Goal: Communication & Community: Answer question/provide support

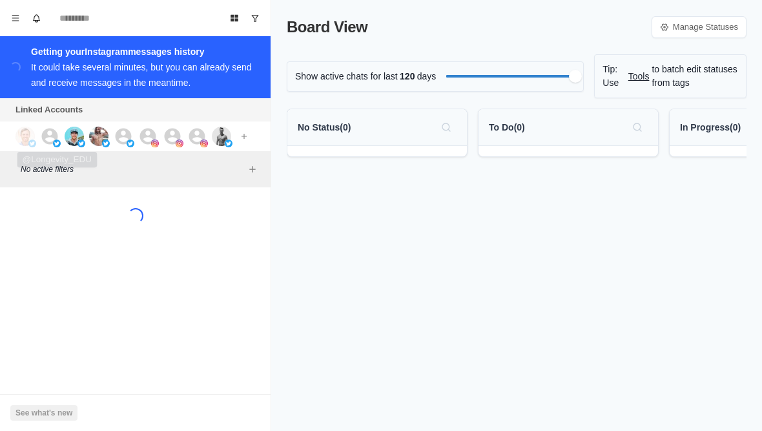
click at [53, 130] on icon at bounding box center [50, 136] width 16 height 16
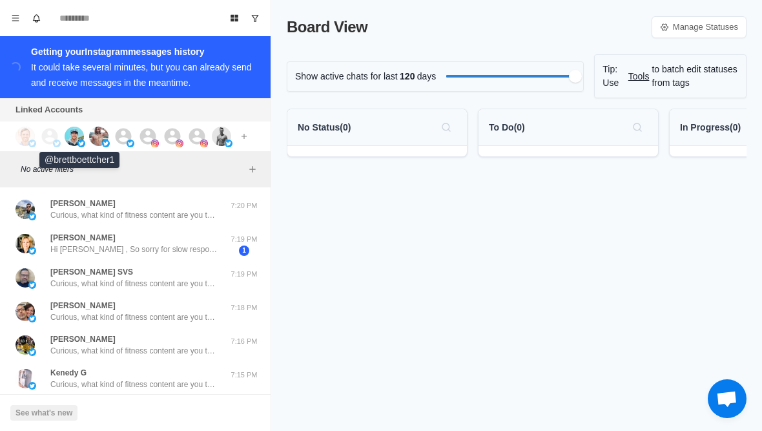
click at [79, 137] on img at bounding box center [74, 136] width 19 height 19
click at [103, 130] on img at bounding box center [98, 136] width 19 height 19
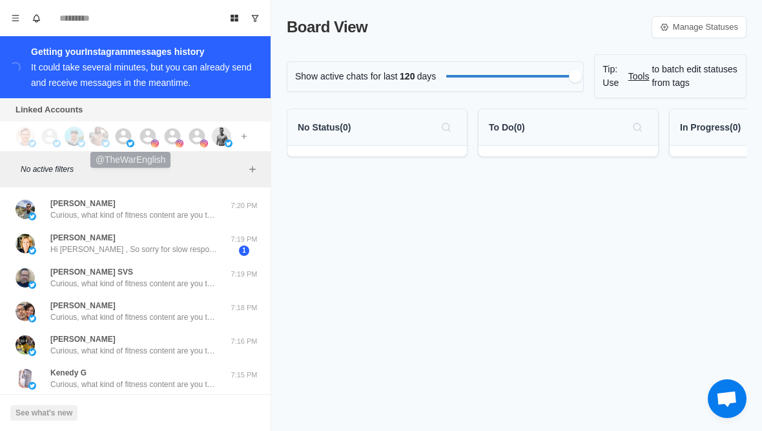
click at [126, 128] on icon at bounding box center [123, 136] width 19 height 19
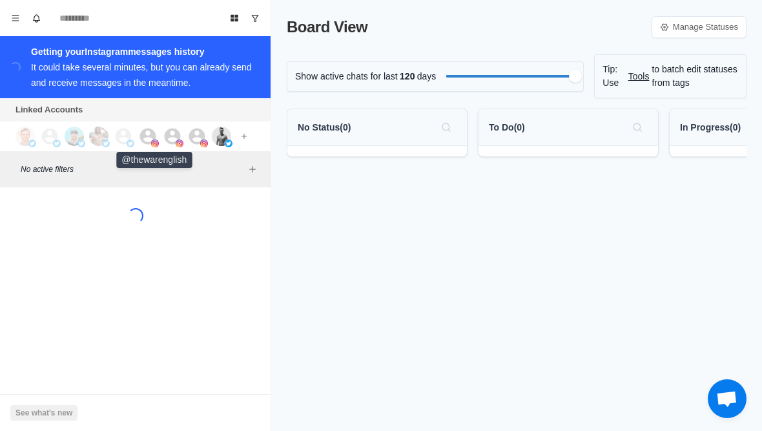
click at [158, 137] on div at bounding box center [155, 136] width 35 height 19
click at [174, 137] on icon at bounding box center [173, 136] width 16 height 16
click at [195, 136] on icon at bounding box center [197, 136] width 16 height 16
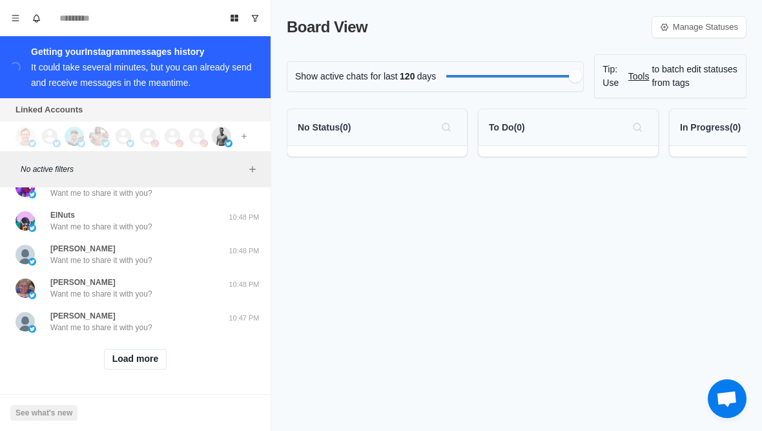
scroll to position [534, 0]
click at [154, 375] on div "Load more" at bounding box center [135, 359] width 260 height 41
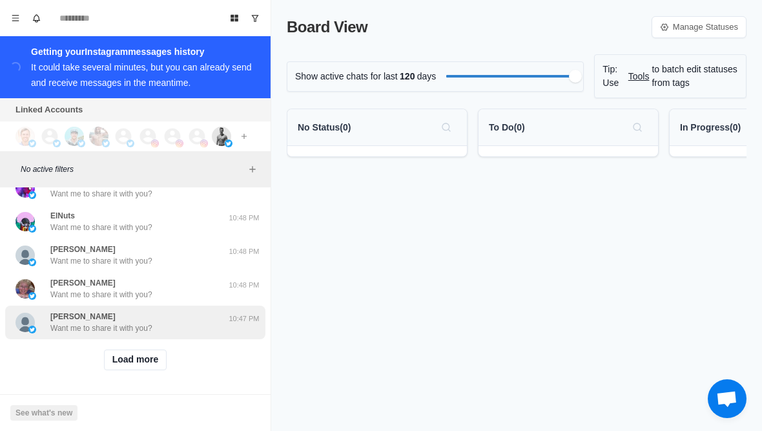
click at [186, 329] on div "Steven Apfel Want me to share it with you?" at bounding box center [121, 321] width 212 height 23
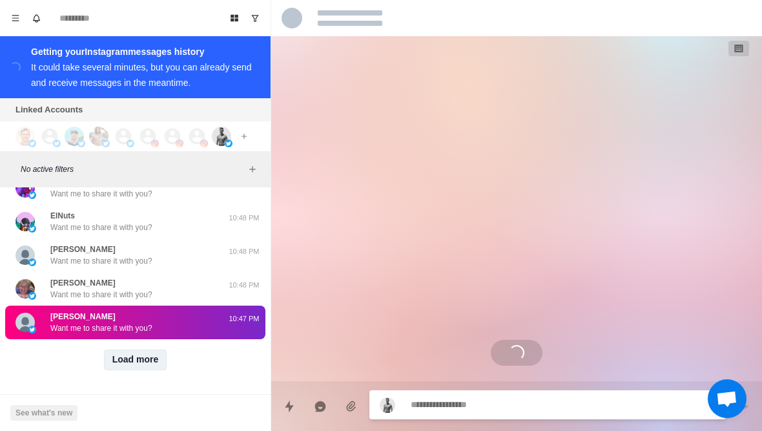
click at [113, 368] on button "Load more" at bounding box center [135, 359] width 63 height 21
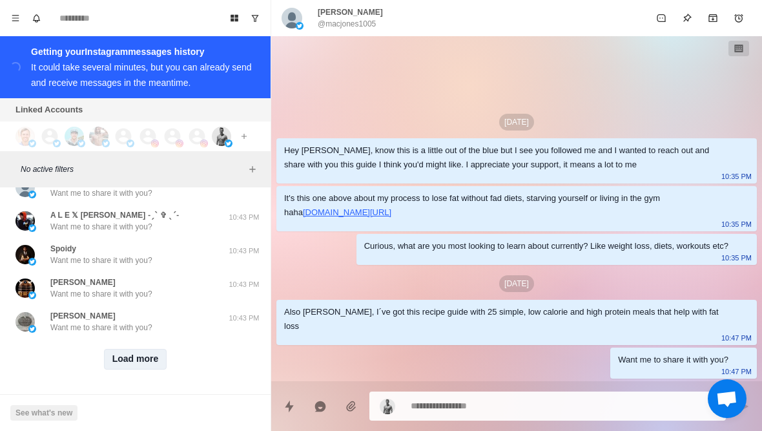
scroll to position [1206, 0]
click at [159, 355] on button "Load more" at bounding box center [135, 359] width 63 height 21
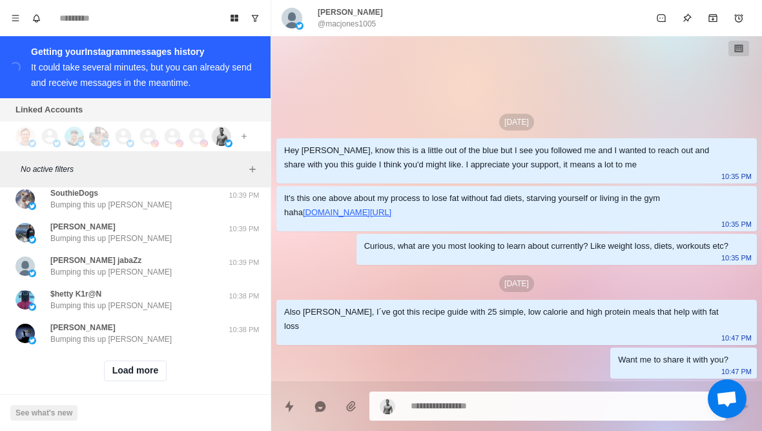
scroll to position [1877, 0]
click at [148, 366] on button "Load more" at bounding box center [135, 371] width 63 height 21
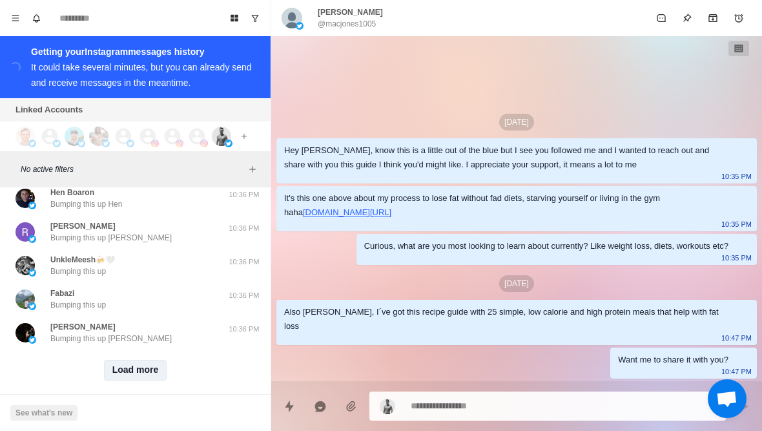
scroll to position [2548, 0]
click at [145, 368] on button "Load more" at bounding box center [135, 371] width 63 height 21
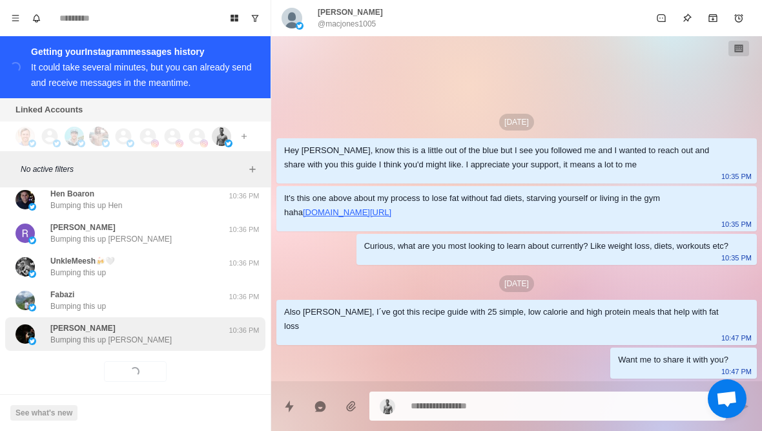
click at [163, 336] on div "Leon Delgado Bumping this up Leon 10:36 PM" at bounding box center [135, 334] width 260 height 34
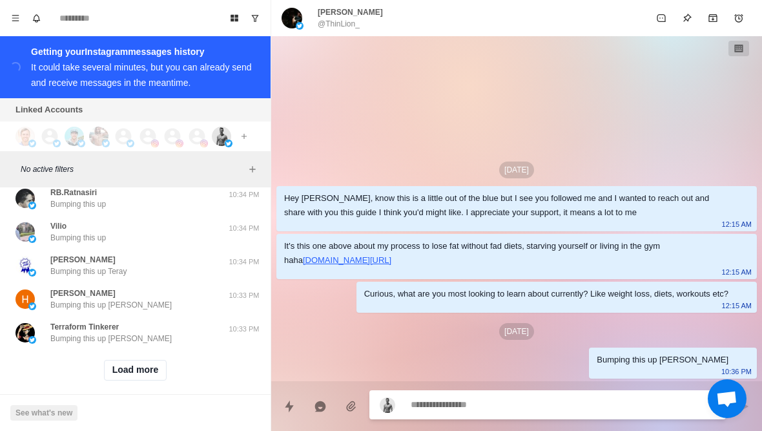
scroll to position [3219, 0]
click at [166, 365] on button "Load more" at bounding box center [135, 371] width 63 height 21
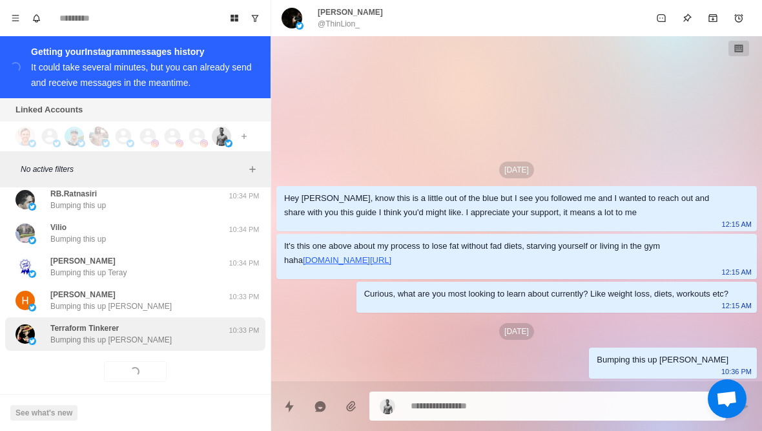
click at [201, 328] on div "Terraform Tinkerer Bumping this up Neil" at bounding box center [121, 333] width 212 height 23
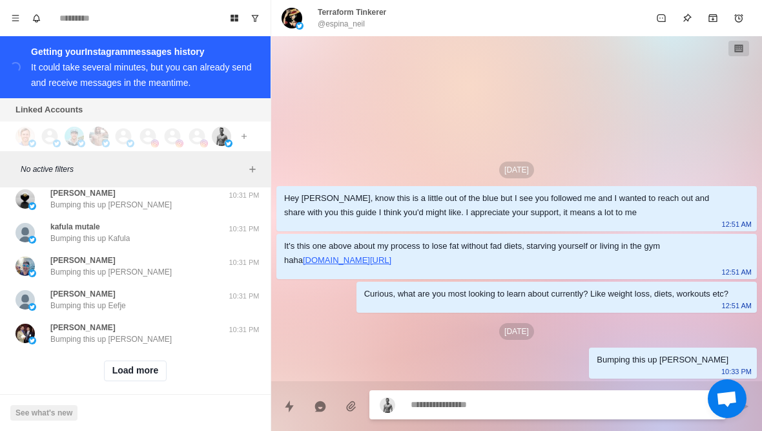
scroll to position [3891, 0]
click at [144, 366] on button "Load more" at bounding box center [135, 371] width 63 height 21
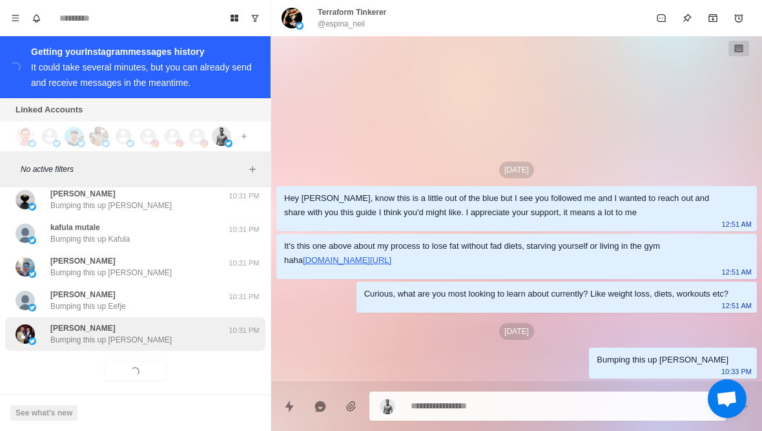
click at [187, 322] on div "Mark ramsey Bumping this up Mark" at bounding box center [121, 333] width 212 height 23
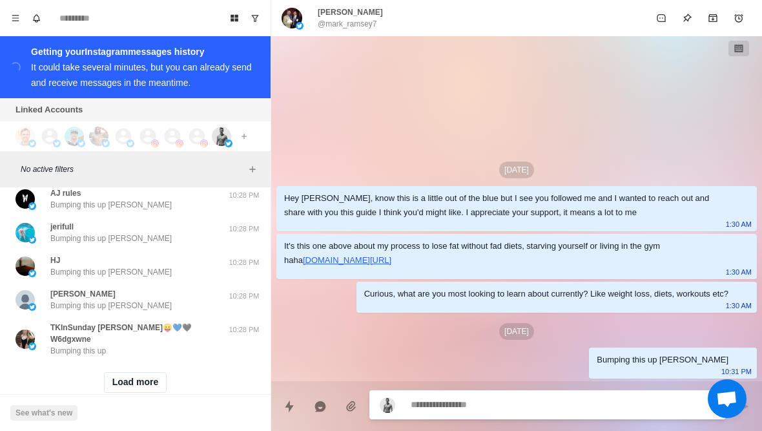
scroll to position [4562, 0]
click at [143, 372] on button "Load more" at bounding box center [135, 382] width 63 height 21
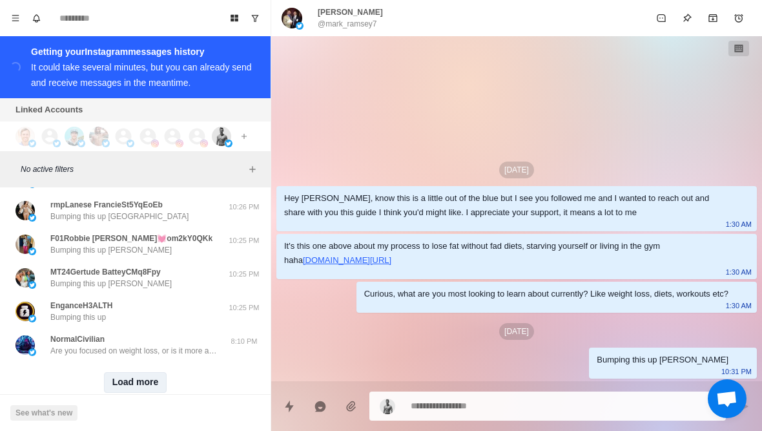
scroll to position [5233, 0]
click at [154, 372] on button "Load more" at bounding box center [135, 382] width 63 height 21
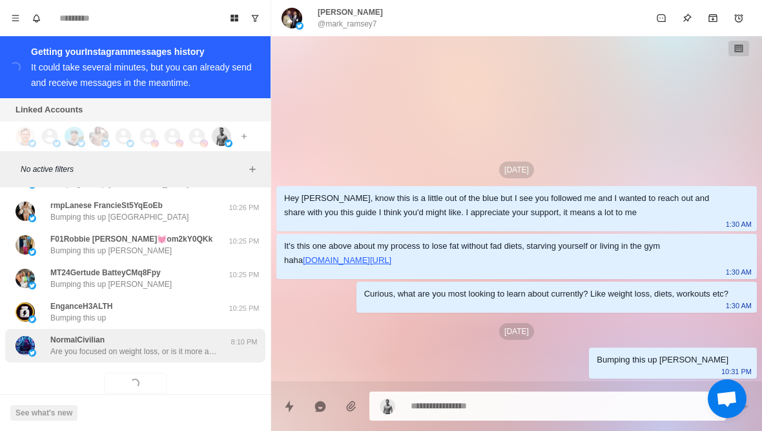
click at [172, 336] on div "NormalCivilian Are you focused on weight loss, or is it more about maintenance?…" at bounding box center [135, 346] width 260 height 34
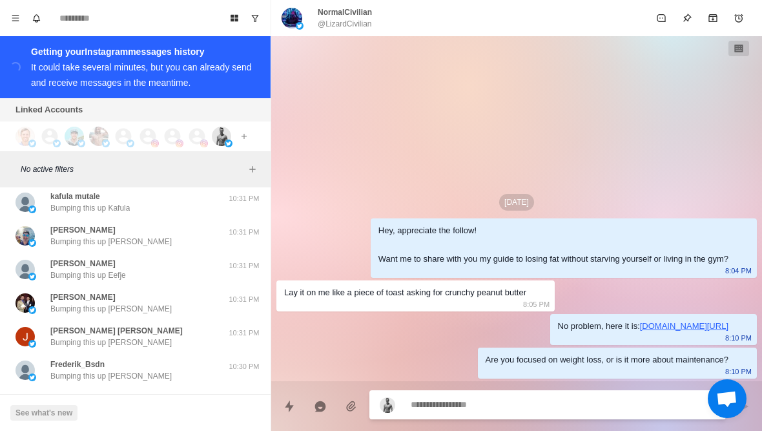
scroll to position [3920, 0]
type textarea "*"
type textarea "**********"
type textarea "*"
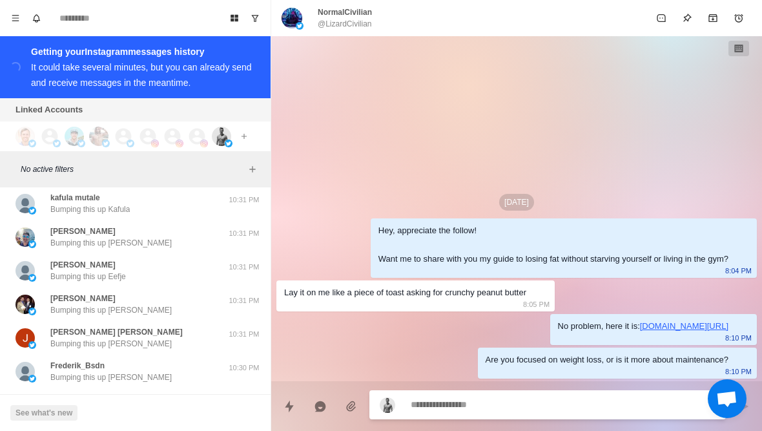
type textarea "*"
type textarea "**"
type textarea "*"
type textarea "***"
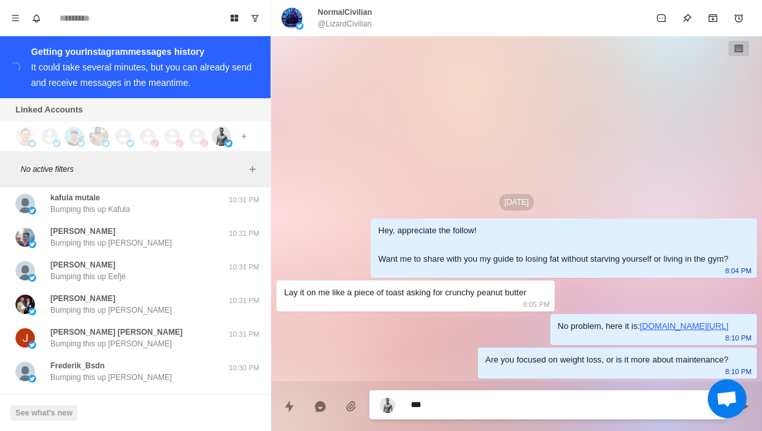
type textarea "*"
type textarea "**********"
type textarea "*"
type textarea "**********"
type textarea "*"
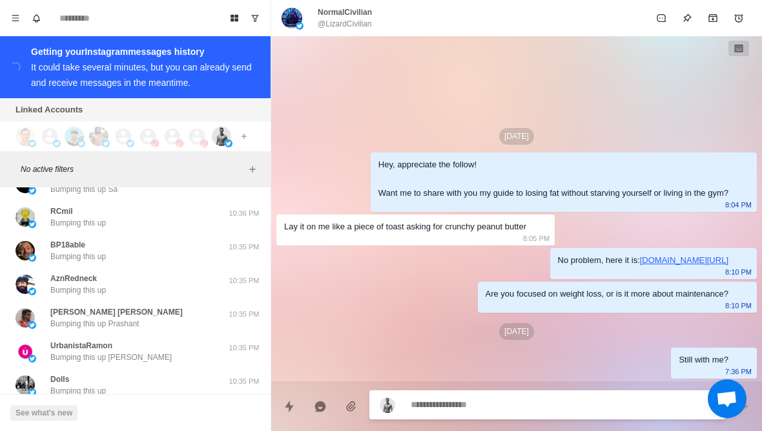
scroll to position [2729, 0]
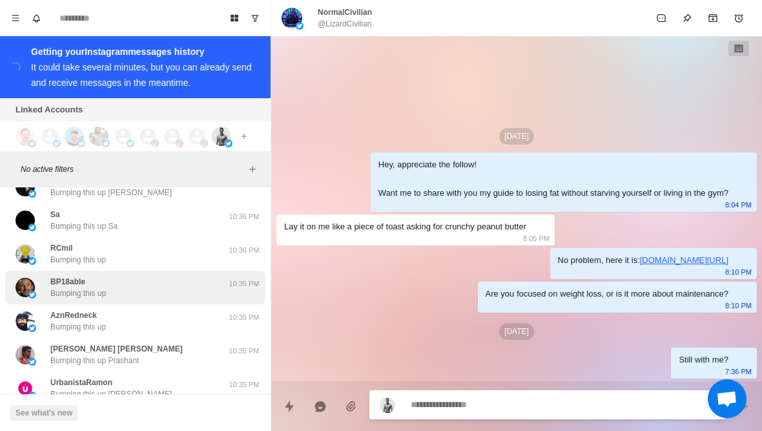
click at [192, 286] on div "BP18able Bumping this up 10:35 PM" at bounding box center [135, 287] width 260 height 34
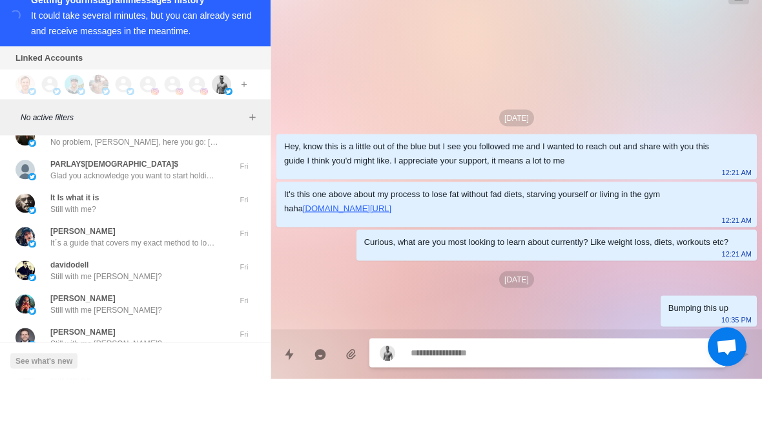
scroll to position [5457, 0]
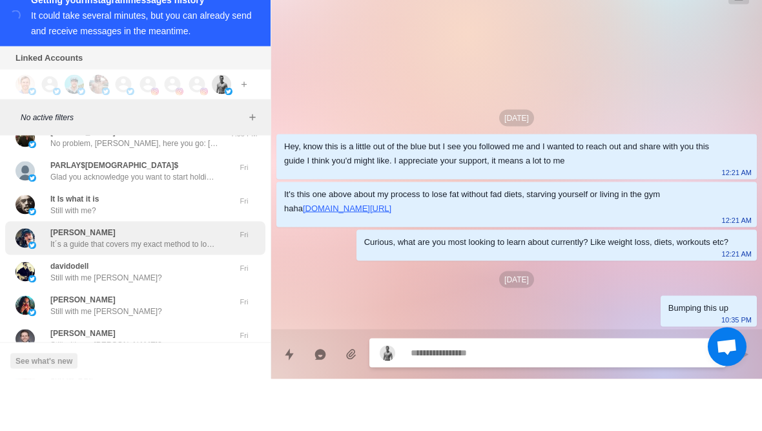
click at [194, 290] on p "It´s a guide that covers my exact method to lose 10% of your body fat in the ne…" at bounding box center [134, 296] width 168 height 12
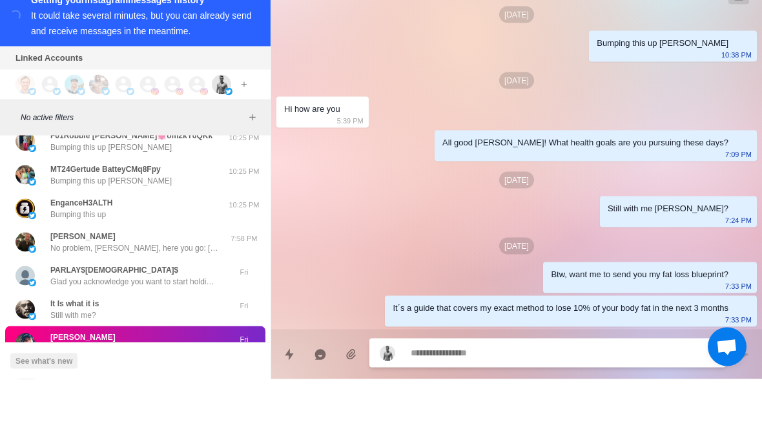
scroll to position [5350, 0]
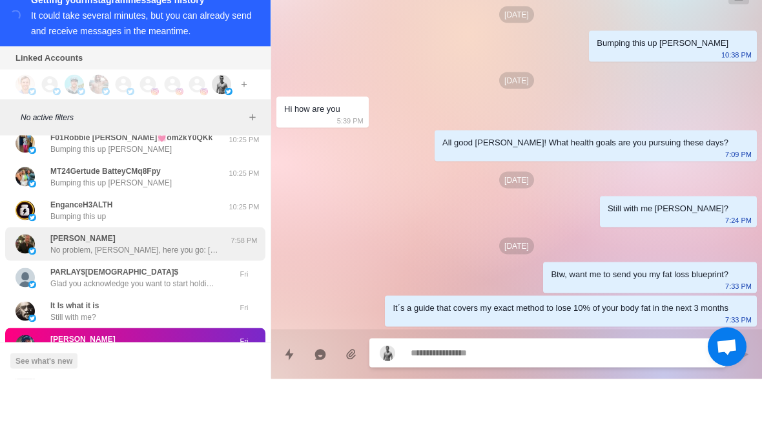
click at [184, 284] on div "Brent LaJeunesse No problem, Brett, here you go: https://docs.google.com/docume…" at bounding box center [134, 295] width 168 height 23
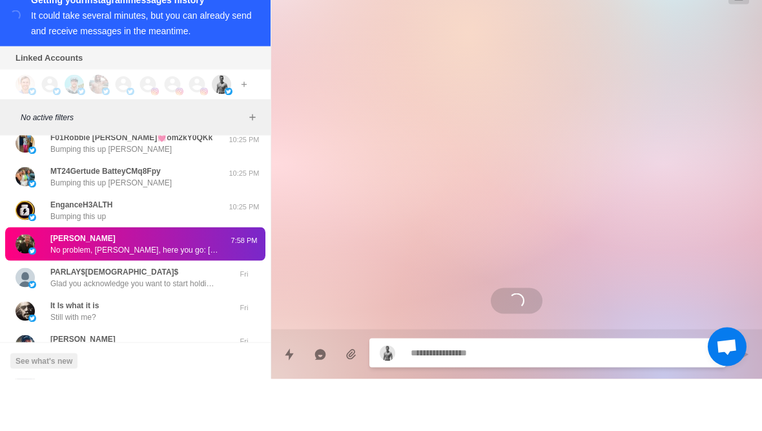
scroll to position [0, 0]
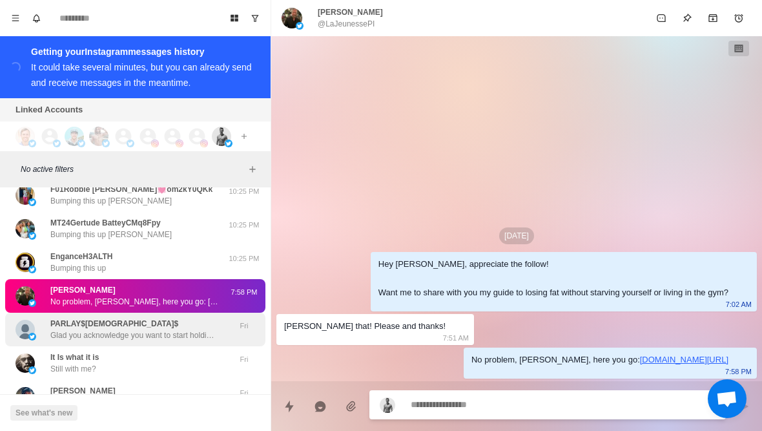
click at [137, 329] on p "Glad you acknowledge you want to start holding yourself accountable with your h…" at bounding box center [134, 335] width 168 height 12
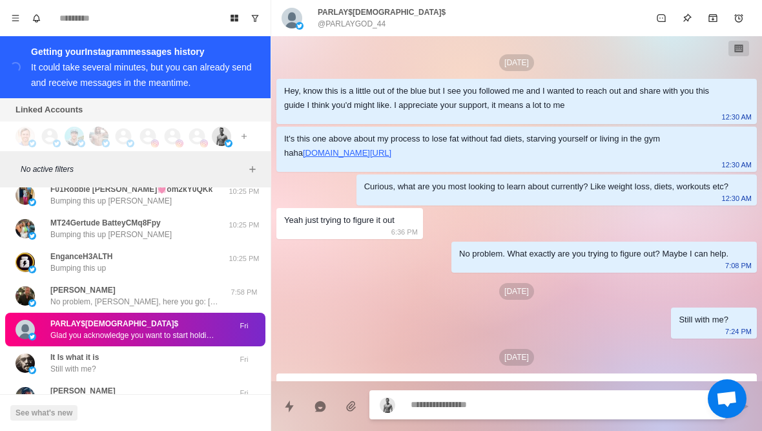
scroll to position [150, 0]
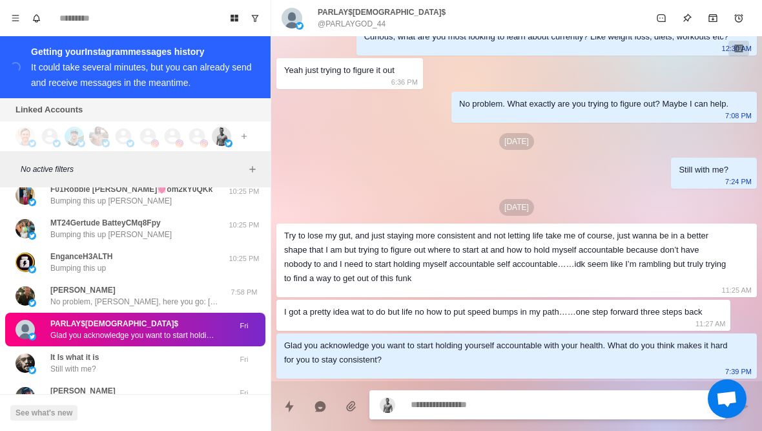
type textarea "*"
type textarea "**"
type textarea "*"
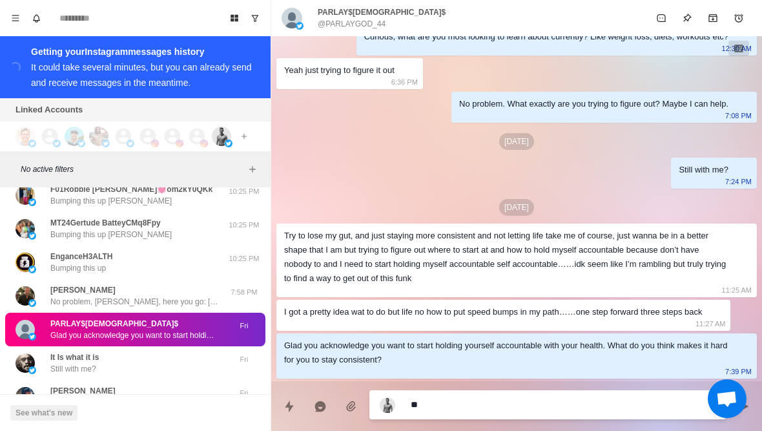
type textarea "***"
type textarea "*"
type textarea "**********"
type textarea "*"
type textarea "**********"
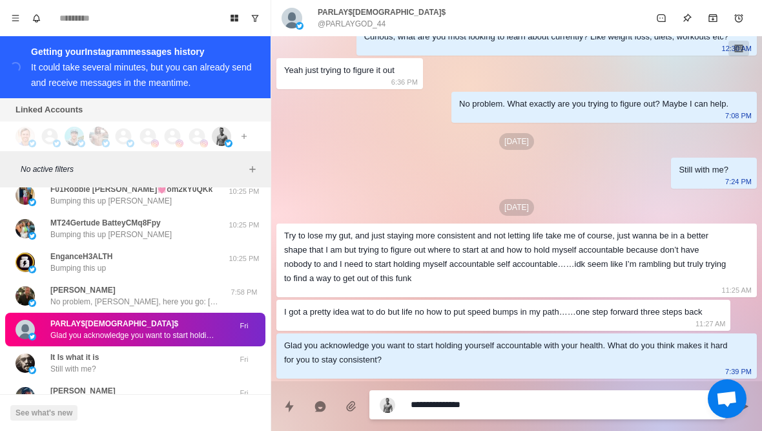
type textarea "*"
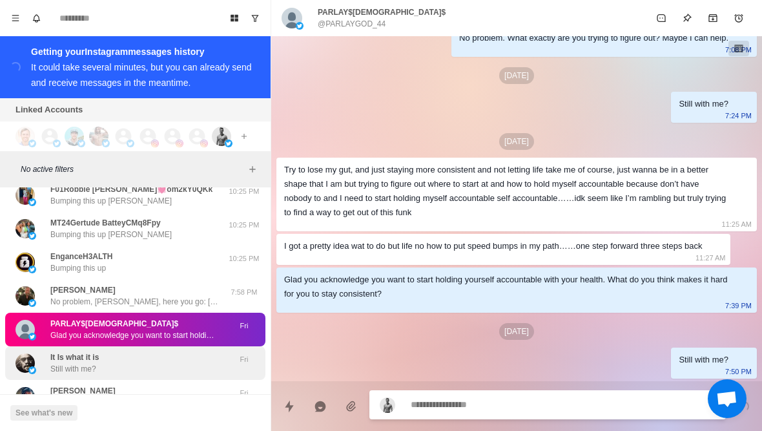
click at [142, 351] on div "It Is what it is Still with me?" at bounding box center [121, 362] width 212 height 23
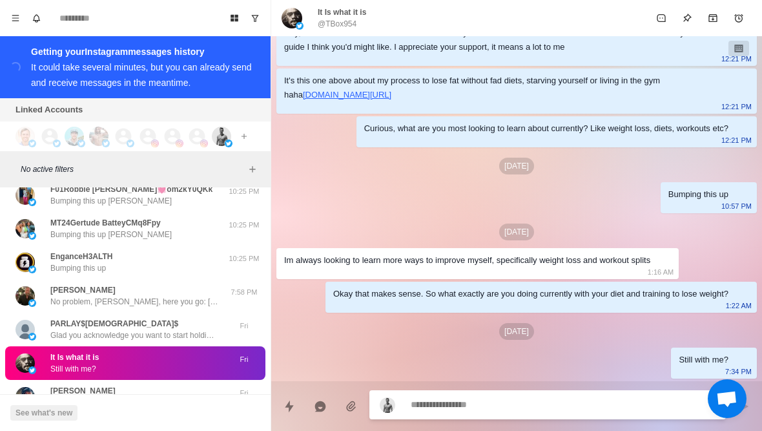
scroll to position [58, 0]
type textarea "*"
type textarea "**"
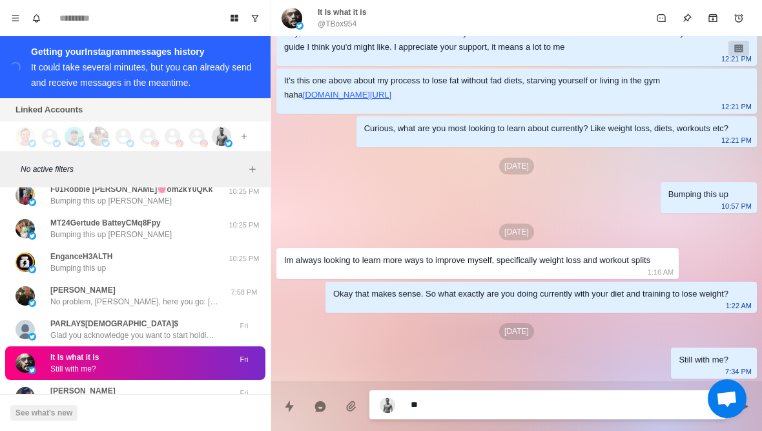
type textarea "*"
type textarea "***"
type textarea "*"
type textarea "****"
type textarea "*"
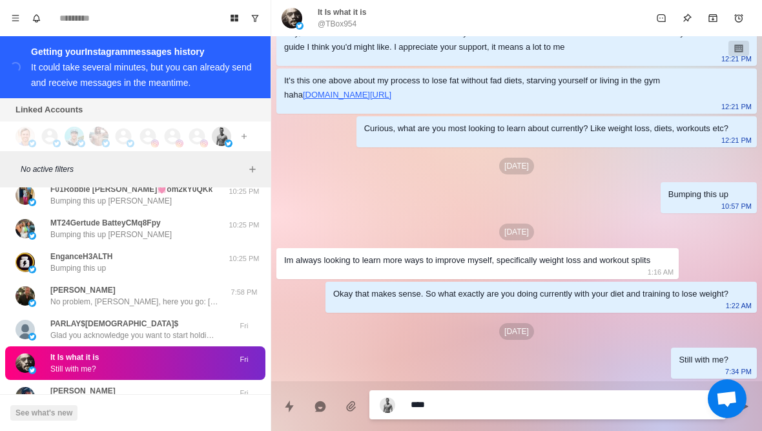
type textarea "**********"
type textarea "*"
type textarea "**********"
type textarea "*"
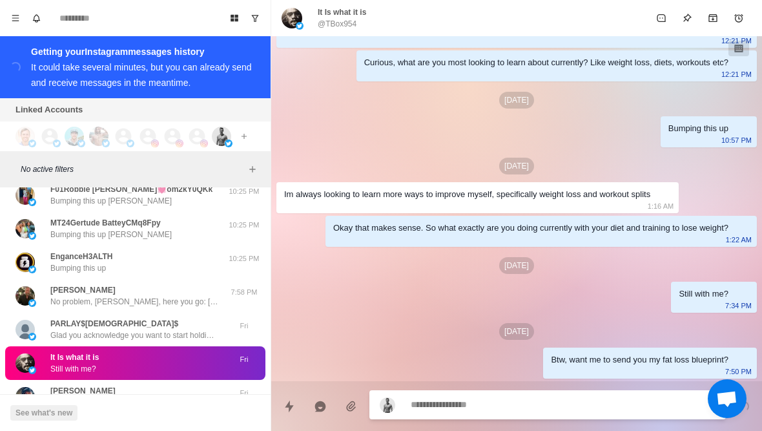
type textarea "*"
type textarea "**"
type textarea "*"
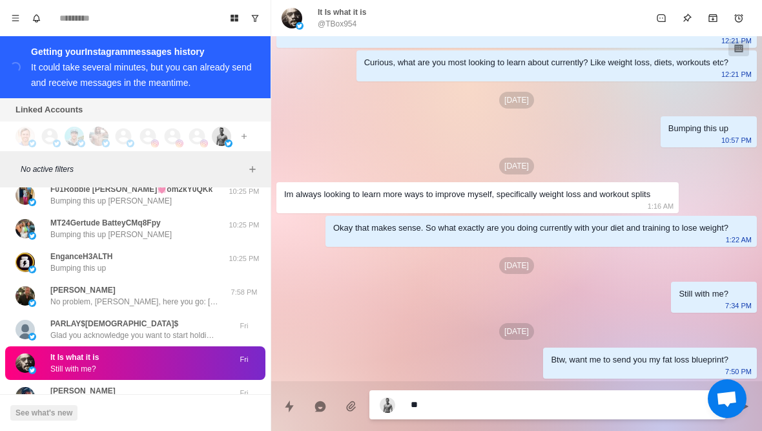
type textarea "***"
type textarea "*"
type textarea "****"
type textarea "*"
type textarea "**********"
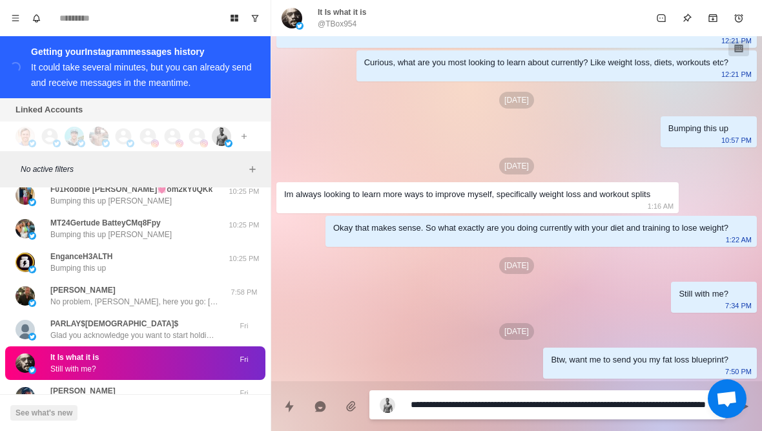
scroll to position [0, 0]
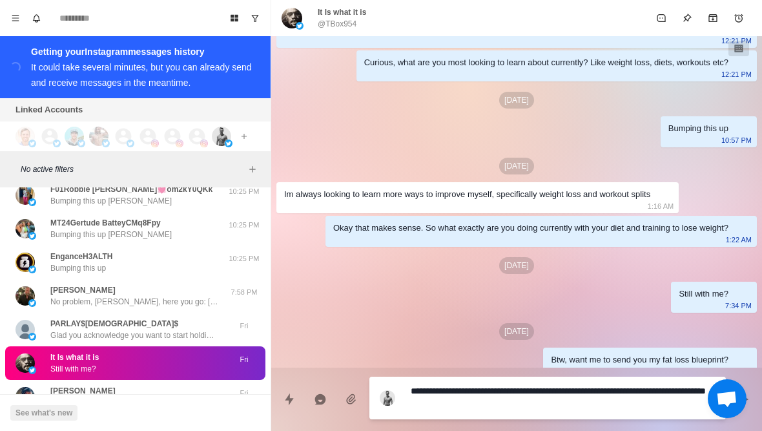
type textarea "*"
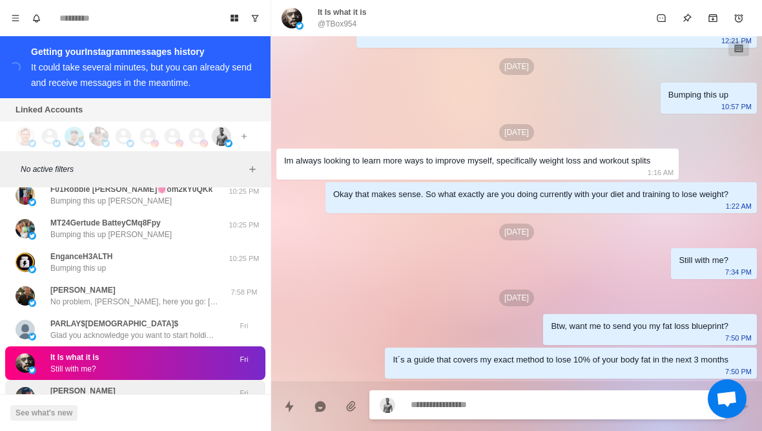
click at [193, 385] on div "Anthony Dohrmann It´s a guide that covers my exact method to lose 10% of your b…" at bounding box center [134, 396] width 168 height 23
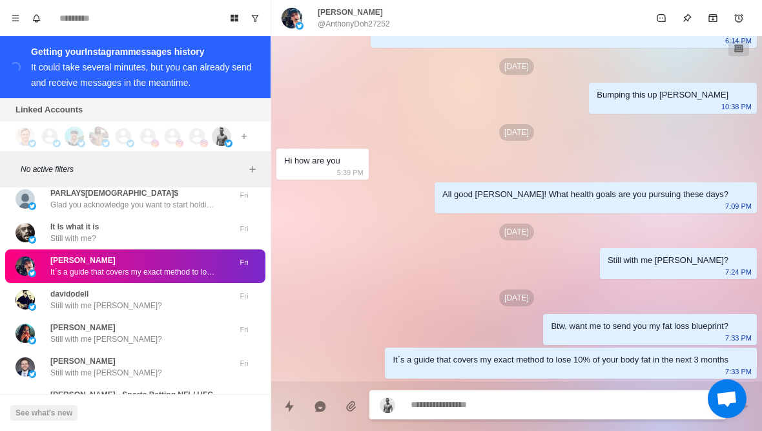
scroll to position [5482, 0]
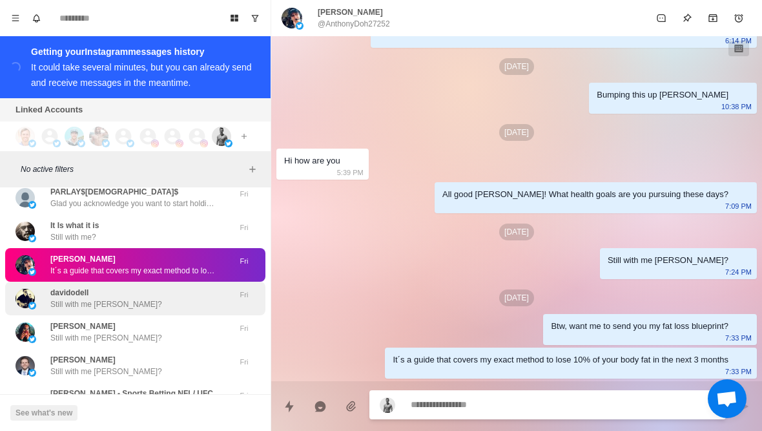
click at [207, 287] on div "davidodell Still with me david?" at bounding box center [121, 298] width 212 height 23
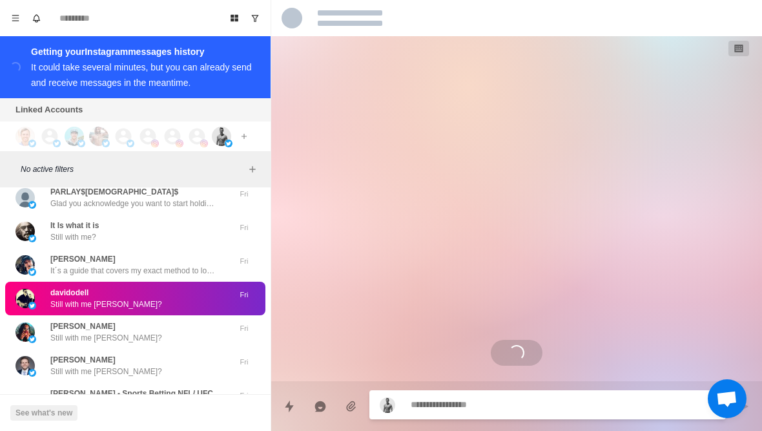
scroll to position [1518, 0]
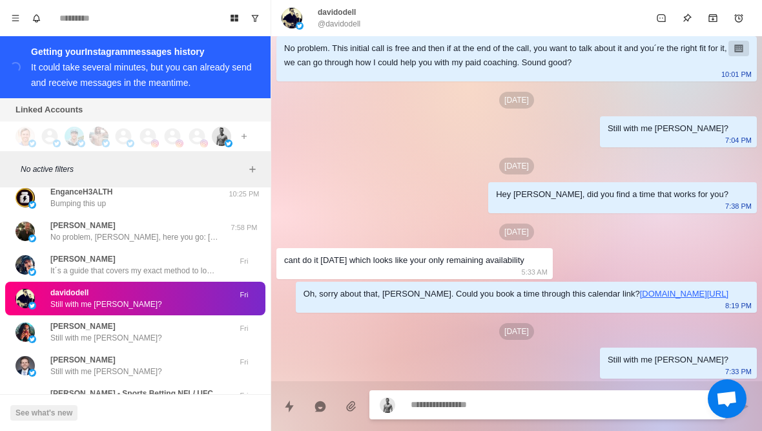
type textarea "*"
type textarea "**********"
click at [462, 405] on textarea "**********" at bounding box center [562, 404] width 305 height 19
type textarea "*"
type textarea "**********"
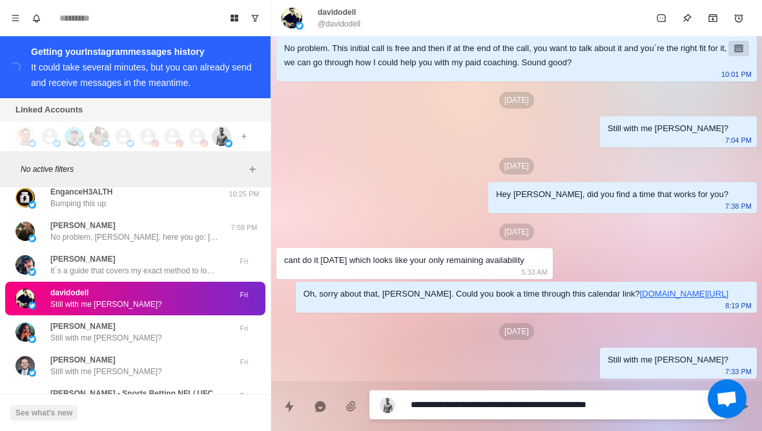
type textarea "*"
type textarea "**********"
type textarea "*"
type textarea "**********"
type textarea "*"
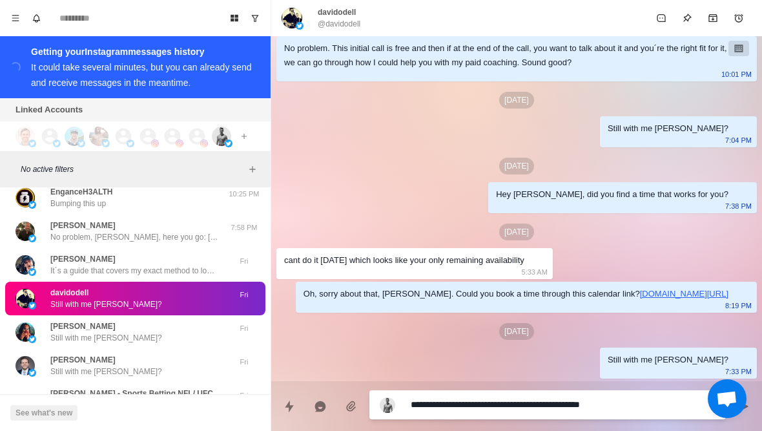
type textarea "**********"
type textarea "*"
type textarea "**********"
type textarea "*"
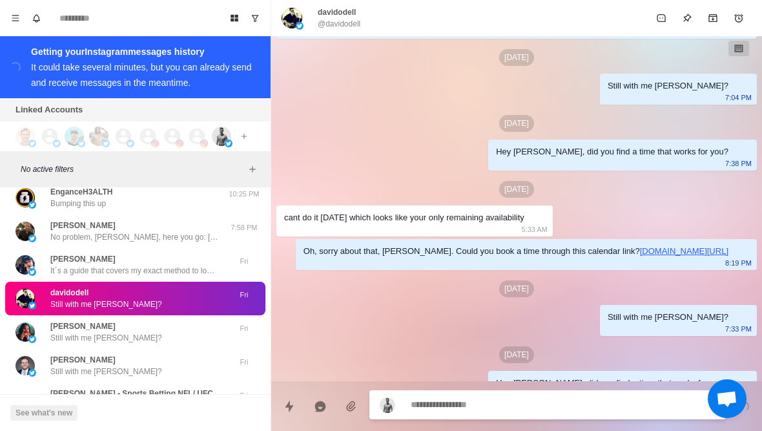
scroll to position [1584, 0]
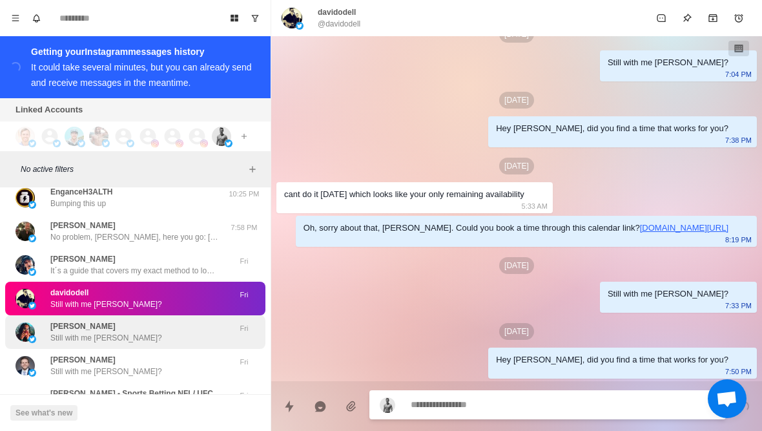
click at [168, 320] on div "Antonio Still with me Antonio?" at bounding box center [121, 331] width 212 height 23
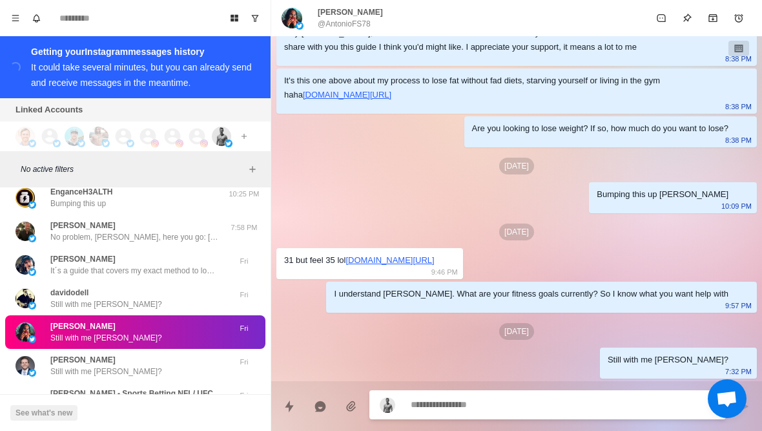
scroll to position [58, 0]
type textarea "*"
type textarea "**"
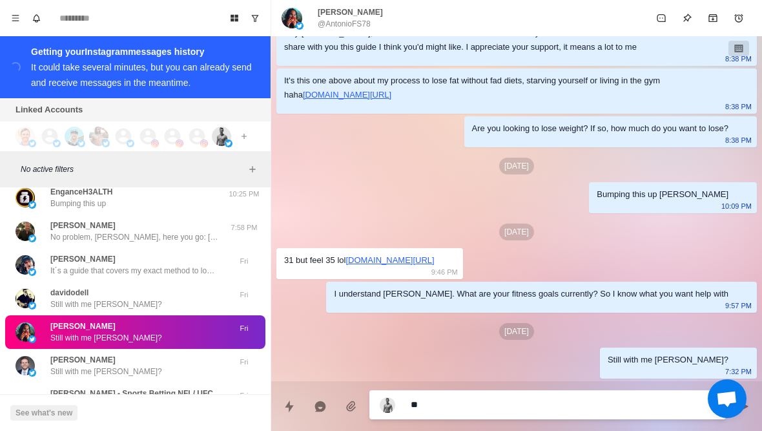
type textarea "*"
type textarea "**"
type textarea "*"
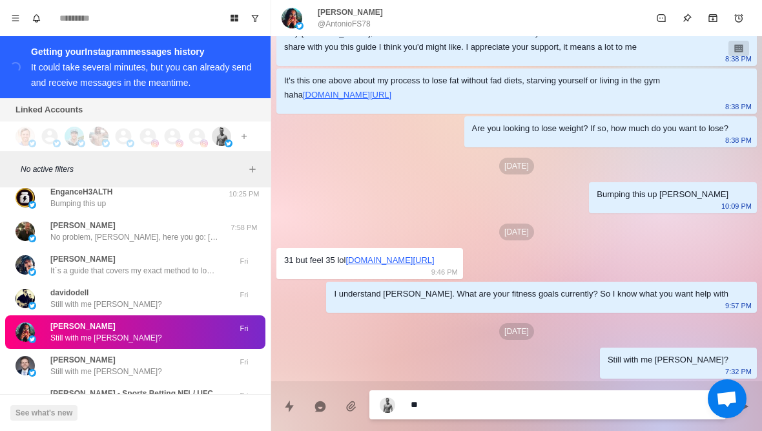
type textarea "***"
type textarea "*"
type textarea "****"
type textarea "*"
type textarea "*****"
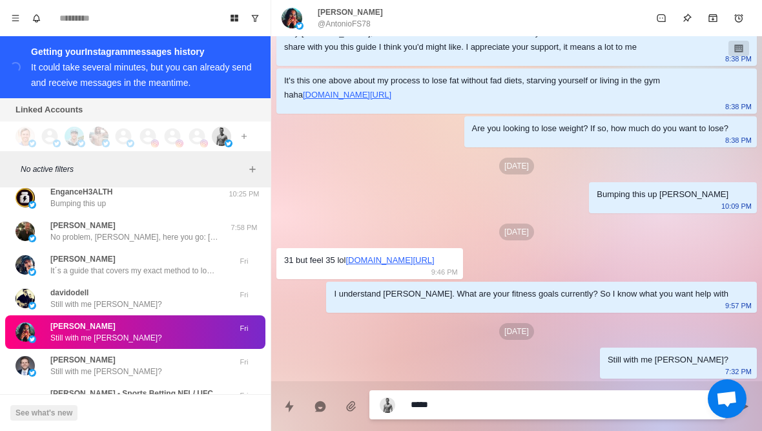
type textarea "*"
type textarea "*****"
type textarea "*"
type textarea "*****"
type textarea "*"
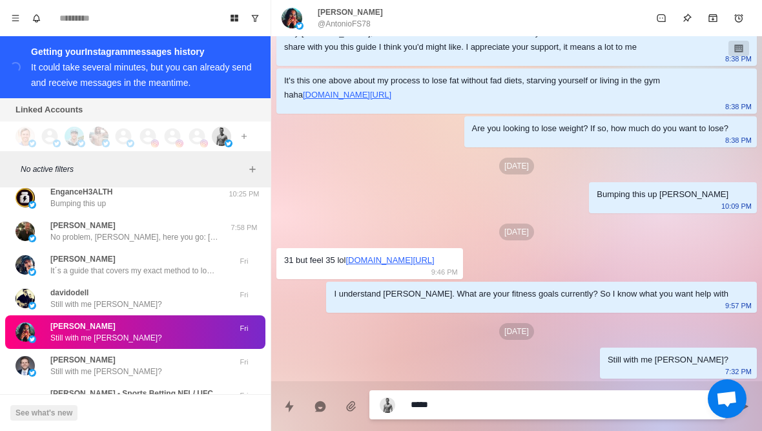
type textarea "****"
type textarea "*"
type textarea "***"
type textarea "*"
type textarea "**"
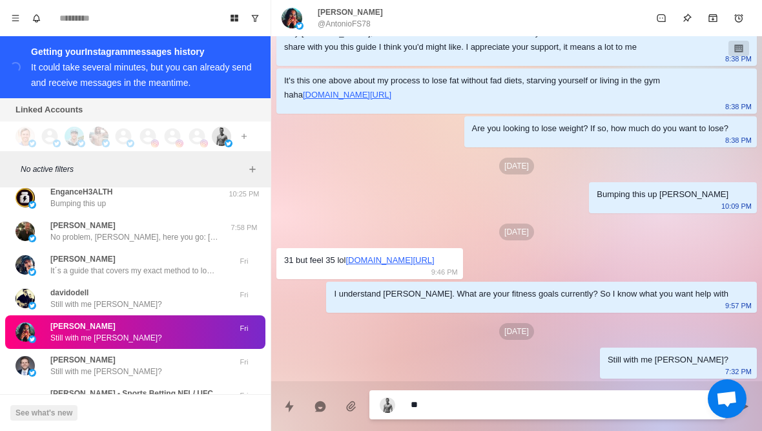
type textarea "*"
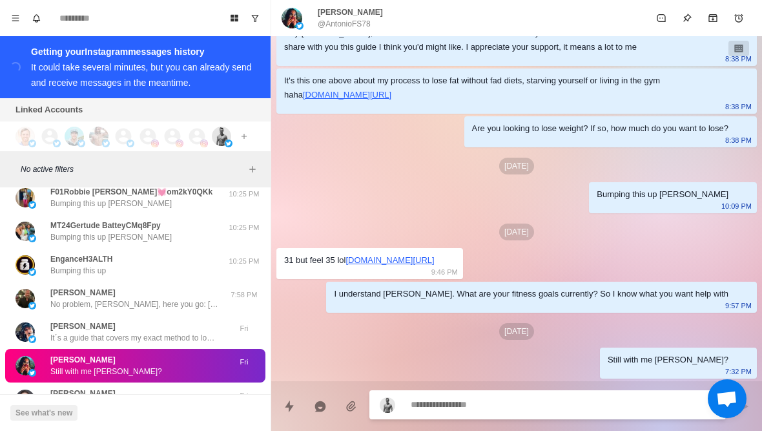
type textarea "*"
type textarea "**"
type textarea "*"
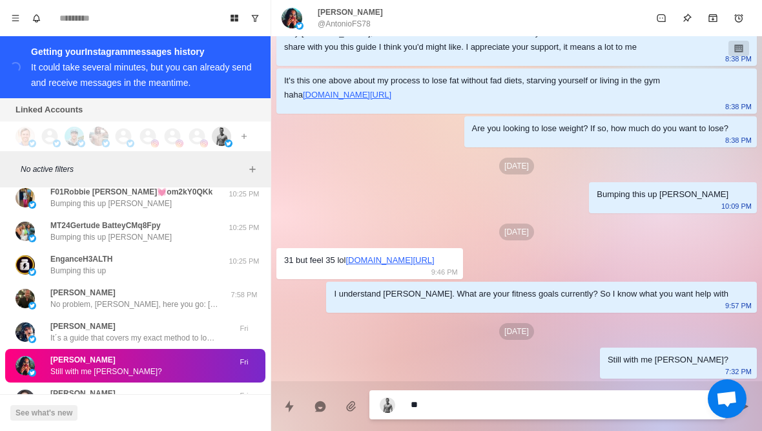
type textarea "***"
type textarea "*"
type textarea "****"
type textarea "*"
type textarea "**********"
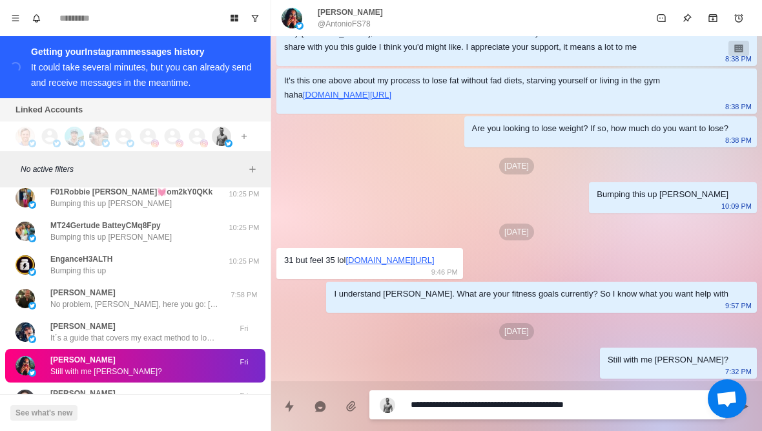
type textarea "*"
type textarea "**********"
type textarea "*"
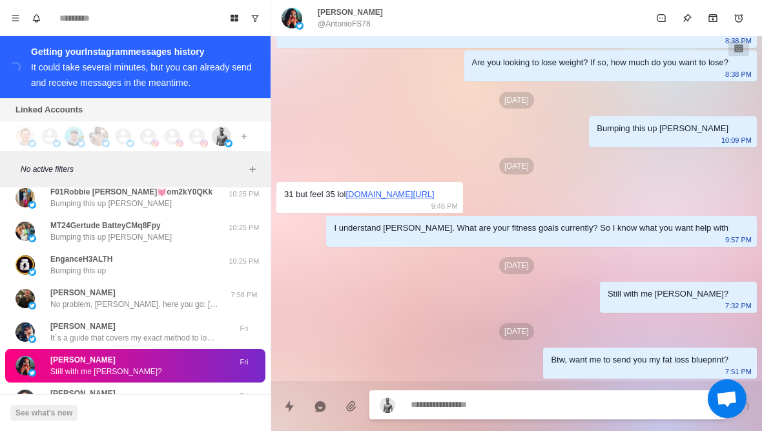
type textarea "*"
type textarea "**"
type textarea "*"
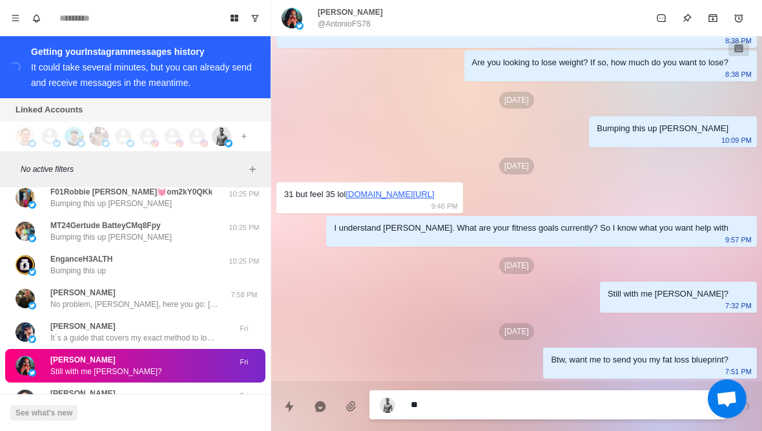
type textarea "***"
type textarea "*"
type textarea "****"
type textarea "*"
type textarea "**********"
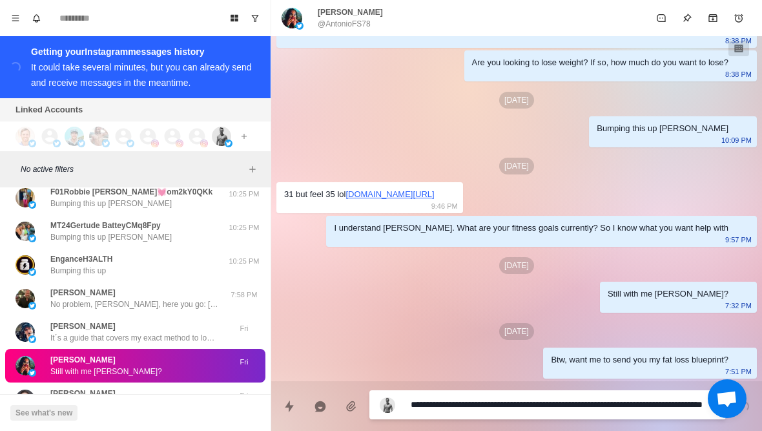
type textarea "*"
type textarea "**********"
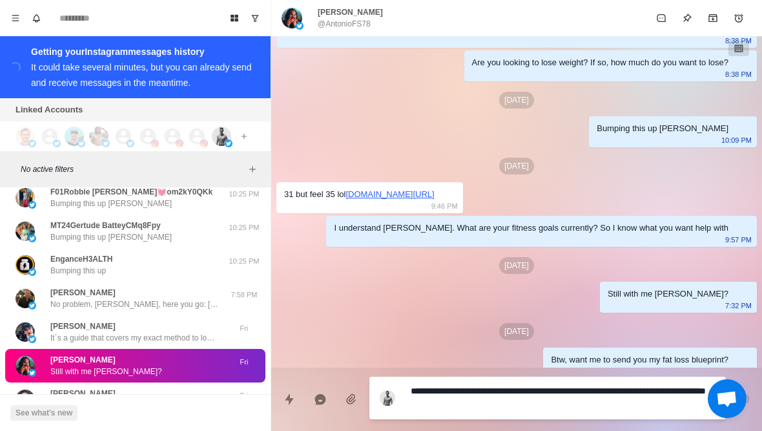
scroll to position [0, 0]
type textarea "*"
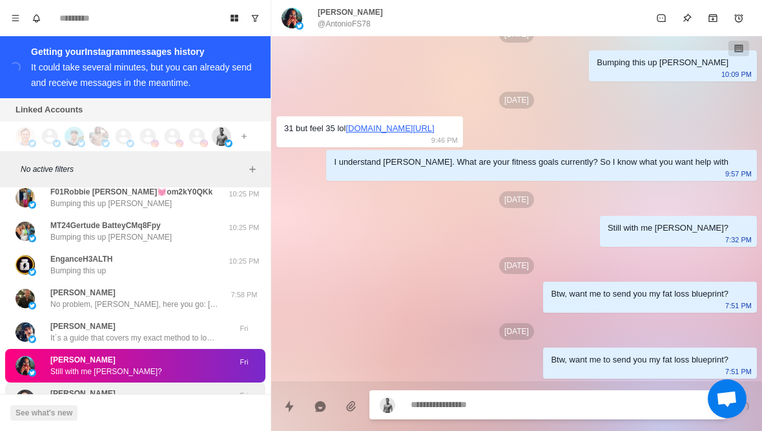
scroll to position [223, 0]
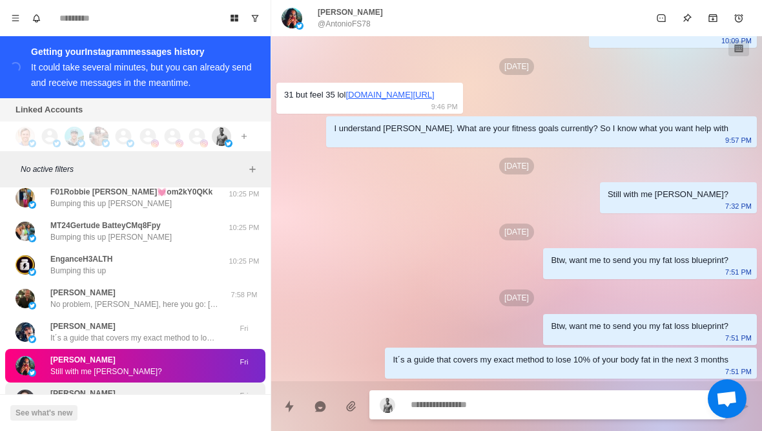
click at [178, 387] on div "Justin Nusser Still with me Justin?" at bounding box center [121, 398] width 212 height 23
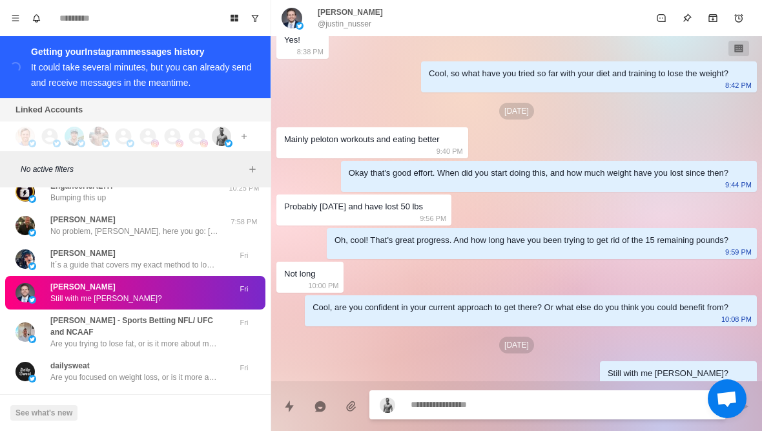
scroll to position [392, 0]
type textarea "*"
type textarea "**"
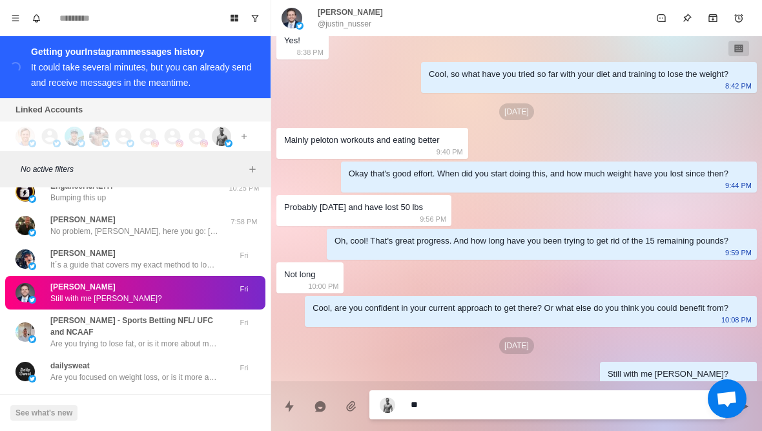
type textarea "*"
type textarea "***"
type textarea "*"
type textarea "****"
type textarea "*"
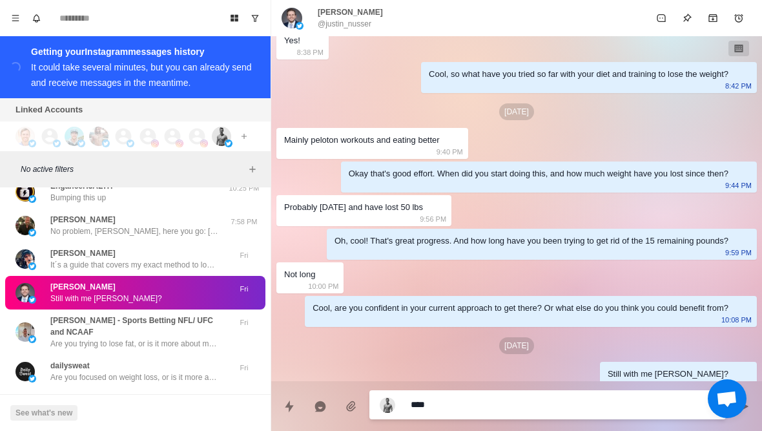
type textarea "**********"
type textarea "*"
type textarea "**********"
type textarea "*"
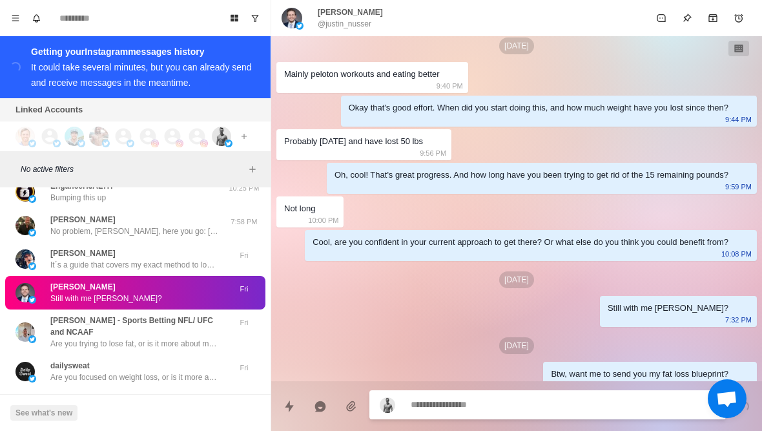
type textarea "*"
type textarea "**"
type textarea "*"
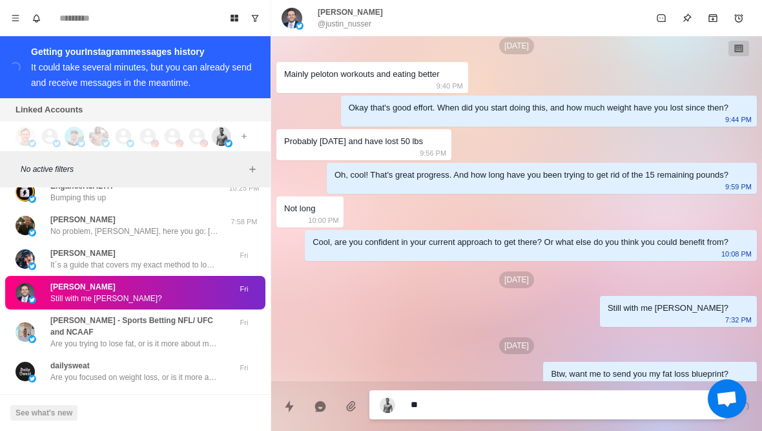
type textarea "***"
type textarea "*"
type textarea "****"
type textarea "*"
type textarea "**********"
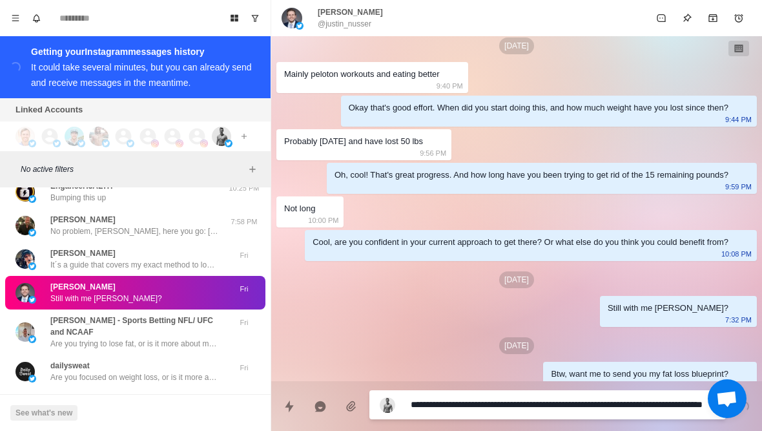
type textarea "*"
type textarea "**********"
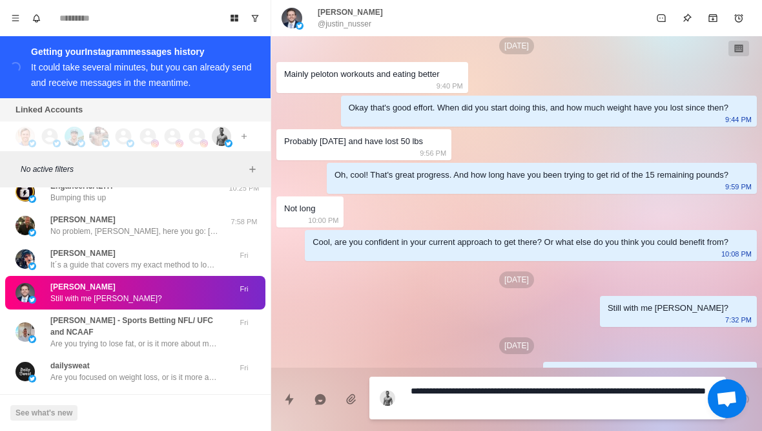
type textarea "*"
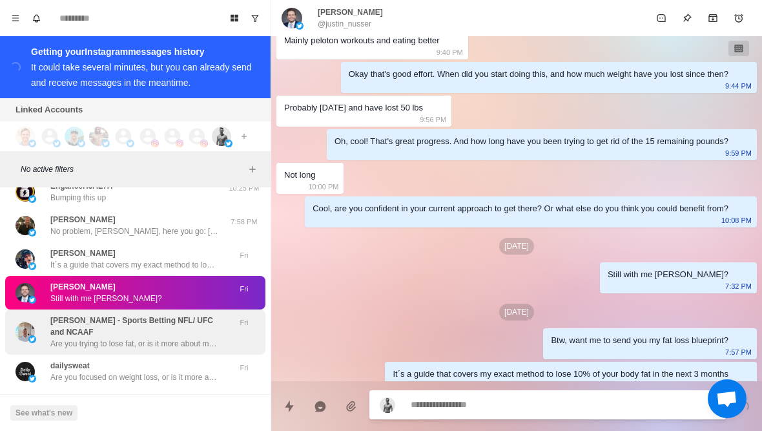
click at [195, 338] on p "Are you trying to lose fat, or is it more about maintaining?" at bounding box center [134, 344] width 168 height 12
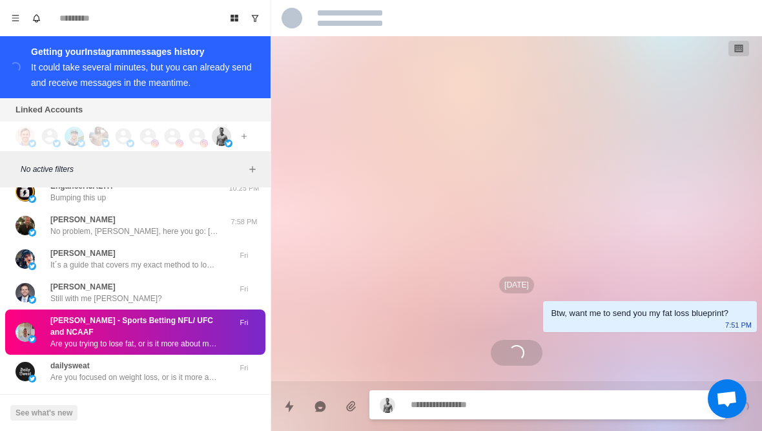
scroll to position [0, 0]
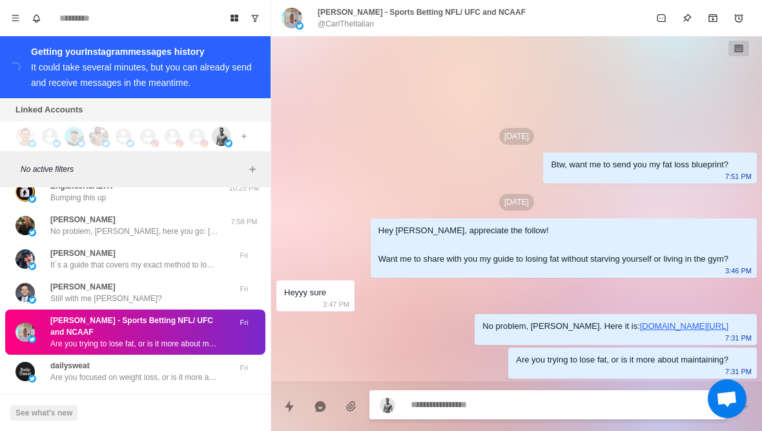
type textarea "*"
type textarea "**********"
type textarea "*"
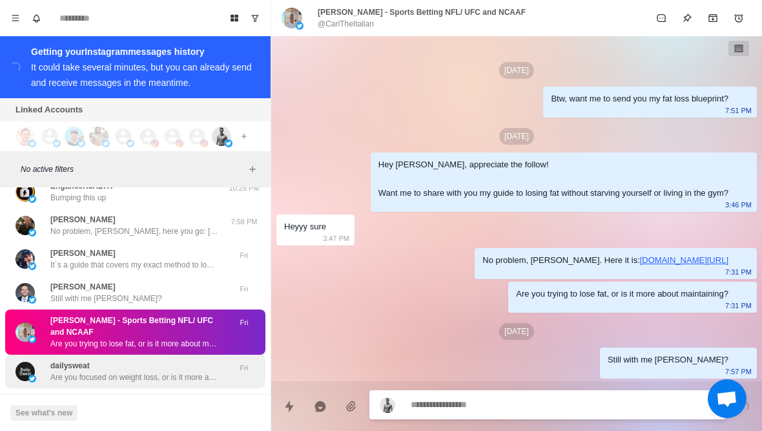
click at [179, 371] on p "Are you focused on weight loss, or is it more about maintaining overall health?" at bounding box center [134, 377] width 168 height 12
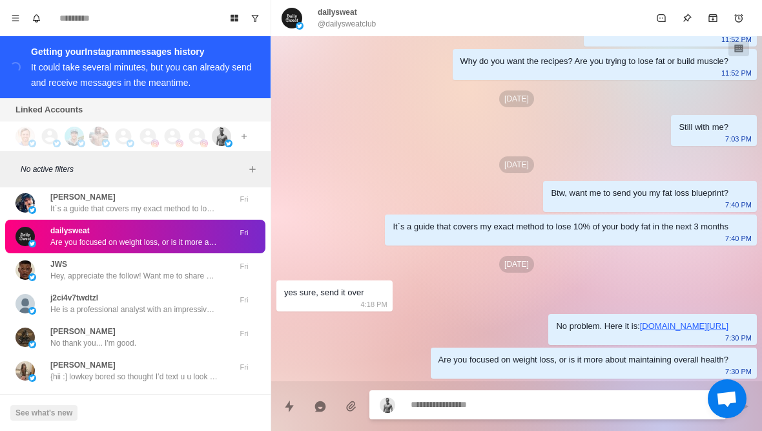
scroll to position [5707, 0]
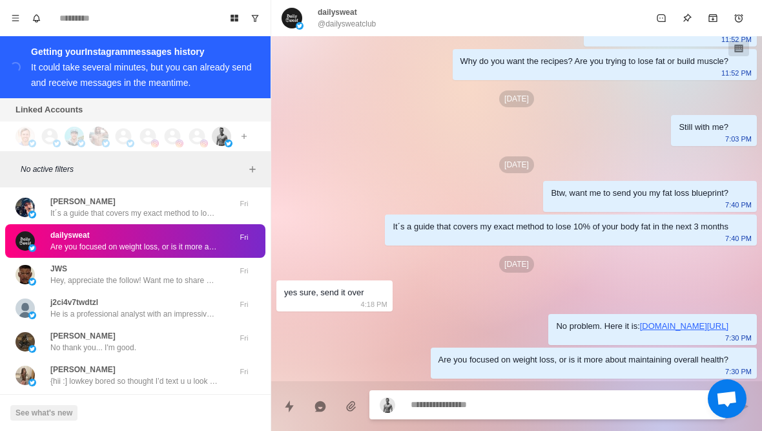
type textarea "*"
type textarea "**"
type textarea "*"
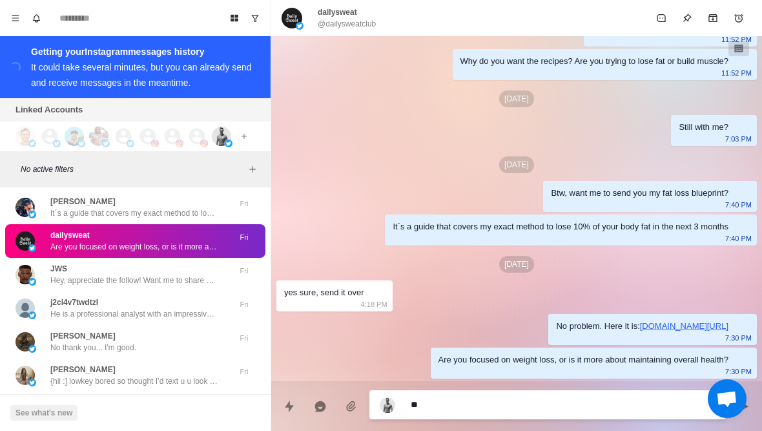
type textarea "***"
type textarea "*"
type textarea "**********"
type textarea "*"
type textarea "**********"
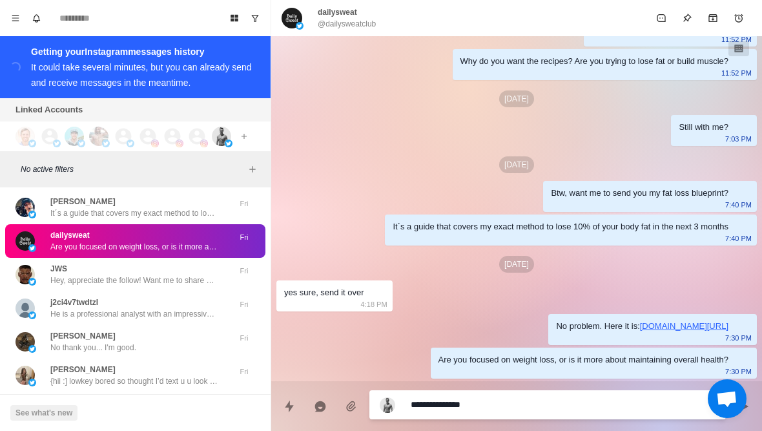
type textarea "*"
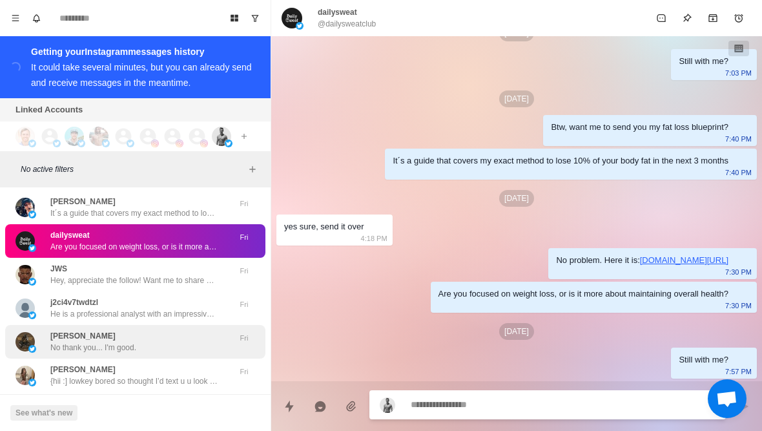
click at [157, 330] on div "Jose A. No thank you... I'm good." at bounding box center [121, 341] width 212 height 23
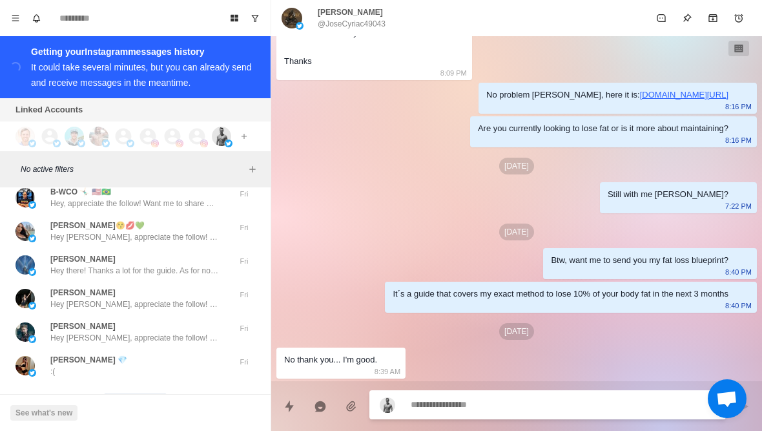
scroll to position [5970, 0]
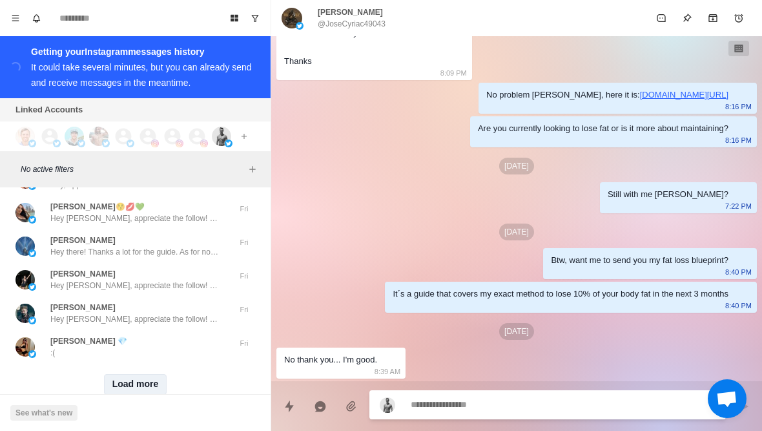
click at [142, 374] on button "Load more" at bounding box center [135, 384] width 63 height 21
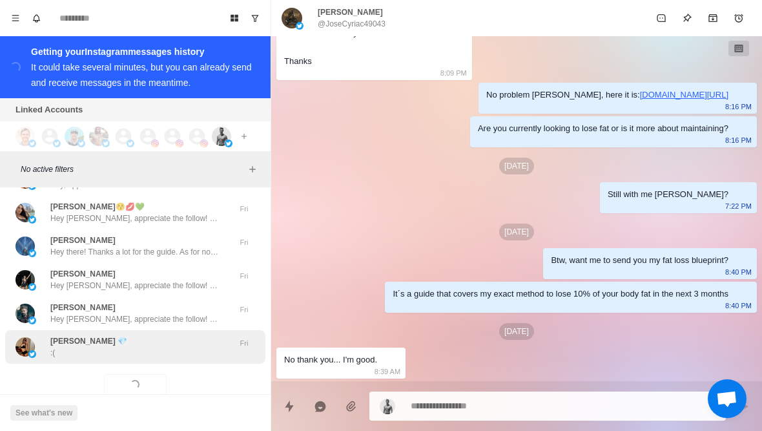
click at [174, 335] on div "Sasha 💎 :(" at bounding box center [121, 346] width 212 height 23
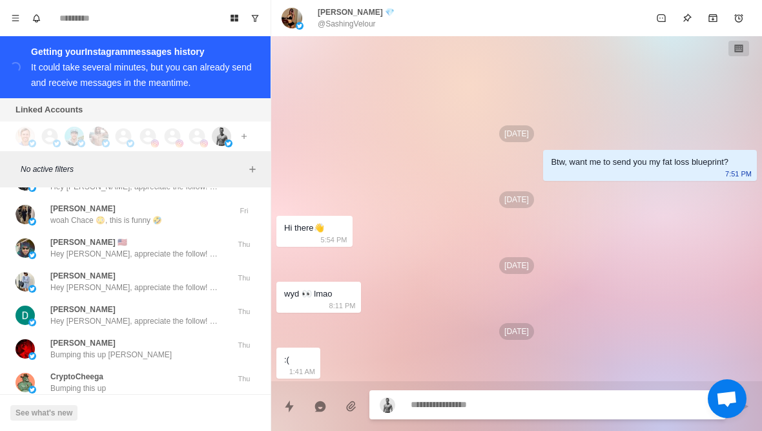
scroll to position [6218, 0]
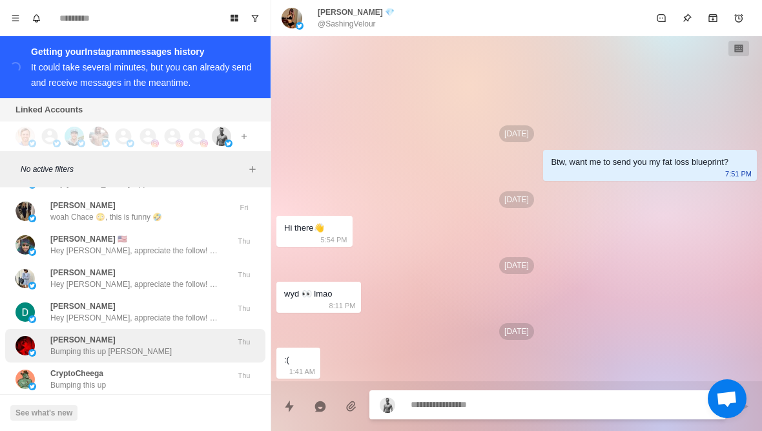
click at [187, 334] on div "Raul Murrieta Bumping this up Raul" at bounding box center [121, 345] width 212 height 23
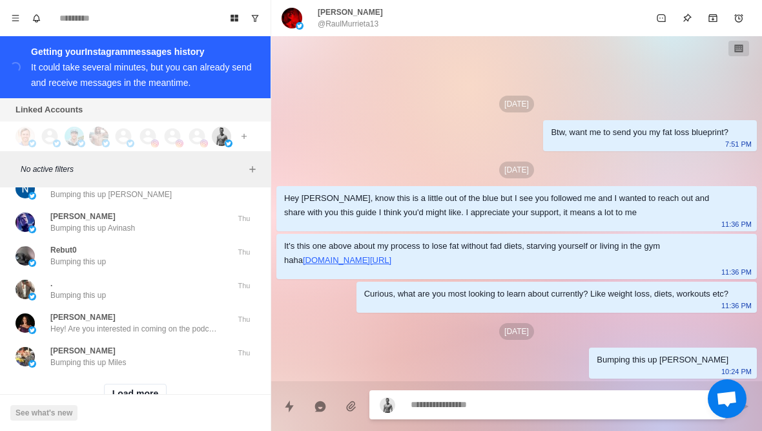
scroll to position [6676, 0]
click at [108, 384] on button "Load more" at bounding box center [135, 394] width 63 height 21
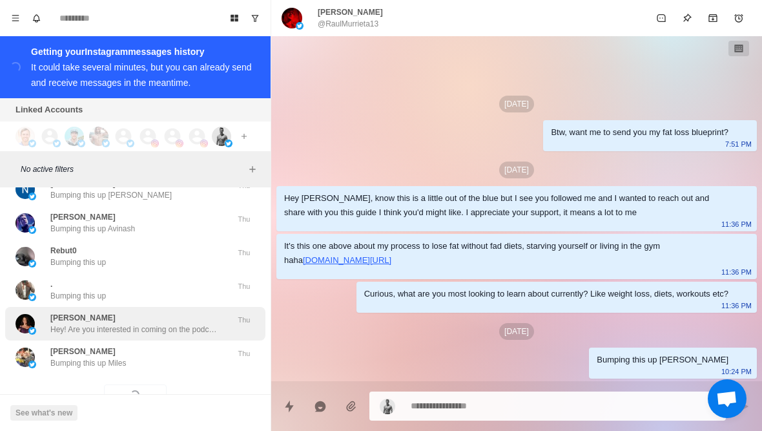
click at [62, 323] on p "Hey! Are you interested in coming on the podcast?" at bounding box center [134, 329] width 168 height 12
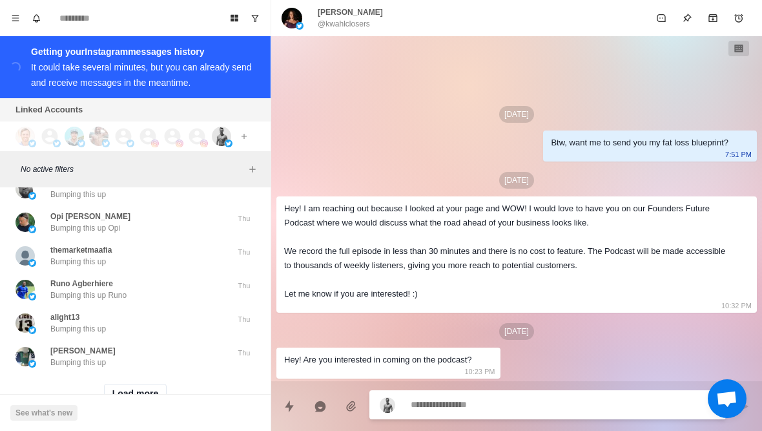
scroll to position [7348, 0]
click at [143, 384] on button "Load more" at bounding box center [135, 394] width 63 height 21
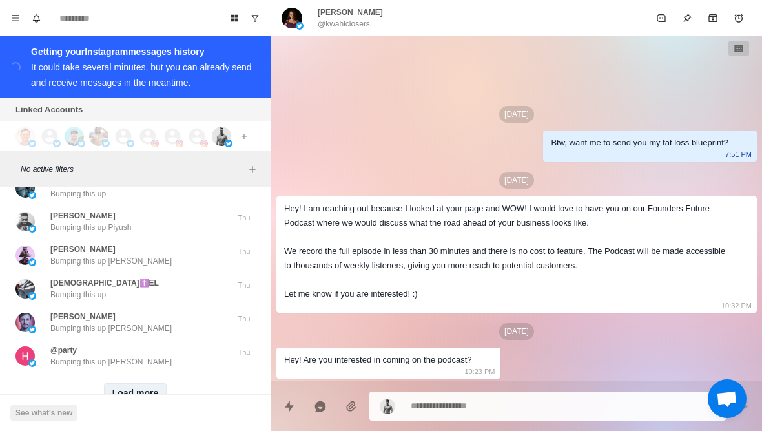
scroll to position [8019, 0]
click at [146, 384] on button "Load more" at bounding box center [135, 394] width 63 height 21
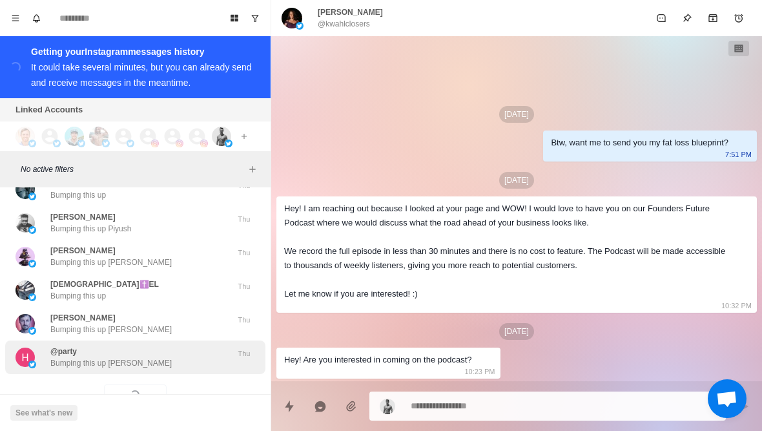
click at [174, 345] on div "@party Bumping this up Harry" at bounding box center [121, 356] width 212 height 23
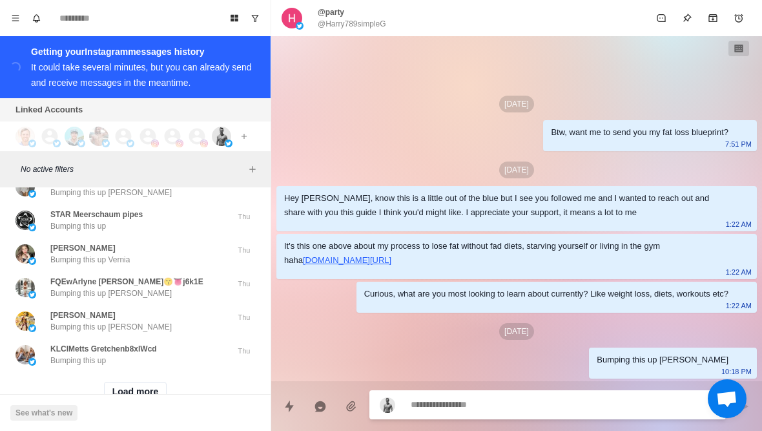
scroll to position [8690, 0]
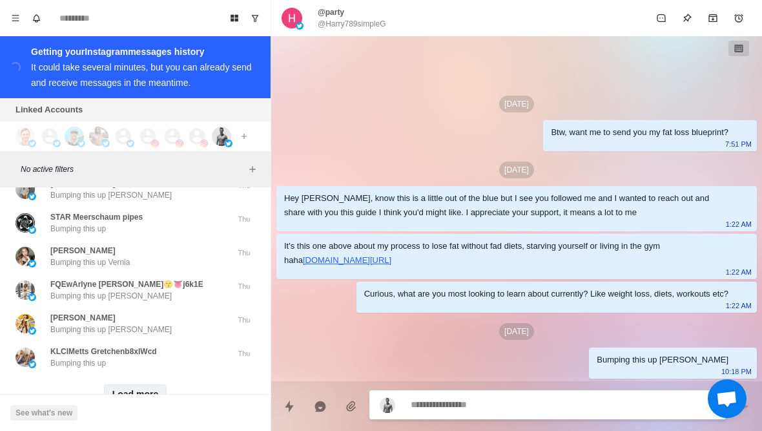
click at [152, 384] on button "Load more" at bounding box center [135, 394] width 63 height 21
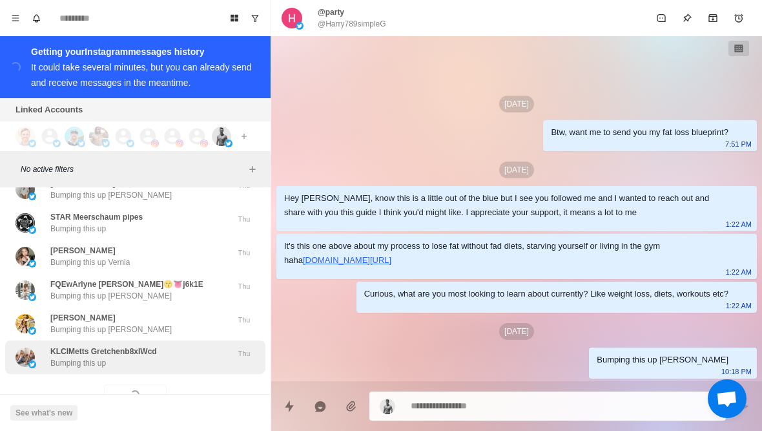
click at [202, 345] on div "KLClMetts Gretchenb8xIWcd Bumping this up" at bounding box center [121, 356] width 212 height 23
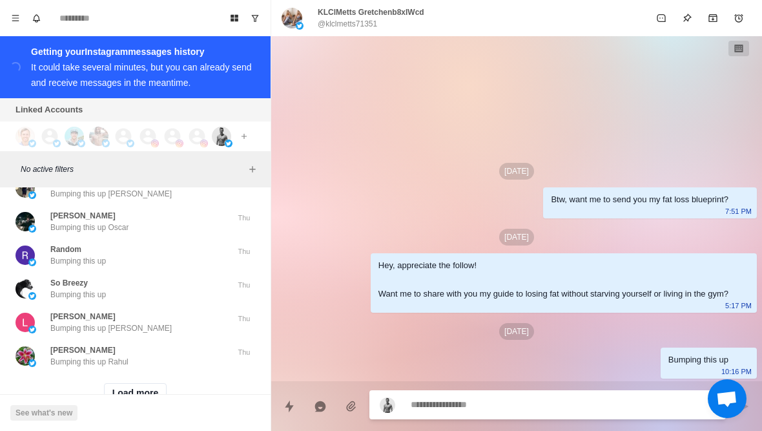
scroll to position [9361, 0]
click at [127, 384] on button "Load more" at bounding box center [135, 394] width 63 height 21
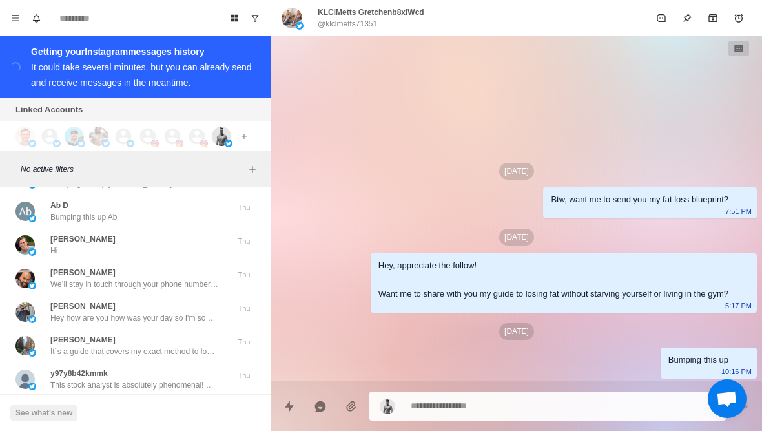
scroll to position [9907, 0]
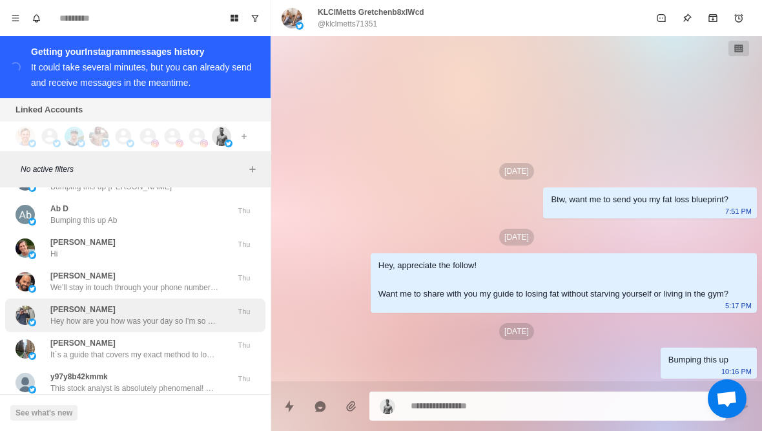
click at [192, 315] on p "Hey how are you how was your day so I'm so sorry I did not get your message lat…" at bounding box center [134, 321] width 168 height 12
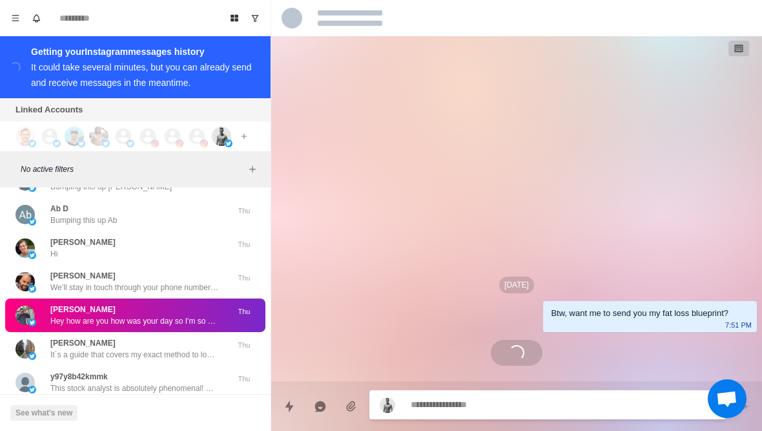
scroll to position [182, 0]
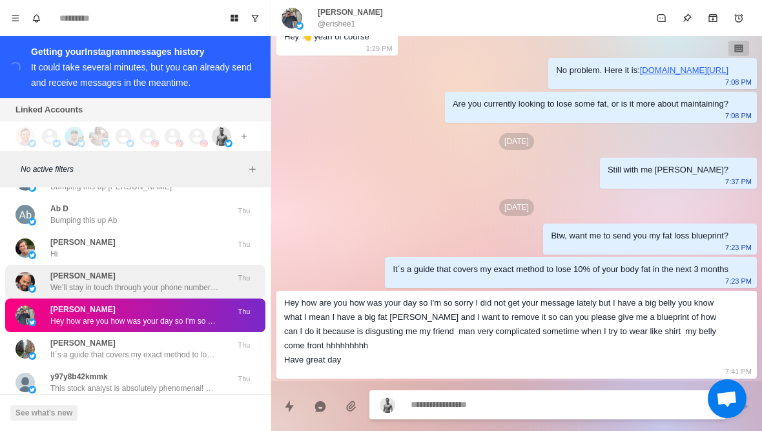
click at [175, 281] on p "We’ll stay in touch through your phone number leading up to the call. Talk soon!" at bounding box center [134, 287] width 168 height 12
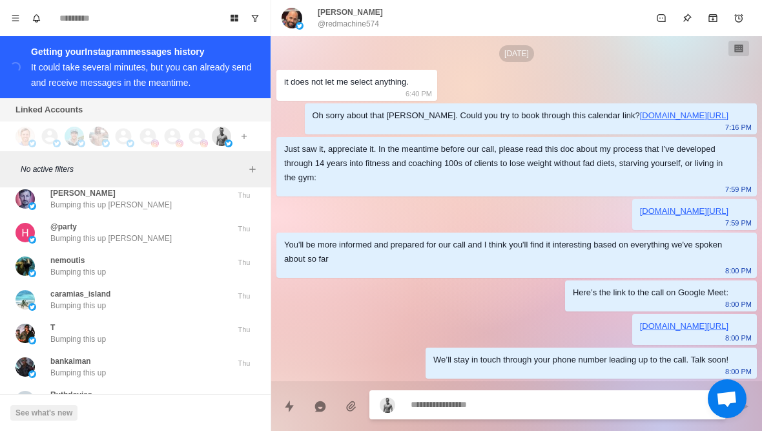
scroll to position [8142, 0]
type textarea "*"
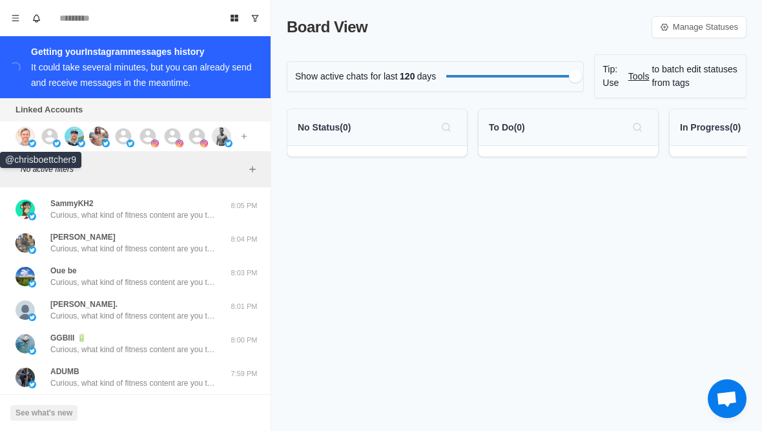
click at [25, 134] on img at bounding box center [24, 136] width 19 height 19
click at [76, 138] on img at bounding box center [74, 136] width 19 height 19
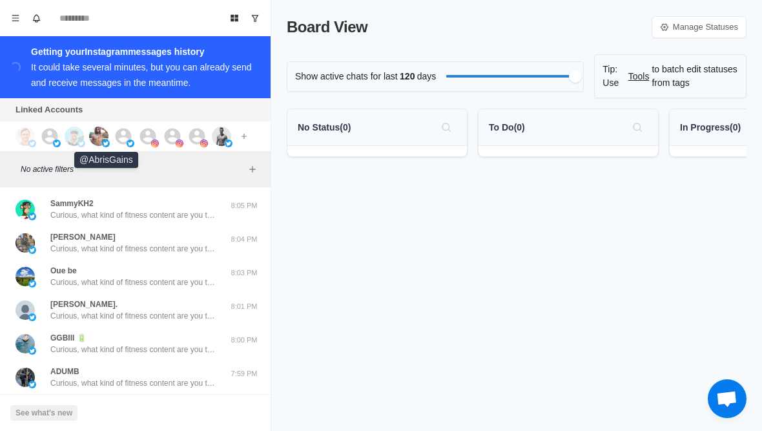
click at [101, 136] on img at bounding box center [98, 136] width 19 height 19
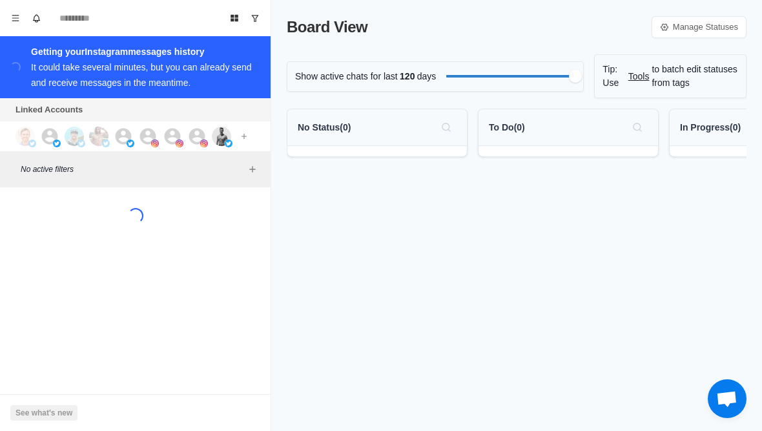
click at [134, 140] on div at bounding box center [131, 136] width 35 height 19
click at [155, 140] on img at bounding box center [155, 143] width 8 height 8
click at [173, 135] on icon at bounding box center [172, 136] width 19 height 19
click at [201, 134] on icon at bounding box center [197, 136] width 16 height 16
click at [227, 139] on img at bounding box center [221, 136] width 19 height 19
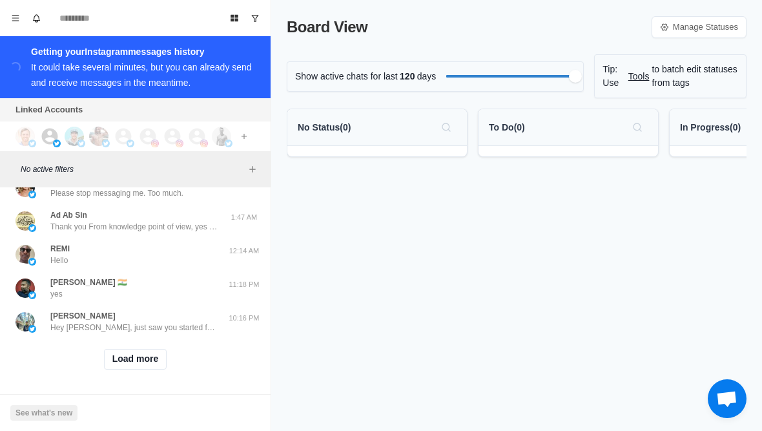
scroll to position [543, 0]
click at [143, 367] on button "Load more" at bounding box center [135, 359] width 63 height 21
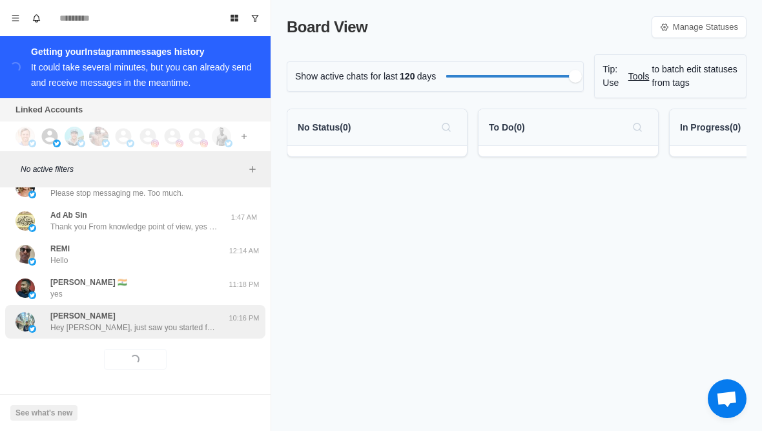
click at [183, 332] on p "Hey Amina, just saw you started following! Appreciate it. Curious, what health …" at bounding box center [134, 327] width 168 height 12
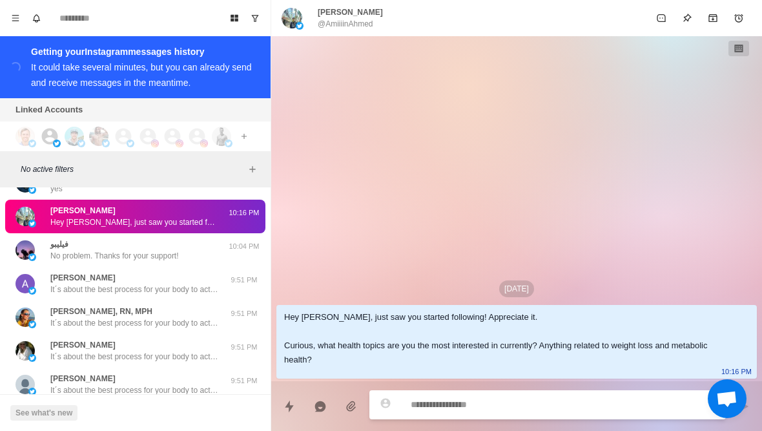
scroll to position [658, 0]
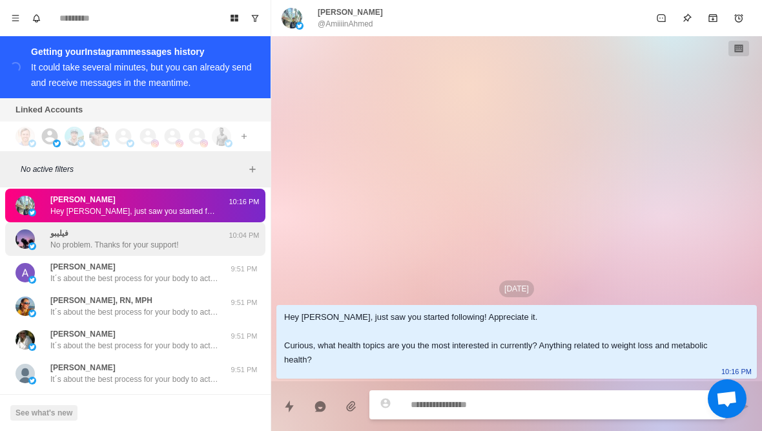
click at [217, 253] on div "فيليبو No problem. Thanks for your support! 10:04 PM" at bounding box center [135, 239] width 260 height 34
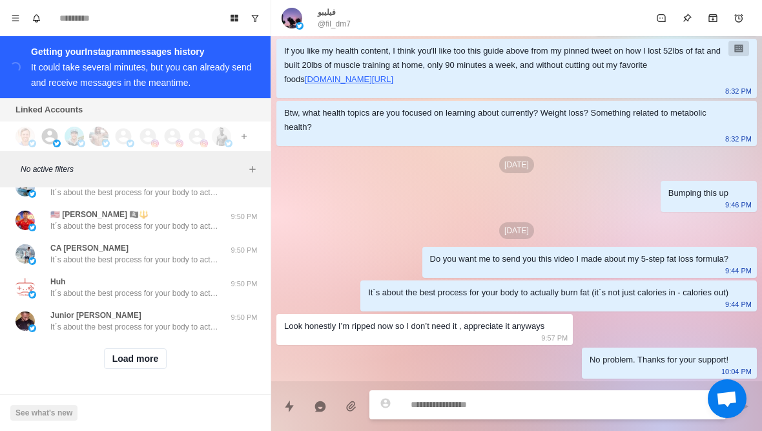
scroll to position [1213, 0]
click at [150, 367] on button "Load more" at bounding box center [135, 358] width 63 height 21
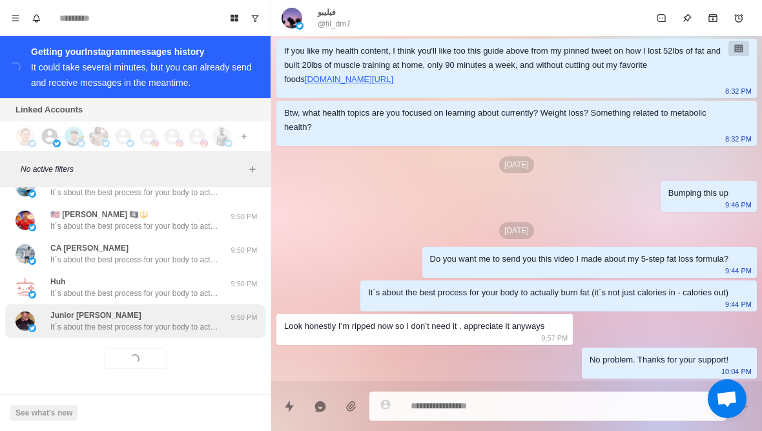
click at [189, 321] on p "It´s about the best process for your body to actually burn fat (it´s not just c…" at bounding box center [134, 327] width 168 height 12
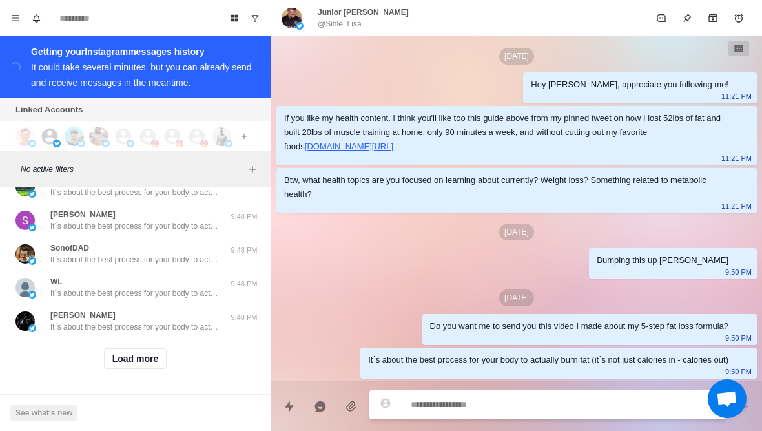
scroll to position [1885, 0]
click at [143, 368] on button "Load more" at bounding box center [135, 358] width 63 height 21
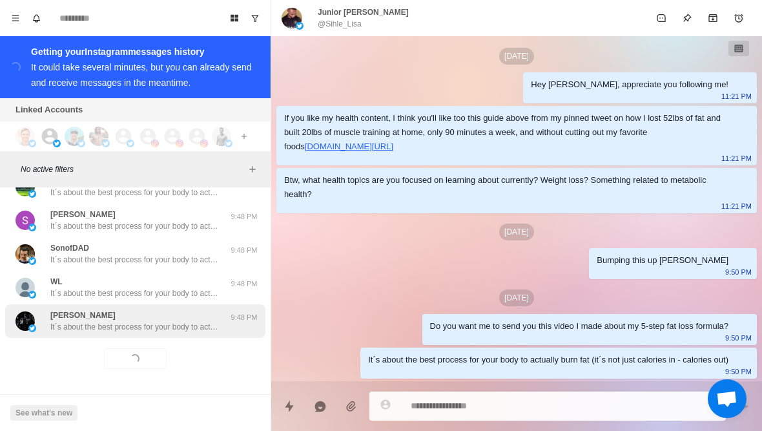
click at [185, 330] on p "It´s about the best process for your body to actually burn fat (it´s not just c…" at bounding box center [134, 327] width 168 height 12
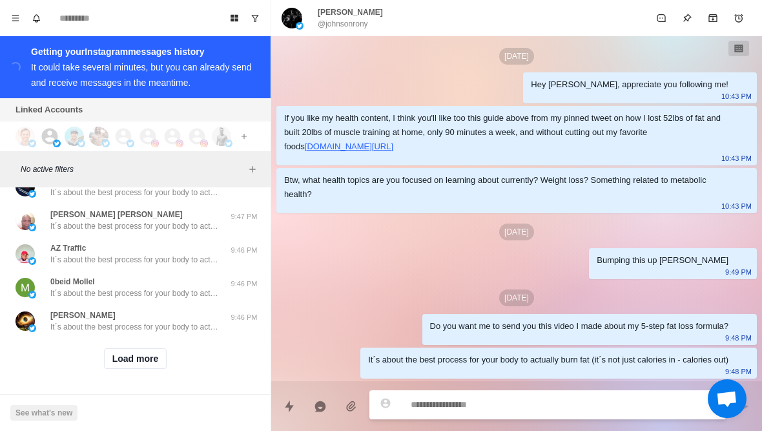
scroll to position [2556, 0]
click at [149, 365] on button "Load more" at bounding box center [135, 358] width 63 height 21
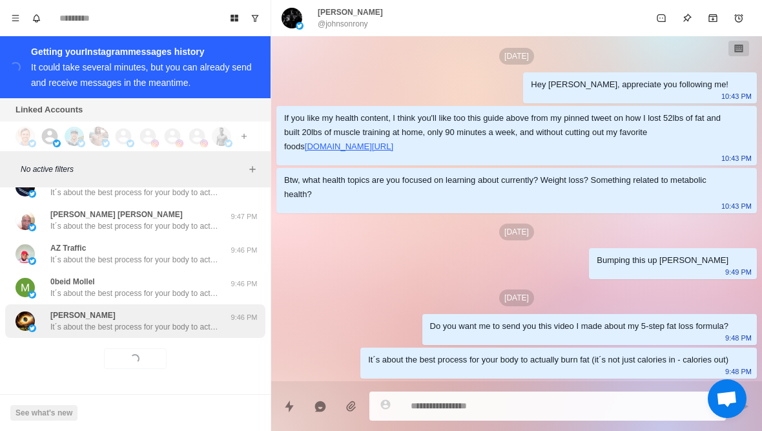
click at [177, 329] on p "It´s about the best process for your body to actually burn fat (it´s not just c…" at bounding box center [134, 327] width 168 height 12
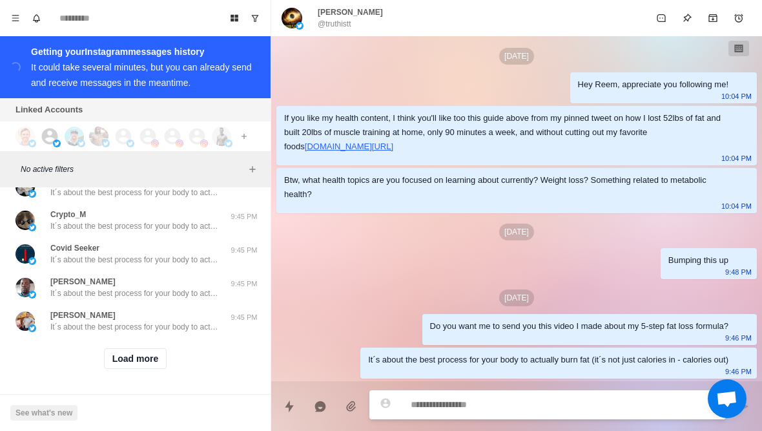
scroll to position [3227, 0]
click at [132, 366] on button "Load more" at bounding box center [135, 358] width 63 height 21
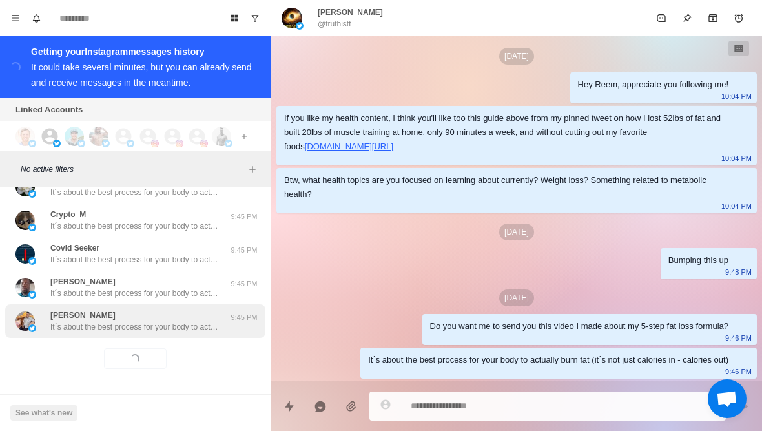
click at [150, 336] on div "Felix Bello It´s about the best process for your body to actually burn fat (it´…" at bounding box center [135, 321] width 260 height 34
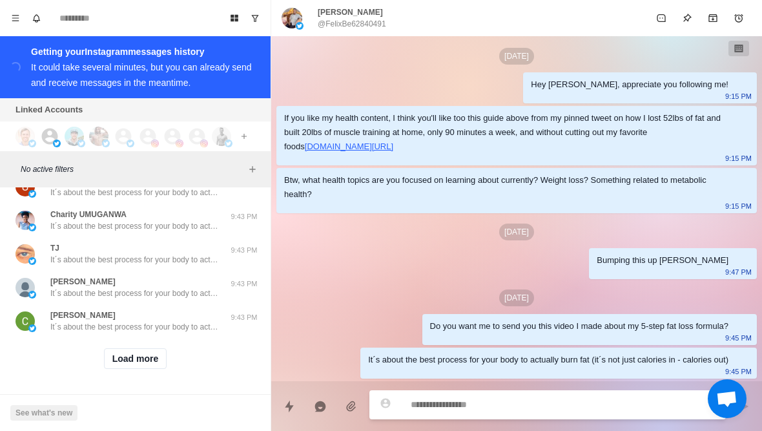
scroll to position [3898, 0]
click at [141, 368] on button "Load more" at bounding box center [135, 358] width 63 height 21
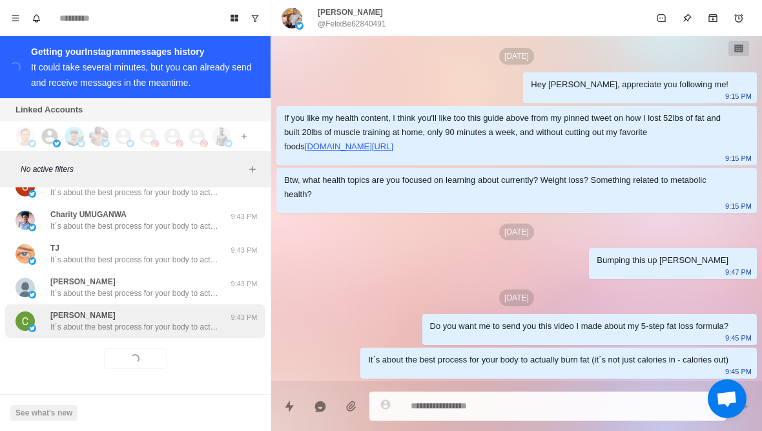
click at [167, 331] on p "It´s about the best process for your body to actually burn fat (it´s not just c…" at bounding box center [134, 327] width 168 height 12
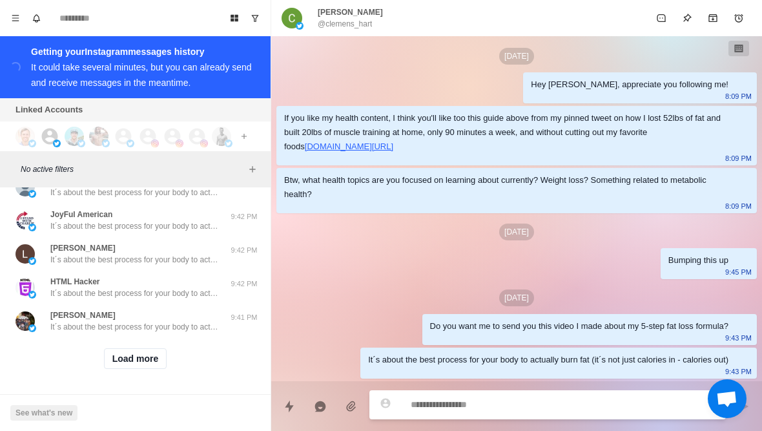
scroll to position [4570, 0]
click at [143, 364] on button "Load more" at bounding box center [135, 358] width 63 height 21
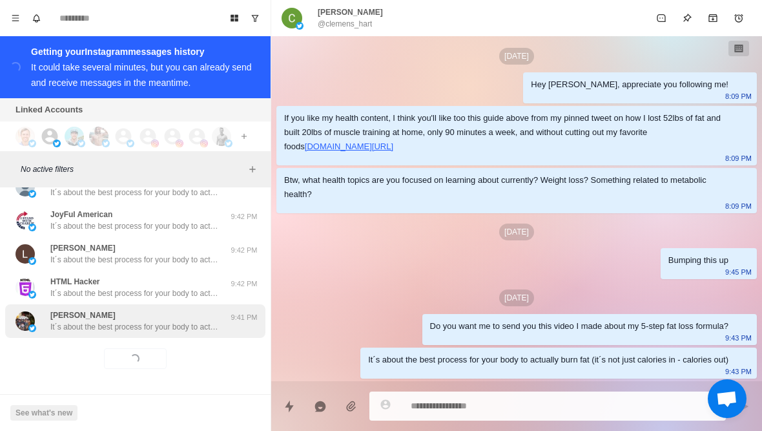
click at [167, 331] on p "It´s about the best process for your body to actually burn fat (it´s not just c…" at bounding box center [134, 327] width 168 height 12
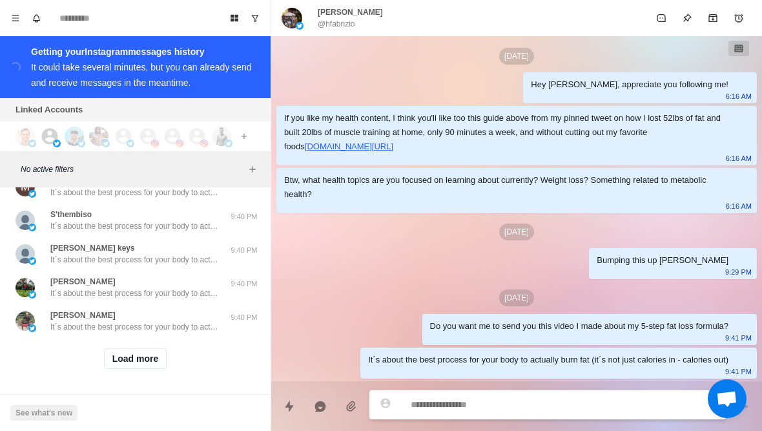
scroll to position [5241, 0]
click at [150, 367] on button "Load more" at bounding box center [135, 358] width 63 height 21
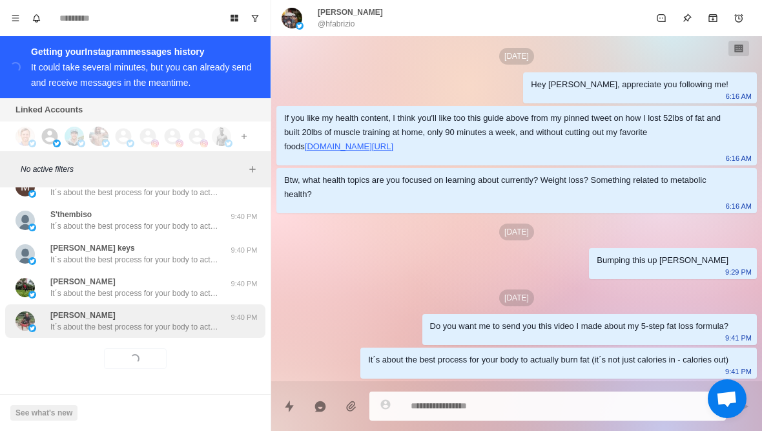
click at [193, 330] on p "It´s about the best process for your body to actually burn fat (it´s not just c…" at bounding box center [134, 327] width 168 height 12
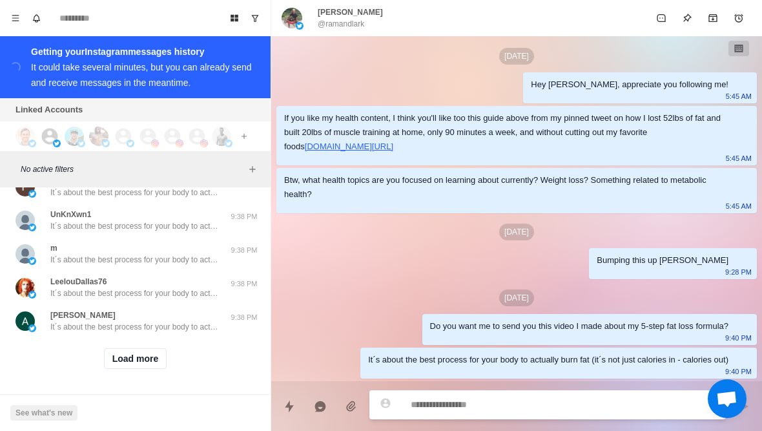
scroll to position [5912, 0]
click at [141, 364] on button "Load more" at bounding box center [135, 358] width 63 height 21
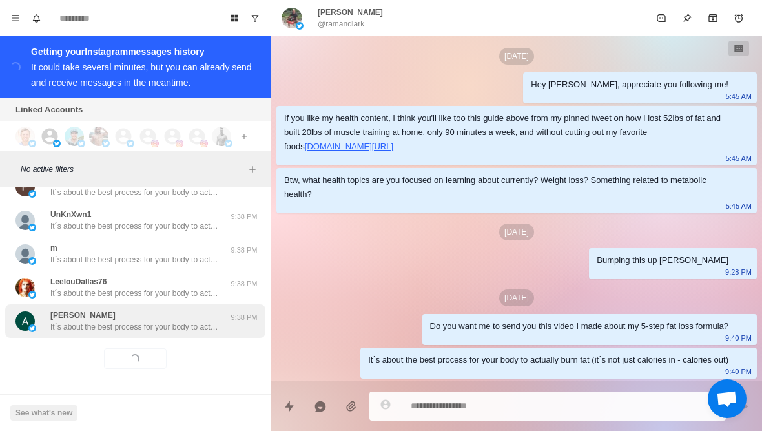
click at [167, 336] on div "Agnes Muthua It´s about the best process for your body to actually burn fat (it…" at bounding box center [135, 321] width 260 height 34
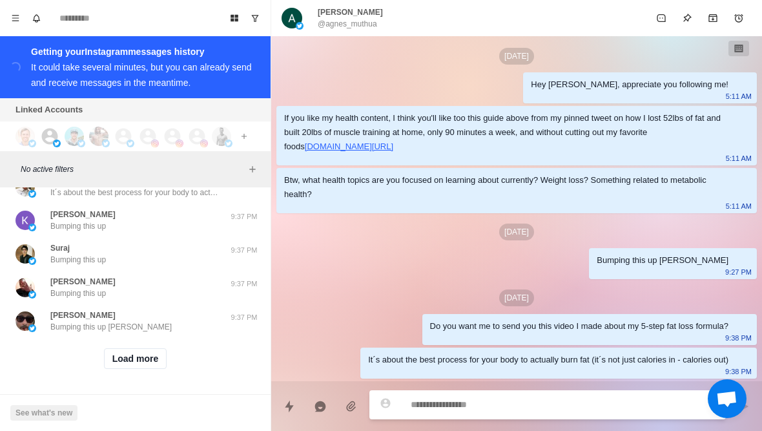
scroll to position [6583, 0]
click at [143, 367] on button "Load more" at bounding box center [135, 358] width 63 height 21
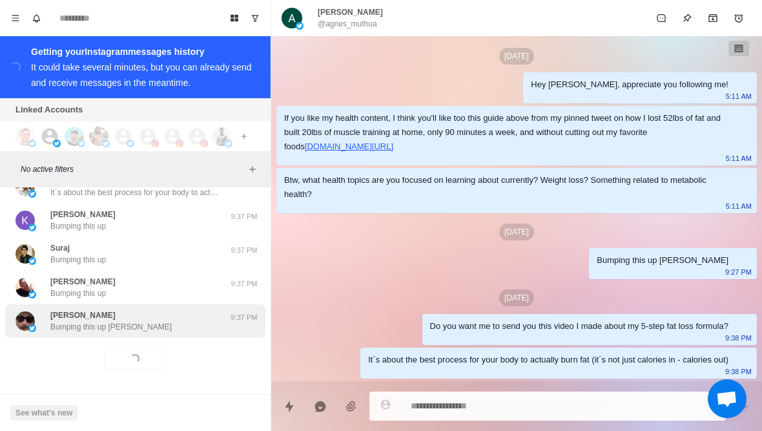
click at [174, 336] on div "Martin David Bumping this up Martin 9:37 PM" at bounding box center [135, 321] width 260 height 34
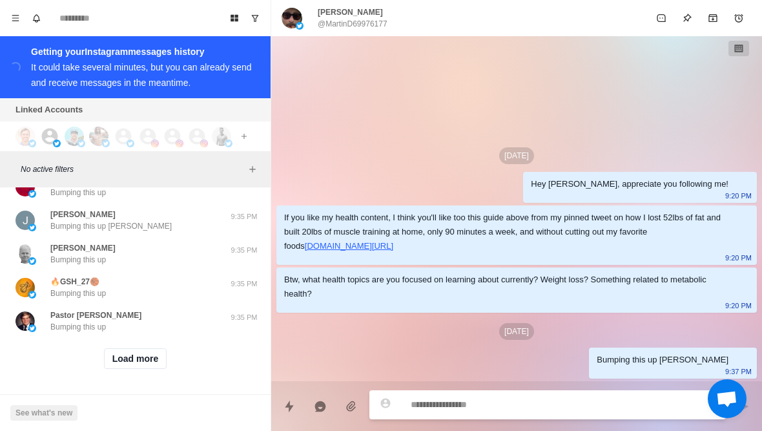
scroll to position [7255, 0]
click at [148, 366] on button "Load more" at bounding box center [135, 358] width 63 height 21
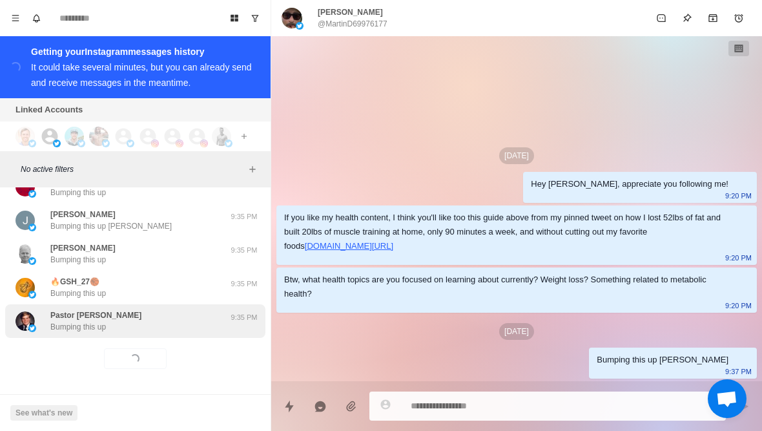
click at [189, 327] on div "Pastor Tommy Callahan III Bumping this up" at bounding box center [121, 320] width 212 height 23
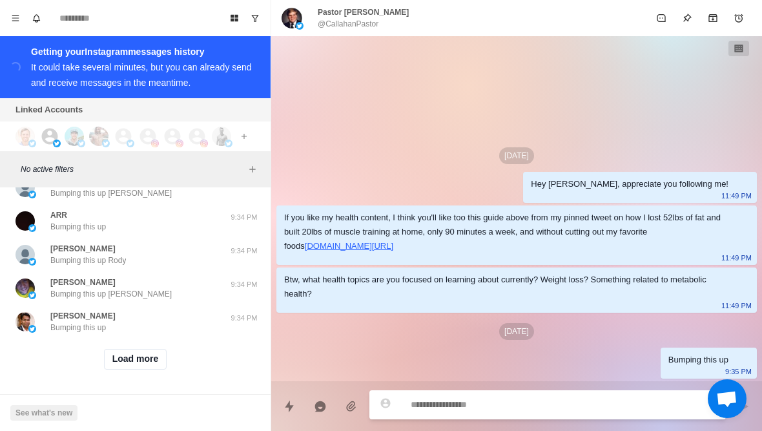
scroll to position [7925, 0]
click at [149, 368] on button "Load more" at bounding box center [135, 359] width 63 height 21
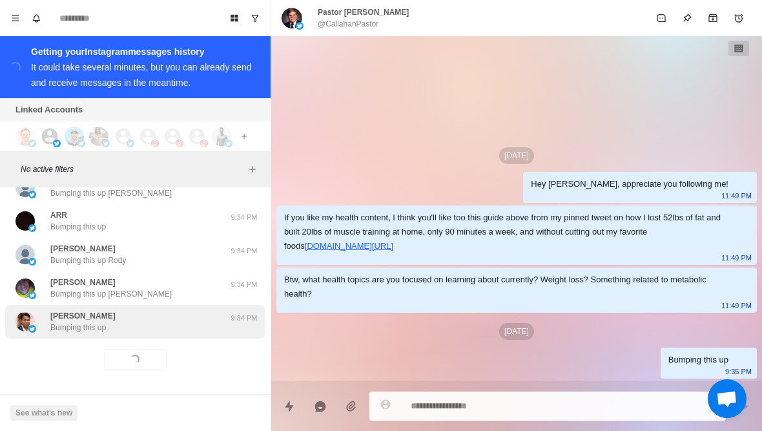
click at [179, 336] on div "GAURAV BANSAL Bumping this up 9:34 PM" at bounding box center [135, 322] width 260 height 34
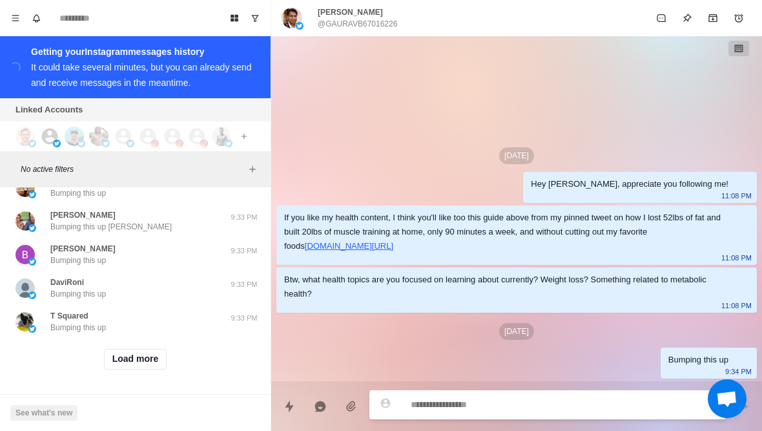
scroll to position [8596, 0]
click at [157, 358] on button "Load more" at bounding box center [135, 359] width 63 height 21
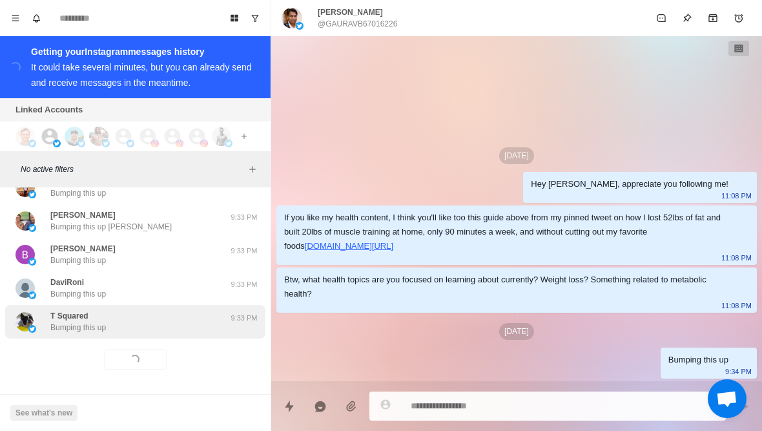
click at [190, 335] on div "T Squared Bumping this up 9:33 PM" at bounding box center [135, 322] width 260 height 34
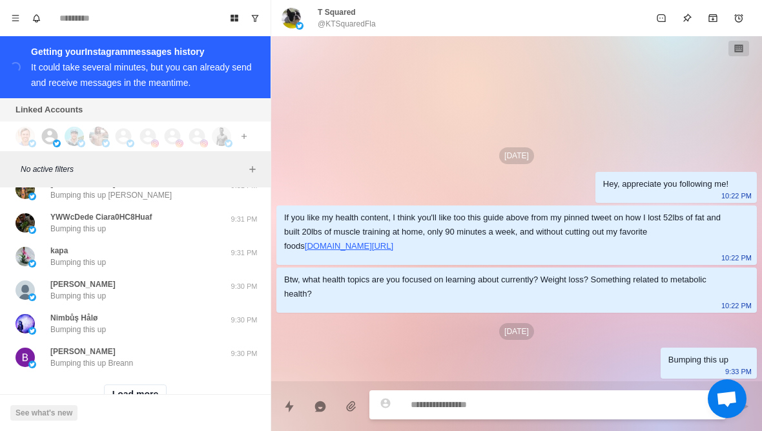
scroll to position [9232, 0]
click at [148, 392] on button "Load more" at bounding box center [135, 393] width 63 height 21
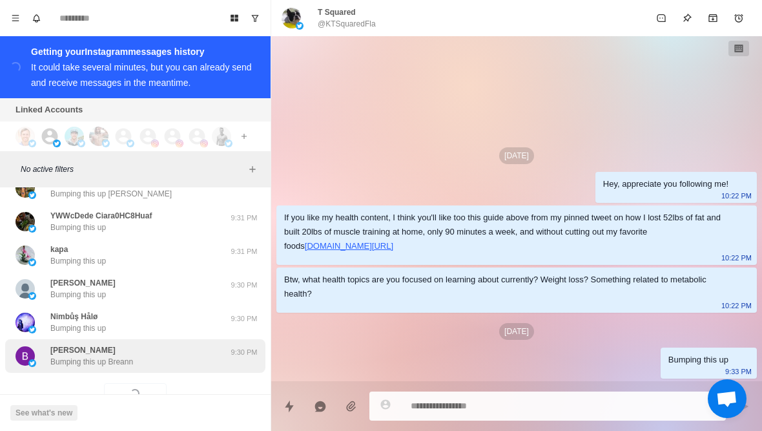
click at [186, 360] on div "Breann Edgerley Bumping this up Breann" at bounding box center [121, 355] width 212 height 23
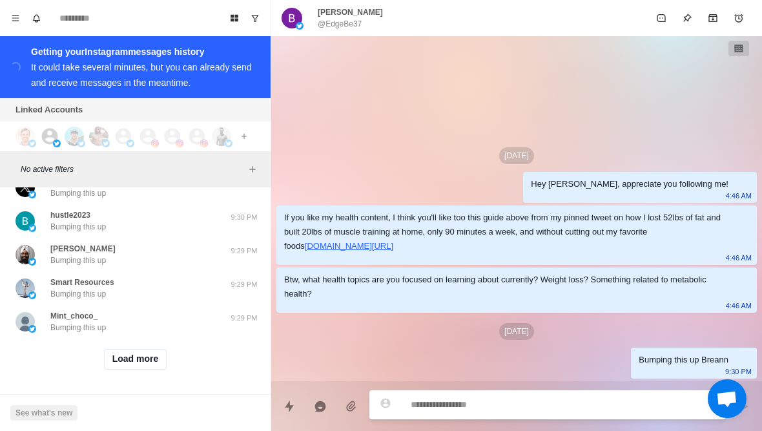
scroll to position [9938, 0]
click at [152, 362] on button "Load more" at bounding box center [135, 359] width 63 height 21
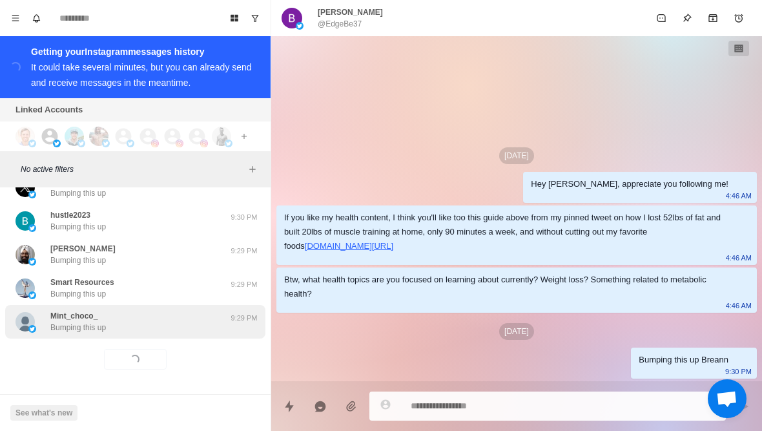
click at [188, 323] on div "Mint_choco_ Bumping this up" at bounding box center [121, 321] width 212 height 23
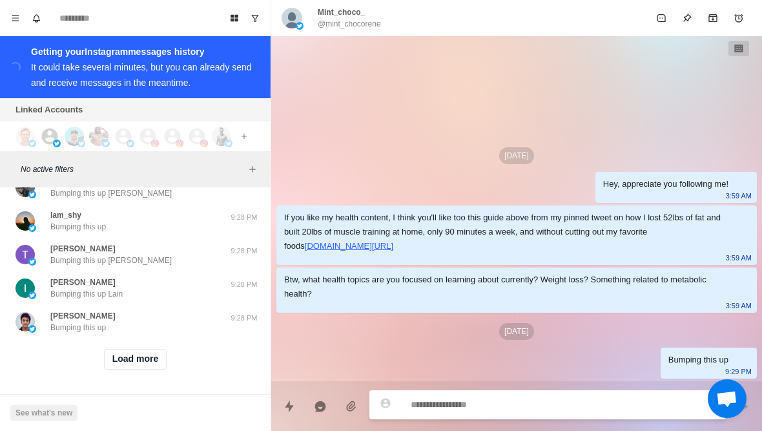
scroll to position [10610, 0]
click at [139, 363] on button "Load more" at bounding box center [135, 359] width 63 height 21
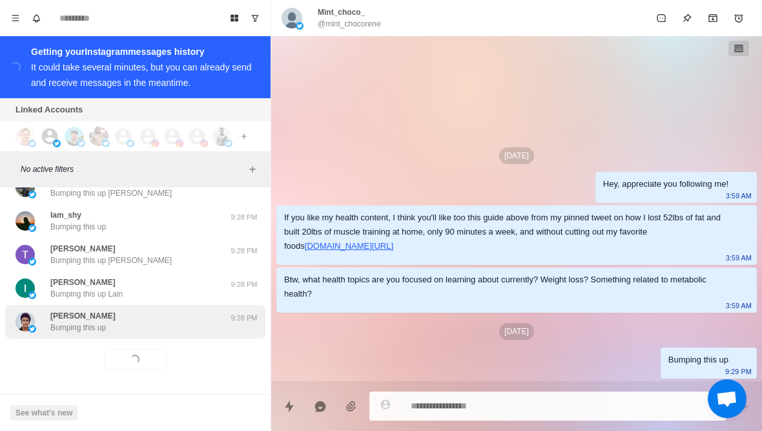
click at [183, 319] on div "Mir Mujtaba Bumping this up" at bounding box center [121, 321] width 212 height 23
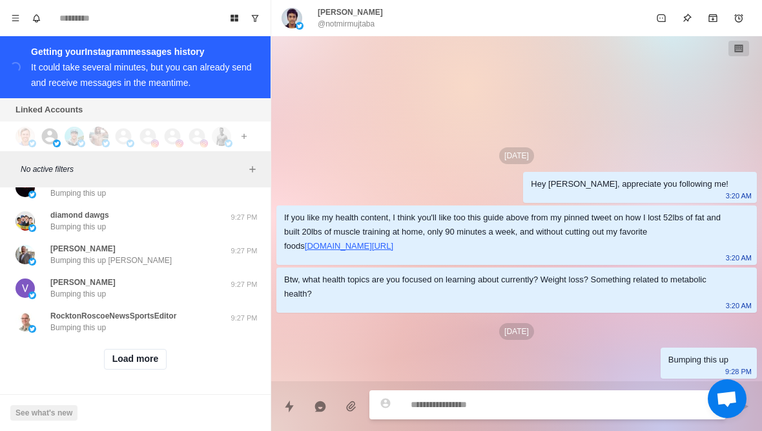
scroll to position [11281, 0]
click at [134, 367] on button "Load more" at bounding box center [135, 359] width 63 height 21
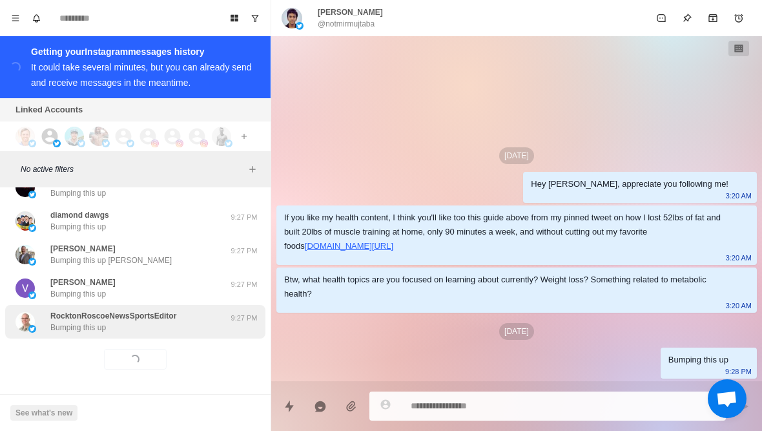
click at [168, 335] on div "RocktonRoscoeNewsSportsEditor Bumping this up 9:27 PM" at bounding box center [135, 322] width 260 height 34
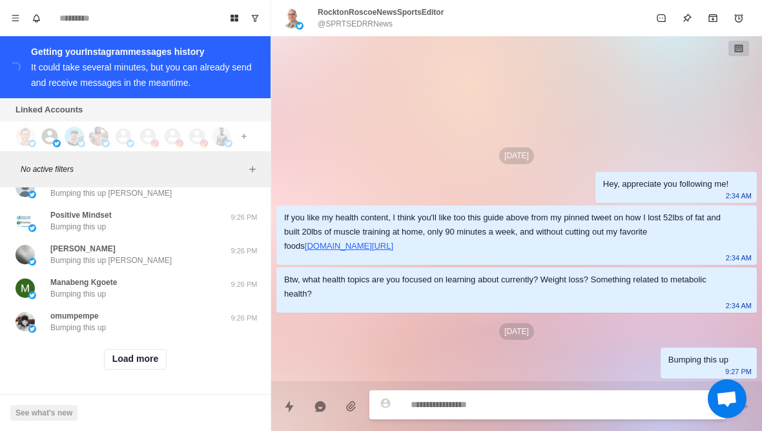
scroll to position [11952, 0]
click at [142, 366] on button "Load more" at bounding box center [135, 359] width 63 height 21
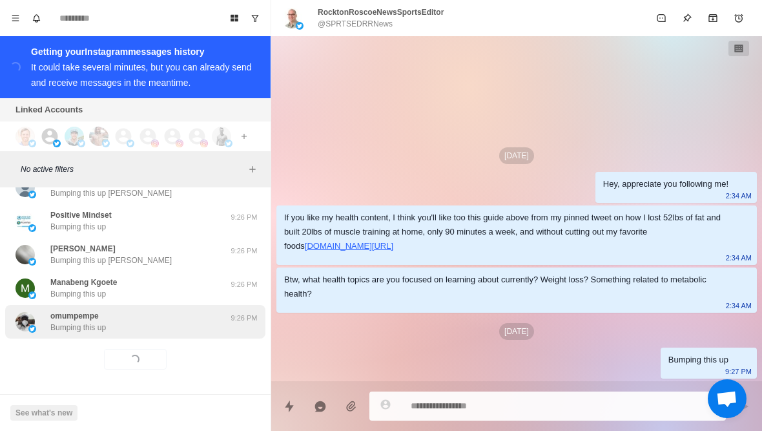
click at [177, 334] on div "omumpempe Bumping this up 9:26 PM" at bounding box center [135, 322] width 260 height 34
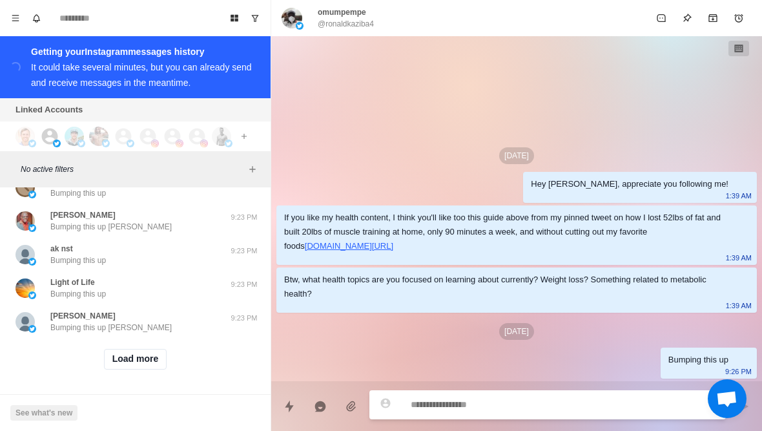
scroll to position [12624, 0]
click at [147, 361] on button "Load more" at bounding box center [135, 359] width 63 height 21
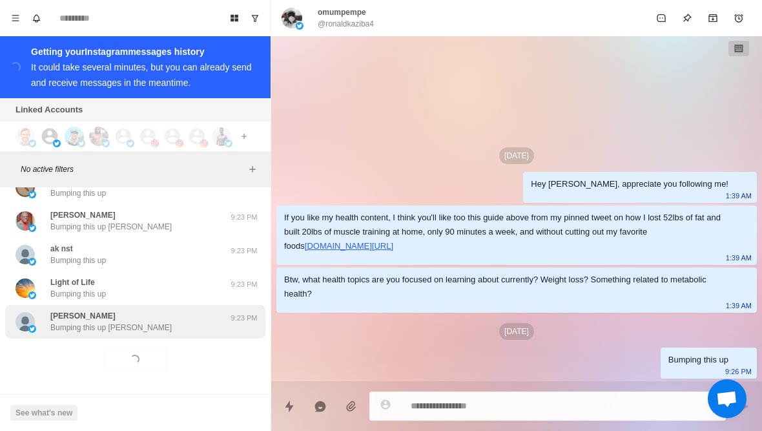
click at [187, 320] on div "Kevin Bumping this up Kevin" at bounding box center [121, 321] width 212 height 23
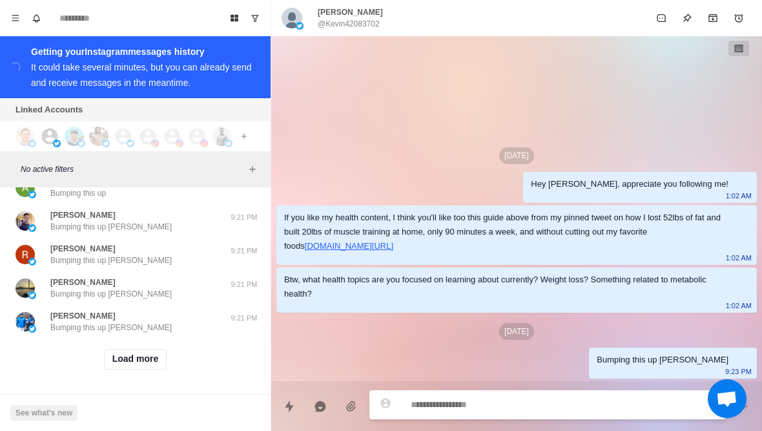
scroll to position [13295, 0]
click at [150, 367] on button "Load more" at bounding box center [135, 359] width 63 height 21
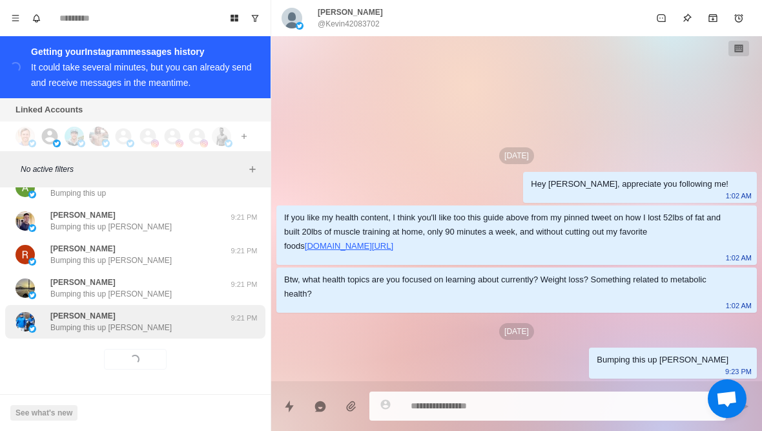
click at [183, 332] on div "Nick Eversole Bumping this up Nick 9:21 PM" at bounding box center [135, 322] width 260 height 34
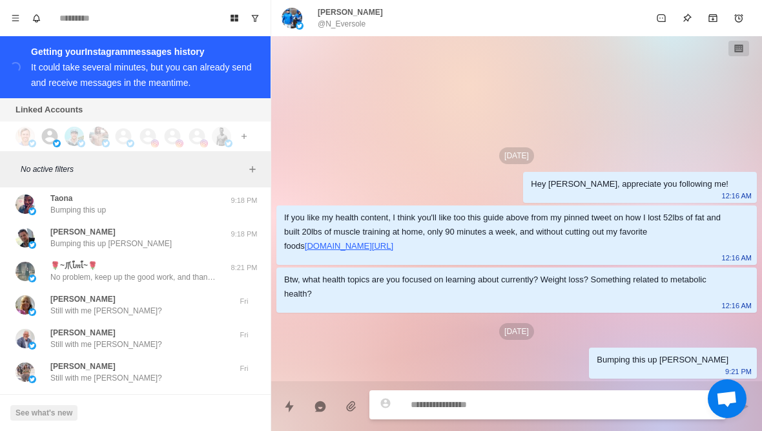
scroll to position [13782, 0]
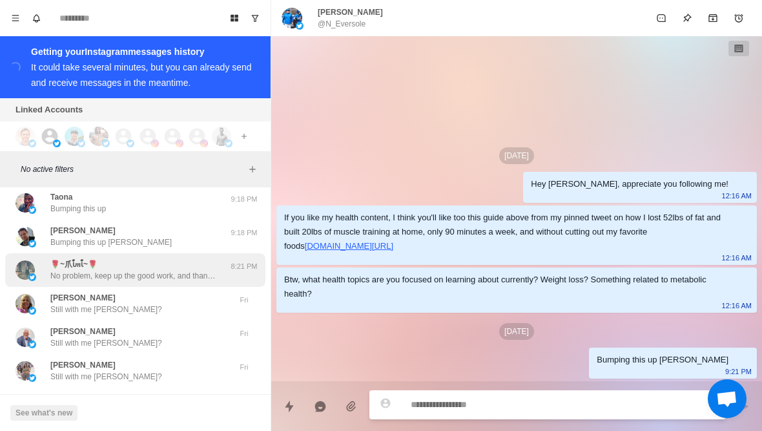
click at [195, 270] on p "No problem, keep up the good work, and thanks for your support!" at bounding box center [134, 276] width 168 height 12
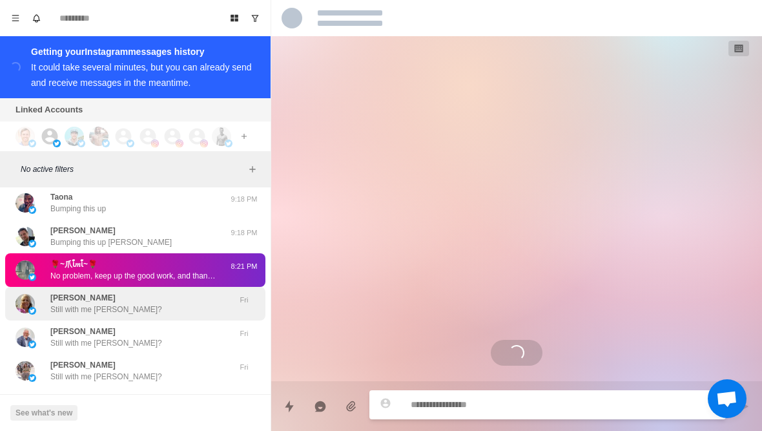
click at [150, 304] on div "Lisa Bragg Still with me Lisa?" at bounding box center [121, 303] width 212 height 23
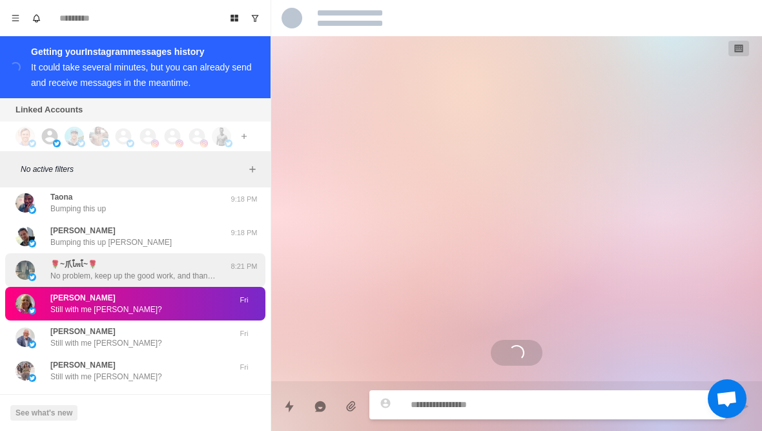
click at [157, 278] on p "No problem, keep up the good work, and thanks for your support!" at bounding box center [134, 276] width 168 height 12
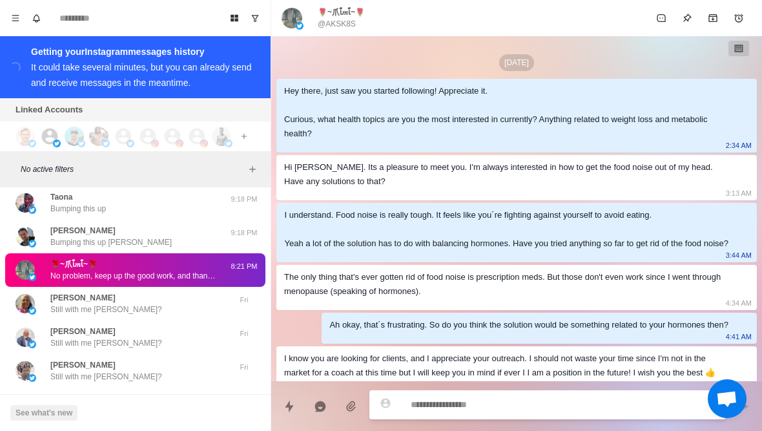
scroll to position [75, 0]
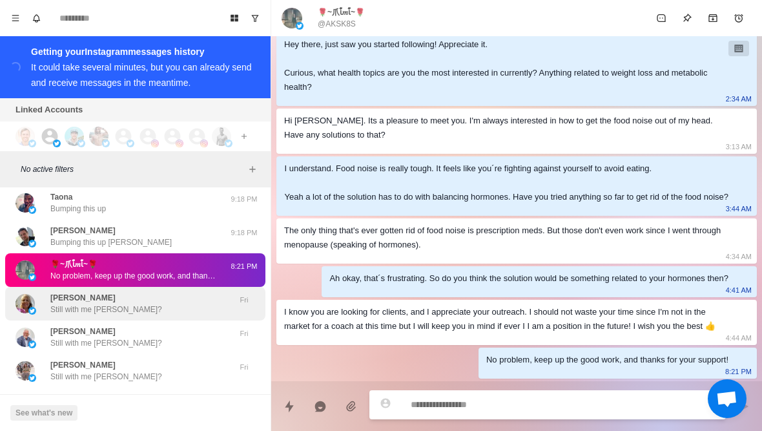
click at [166, 312] on div "Lisa Bragg Still with me Lisa?" at bounding box center [121, 303] width 212 height 23
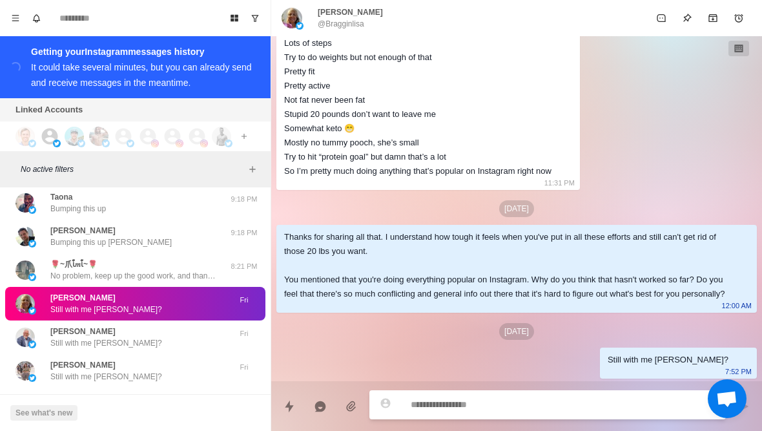
scroll to position [319, 0]
click at [596, 410] on textarea at bounding box center [562, 404] width 305 height 19
type textarea "*"
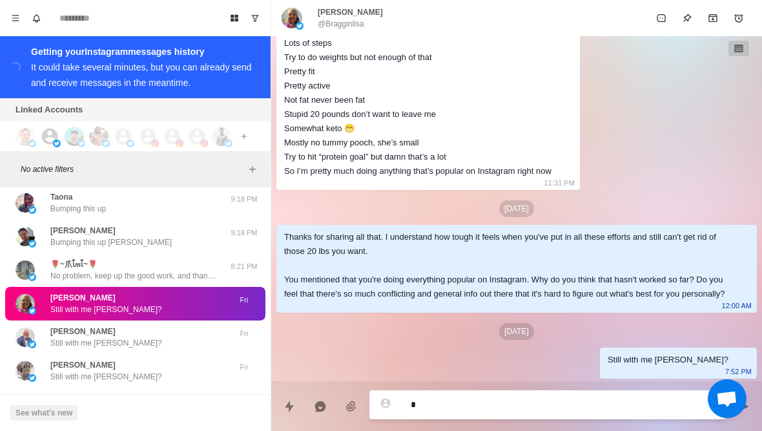
type textarea "**"
type textarea "*"
type textarea "***"
type textarea "*"
type textarea "****"
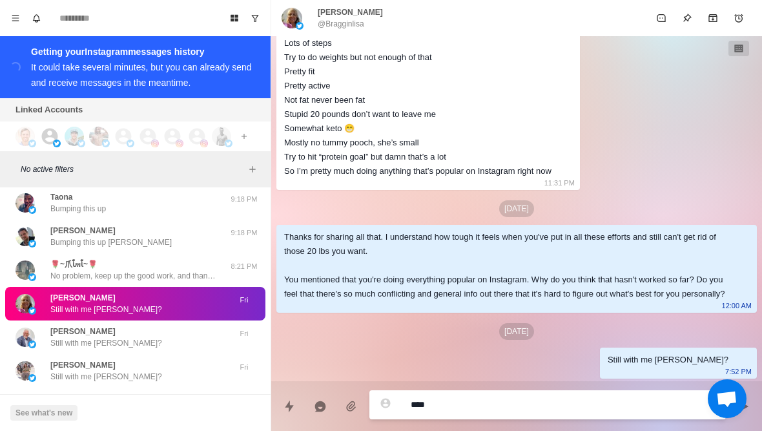
type textarea "*"
type textarea "*****"
type textarea "*"
type textarea "**********"
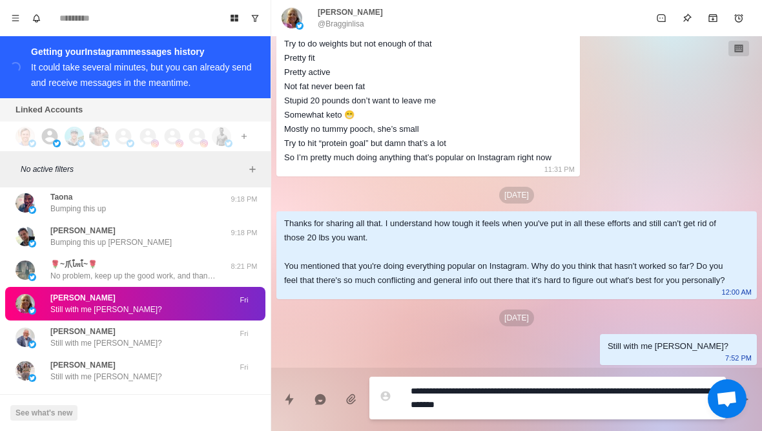
type textarea "*"
type textarea "**********"
type textarea "*"
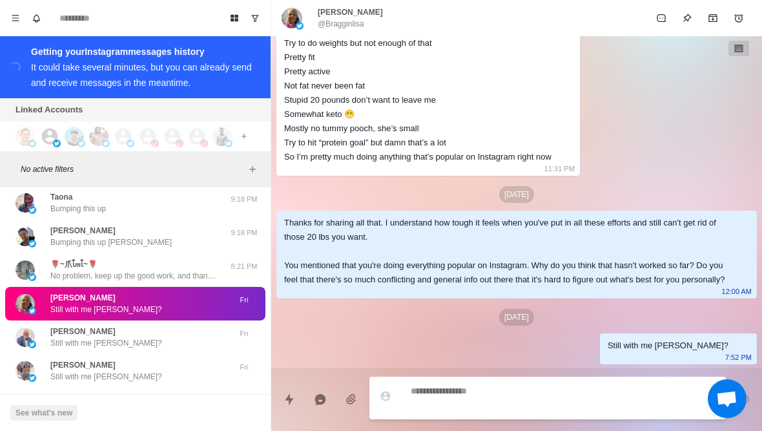
scroll to position [385, 0]
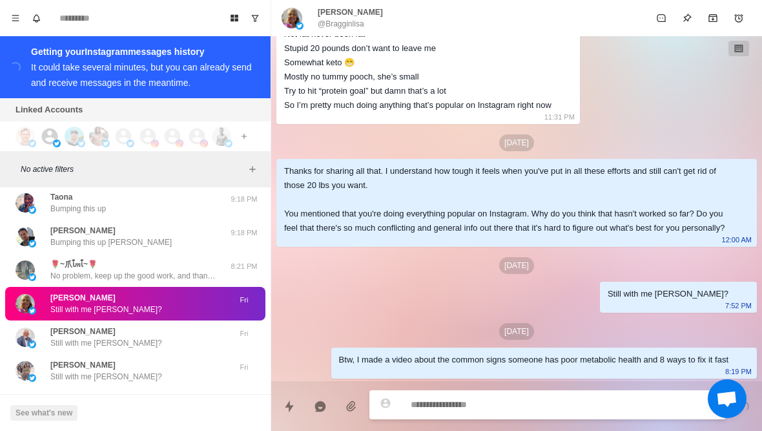
type textarea "*"
type textarea "**"
type textarea "*"
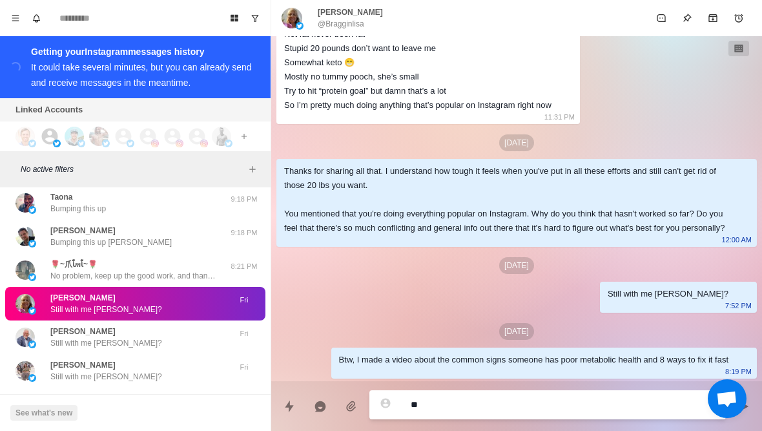
type textarea "***"
type textarea "*"
type textarea "****"
type textarea "*"
type textarea "*****"
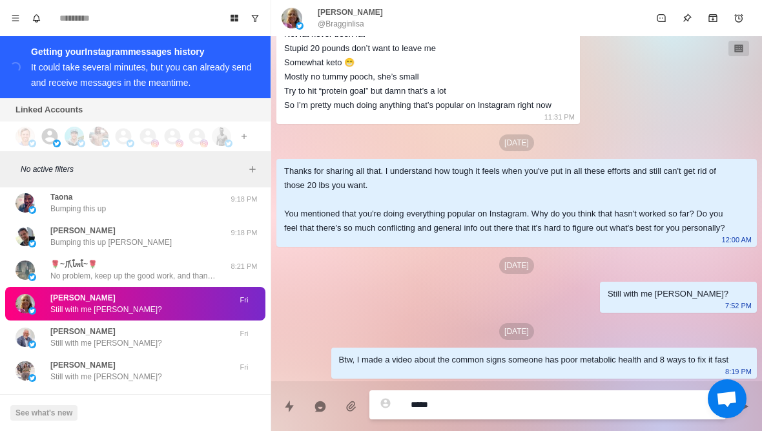
type textarea "*"
type textarea "**********"
type textarea "*"
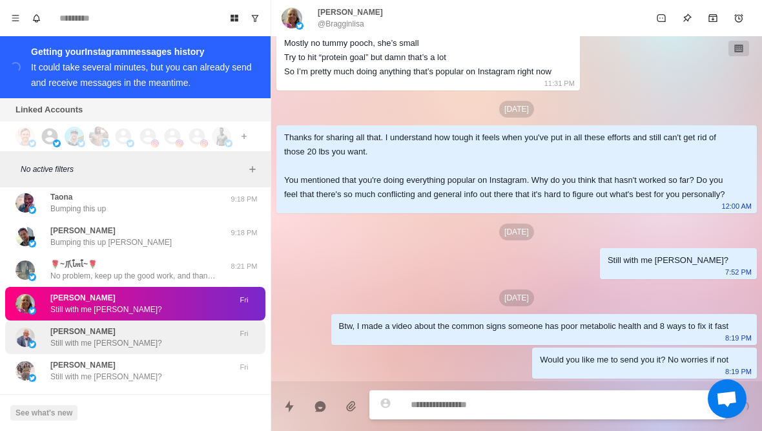
click at [165, 349] on div "Paul LaFave Still with me Paul? Fri" at bounding box center [135, 337] width 260 height 34
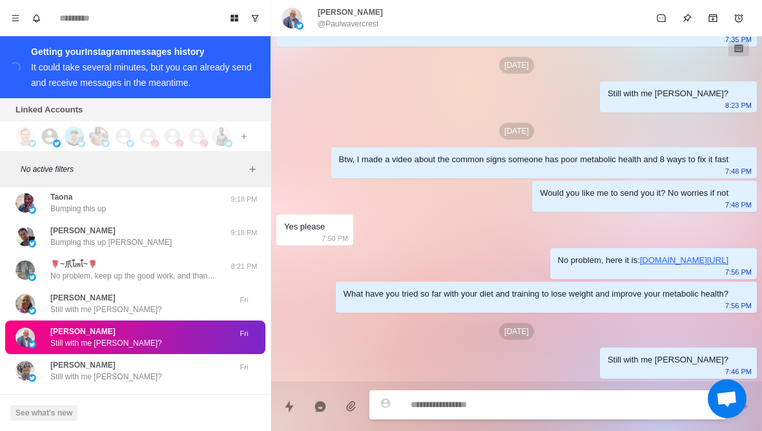
scroll to position [201, 0]
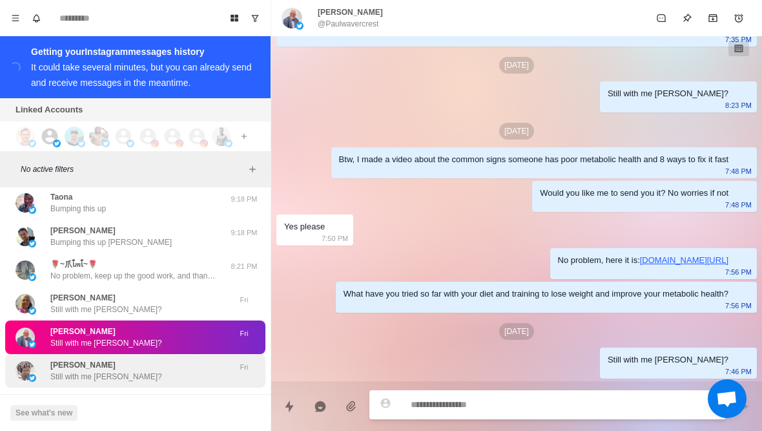
click at [163, 375] on div "Gracie Bon Still with me Gracie?" at bounding box center [121, 370] width 212 height 23
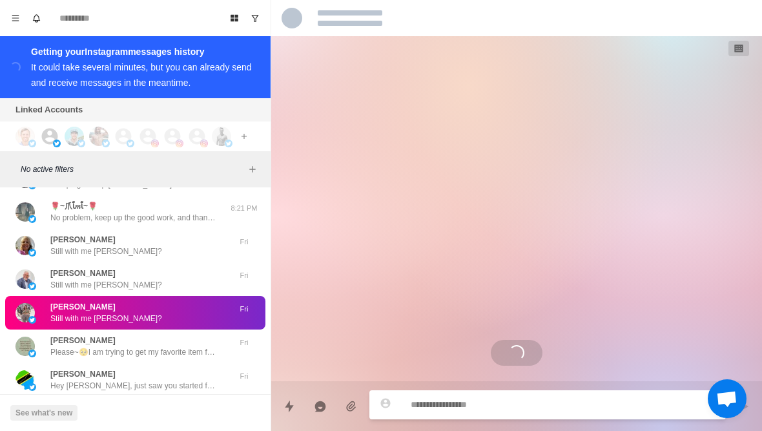
scroll to position [13848, 0]
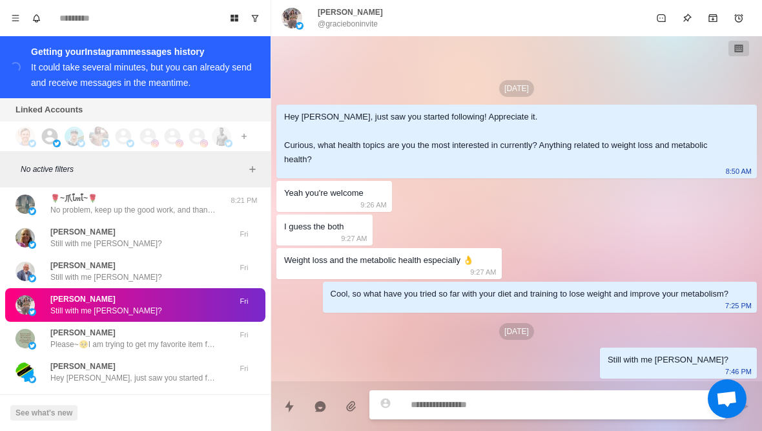
type textarea "*"
type textarea "**"
type textarea "*"
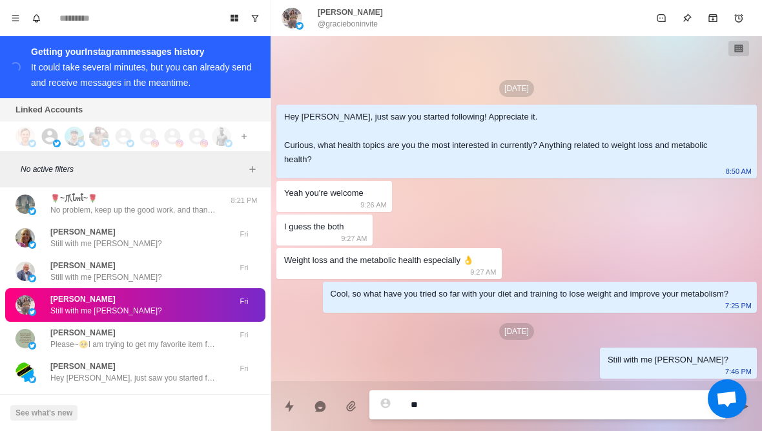
type textarea "***"
type textarea "*"
type textarea "****"
type textarea "*"
type textarea "*****"
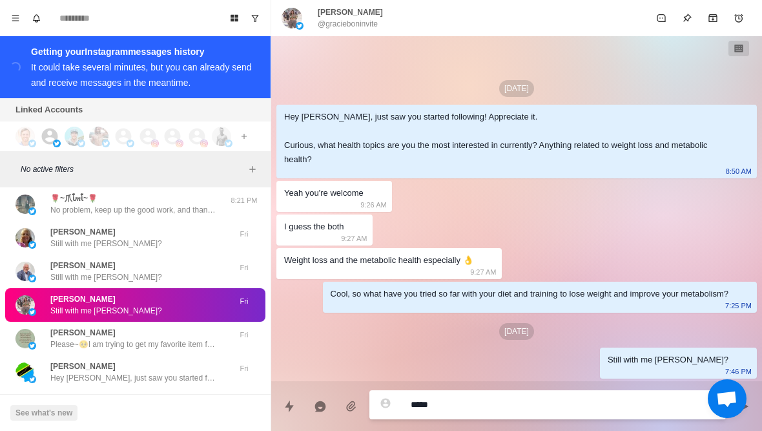
type textarea "*"
type textarea "**********"
type textarea "*"
type textarea "**********"
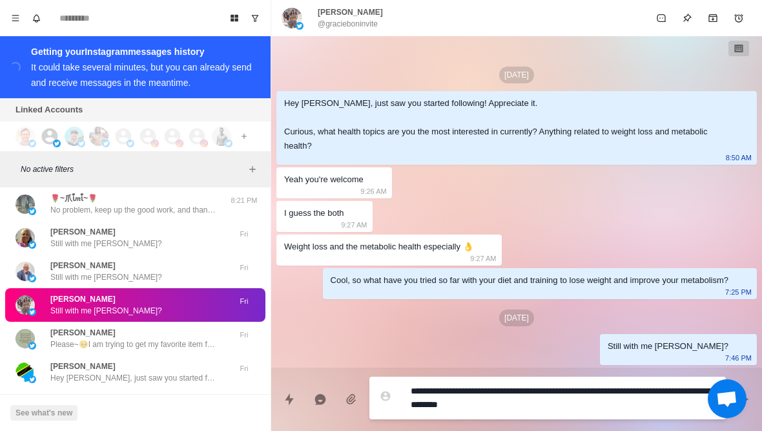
scroll to position [0, 0]
type textarea "*"
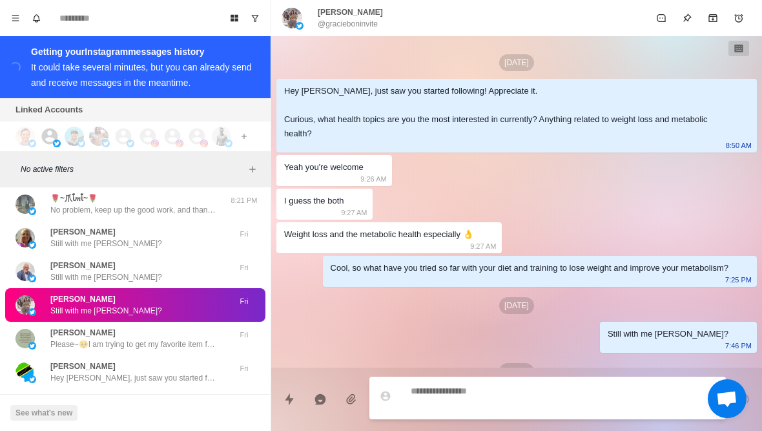
scroll to position [40, 0]
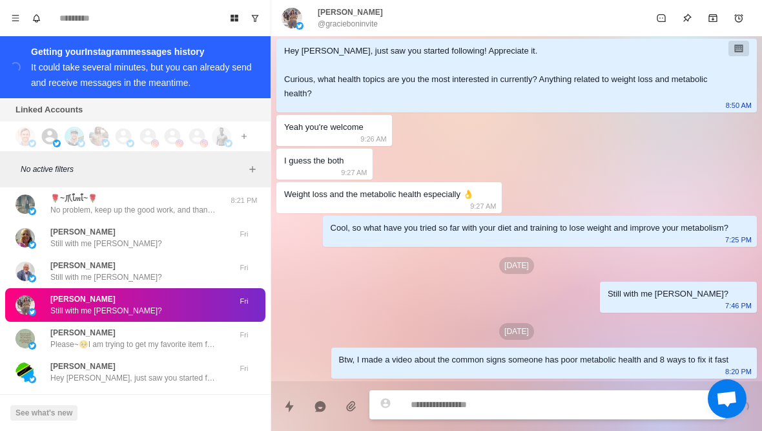
type textarea "*"
type textarea "**"
type textarea "*"
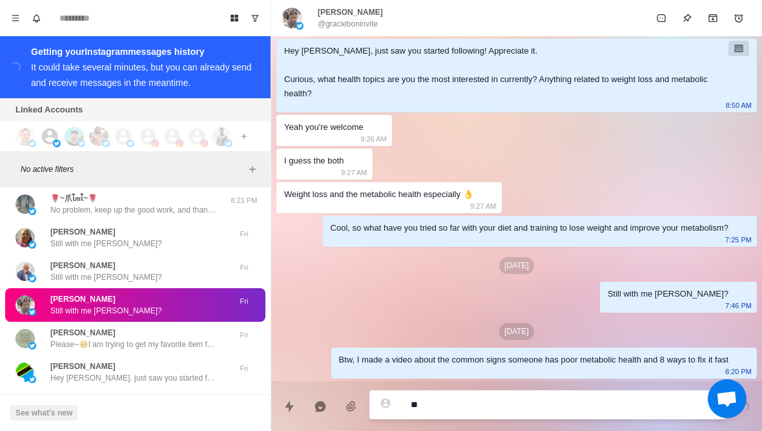
type textarea "***"
type textarea "*"
type textarea "****"
type textarea "*"
type textarea "*****"
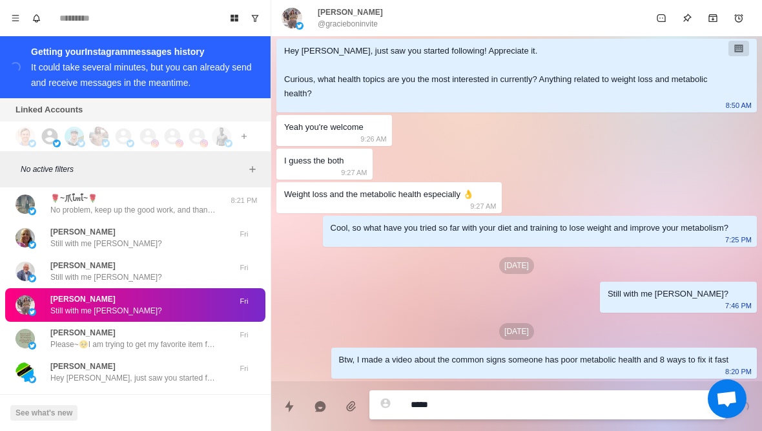
type textarea "*"
type textarea "**********"
type textarea "*"
type textarea "**********"
type textarea "*"
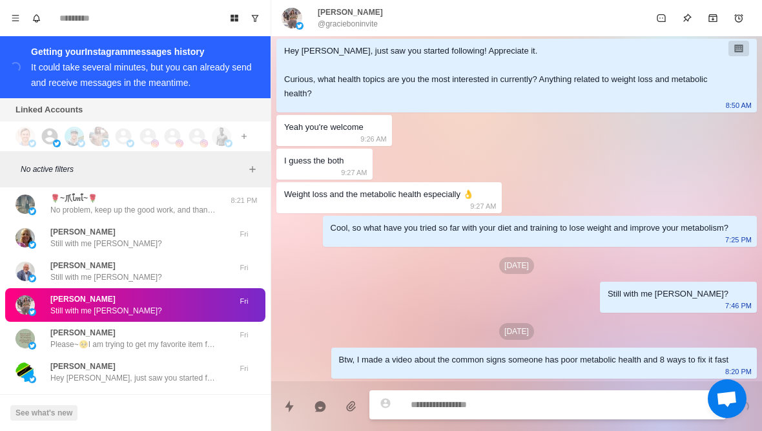
scroll to position [74, 0]
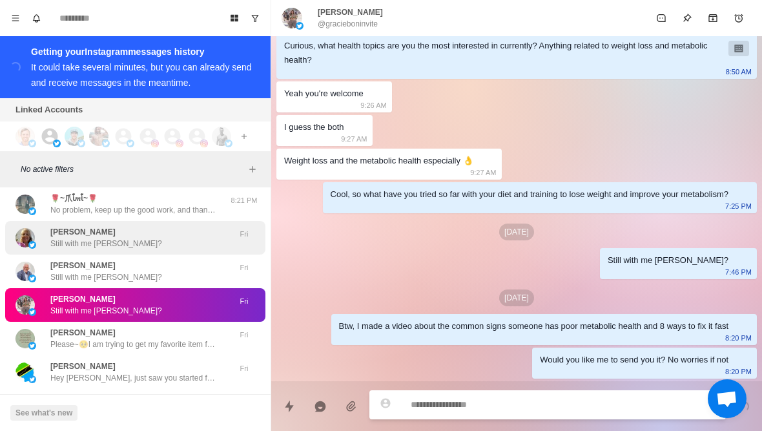
click at [172, 241] on div "Lisa Bragg Still with me Lisa?" at bounding box center [121, 237] width 212 height 23
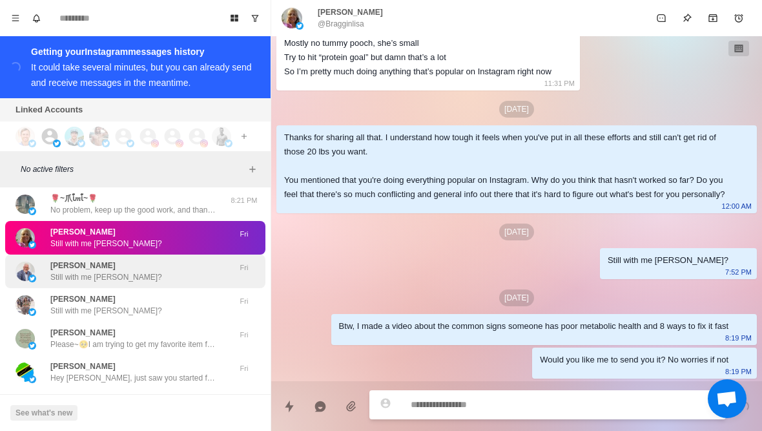
click at [191, 278] on div "Paul LaFave Still with me Paul?" at bounding box center [121, 270] width 212 height 23
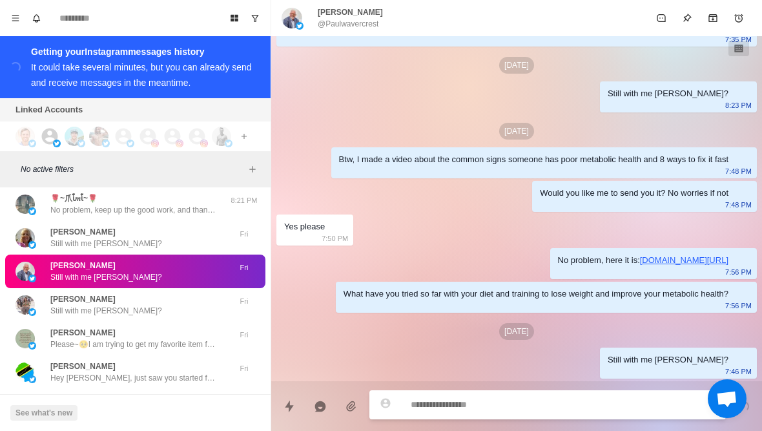
scroll to position [267, 0]
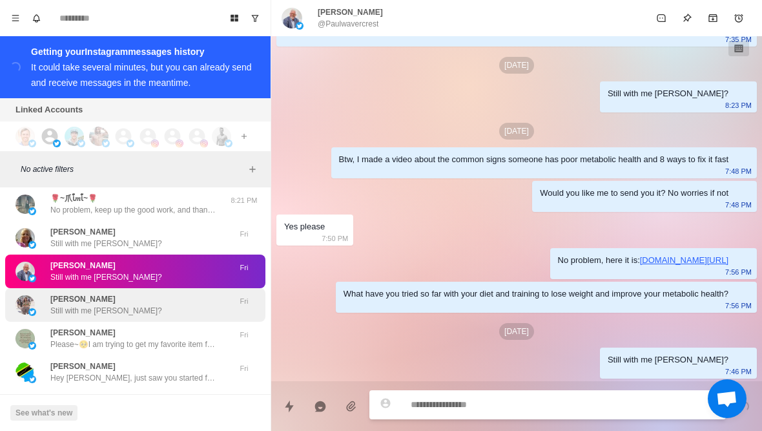
click at [169, 317] on div "Gracie Bon Still with me Gracie? Fri" at bounding box center [135, 305] width 260 height 34
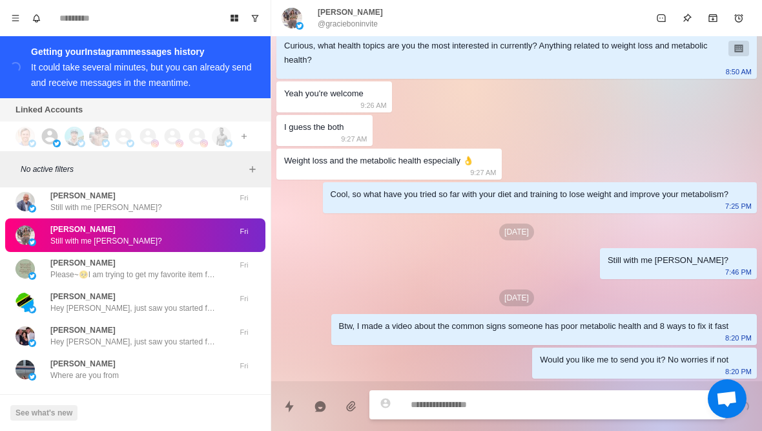
scroll to position [13918, 0]
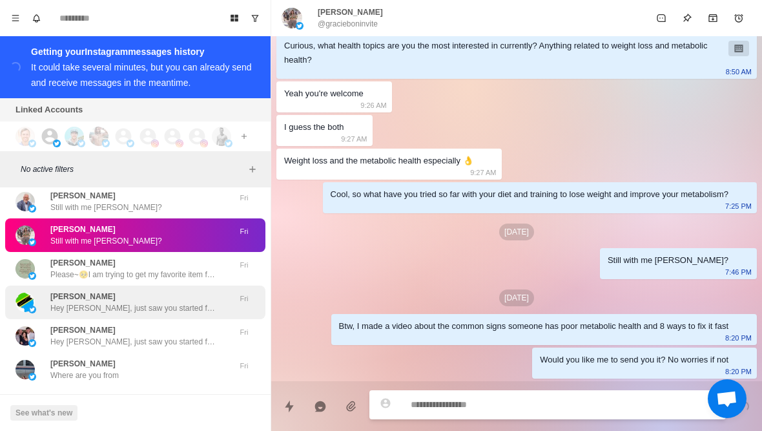
click at [190, 305] on p "Hey Fred, just saw you started following! Appreciate it. Curious, what health t…" at bounding box center [134, 308] width 168 height 12
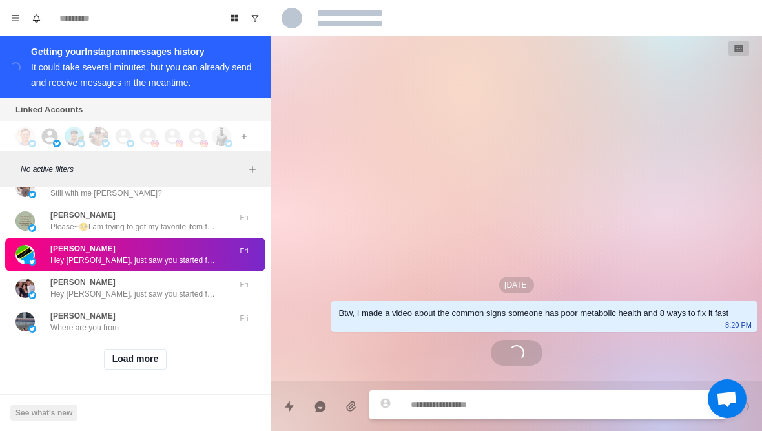
scroll to position [13966, 0]
click at [151, 366] on button "Load more" at bounding box center [135, 359] width 63 height 21
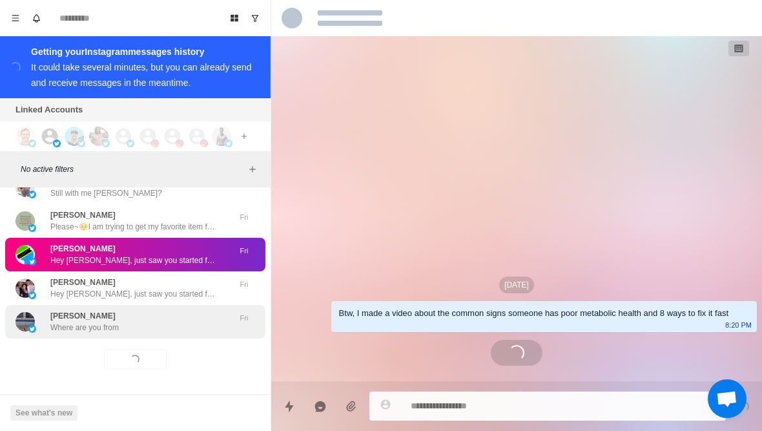
click at [199, 327] on div "Olivia Smith Where are you from" at bounding box center [121, 321] width 212 height 23
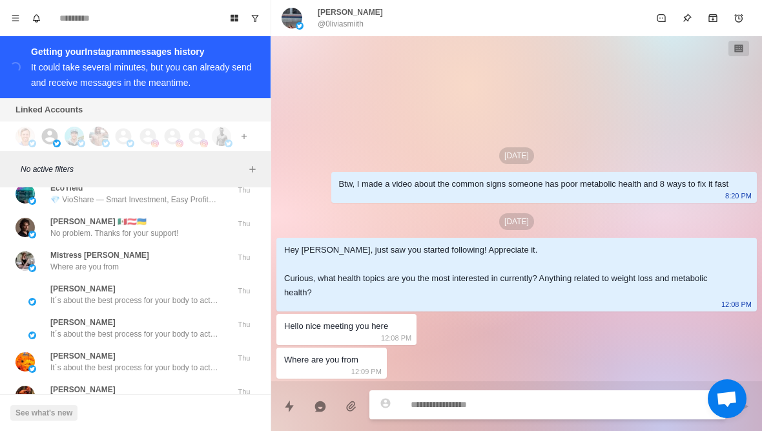
scroll to position [14257, 0]
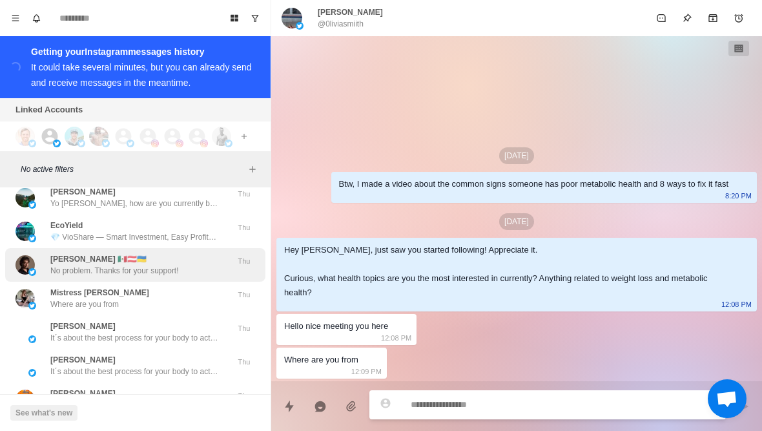
click at [188, 274] on div "Pablo Aura 🇲🇽🇦🇹🇺🇦 No problem. Thanks for your support!" at bounding box center [121, 264] width 212 height 23
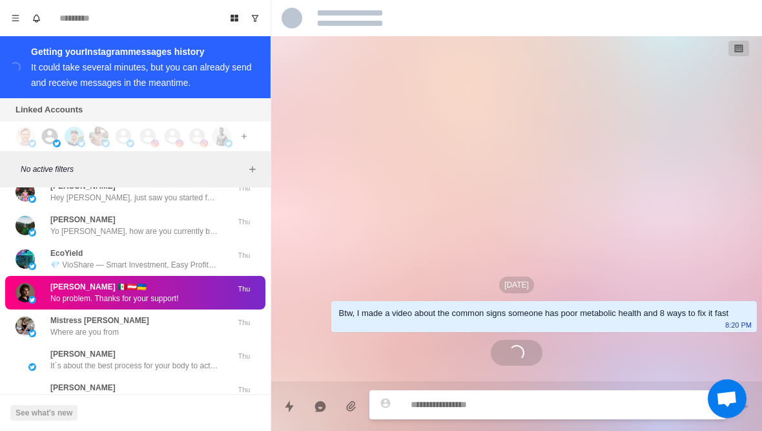
scroll to position [14228, 0]
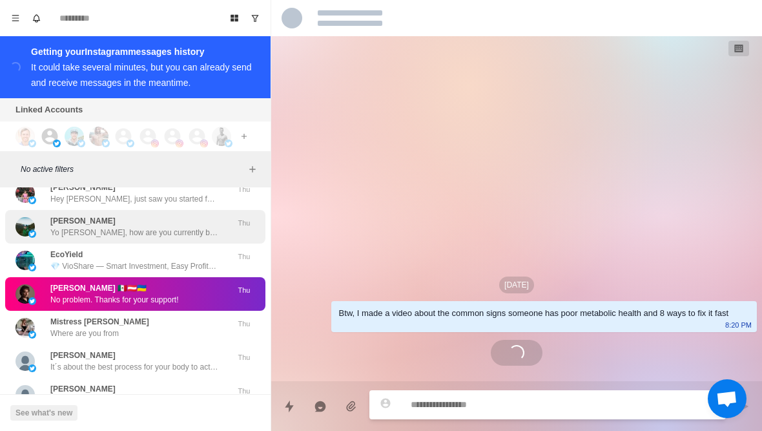
click at [203, 232] on p "Yo Andrew, how are you currently bringing in new clients? We’ve been adding 10-…" at bounding box center [134, 233] width 168 height 12
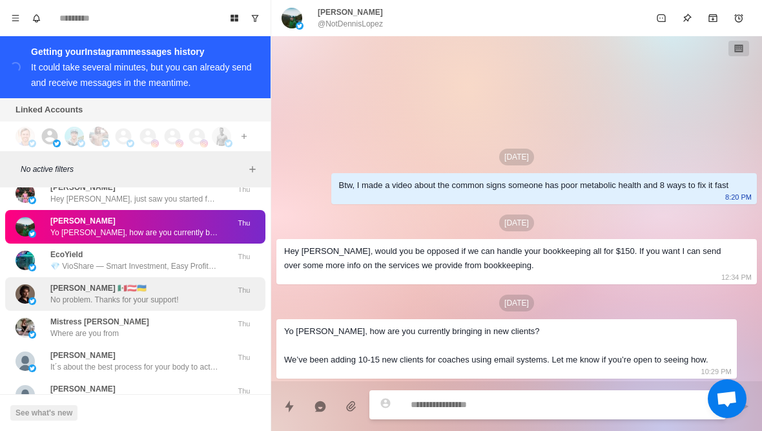
click at [178, 299] on p "No problem. Thanks for your support!" at bounding box center [114, 300] width 128 height 12
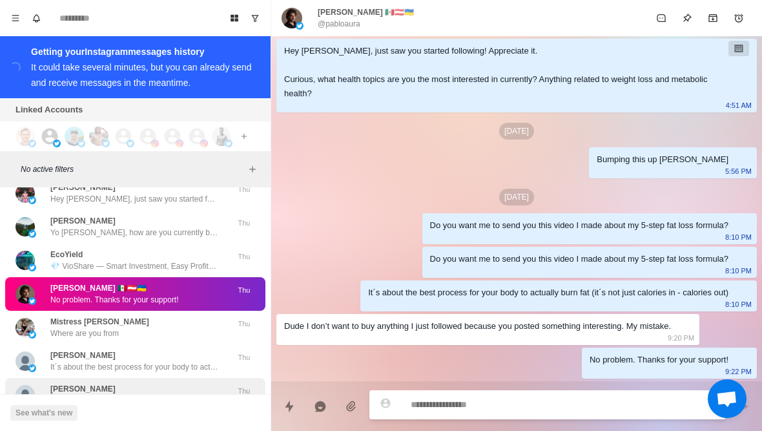
click at [187, 378] on div "Patricia Miller It´s about the best process for your body to actually burn fat …" at bounding box center [135, 395] width 260 height 34
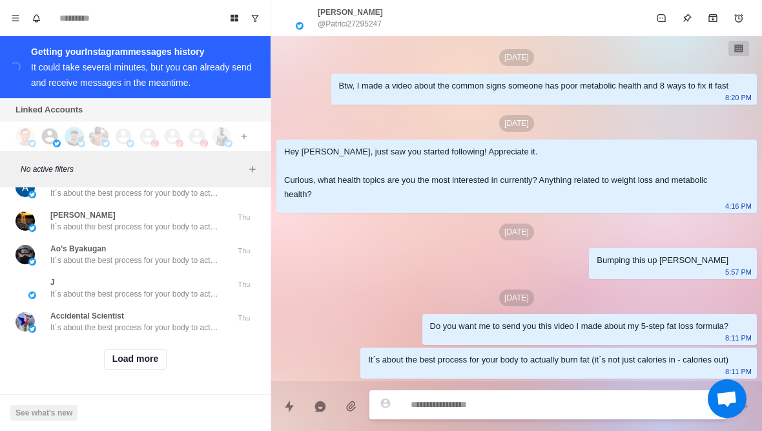
scroll to position [14637, 0]
click at [156, 368] on button "Load more" at bounding box center [135, 359] width 63 height 21
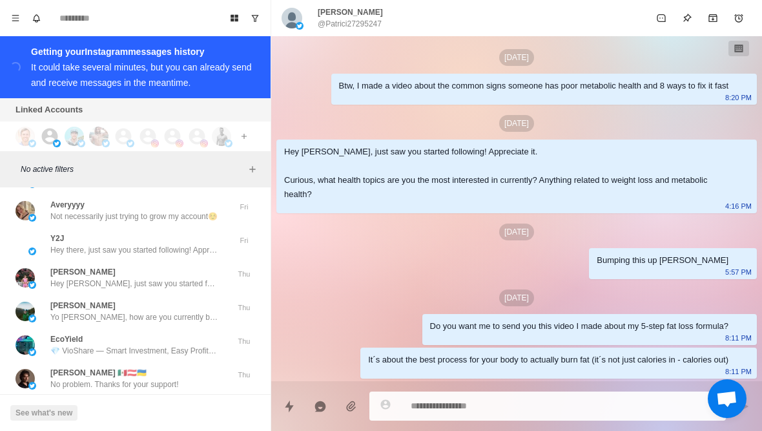
scroll to position [14181, 0]
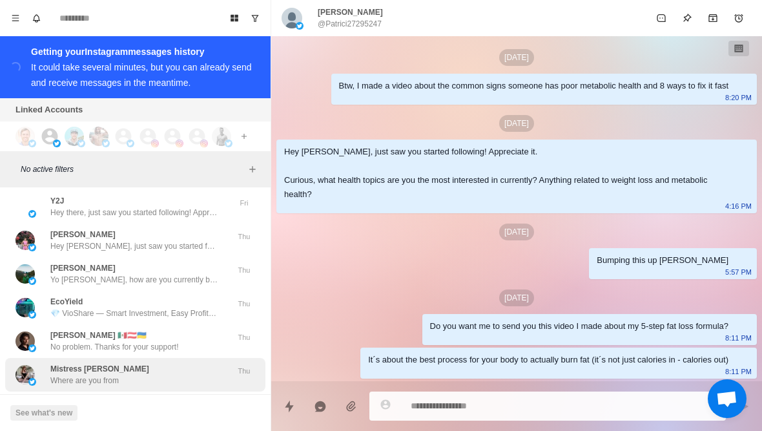
click at [185, 373] on div "Mistress Sherri Where are you from" at bounding box center [121, 374] width 212 height 23
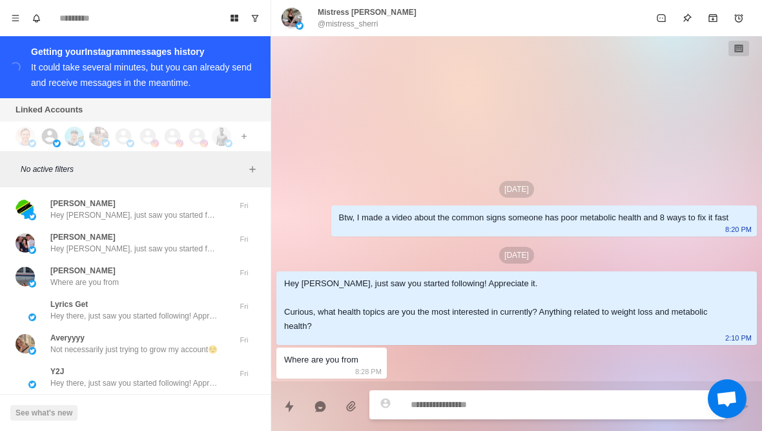
scroll to position [14005, 0]
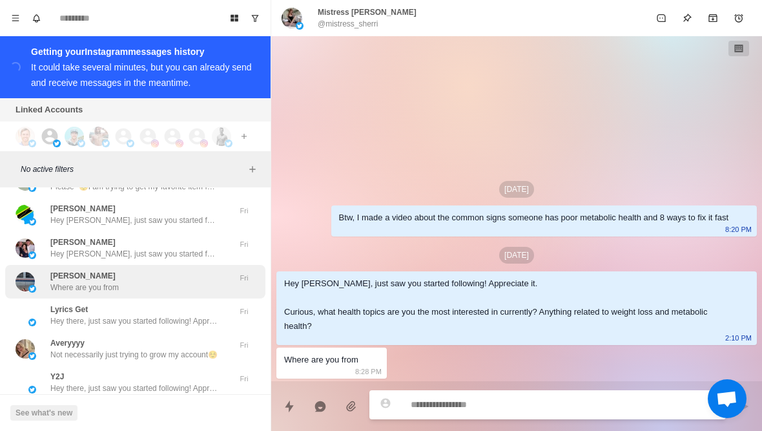
click at [203, 292] on div "Olivia Smith Where are you from" at bounding box center [121, 281] width 212 height 23
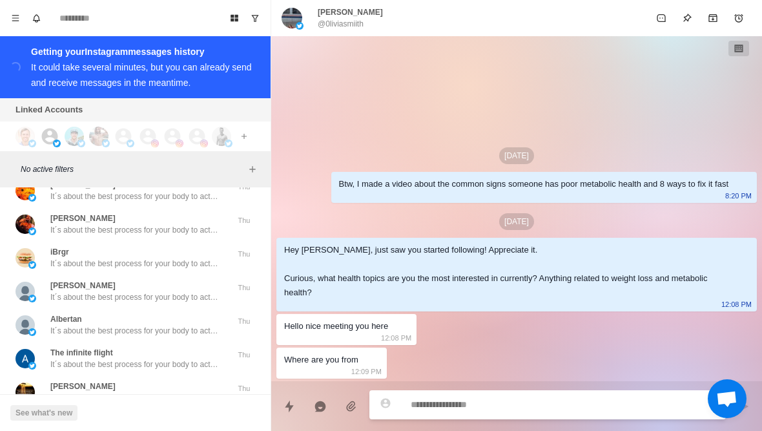
scroll to position [14533, 0]
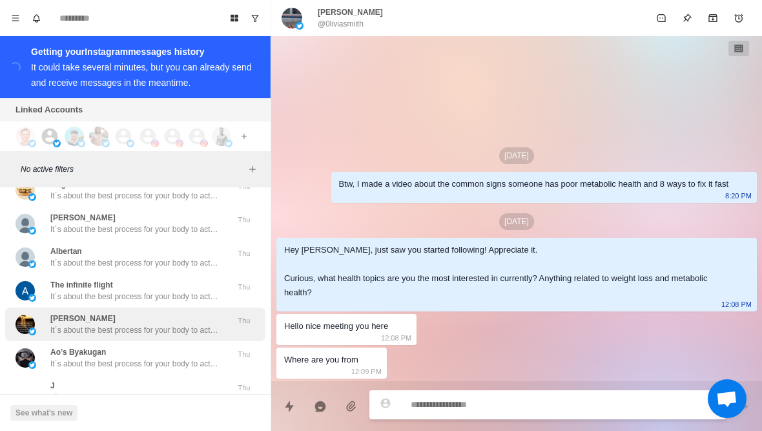
click at [197, 316] on div "Mohamud Adan Ali It´s about the best process for your body to actually burn fat…" at bounding box center [134, 323] width 168 height 23
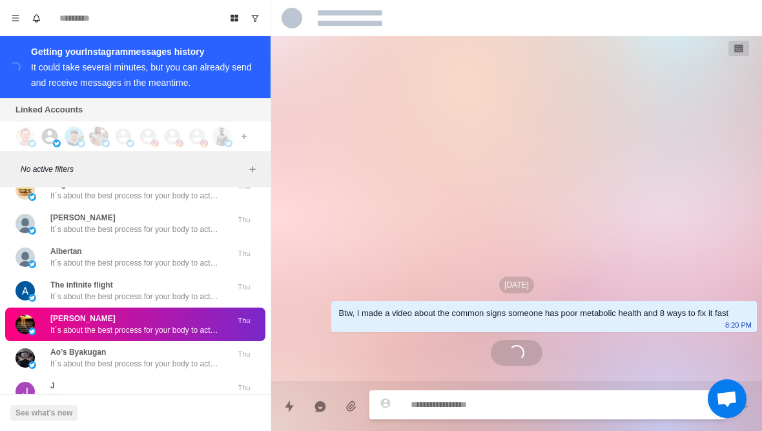
scroll to position [72, 0]
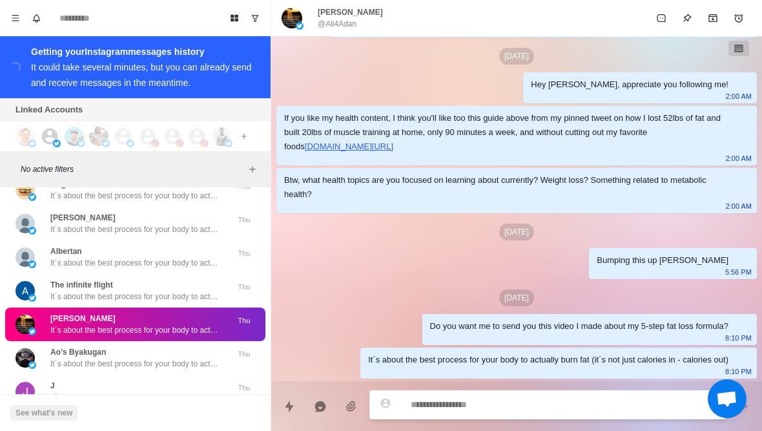
type textarea "*"
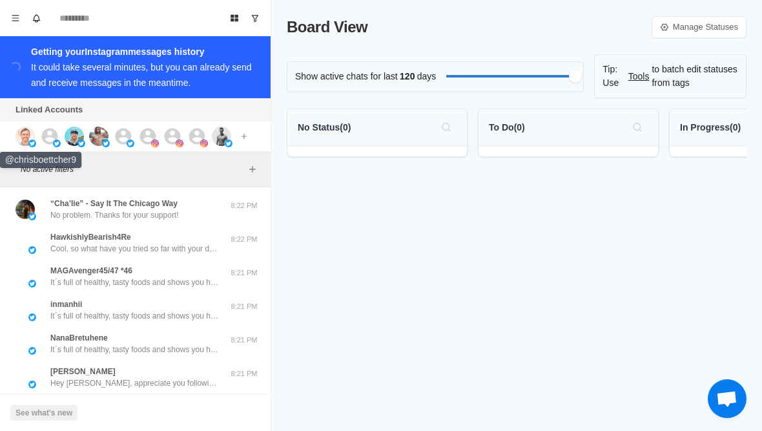
click at [15, 135] on img at bounding box center [24, 136] width 19 height 19
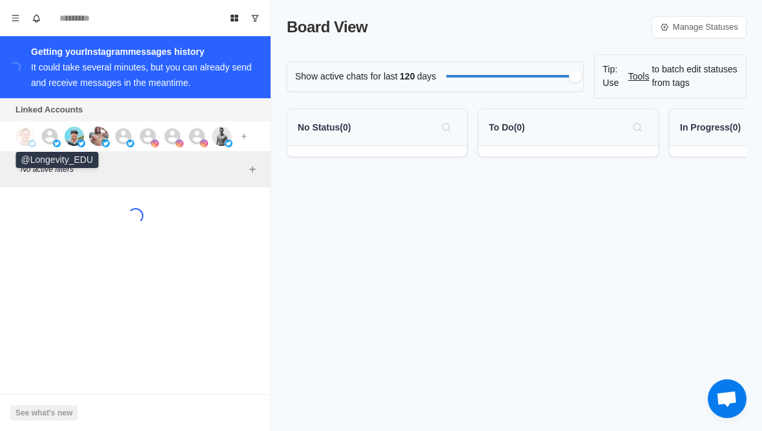
click at [50, 137] on icon at bounding box center [50, 136] width 16 height 16
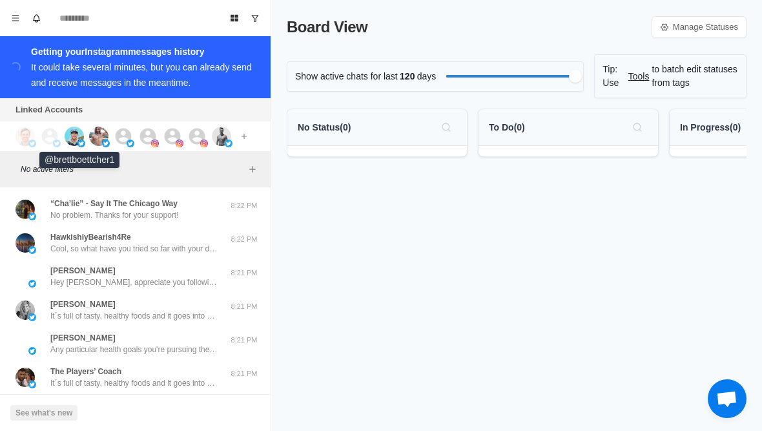
click at [81, 139] on img at bounding box center [74, 136] width 19 height 19
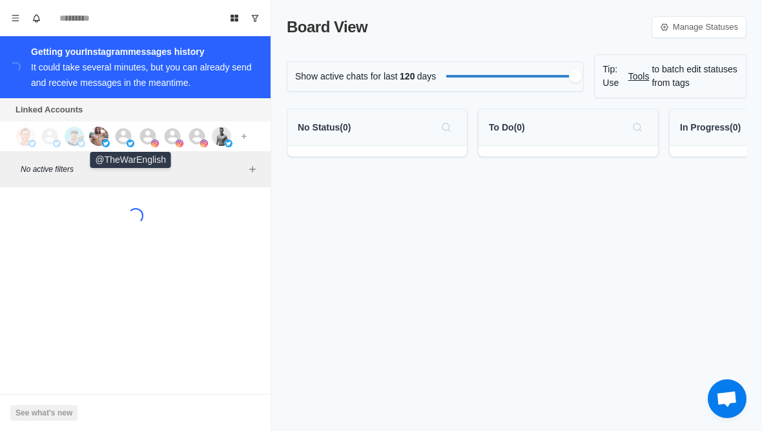
click at [117, 137] on icon at bounding box center [124, 136] width 16 height 16
click at [152, 143] on img at bounding box center [155, 143] width 8 height 8
click at [167, 138] on icon at bounding box center [173, 136] width 16 height 16
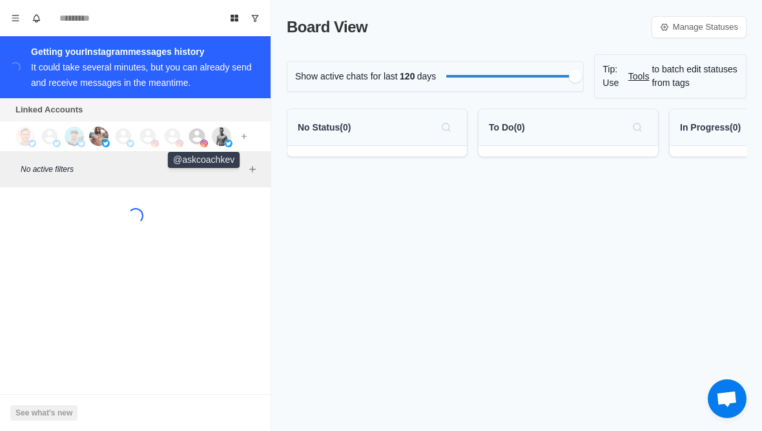
click at [193, 133] on icon at bounding box center [197, 136] width 16 height 16
click at [218, 135] on img at bounding box center [221, 136] width 19 height 19
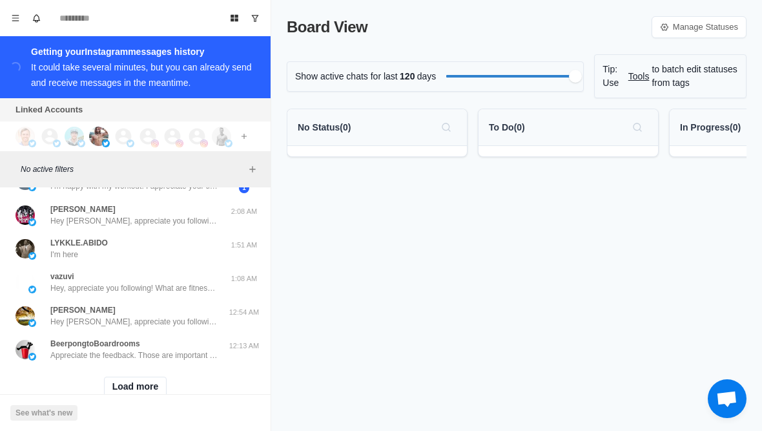
scroll to position [507, 0]
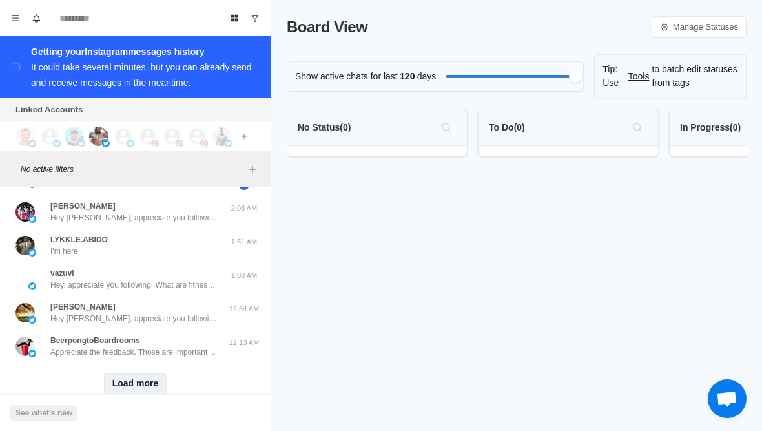
click at [124, 386] on button "Load more" at bounding box center [135, 383] width 63 height 21
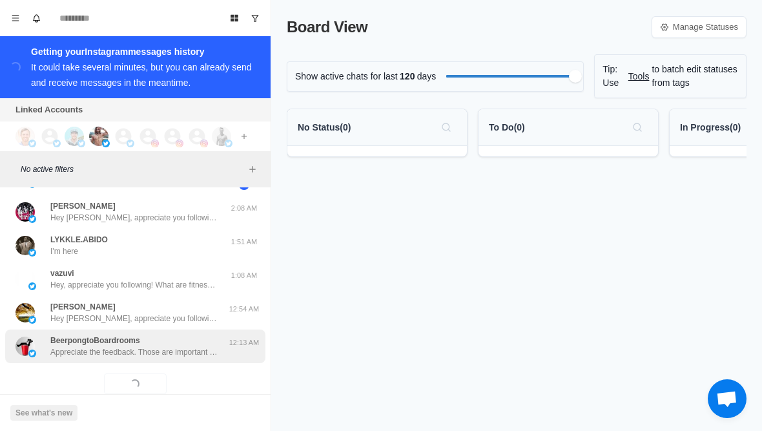
click at [92, 353] on p "Appreciate the feedback. Those are important and unique topics to be focused on…" at bounding box center [134, 352] width 168 height 12
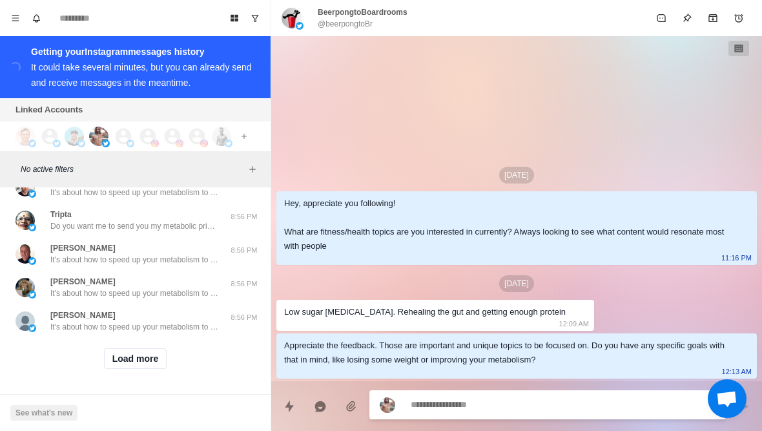
scroll to position [1202, 0]
click at [153, 366] on button "Load more" at bounding box center [135, 358] width 63 height 21
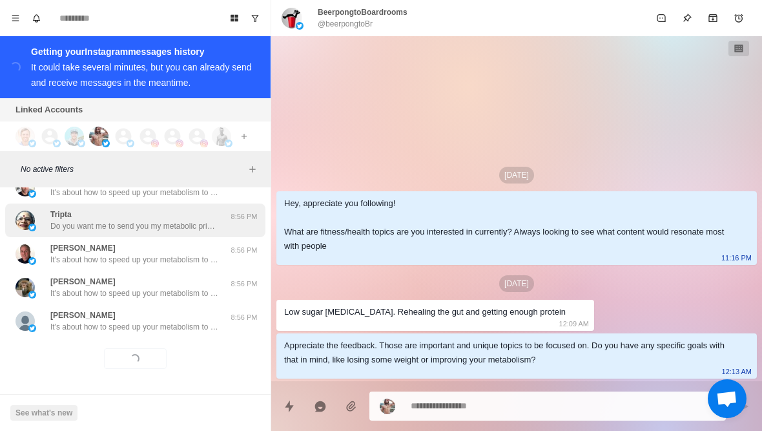
click at [214, 224] on p "Do you want me to send you my metabolic priming blueprint?" at bounding box center [134, 226] width 168 height 12
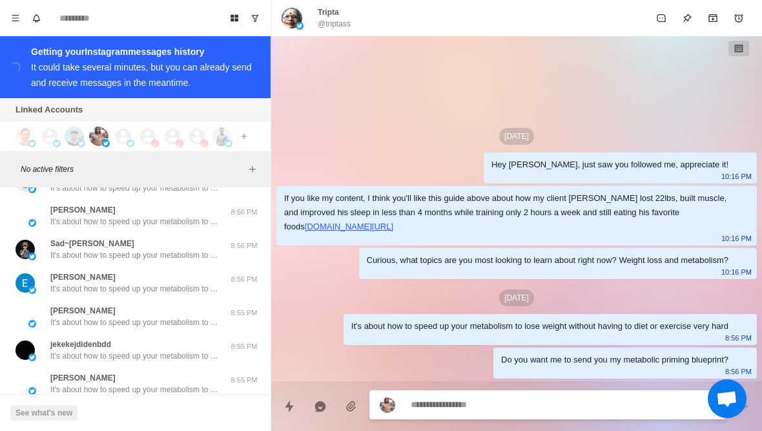
scroll to position [1477, 0]
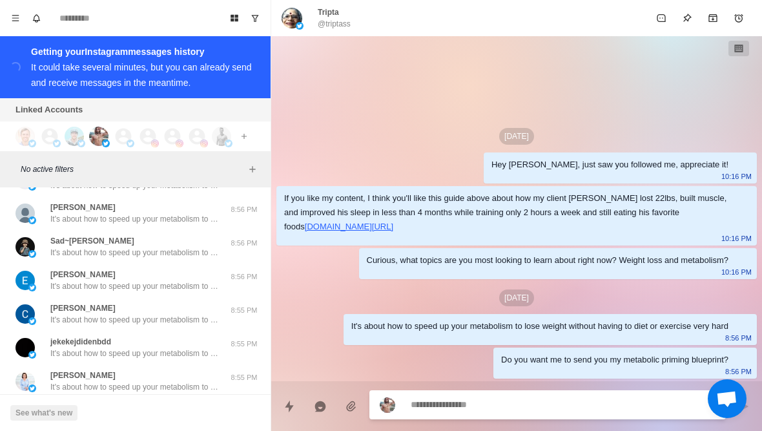
click at [416, 134] on div "[DATE]" at bounding box center [516, 136] width 480 height 17
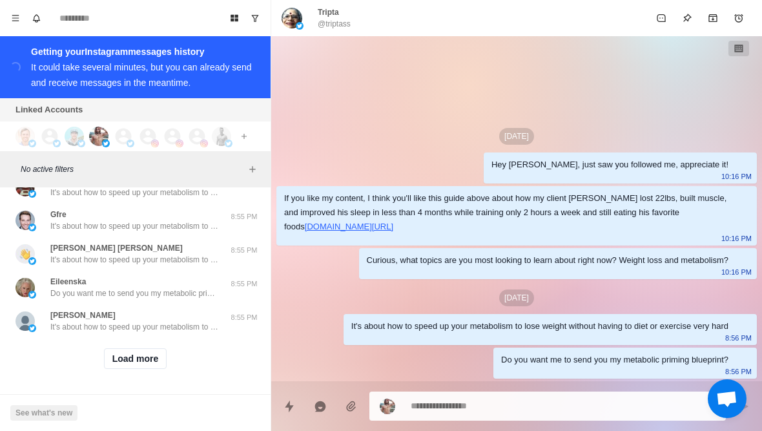
scroll to position [1873, 0]
click at [147, 367] on button "Load more" at bounding box center [135, 358] width 63 height 21
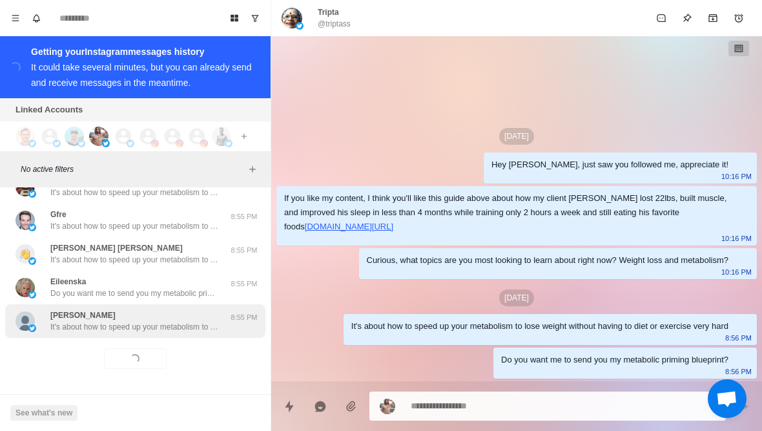
click at [187, 327] on p "It's about how to speed up your metabolism to lose weight without having to die…" at bounding box center [134, 327] width 168 height 12
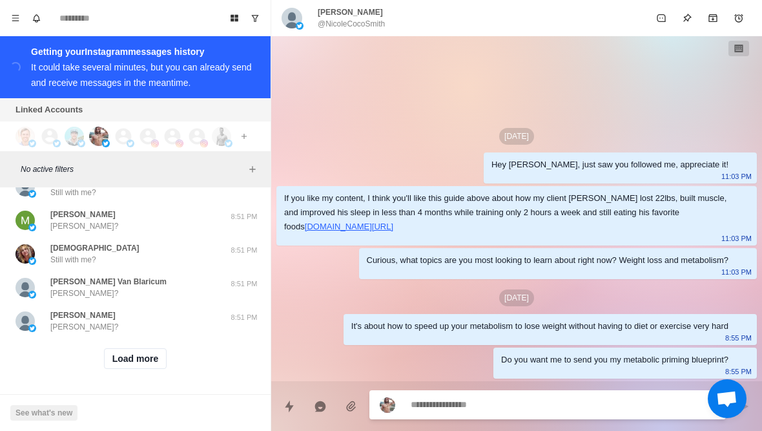
scroll to position [2544, 0]
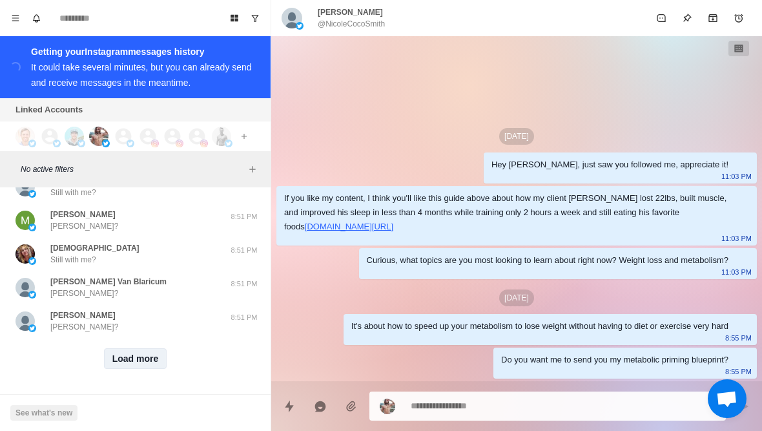
click at [158, 367] on button "Load more" at bounding box center [135, 358] width 63 height 21
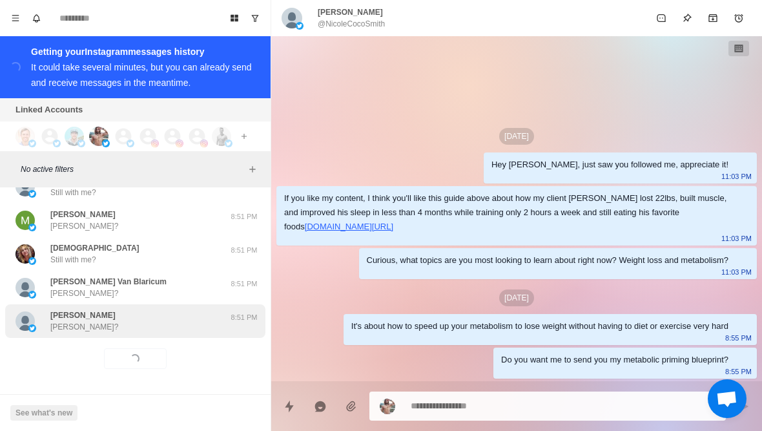
click at [191, 320] on div "Lance Lance?" at bounding box center [121, 320] width 212 height 23
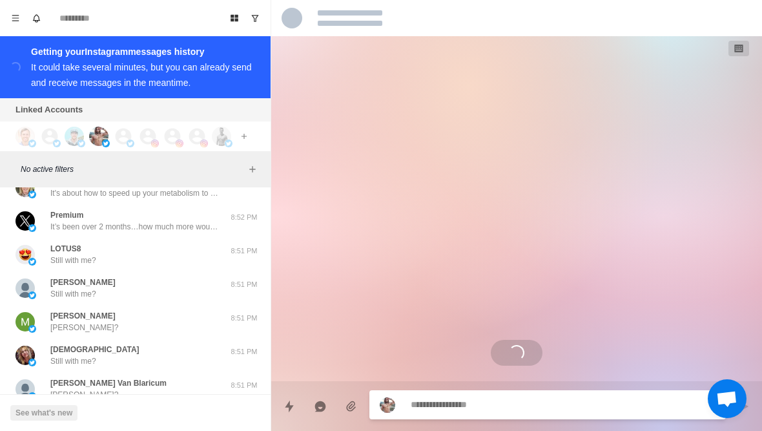
scroll to position [2440, 0]
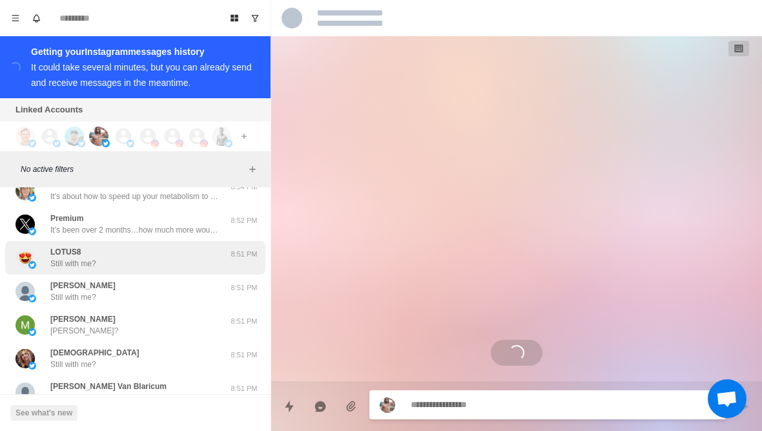
click at [203, 261] on div "LOTUS8 Still with me?" at bounding box center [121, 257] width 212 height 23
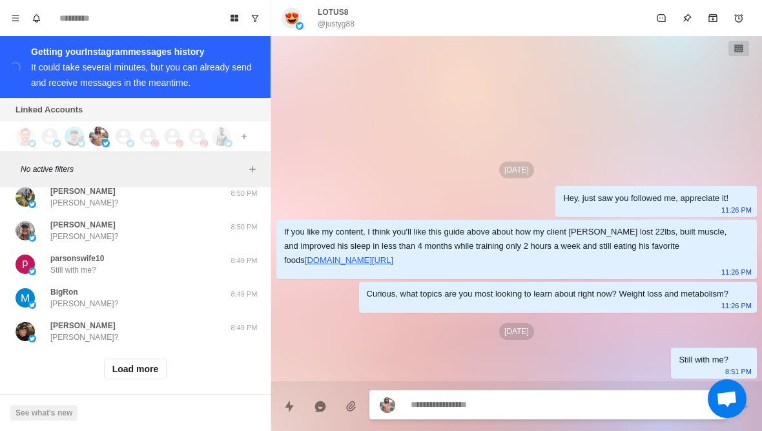
scroll to position [3216, 0]
click at [156, 367] on button "Load more" at bounding box center [135, 370] width 63 height 21
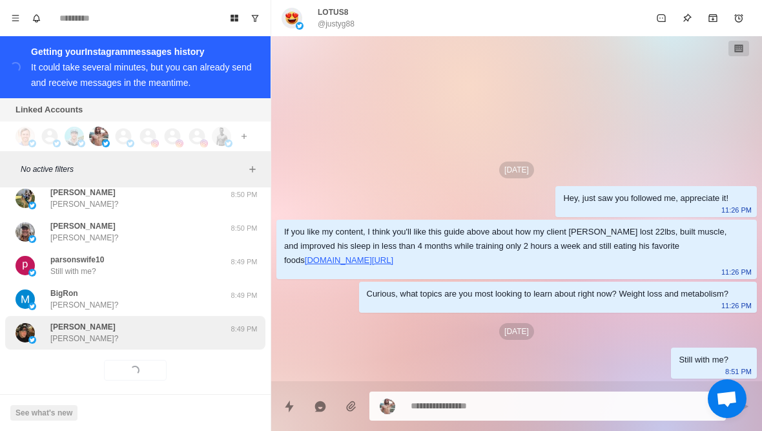
click at [199, 321] on div "kevin mize Kevin?" at bounding box center [121, 332] width 212 height 23
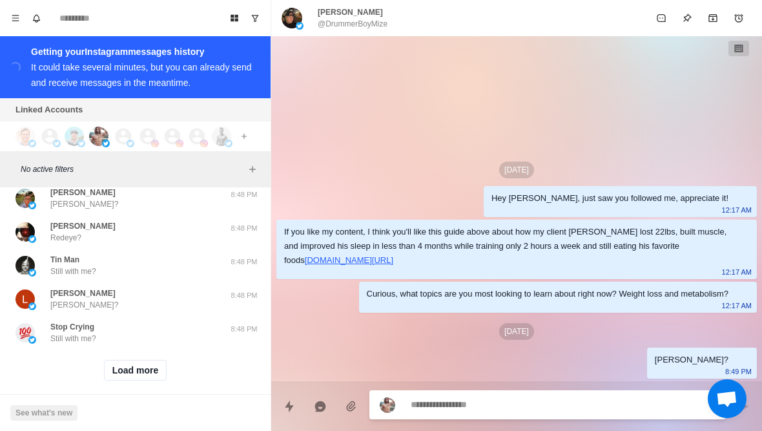
scroll to position [3887, 0]
click at [147, 365] on button "Load more" at bounding box center [135, 370] width 63 height 21
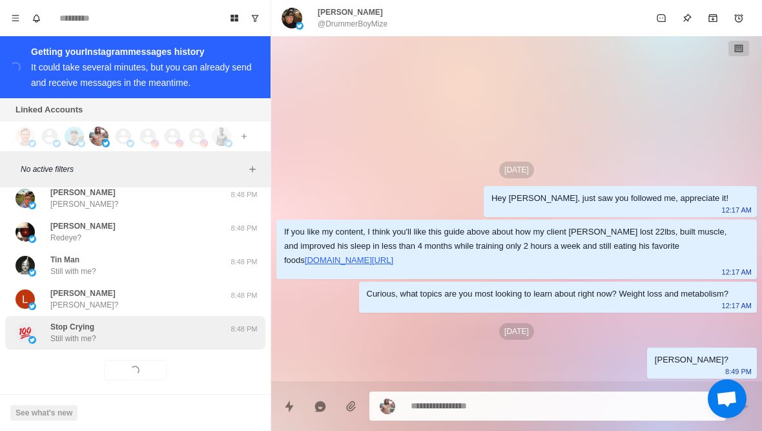
click at [188, 326] on div "Stop Crying Still with me?" at bounding box center [121, 332] width 212 height 23
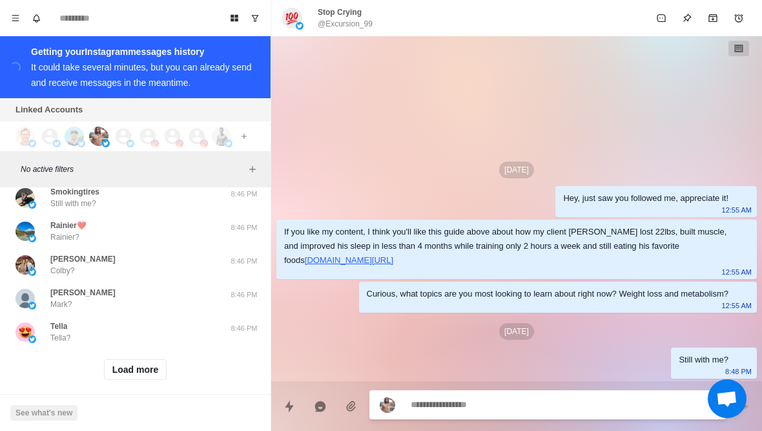
scroll to position [4558, 0]
click at [116, 360] on button "Load more" at bounding box center [135, 370] width 63 height 21
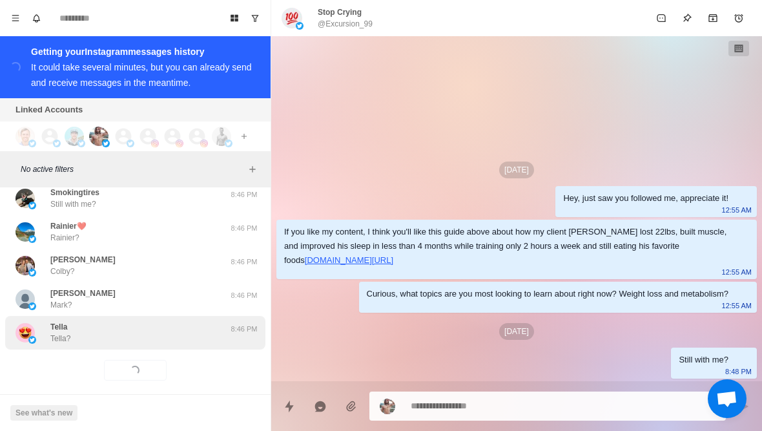
click at [89, 327] on div "Tella Tella?" at bounding box center [121, 332] width 212 height 23
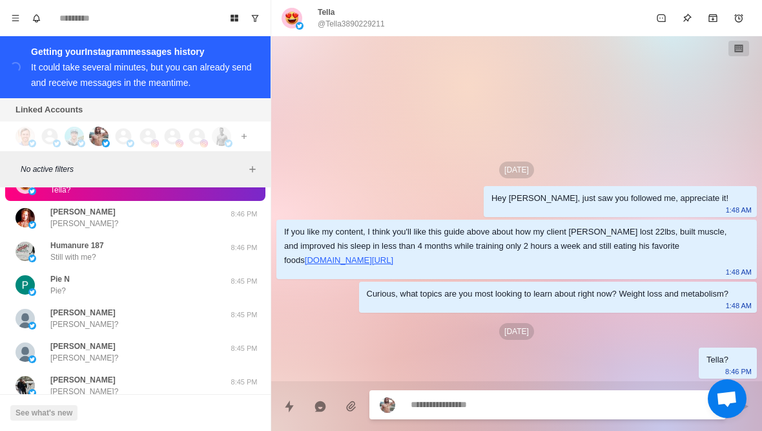
scroll to position [4701, 0]
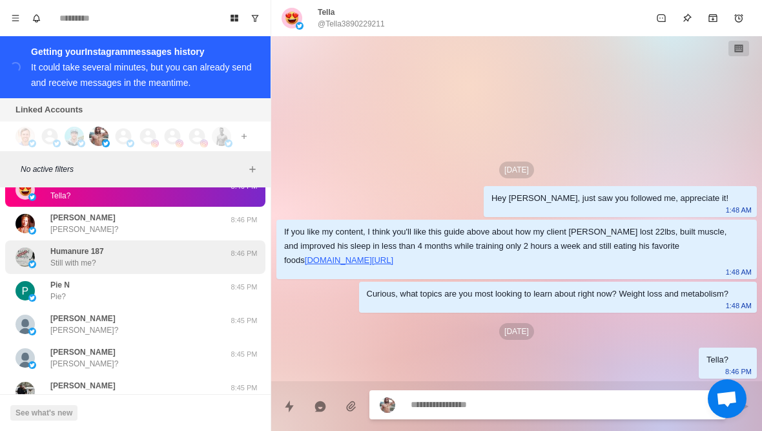
click at [50, 257] on p "Still with me?" at bounding box center [73, 263] width 46 height 12
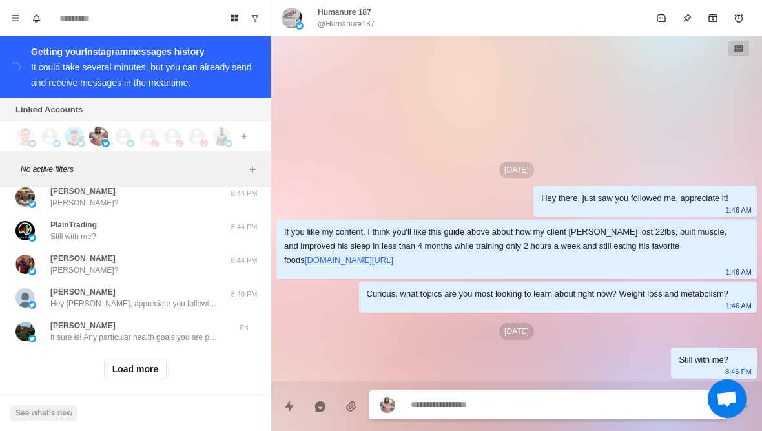
scroll to position [5229, 0]
click at [108, 360] on button "Load more" at bounding box center [135, 370] width 63 height 21
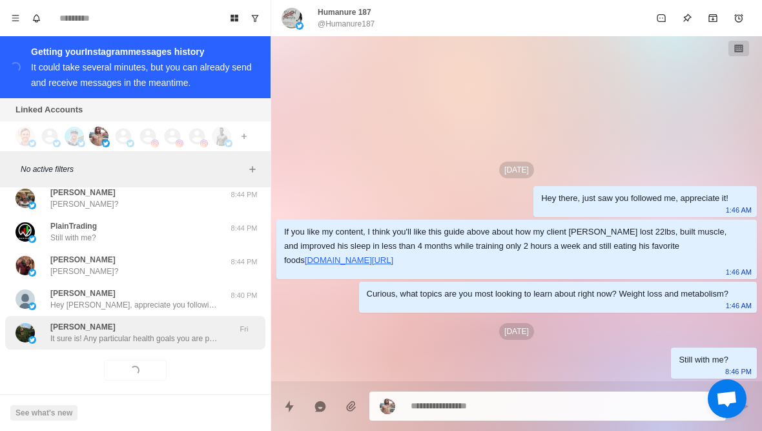
click at [83, 332] on p "It sure is! Any particular health goals you are pursuing these days? Like losin…" at bounding box center [134, 338] width 168 height 12
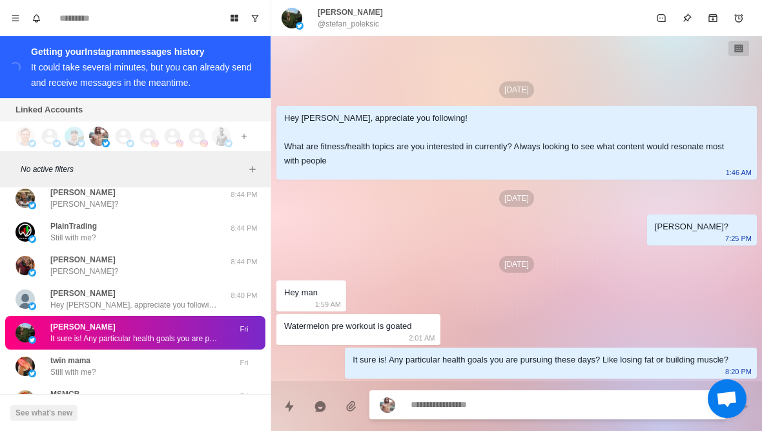
type textarea "*"
type textarea "**"
type textarea "*"
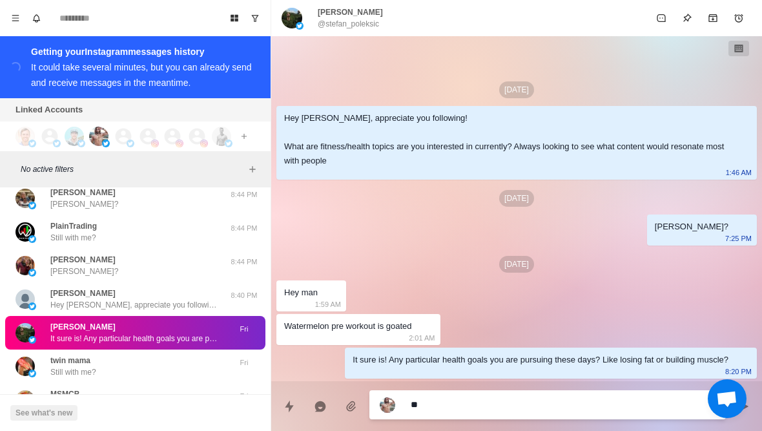
type textarea "***"
type textarea "*"
type textarea "**********"
type textarea "*"
type textarea "**********"
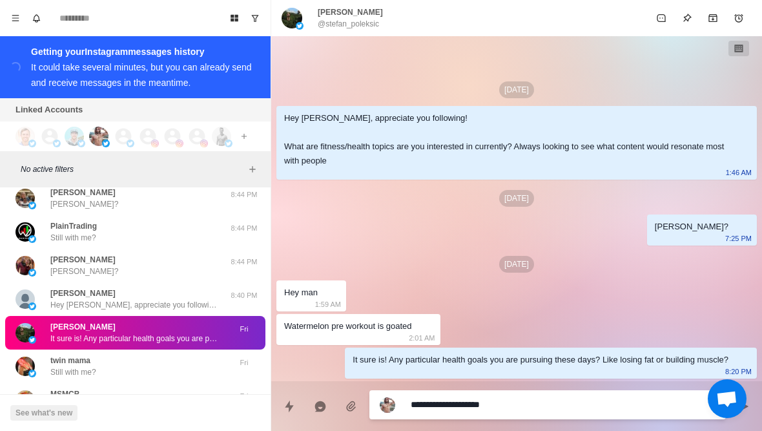
type textarea "*"
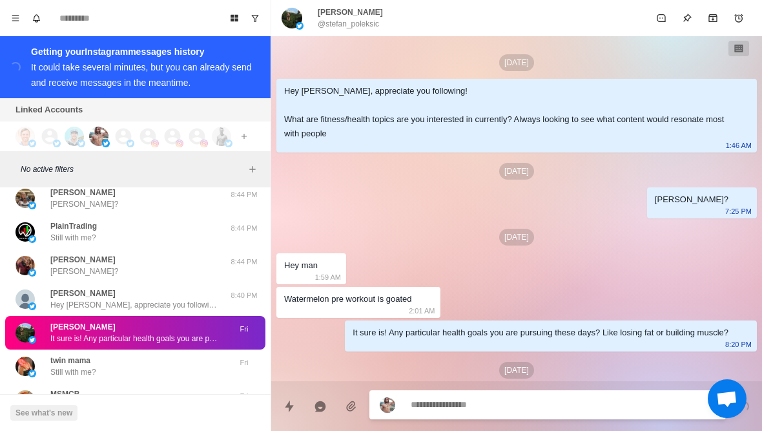
scroll to position [39, 0]
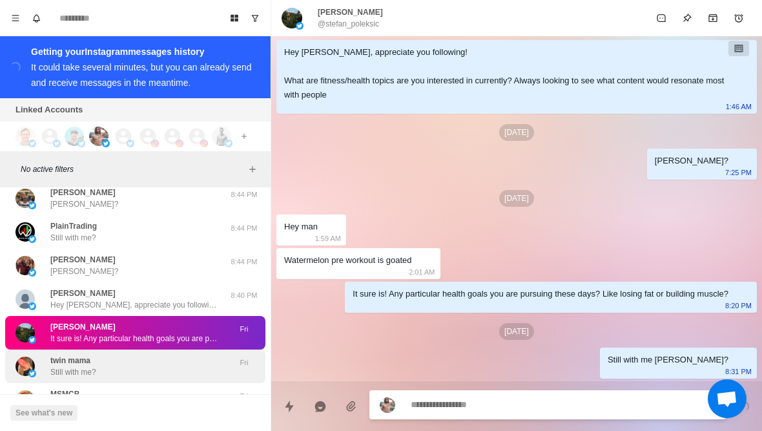
click at [63, 366] on p "Still with me?" at bounding box center [73, 372] width 46 height 12
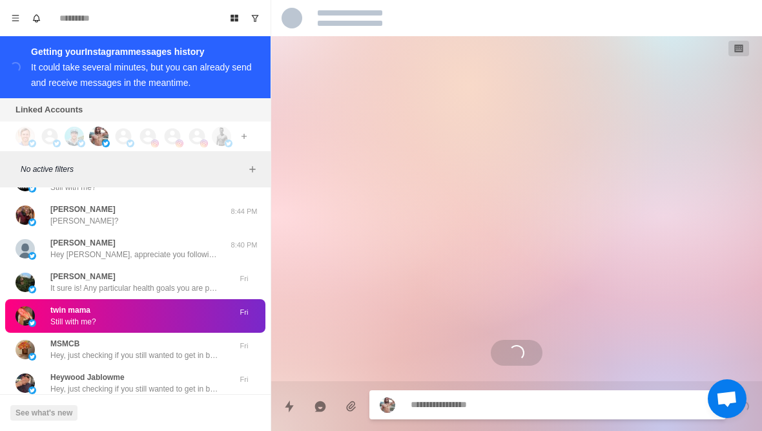
scroll to position [825, 0]
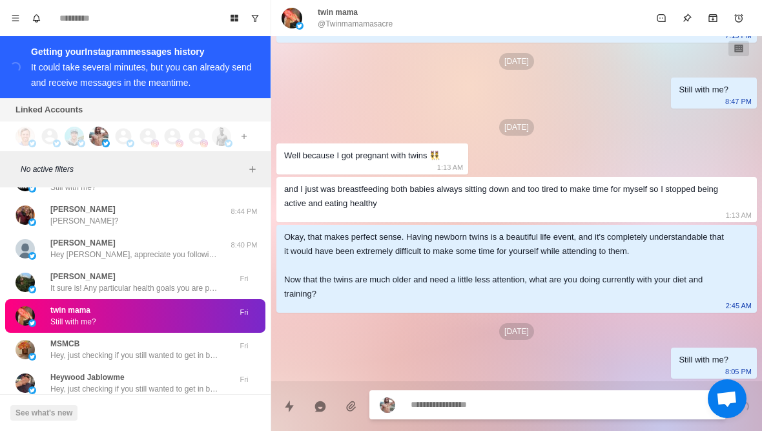
type textarea "*"
type textarea "**"
type textarea "*"
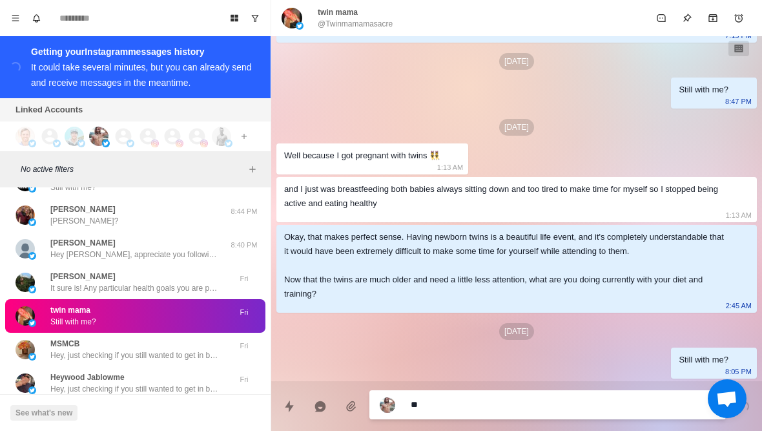
type textarea "***"
type textarea "*"
type textarea "**********"
type textarea "*"
type textarea "**********"
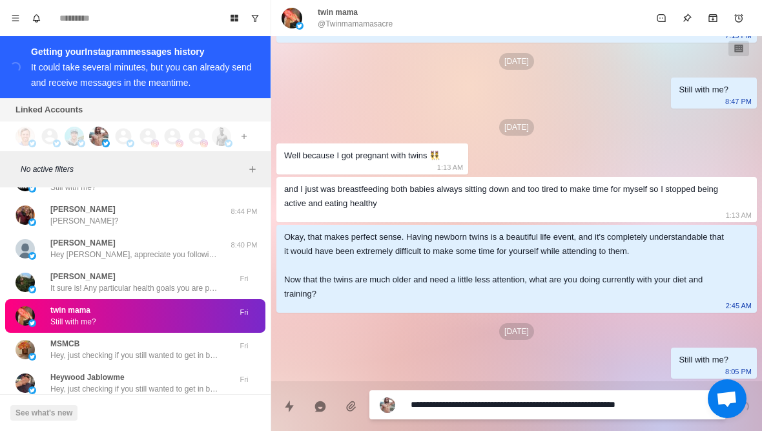
type textarea "*"
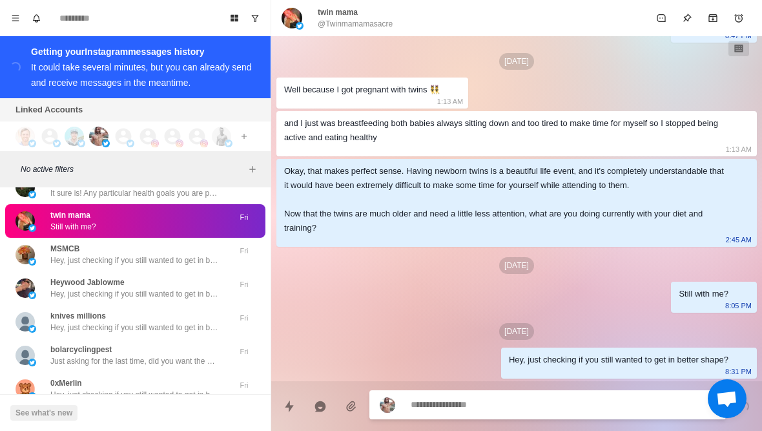
scroll to position [5374, 0]
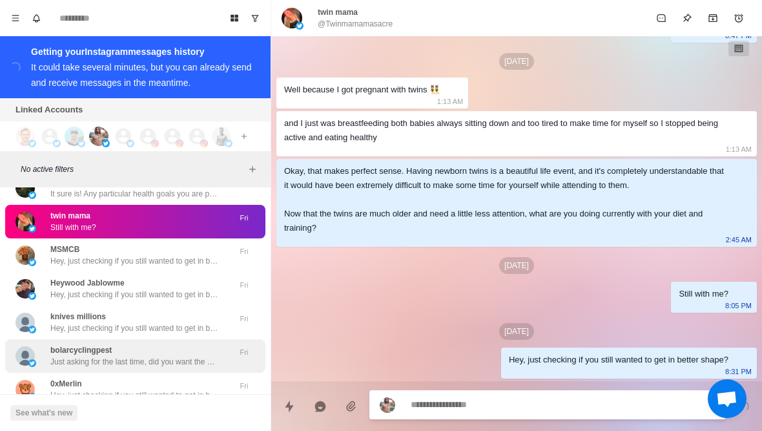
click at [177, 356] on p "Just asking for the last time, did you want the call to help with this?" at bounding box center [134, 362] width 168 height 12
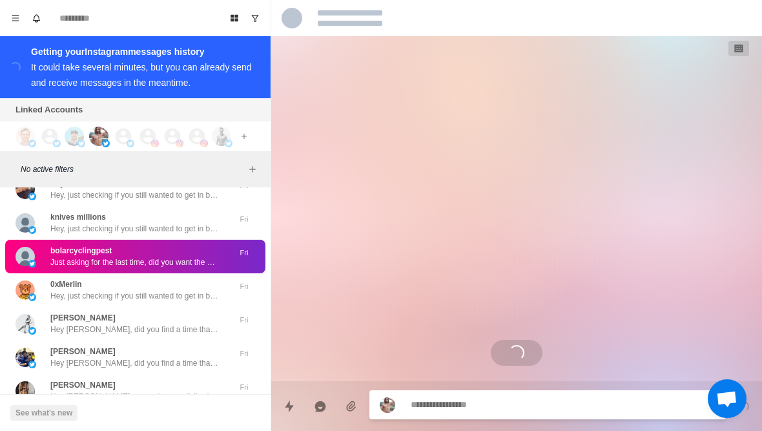
scroll to position [5474, 0]
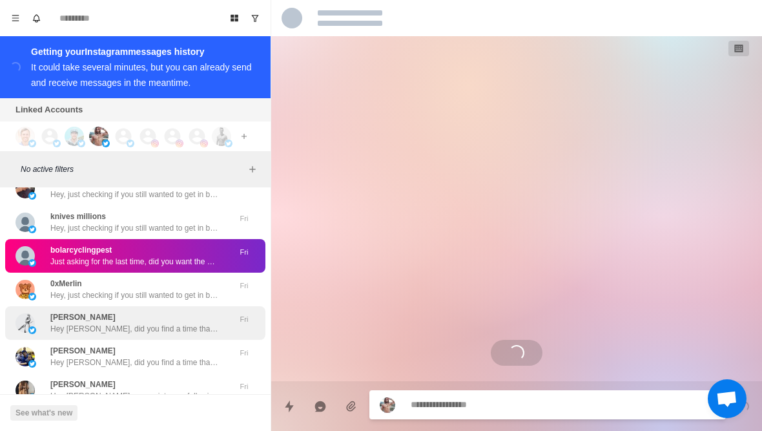
click at [190, 323] on p "Hey Haise, did you find a time that works for you?" at bounding box center [134, 329] width 168 height 12
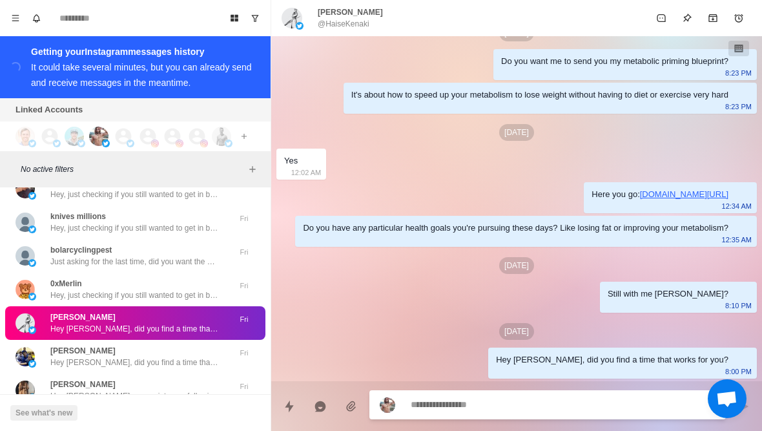
scroll to position [205, 0]
type textarea "*"
type textarea "**********"
type textarea "*"
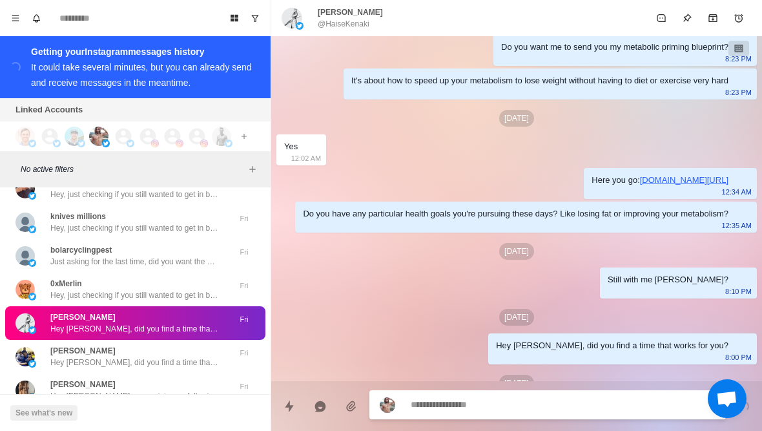
scroll to position [271, 0]
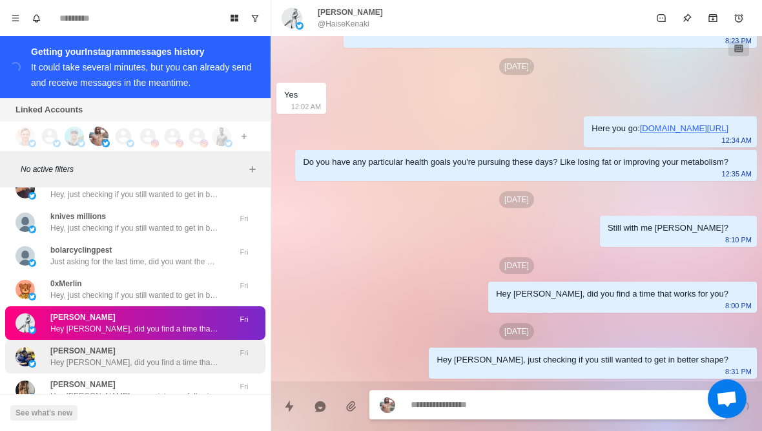
click at [56, 360] on div "mike migawa Hey mike, did you find a time that works for you? Fri" at bounding box center [135, 357] width 260 height 34
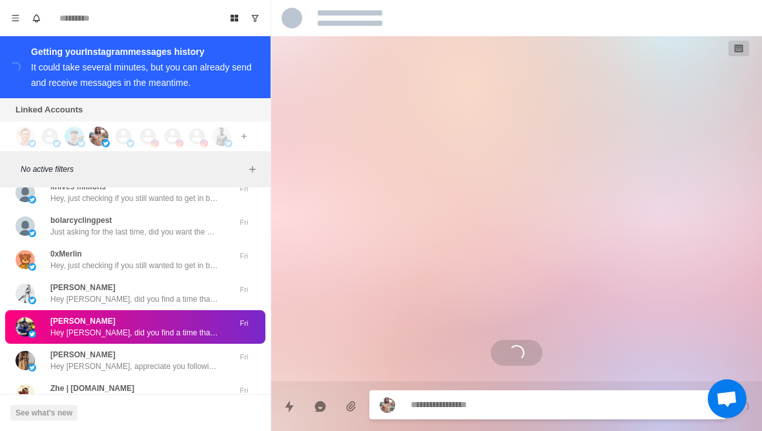
scroll to position [653, 0]
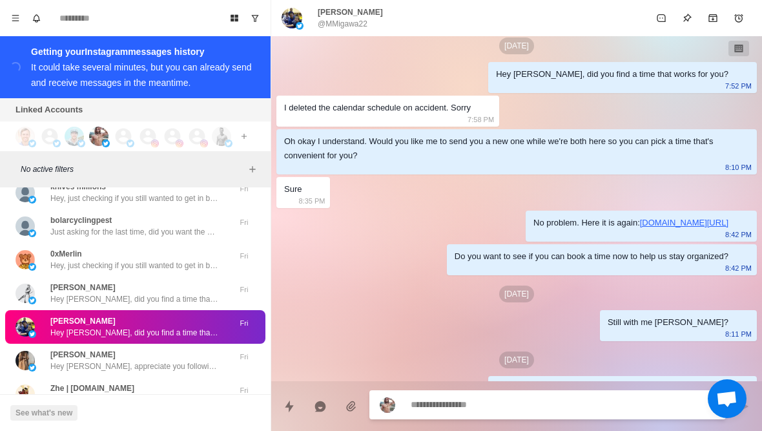
type textarea "*"
type textarea "**********"
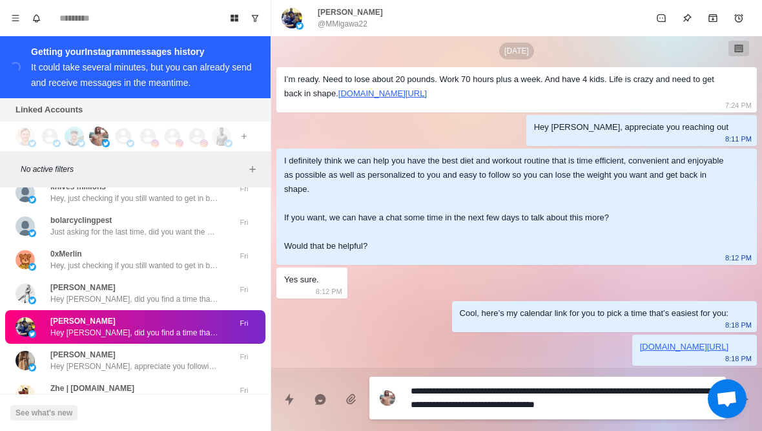
scroll to position [195, 0]
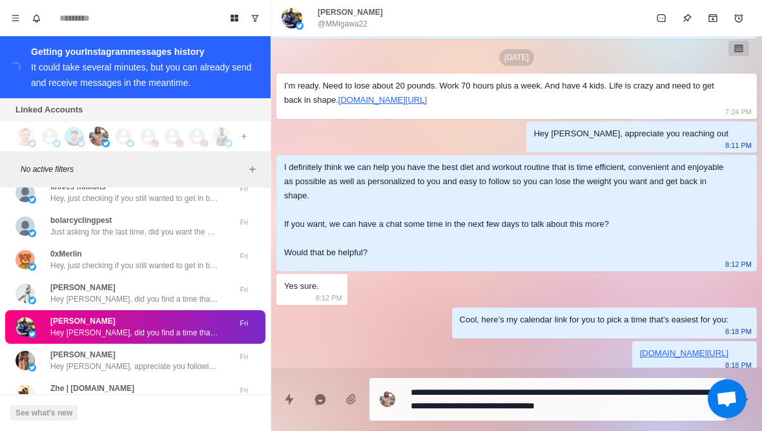
drag, startPoint x: 413, startPoint y: 136, endPoint x: 425, endPoint y: 138, distance: 11.9
click at [425, 160] on div "I definitely think we can help you have the best diet and workout routine that …" at bounding box center [506, 209] width 444 height 99
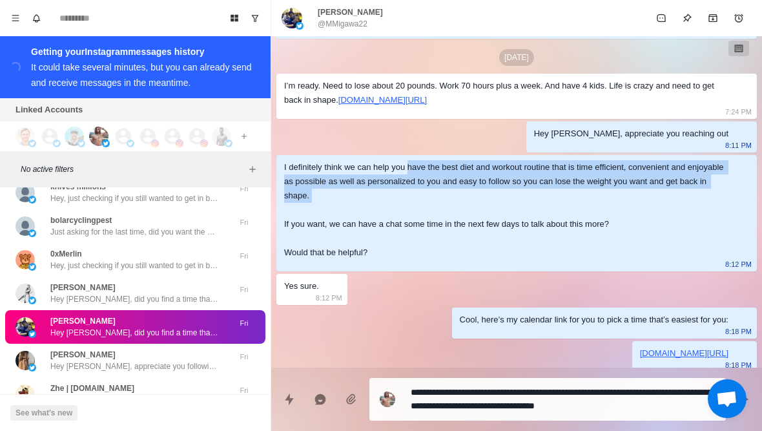
drag, startPoint x: 416, startPoint y: 136, endPoint x: 414, endPoint y: 170, distance: 33.6
click at [414, 170] on div "I definitely think we can help you have the best diet and workout routine that …" at bounding box center [506, 209] width 444 height 99
copy div "have the best diet and workout routine that is time efficient, convenient and e…"
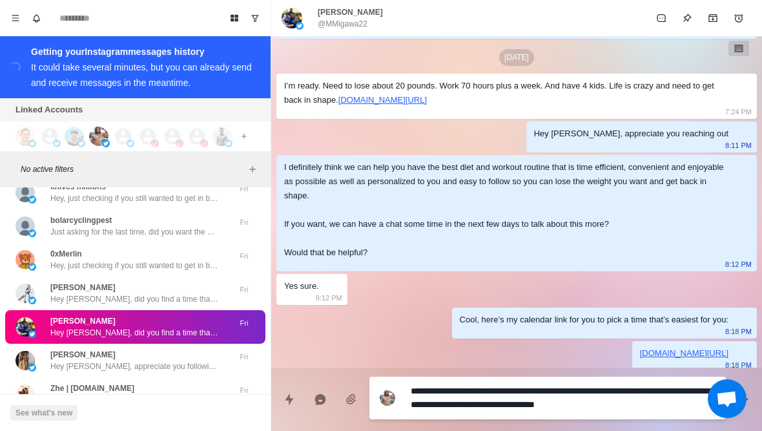
click at [654, 407] on textarea "**********" at bounding box center [562, 397] width 305 height 32
drag, startPoint x: 654, startPoint y: 407, endPoint x: 651, endPoint y: 386, distance: 21.5
click at [651, 386] on textarea "**********" at bounding box center [562, 397] width 305 height 32
type textarea "*"
paste textarea "**********"
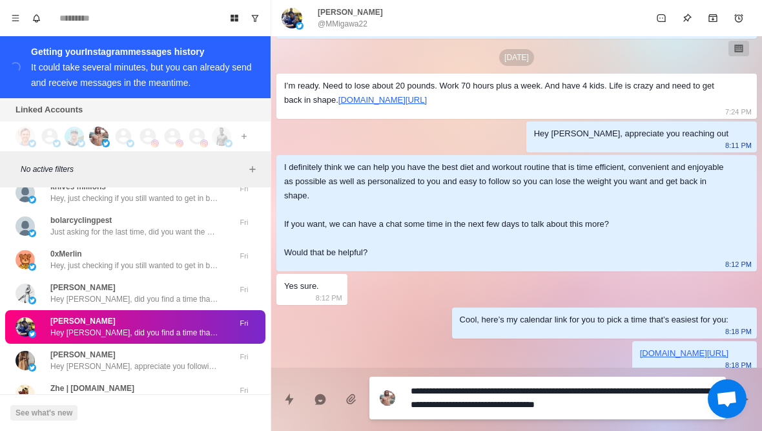
type textarea "**********"
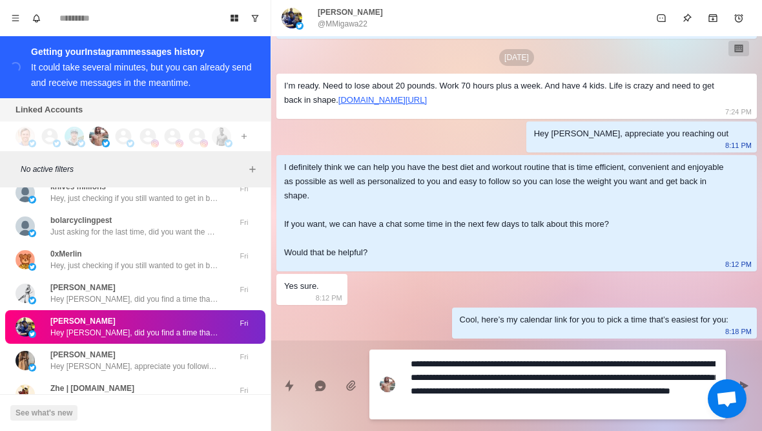
type textarea "*"
type textarea "**********"
type textarea "*"
type textarea "**********"
type textarea "*"
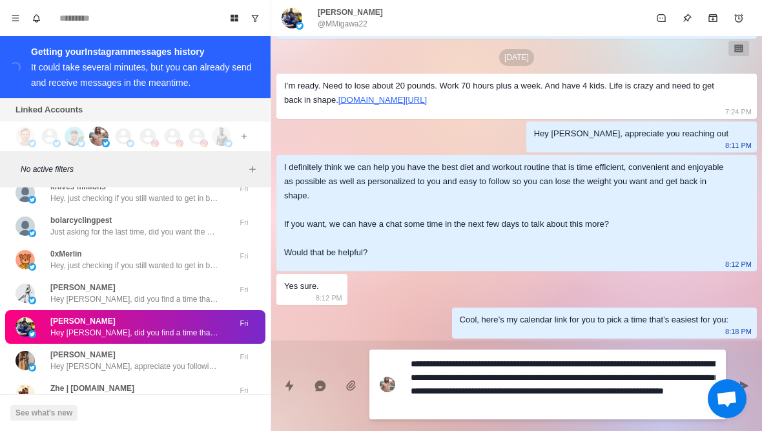
type textarea "**********"
type textarea "*"
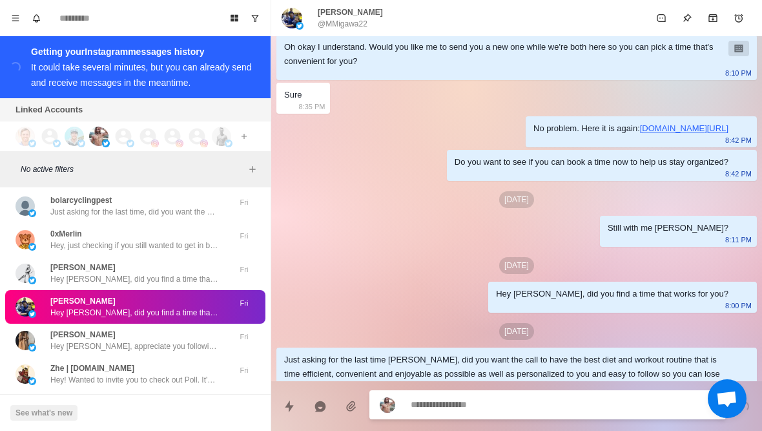
scroll to position [5526, 0]
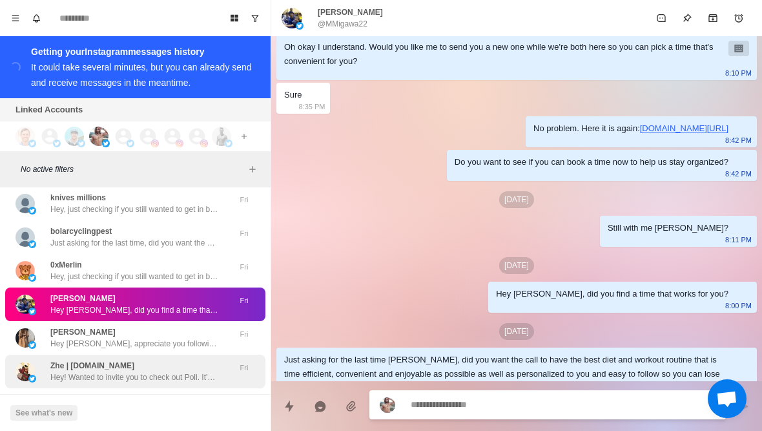
click at [39, 360] on div "Zhe | poll.fun Hey! Wanted to invite you to check out Poll. It's a betting app …" at bounding box center [121, 371] width 212 height 23
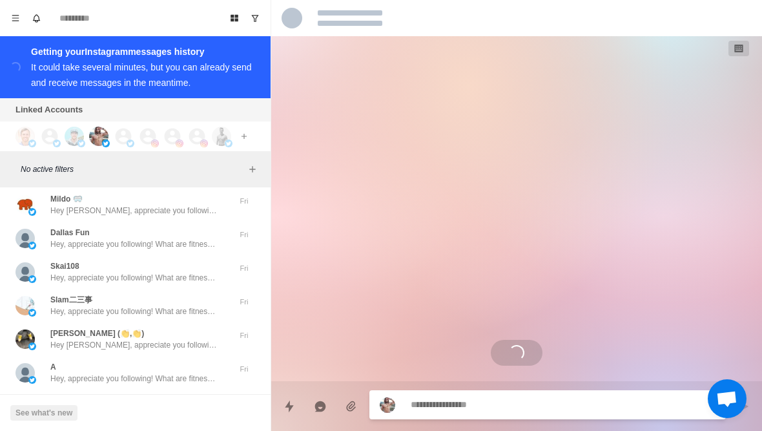
scroll to position [5761, 0]
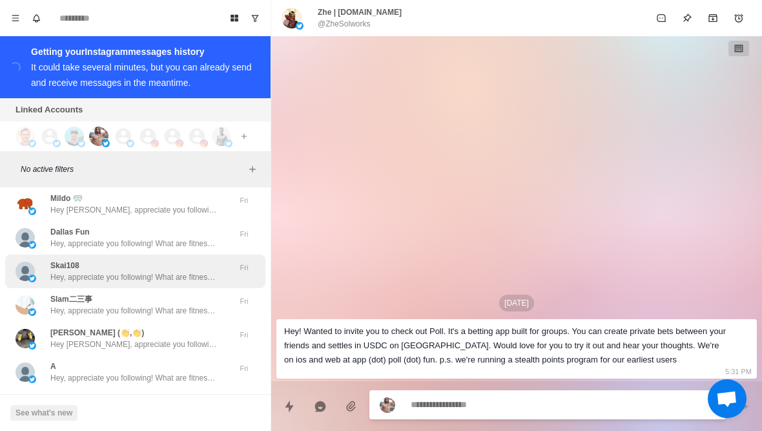
click at [17, 267] on div at bounding box center [24, 270] width 19 height 19
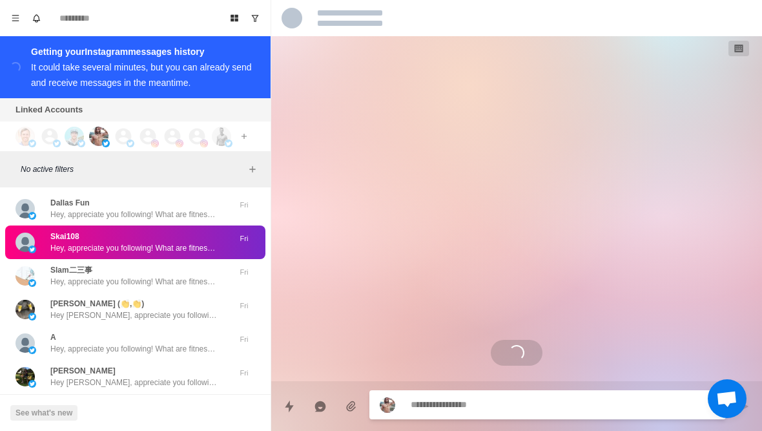
scroll to position [5794, 0]
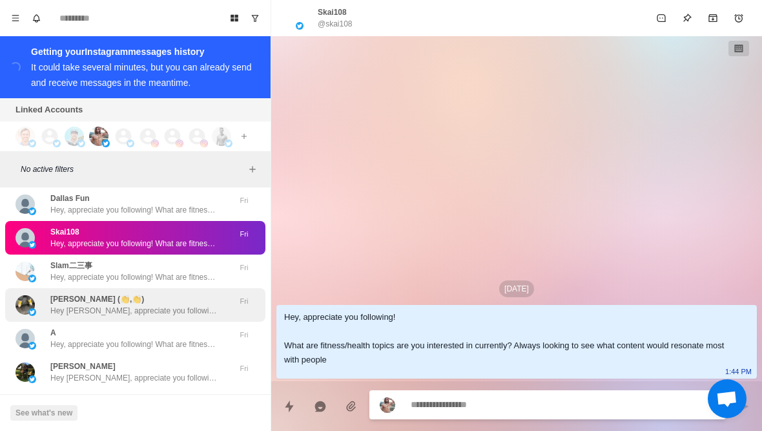
click at [32, 296] on img at bounding box center [24, 304] width 19 height 19
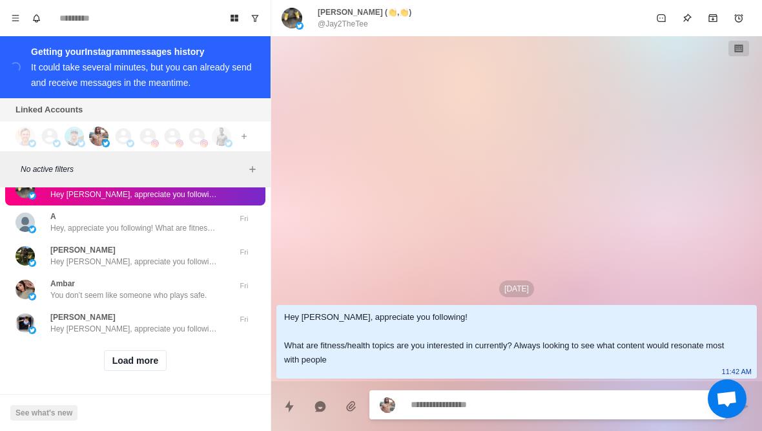
scroll to position [5901, 0]
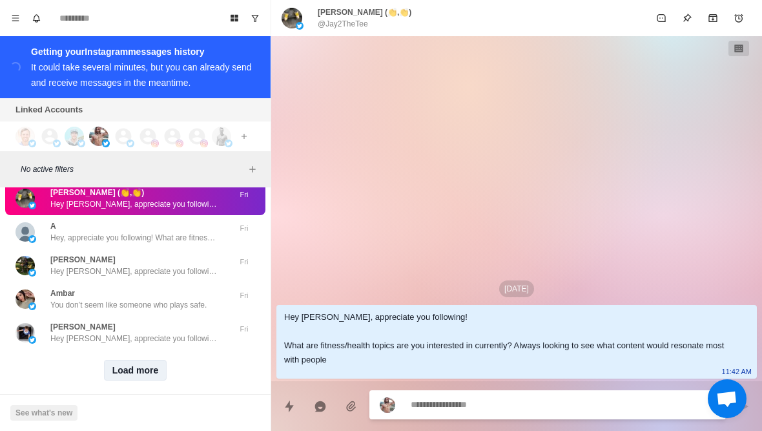
click at [117, 367] on button "Load more" at bounding box center [135, 370] width 63 height 21
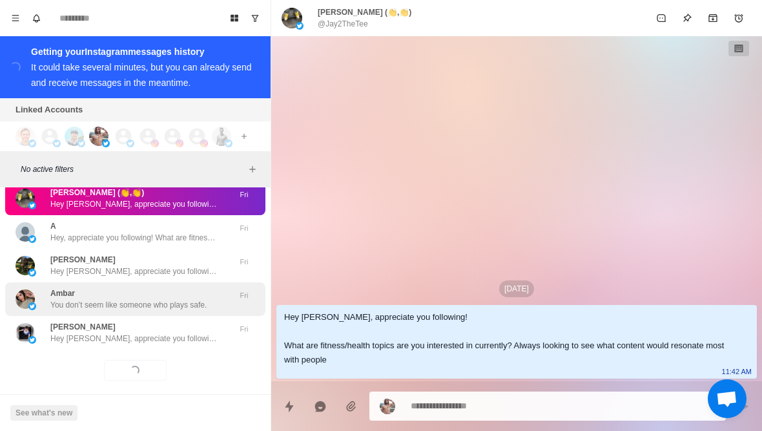
click at [57, 299] on p "You don’t seem like someone who plays safe." at bounding box center [128, 305] width 156 height 12
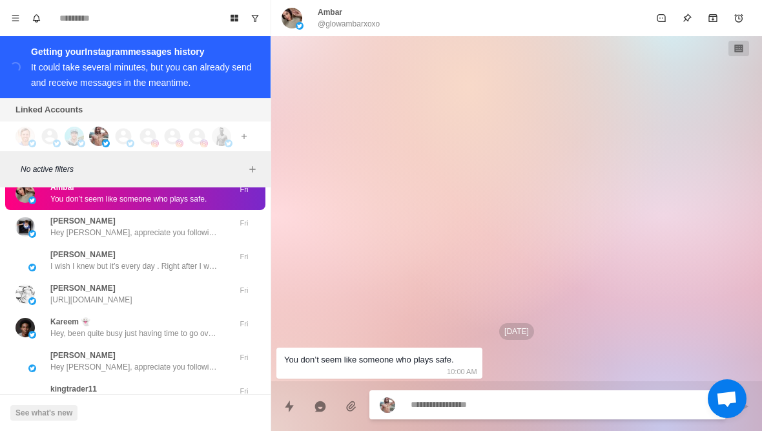
scroll to position [5995, 0]
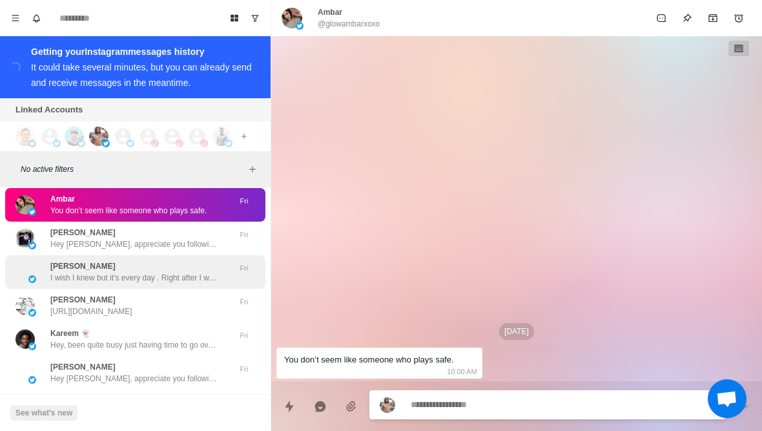
click at [44, 260] on div "Steven Leonard I wish I knew but it’s every day . Right after I wake up for the…" at bounding box center [121, 271] width 212 height 23
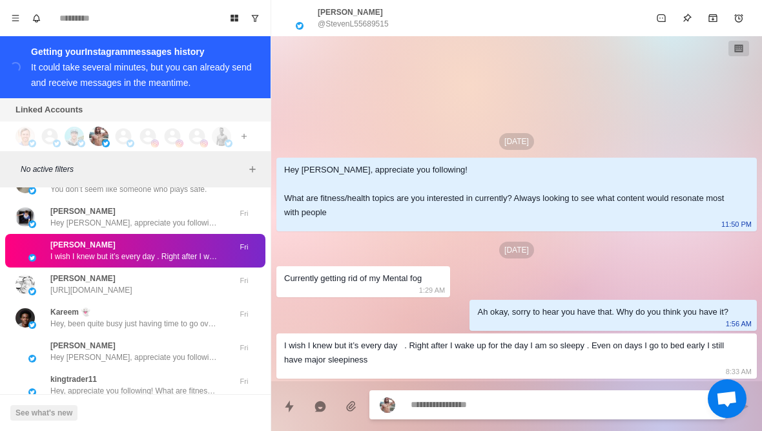
scroll to position [6015, 0]
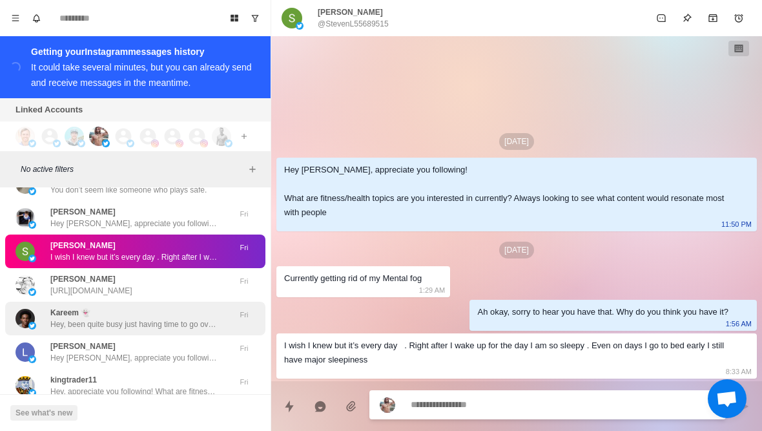
click at [40, 307] on div "Kareem 👻 Hey, been quite busy just having time to go over my messages" at bounding box center [121, 318] width 212 height 23
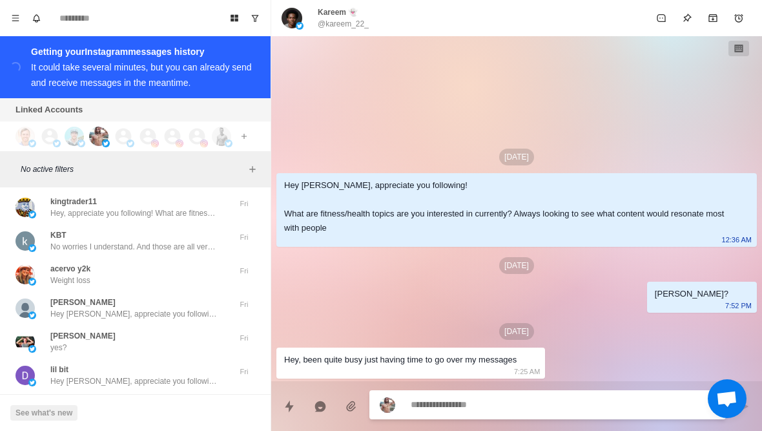
scroll to position [6194, 0]
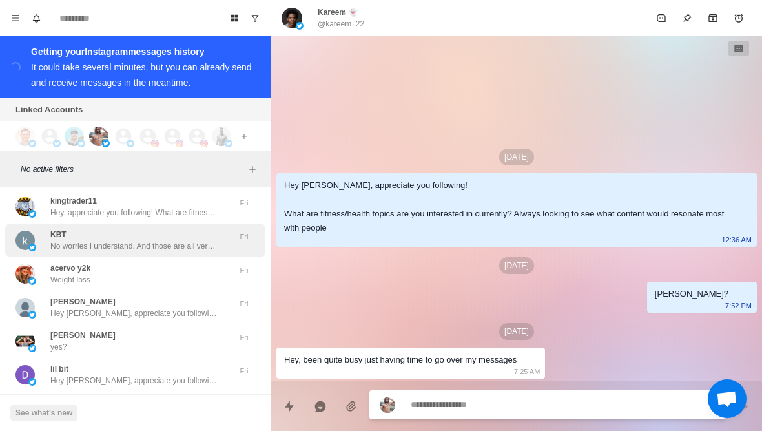
click at [54, 240] on p "No worries I understand. And those are all very important questions that need a…" at bounding box center [134, 246] width 168 height 12
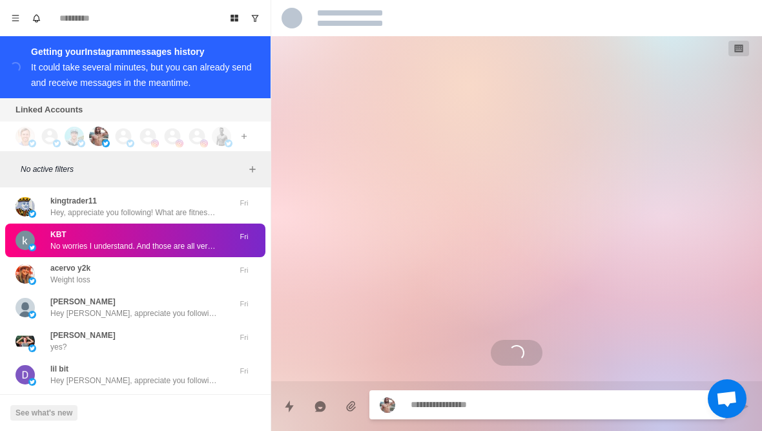
scroll to position [63, 0]
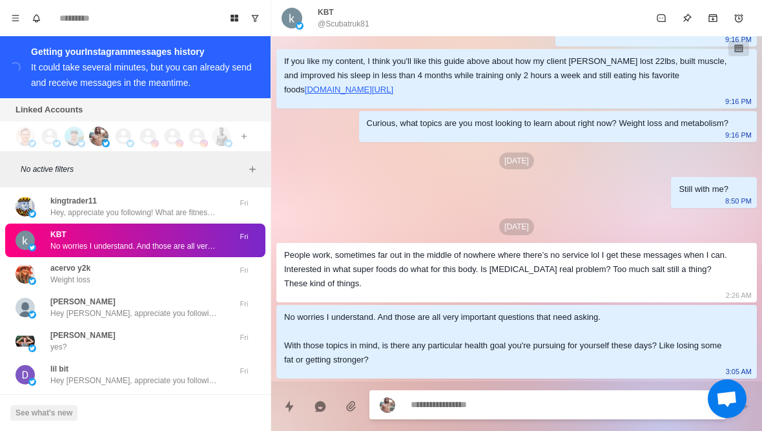
type textarea "*"
type textarea "**"
type textarea "*"
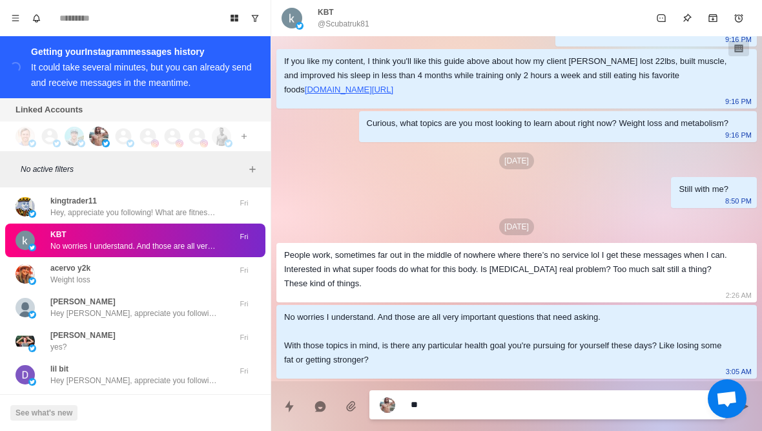
type textarea "***"
type textarea "*"
type textarea "**********"
type textarea "*"
type textarea "**********"
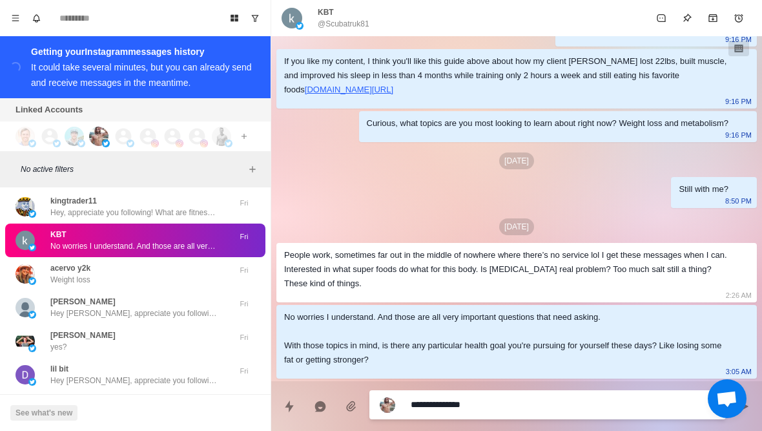
type textarea "*"
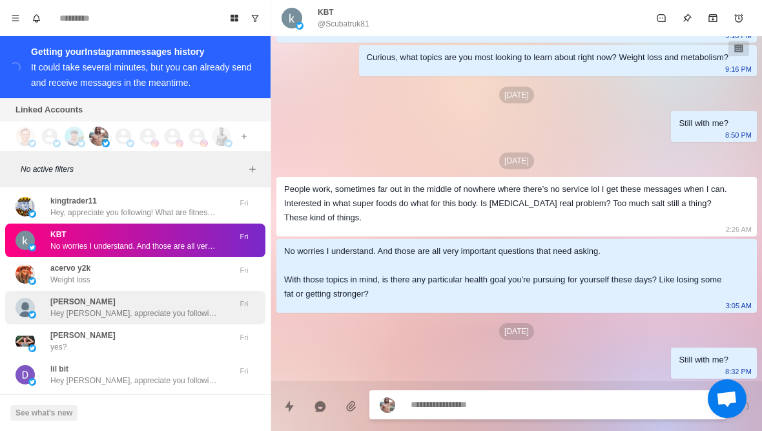
click at [59, 296] on p "Krista Hughes" at bounding box center [82, 302] width 65 height 12
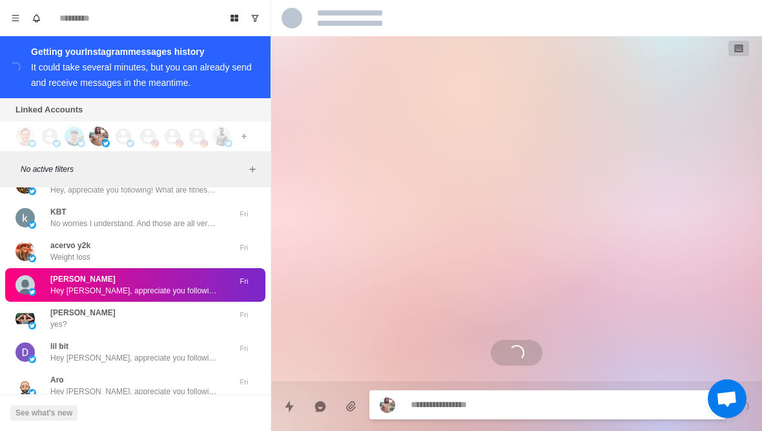
scroll to position [6228, 0]
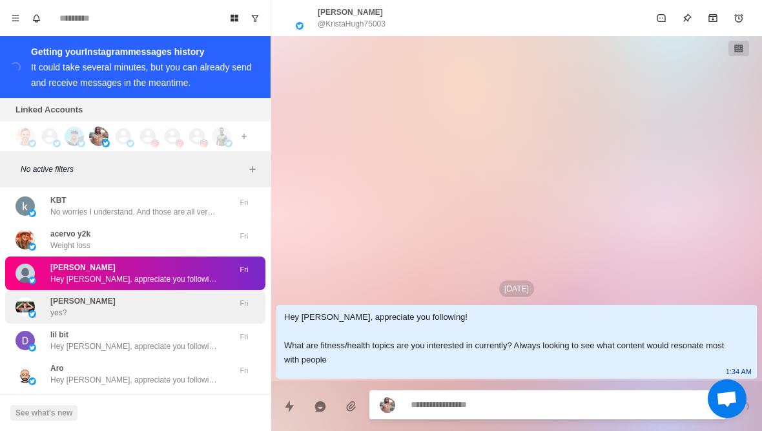
click at [32, 297] on img at bounding box center [24, 306] width 19 height 19
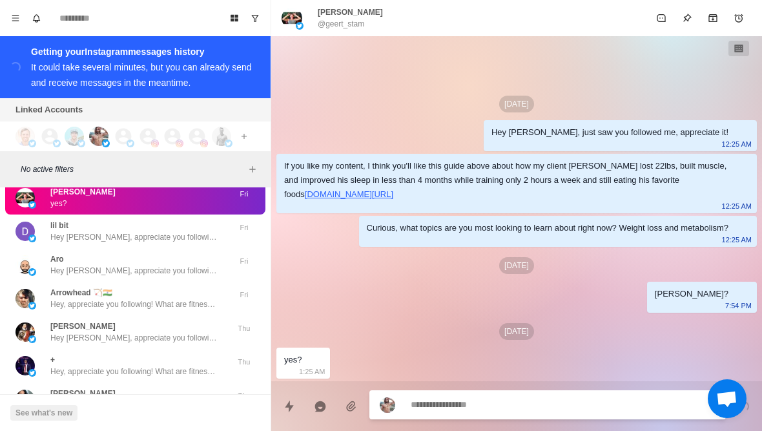
scroll to position [6339, 0]
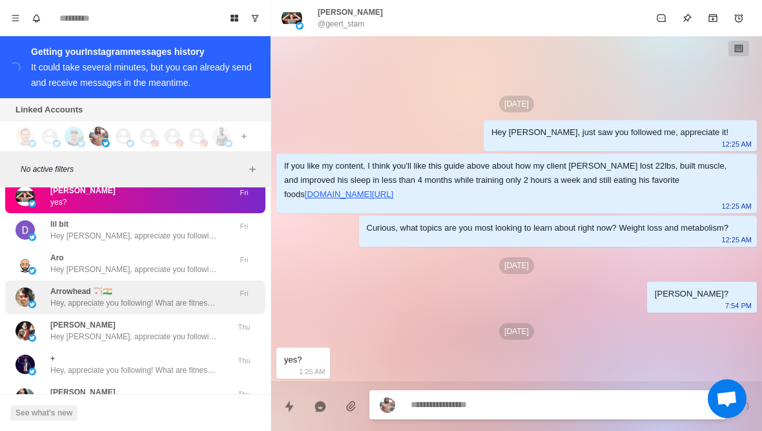
click at [30, 300] on img at bounding box center [32, 304] width 8 height 8
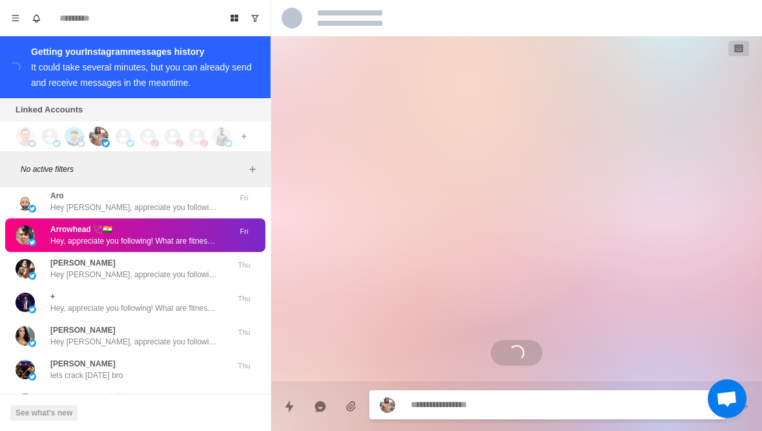
scroll to position [6402, 0]
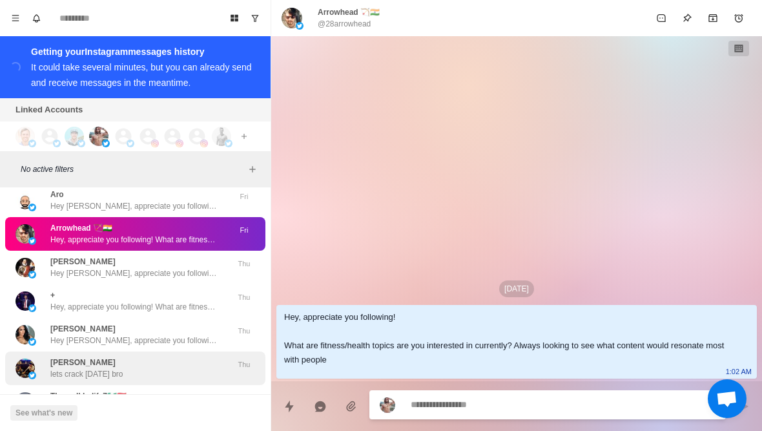
click at [49, 356] on div "George Mole lets crack saturday bro" at bounding box center [121, 367] width 212 height 23
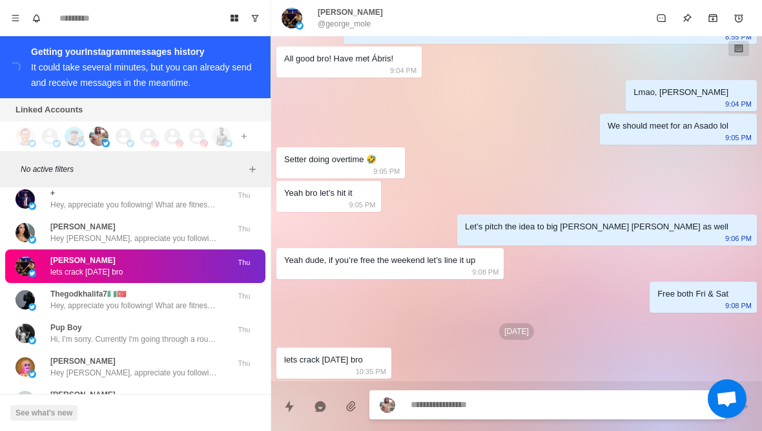
scroll to position [6512, 0]
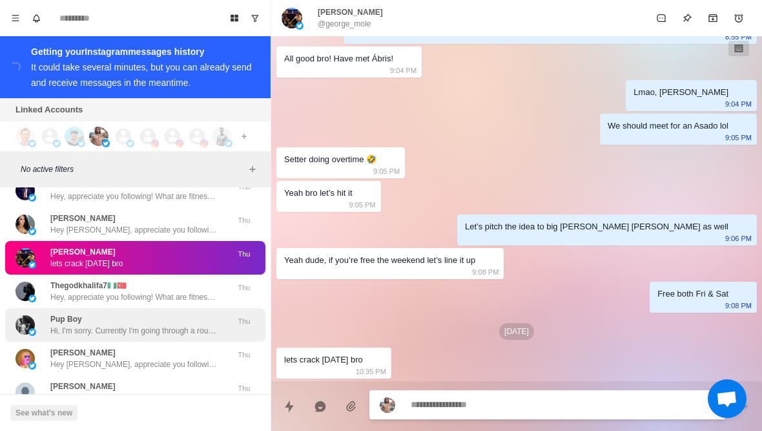
click at [41, 316] on div "Pup Boy Hi, I'm sorry. Currently I'm going through a rough economic time and I …" at bounding box center [121, 324] width 212 height 23
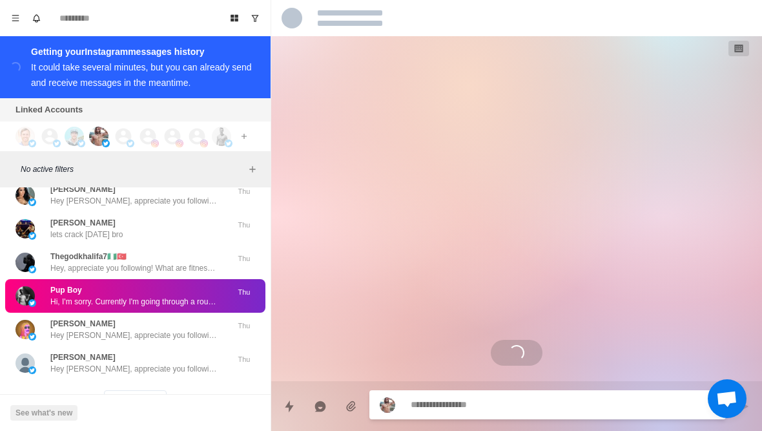
scroll to position [6542, 0]
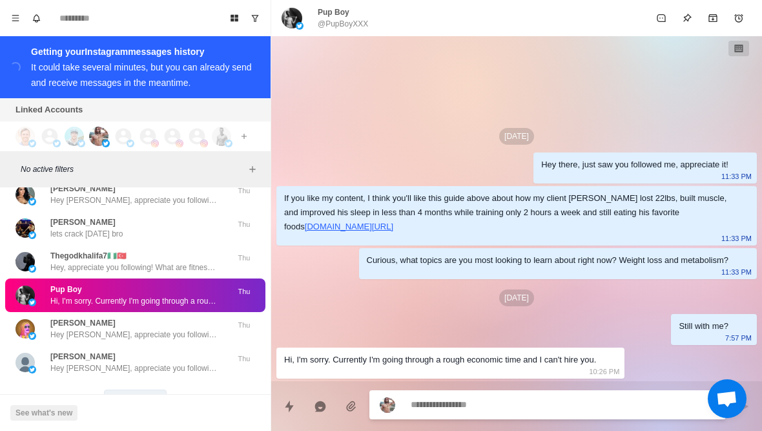
click at [116, 392] on button "Load more" at bounding box center [135, 399] width 63 height 21
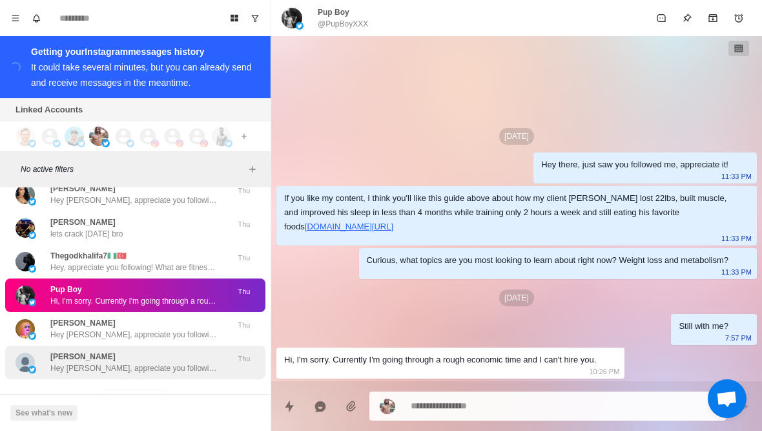
click at [73, 362] on p "Hey Elisa, appreciate you following! What are fitness/health topics are you int…" at bounding box center [134, 368] width 168 height 12
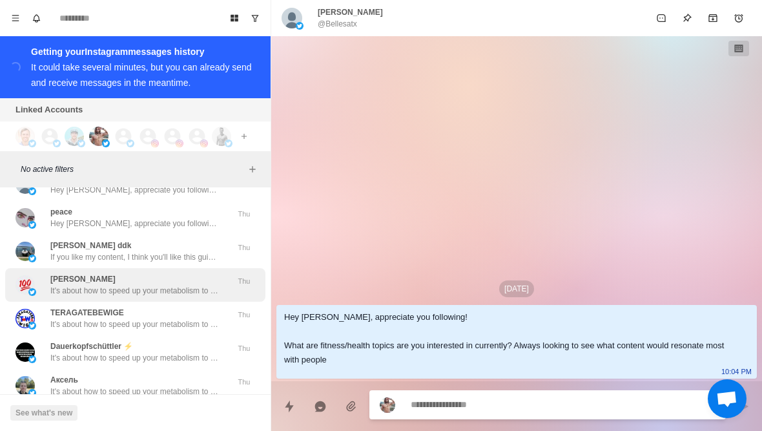
click at [54, 273] on p "Jones" at bounding box center [82, 279] width 65 height 12
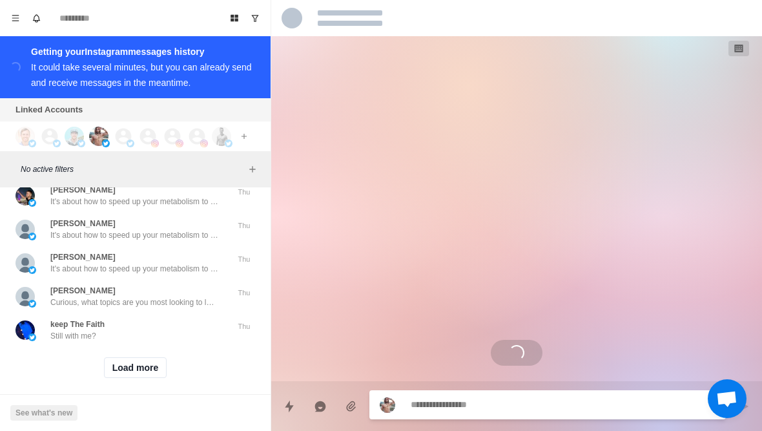
scroll to position [7243, 0]
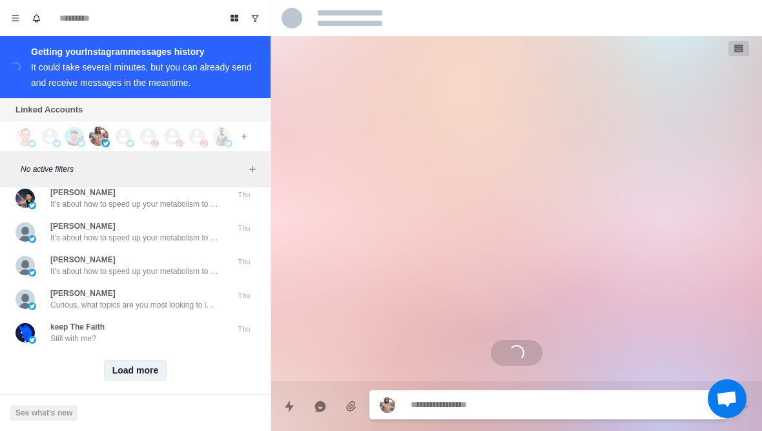
click at [112, 363] on button "Load more" at bounding box center [135, 370] width 63 height 21
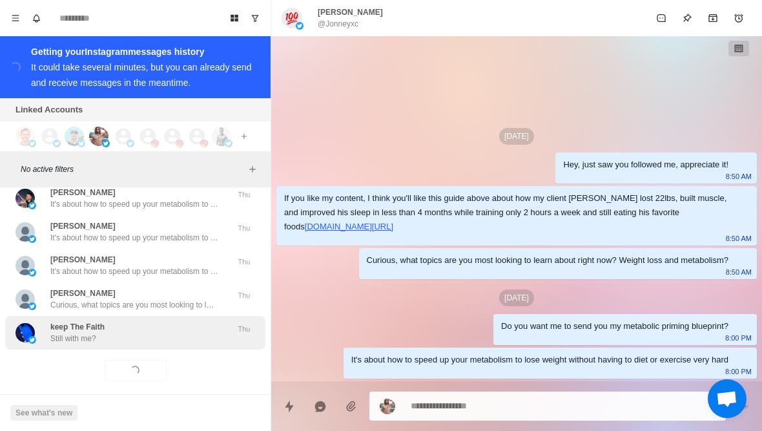
click at [87, 332] on p "Still with me?" at bounding box center [73, 338] width 46 height 12
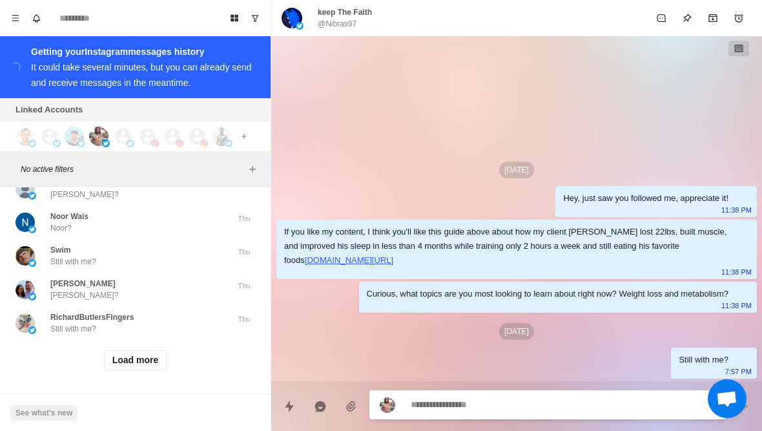
scroll to position [8014, 0]
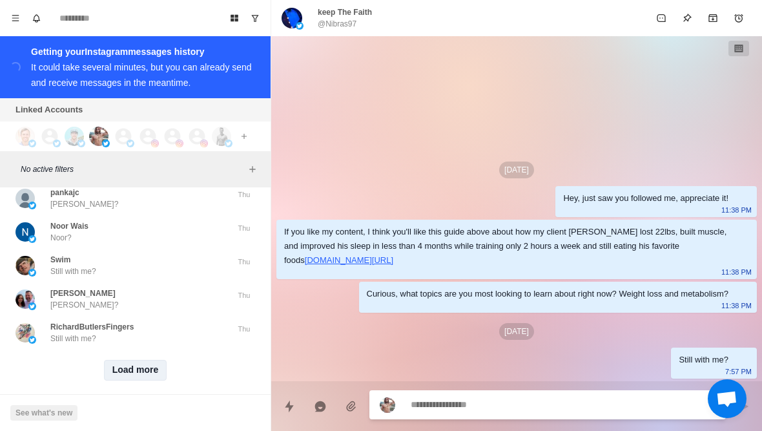
click at [143, 365] on button "Load more" at bounding box center [135, 370] width 63 height 21
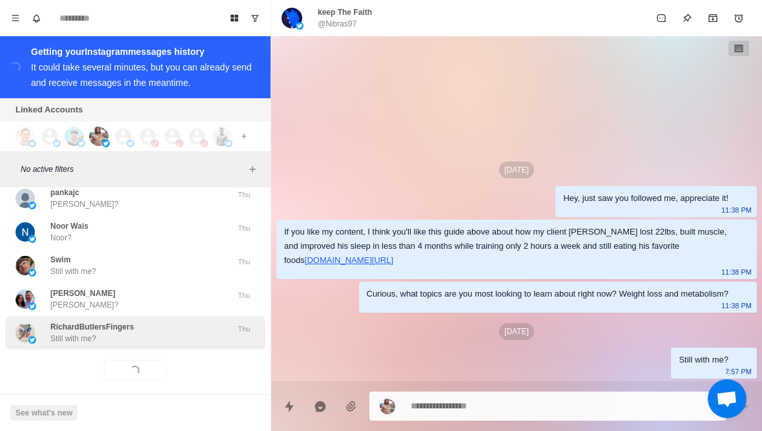
click at [166, 321] on div "RichardButlersFingers Still with me?" at bounding box center [121, 332] width 212 height 23
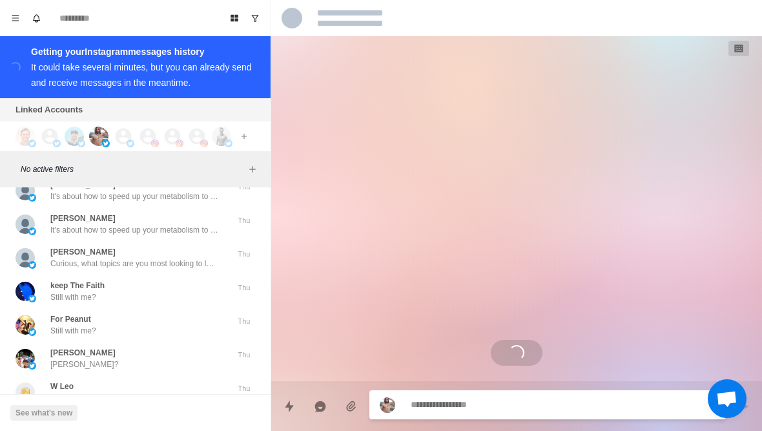
scroll to position [7368, 0]
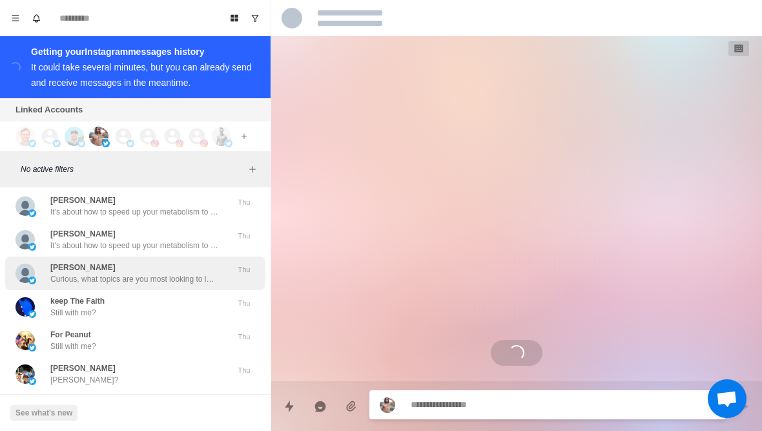
click at [205, 273] on p "Curious, what topics are you most looking to learn about right now? Weight loss…" at bounding box center [134, 279] width 168 height 12
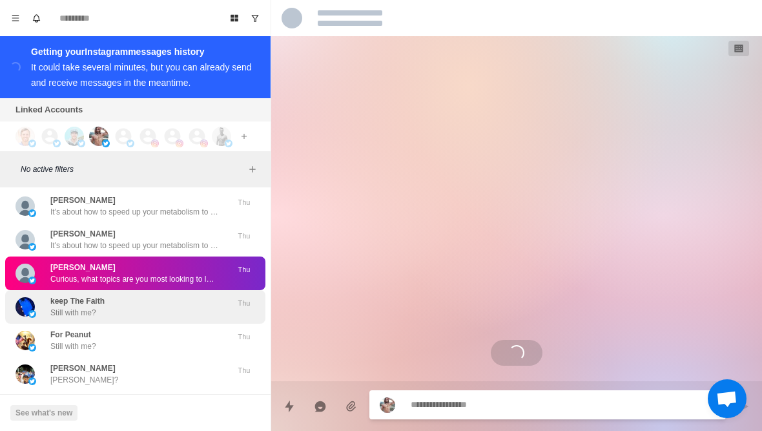
click at [100, 295] on p "keep The Faith" at bounding box center [77, 301] width 54 height 12
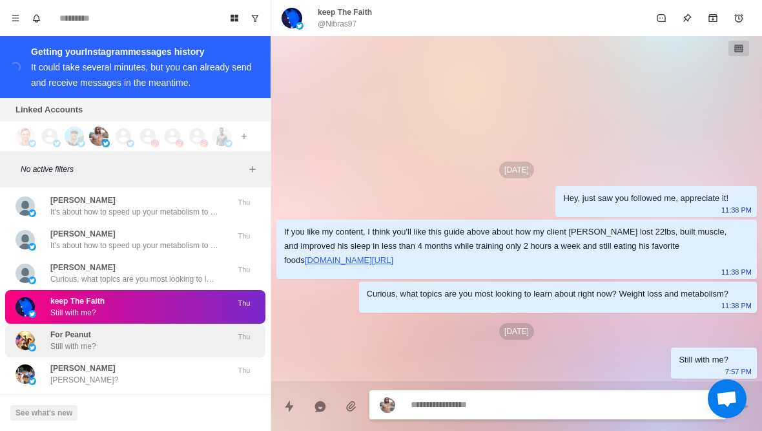
click at [56, 340] on p "Still with me?" at bounding box center [73, 346] width 46 height 12
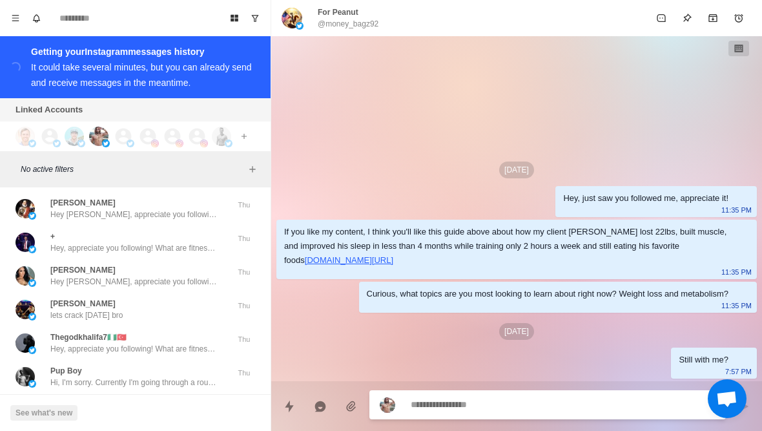
scroll to position [6556, 0]
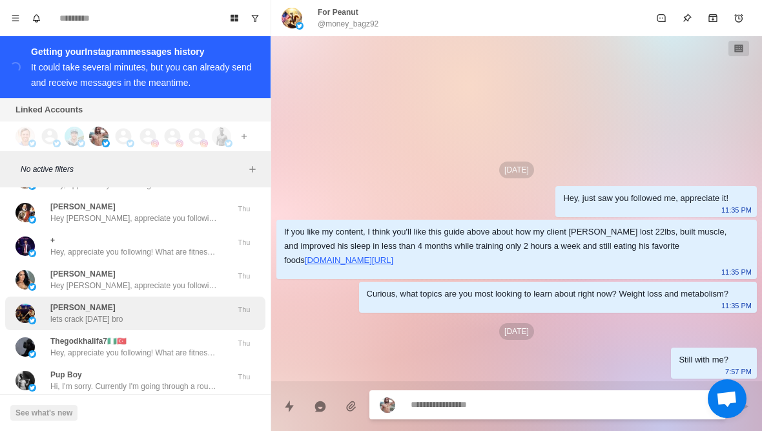
click at [51, 301] on p "George Mole" at bounding box center [82, 307] width 65 height 12
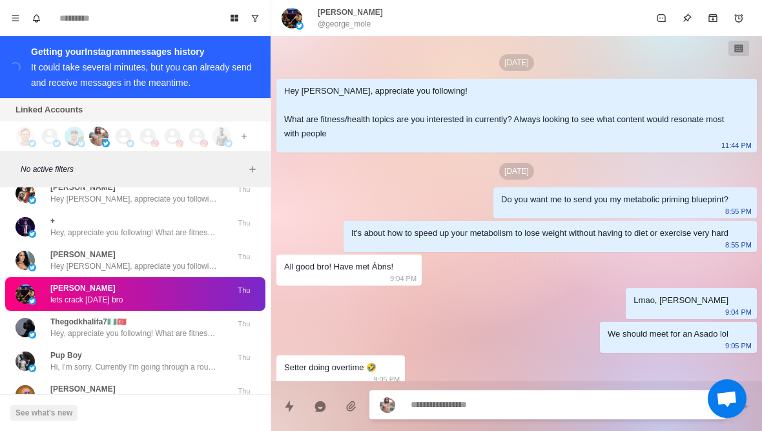
scroll to position [208, 0]
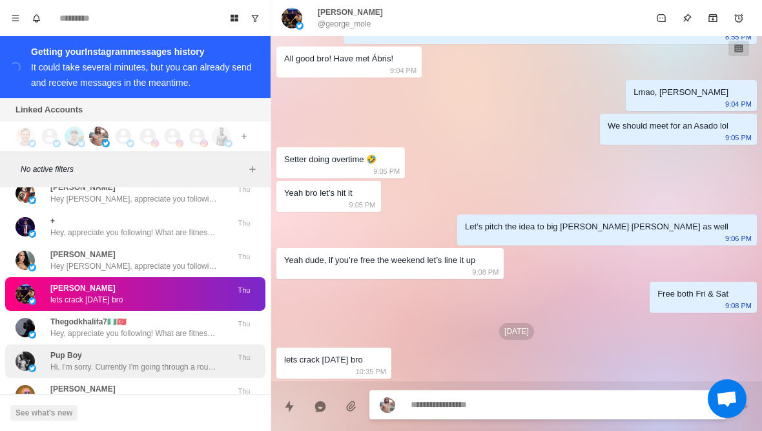
click at [54, 349] on p "Pup Boy" at bounding box center [66, 355] width 32 height 12
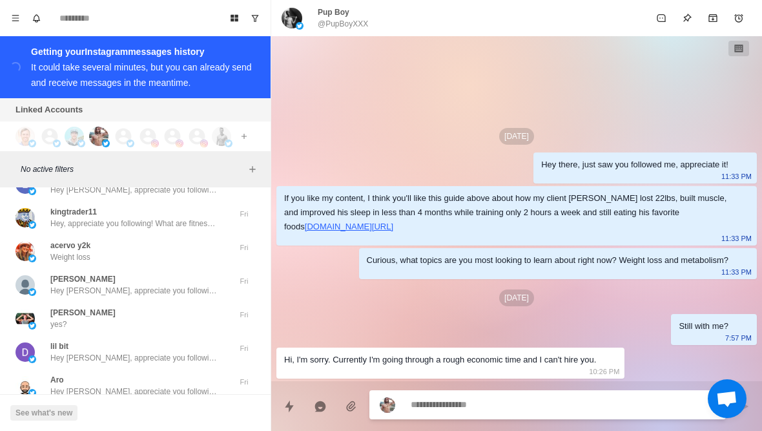
scroll to position [6310, 0]
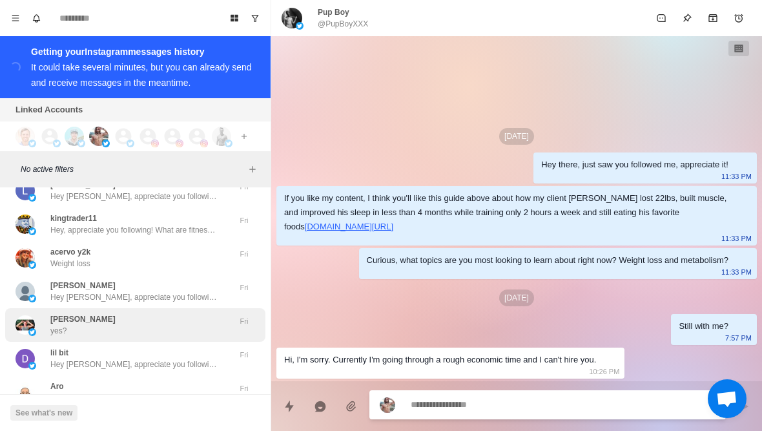
click at [45, 314] on div "Geert Stam yes?" at bounding box center [121, 324] width 212 height 23
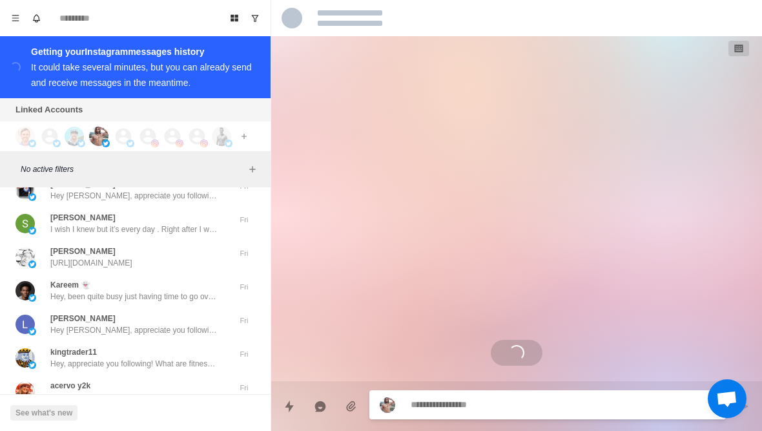
scroll to position [6175, 0]
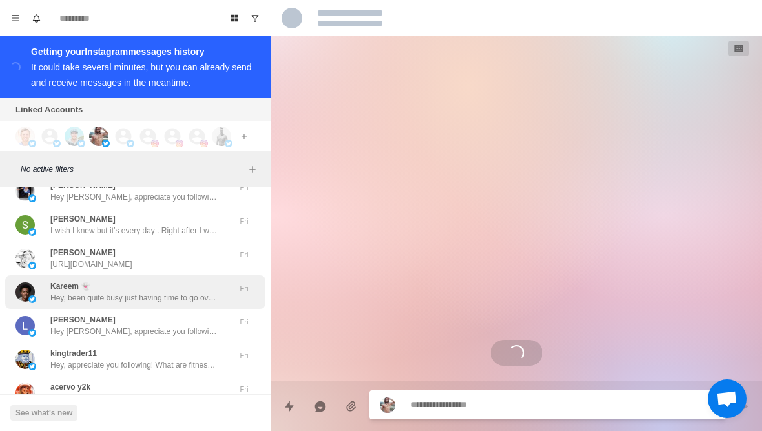
click at [42, 283] on div "Kareem 👻 Hey, been quite busy just having time to go over my messages" at bounding box center [121, 291] width 212 height 23
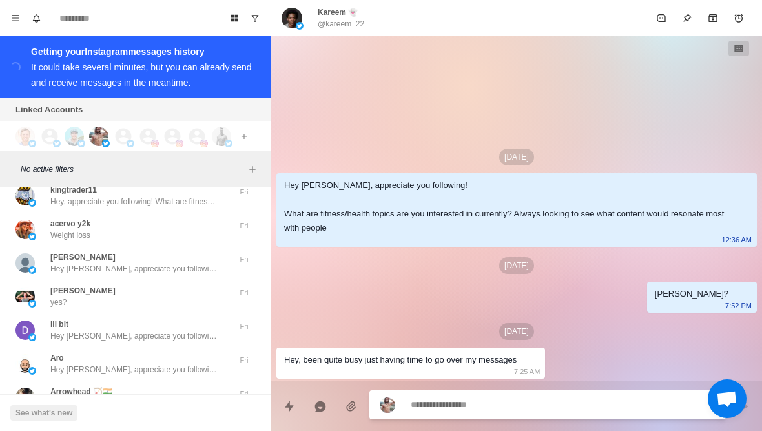
scroll to position [6339, 0]
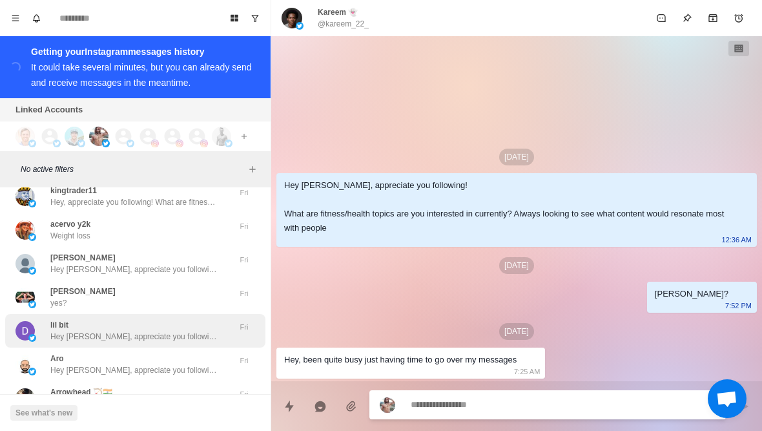
click at [51, 319] on p "lil bit" at bounding box center [59, 325] width 18 height 12
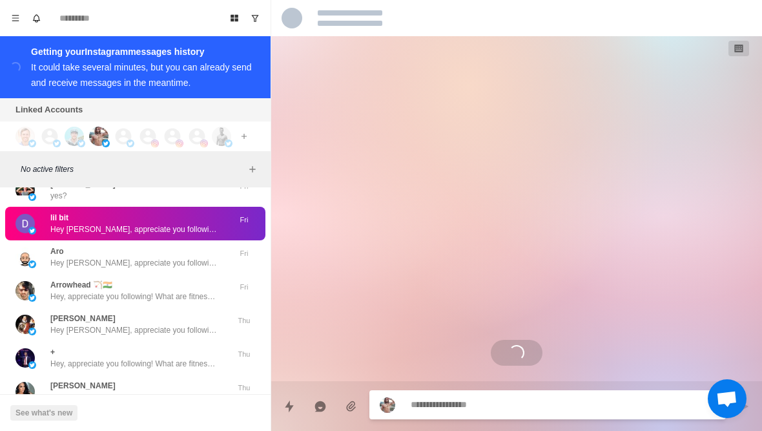
scroll to position [6468, 0]
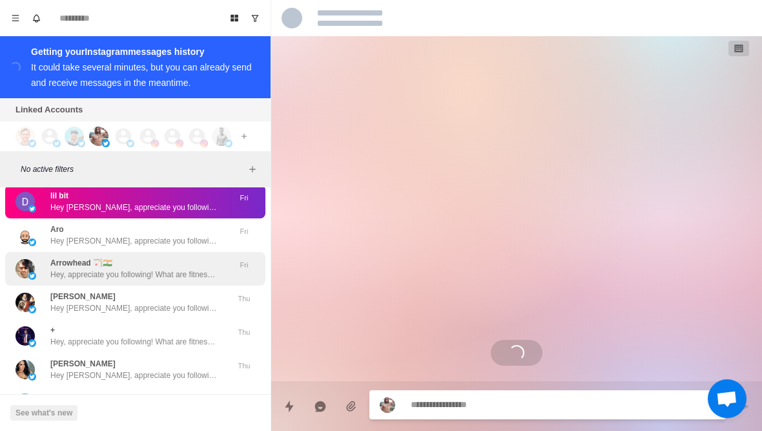
click at [32, 259] on img at bounding box center [24, 268] width 19 height 19
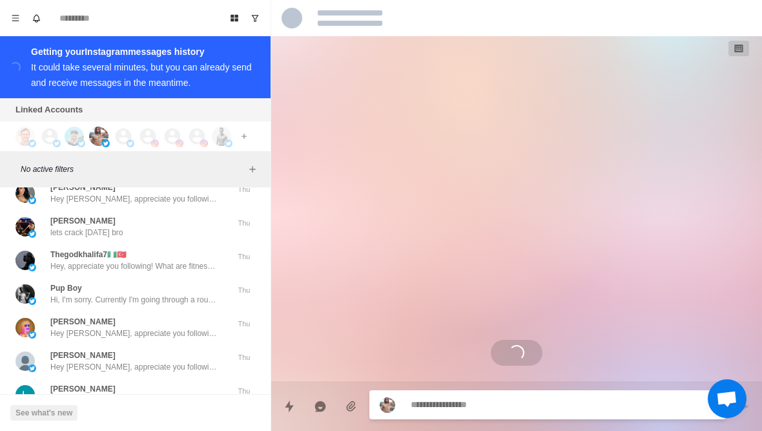
scroll to position [6647, 0]
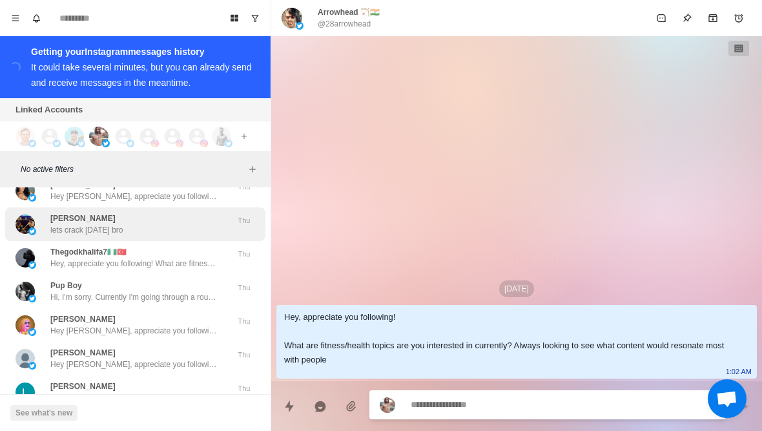
click at [45, 226] on div "George Mole lets crack saturday bro Thu" at bounding box center [135, 224] width 260 height 34
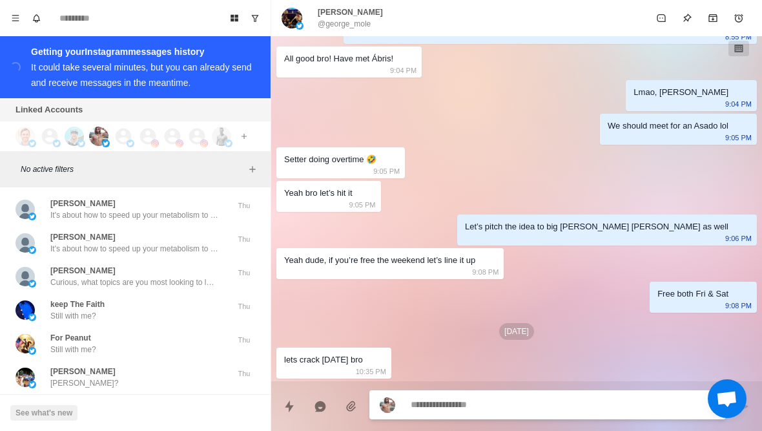
scroll to position [7406, 0]
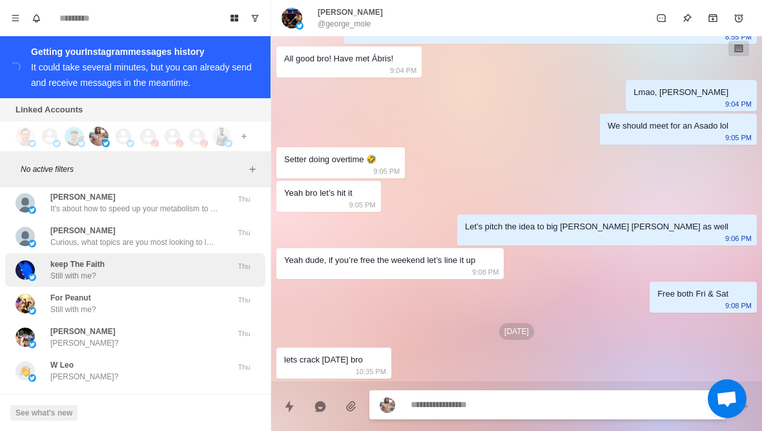
click at [48, 261] on div "keep The Faith Still with me?" at bounding box center [121, 269] width 212 height 23
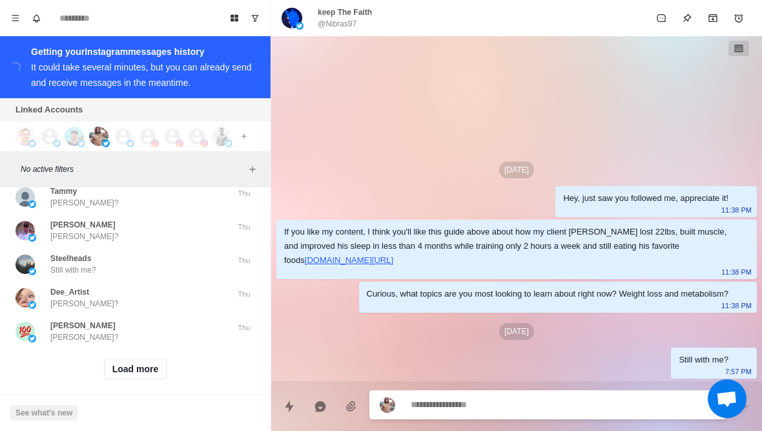
scroll to position [8686, 0]
click at [111, 361] on button "Load more" at bounding box center [135, 370] width 63 height 21
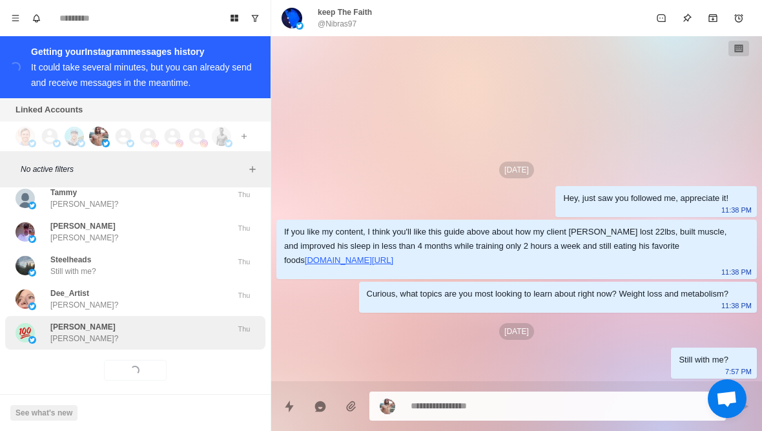
click at [65, 321] on p "Jill Souter" at bounding box center [82, 327] width 65 height 12
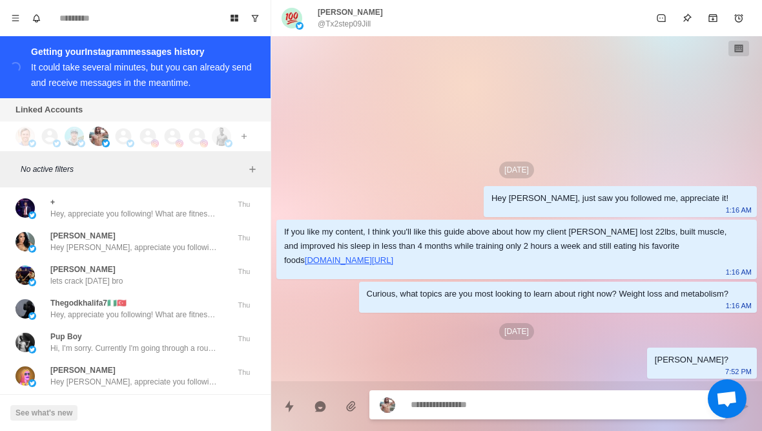
scroll to position [6594, 0]
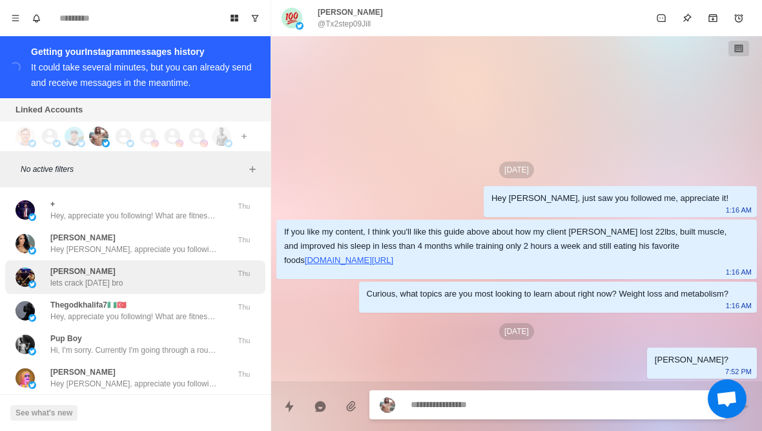
click at [50, 277] on p "lets crack saturday bro" at bounding box center [86, 283] width 72 height 12
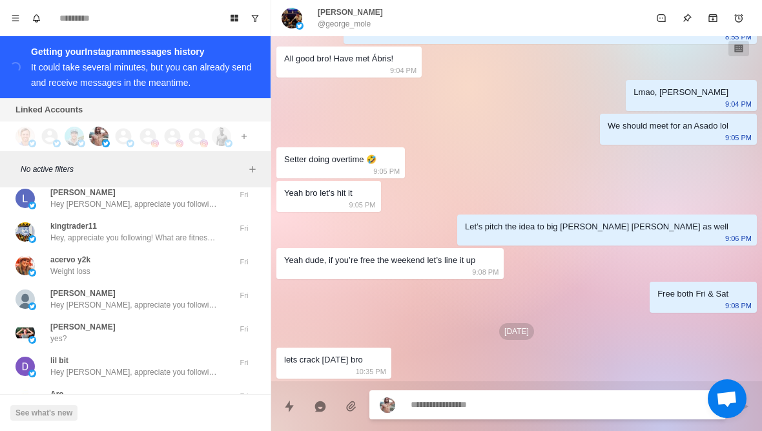
scroll to position [6298, 0]
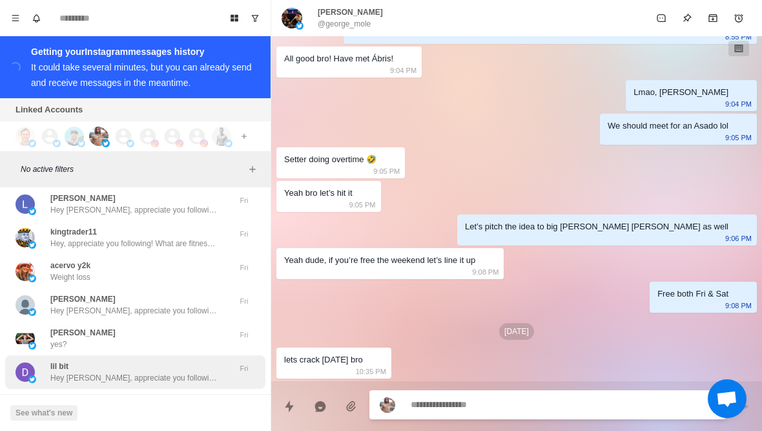
click at [54, 360] on p "lil bit" at bounding box center [59, 366] width 18 height 12
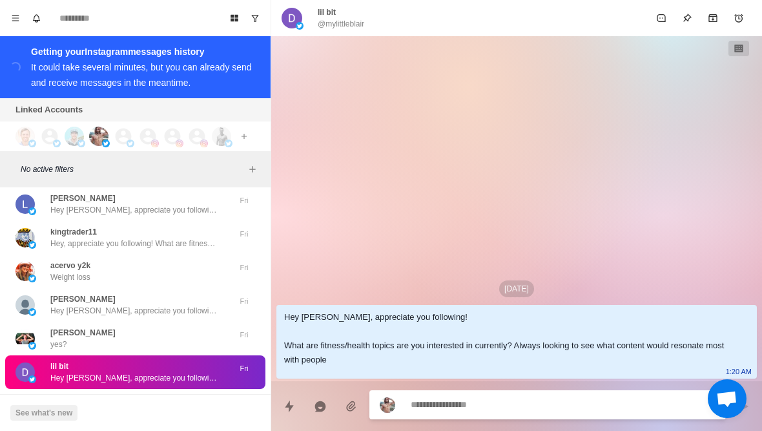
scroll to position [0, 0]
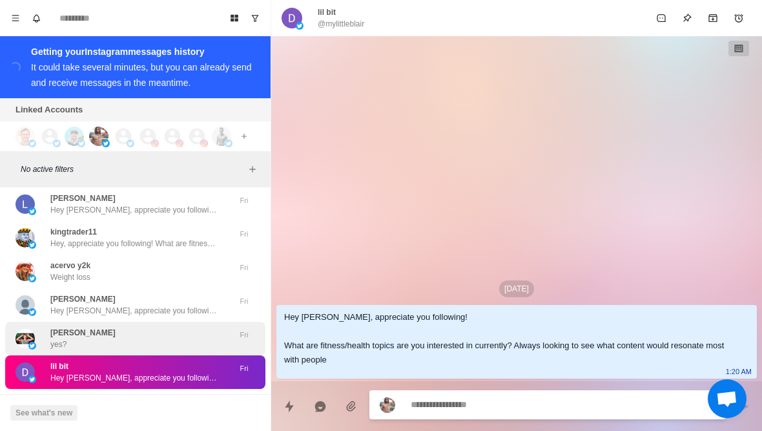
click at [42, 327] on div "Geert Stam yes?" at bounding box center [121, 338] width 212 height 23
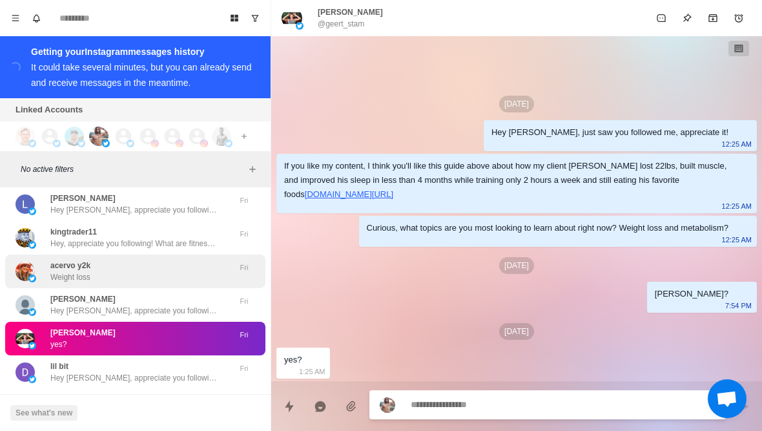
click at [47, 259] on div "acervo y2k Weight loss" at bounding box center [121, 270] width 212 height 23
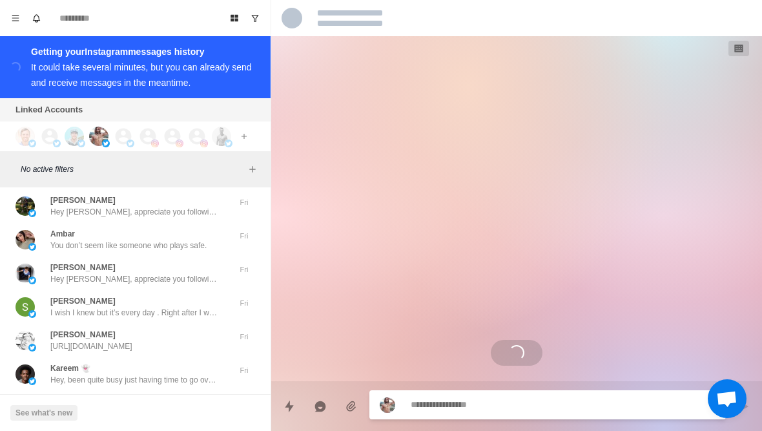
scroll to position [6092, 0]
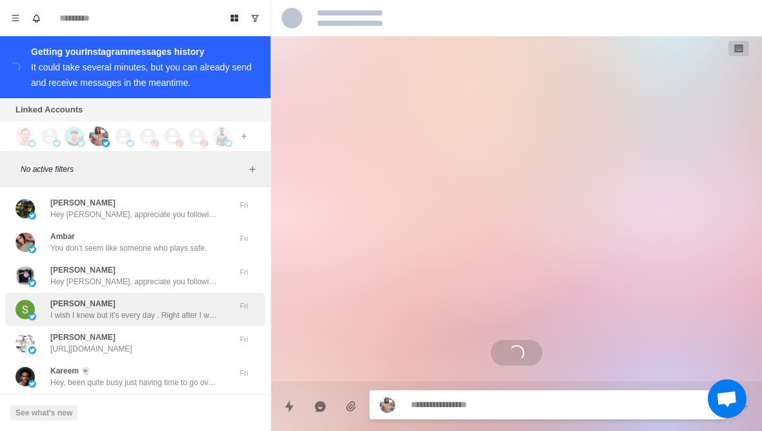
click at [33, 299] on img at bounding box center [24, 308] width 19 height 19
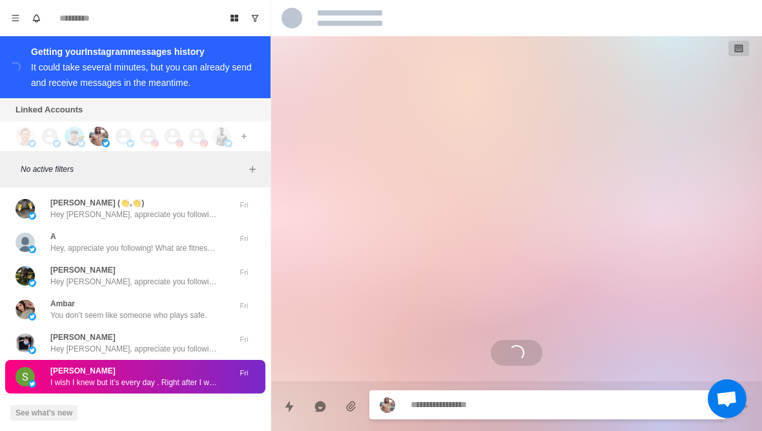
scroll to position [6012, 0]
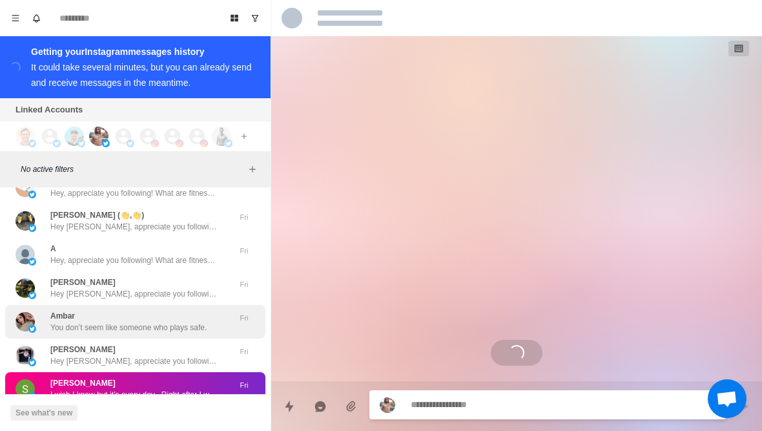
click at [33, 305] on div "Ambar You don’t seem like someone who plays safe. Fri" at bounding box center [135, 322] width 260 height 34
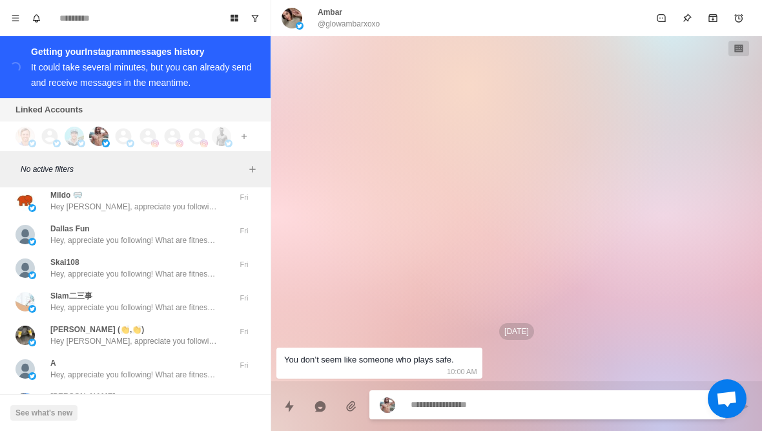
scroll to position [5899, 0]
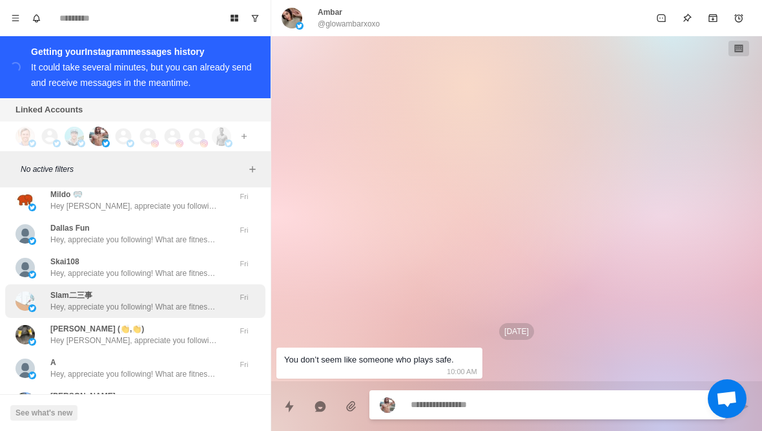
click at [33, 291] on img at bounding box center [24, 300] width 19 height 19
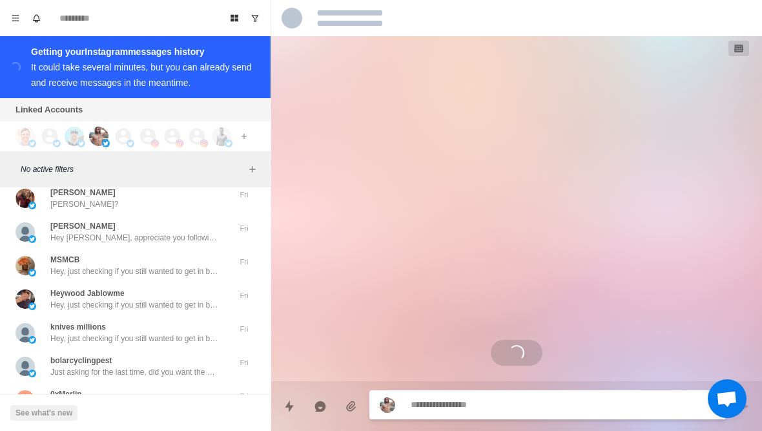
scroll to position [5556, 0]
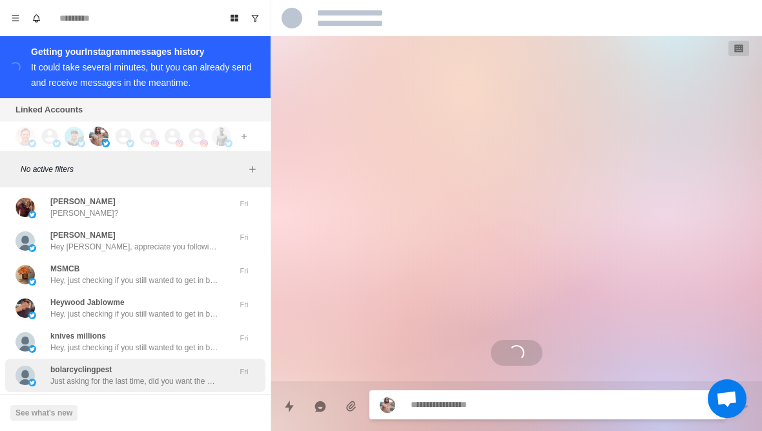
click at [48, 363] on div "bolarcyclingpest Just asking for the last time, did you want the call to help w…" at bounding box center [121, 374] width 212 height 23
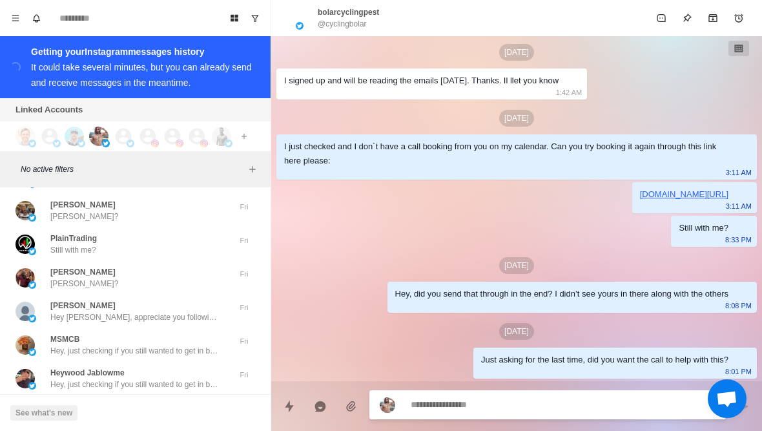
scroll to position [5476, 0]
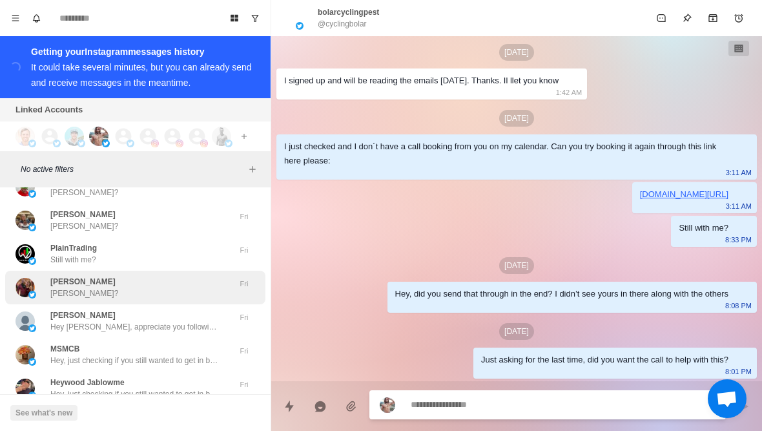
click at [41, 276] on div "NICK LUCAS Nick?" at bounding box center [121, 287] width 212 height 23
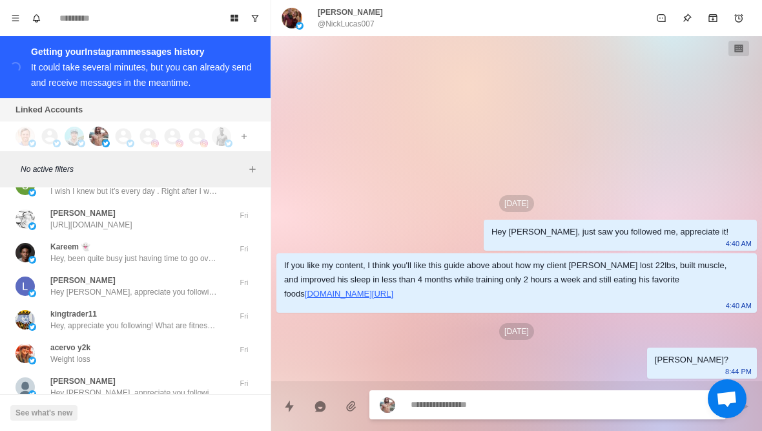
scroll to position [6217, 0]
type textarea "*"
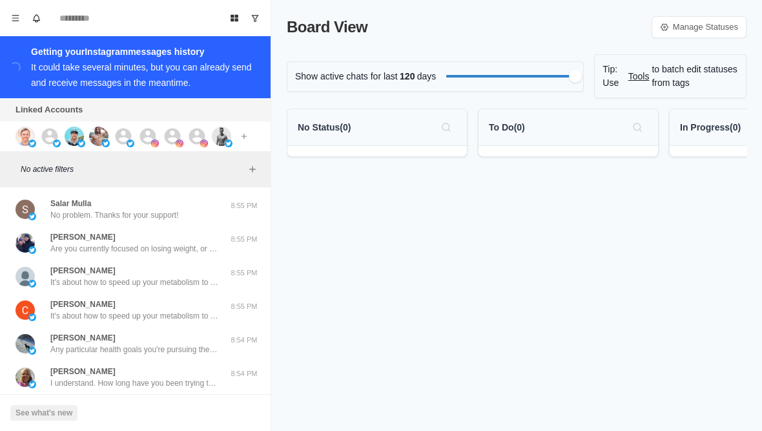
click at [50, 139] on icon at bounding box center [49, 136] width 19 height 19
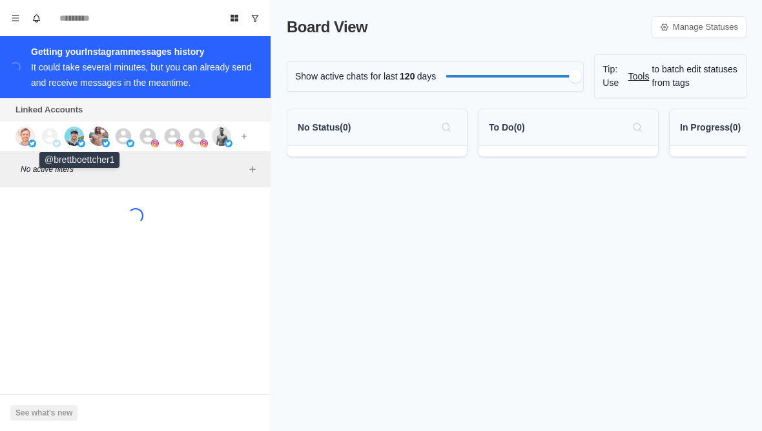
click at [76, 141] on img at bounding box center [74, 136] width 19 height 19
click at [100, 140] on img at bounding box center [98, 136] width 19 height 19
click at [120, 141] on icon at bounding box center [124, 136] width 16 height 16
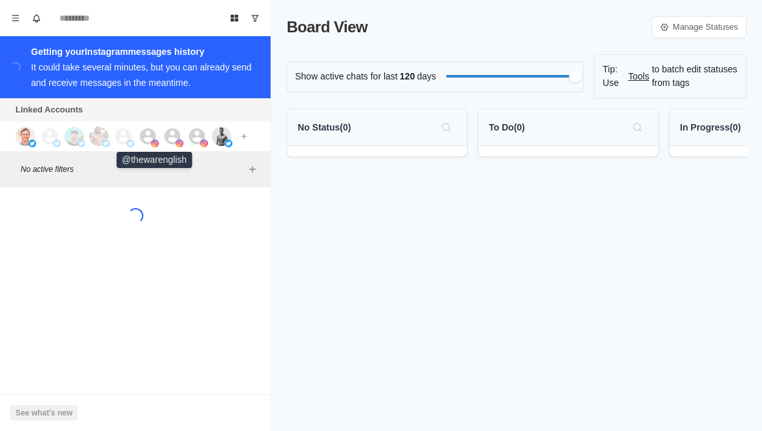
click at [154, 141] on img at bounding box center [155, 143] width 8 height 8
click at [167, 136] on icon at bounding box center [173, 136] width 16 height 16
click at [195, 136] on icon at bounding box center [197, 136] width 16 height 16
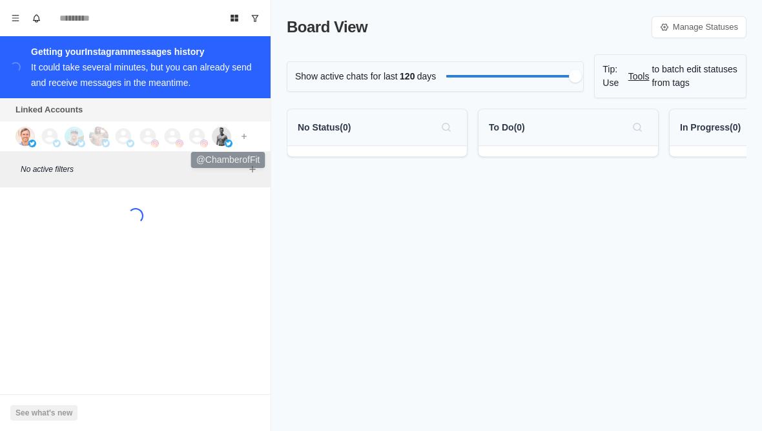
click at [220, 141] on img at bounding box center [221, 136] width 19 height 19
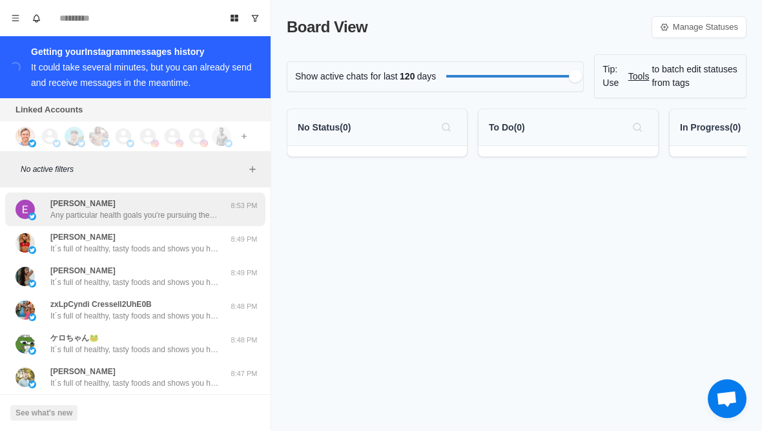
click at [43, 206] on div "Elena Fleming Any particular health goals you're pursuing these days? Like losi…" at bounding box center [121, 209] width 212 height 23
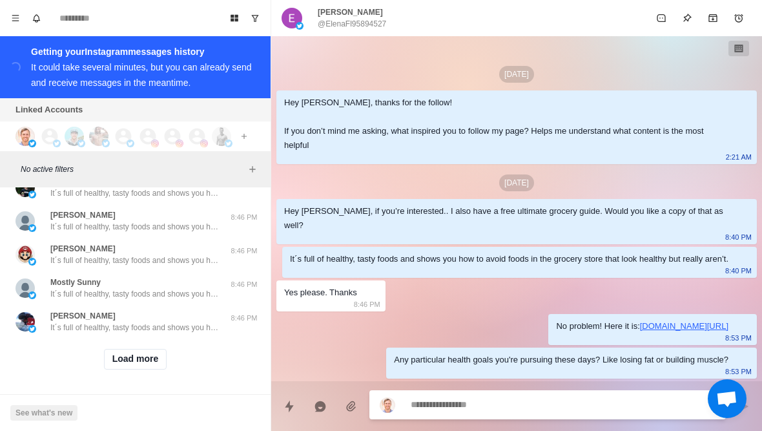
scroll to position [527, 0]
click at [123, 362] on button "Load more" at bounding box center [135, 359] width 63 height 21
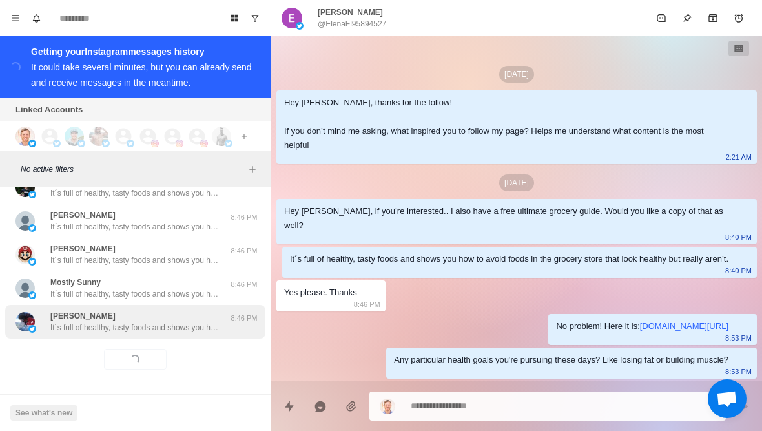
click at [101, 322] on p "It´s full of healthy, tasty foods and shows you how to avoid foods in the groce…" at bounding box center [134, 327] width 168 height 12
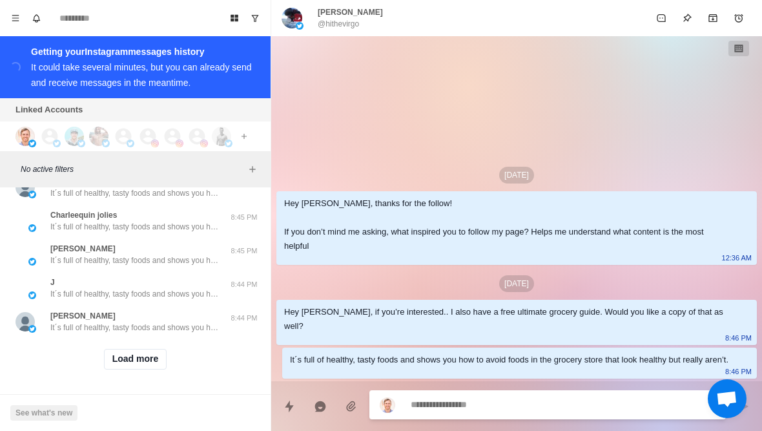
scroll to position [1198, 0]
click at [132, 364] on button "Load more" at bounding box center [135, 359] width 63 height 21
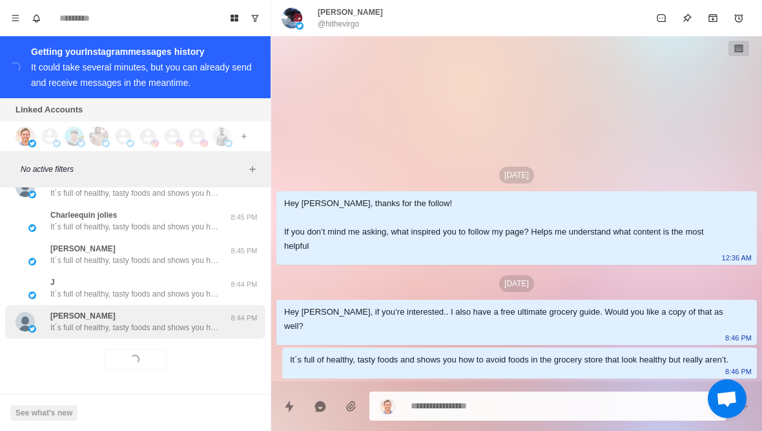
click at [96, 325] on p "It´s full of healthy, tasty foods and shows you how to avoid foods in the groce…" at bounding box center [134, 327] width 168 height 12
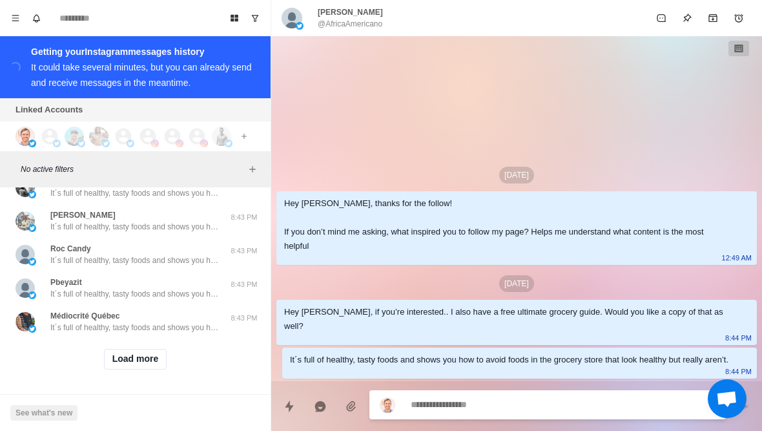
scroll to position [1881, 0]
click at [127, 360] on button "Load more" at bounding box center [135, 359] width 63 height 21
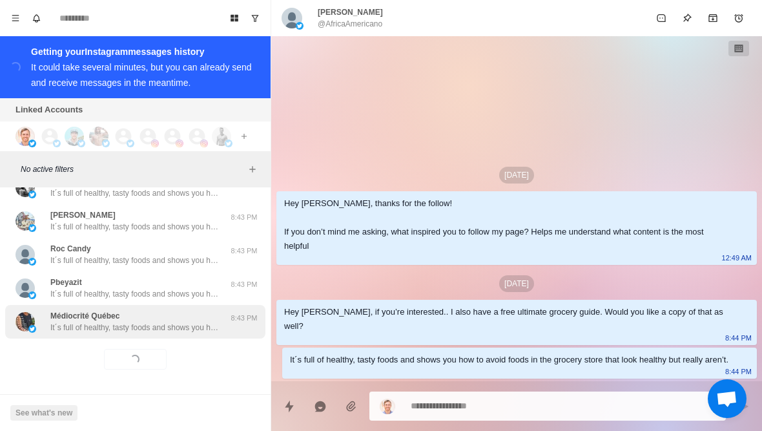
click at [62, 311] on p "Médiocrité Québec" at bounding box center [84, 316] width 69 height 12
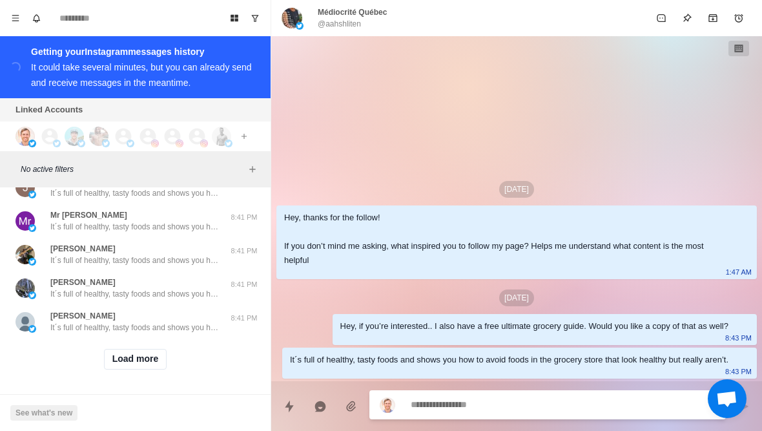
scroll to position [2552, 0]
click at [134, 363] on button "Load more" at bounding box center [135, 359] width 63 height 21
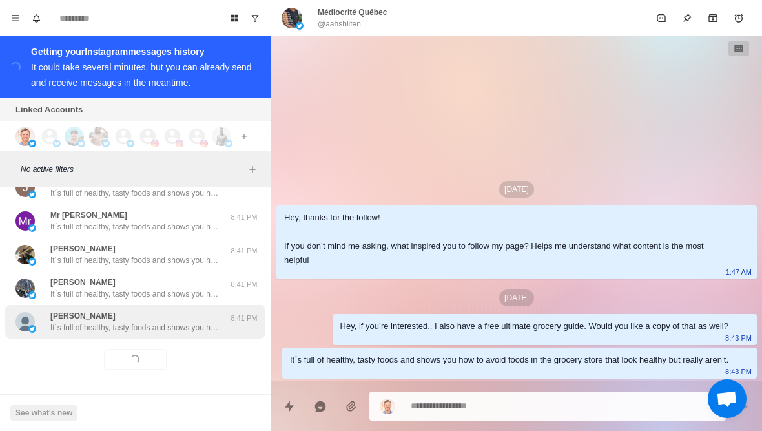
click at [102, 330] on p "It´s full of healthy, tasty foods and shows you how to avoid foods in the groce…" at bounding box center [134, 327] width 168 height 12
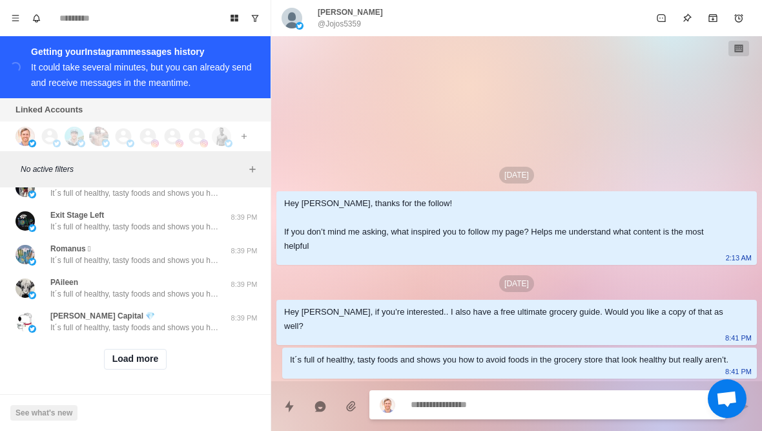
scroll to position [3223, 0]
click at [119, 362] on button "Load more" at bounding box center [135, 359] width 63 height 21
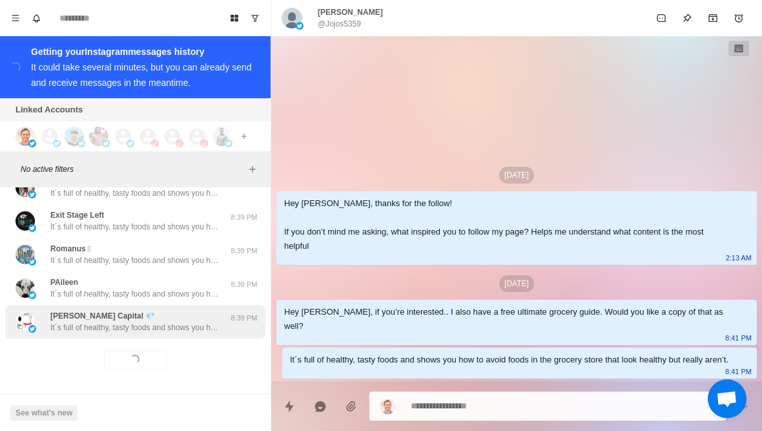
click at [86, 328] on p "It´s full of healthy, tasty foods and shows you how to avoid foods in the groce…" at bounding box center [134, 327] width 168 height 12
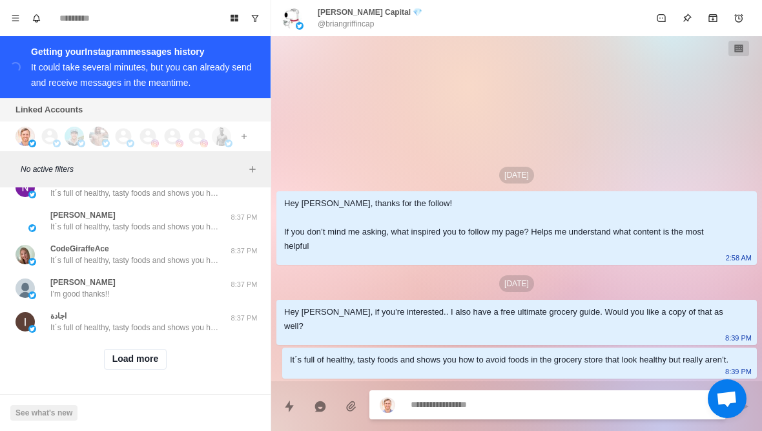
scroll to position [3895, 0]
click at [115, 365] on button "Load more" at bounding box center [135, 359] width 63 height 21
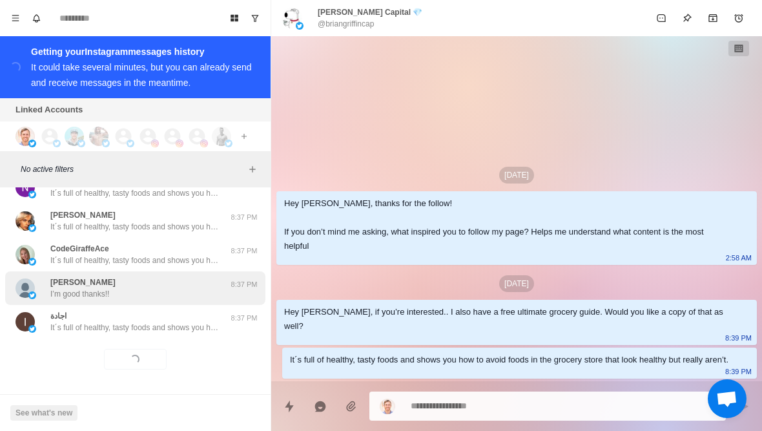
click at [69, 298] on p "I’m good thanks!!" at bounding box center [79, 294] width 59 height 12
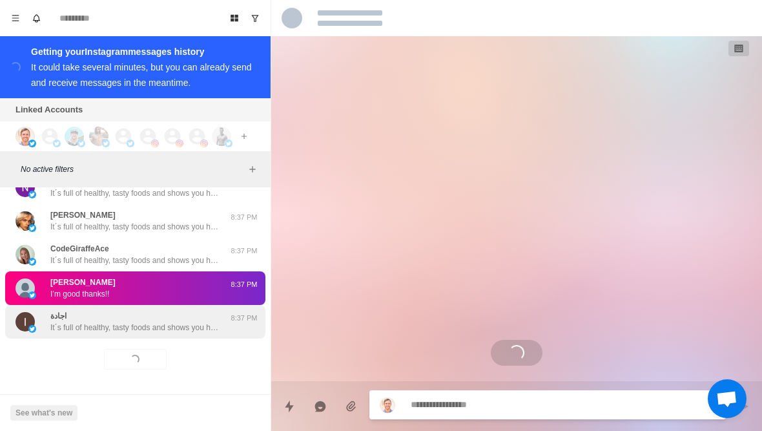
click at [59, 329] on p "It´s full of healthy, tasty foods and shows you how to avoid foods in the groce…" at bounding box center [134, 327] width 168 height 12
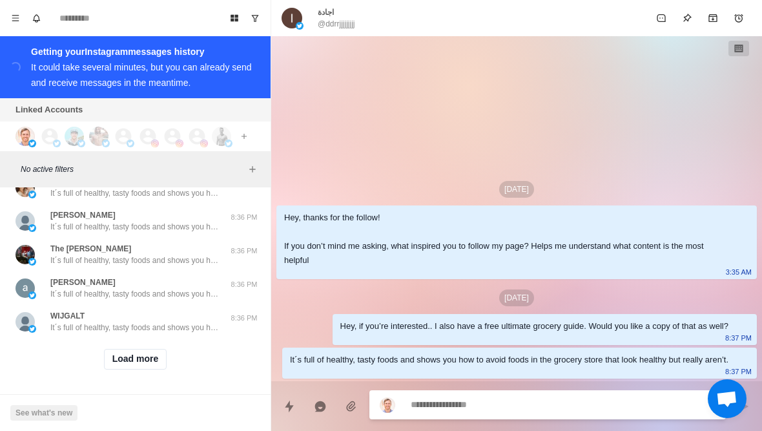
scroll to position [4566, 0]
click at [112, 365] on button "Load more" at bounding box center [135, 359] width 63 height 21
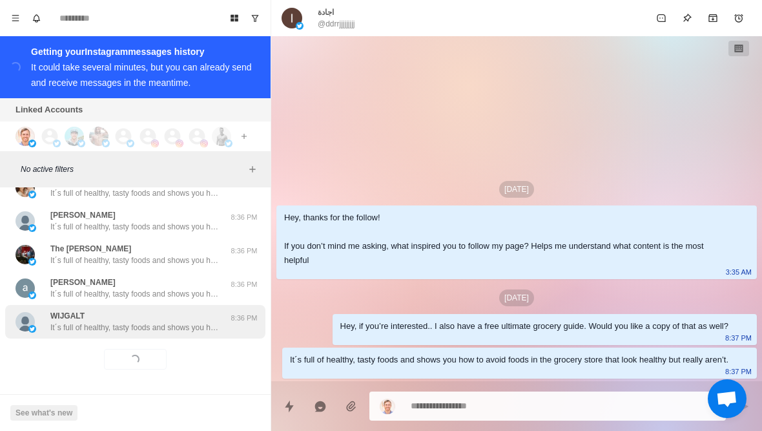
click at [81, 331] on p "It´s full of healthy, tasty foods and shows you how to avoid foods in the groce…" at bounding box center [134, 327] width 168 height 12
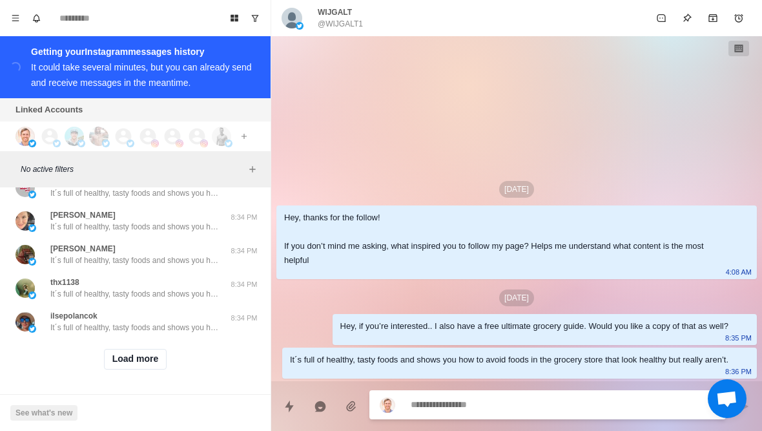
scroll to position [5237, 0]
click at [110, 367] on button "Load more" at bounding box center [135, 359] width 63 height 21
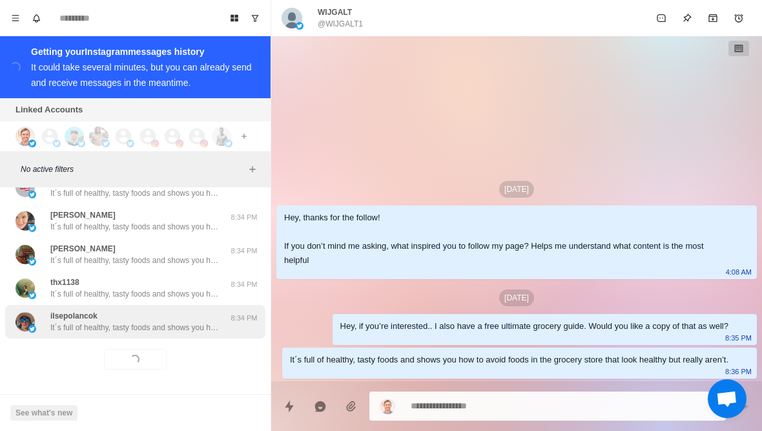
click at [85, 325] on p "It´s full of healthy, tasty foods and shows you how to avoid foods in the groce…" at bounding box center [134, 327] width 168 height 12
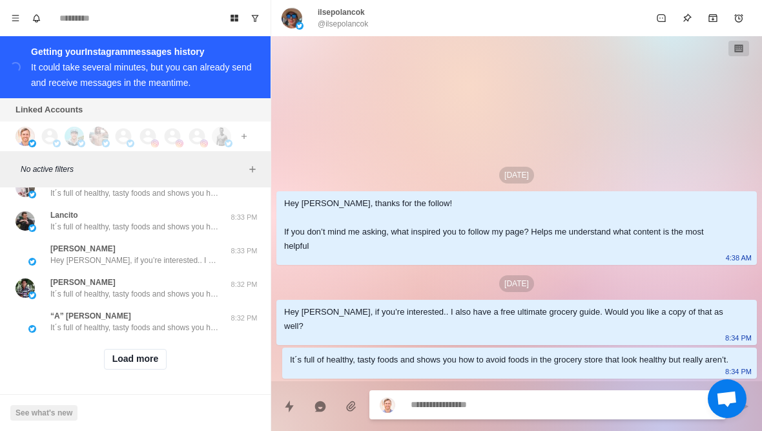
scroll to position [5908, 0]
click at [118, 363] on button "Load more" at bounding box center [135, 359] width 63 height 21
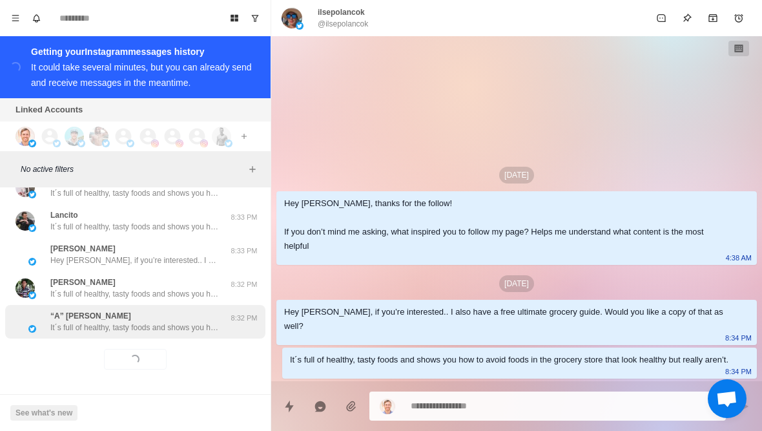
click at [86, 334] on div "“A” DOGG It´s full of healthy, tasty foods and shows you how to avoid foods in …" at bounding box center [135, 322] width 260 height 34
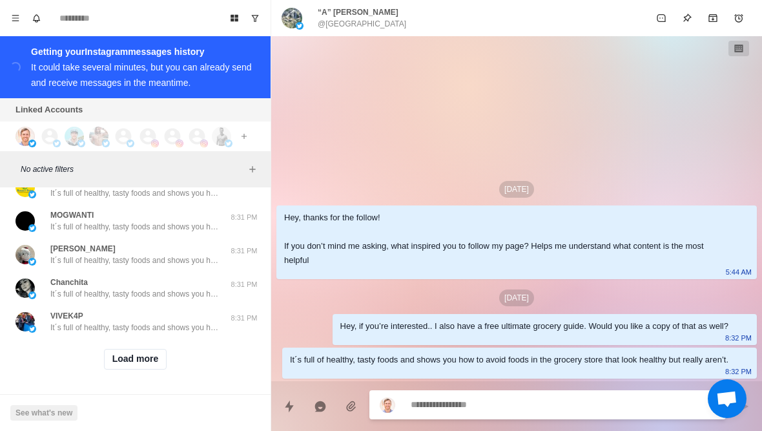
scroll to position [6580, 0]
click at [113, 360] on button "Load more" at bounding box center [135, 359] width 63 height 21
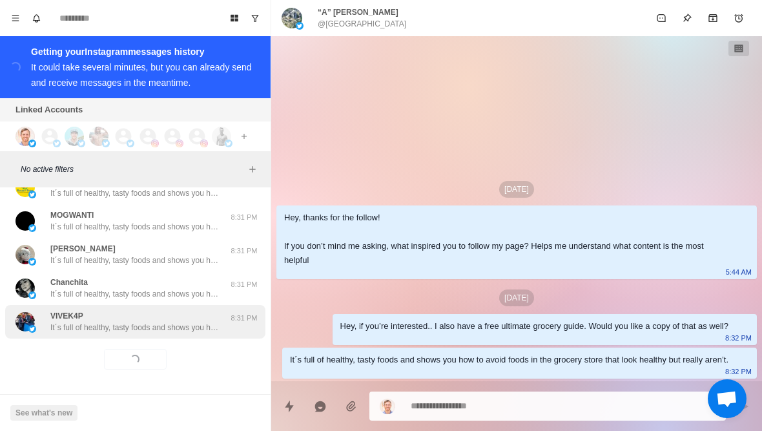
click at [81, 329] on p "It´s full of healthy, tasty foods and shows you how to avoid foods in the groce…" at bounding box center [134, 327] width 168 height 12
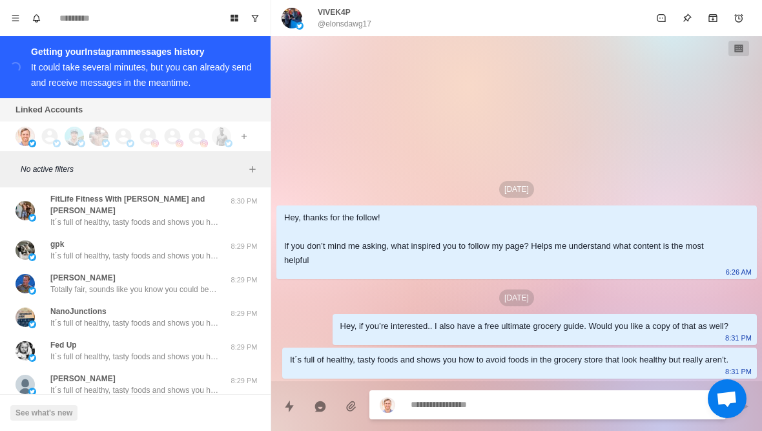
scroll to position [7095, 0]
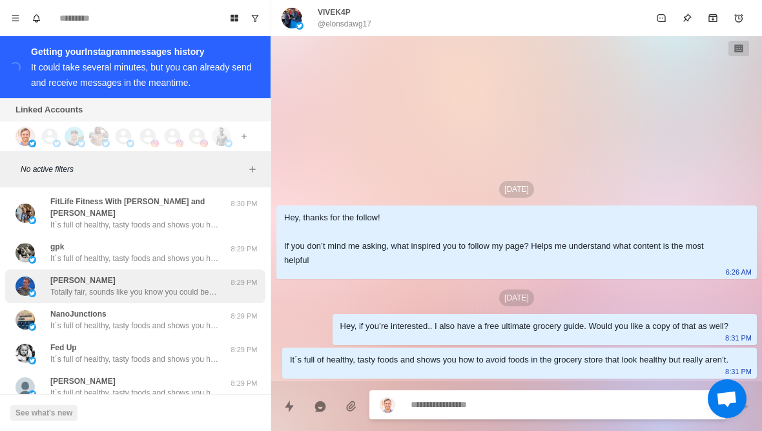
click at [34, 276] on img at bounding box center [24, 285] width 19 height 19
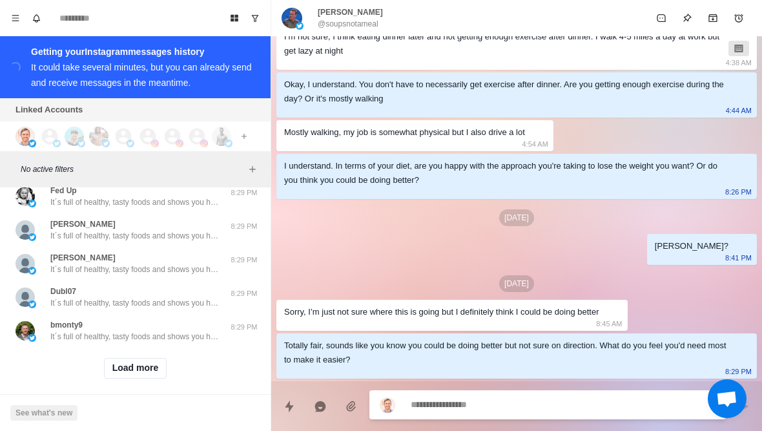
scroll to position [7251, 0]
click at [119, 361] on button "Load more" at bounding box center [135, 369] width 63 height 21
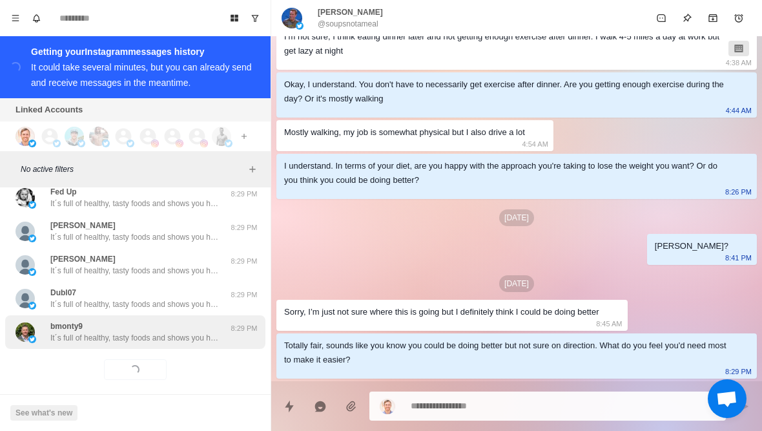
click at [80, 332] on p "It´s full of healthy, tasty foods and shows you how to avoid foods in the groce…" at bounding box center [134, 338] width 168 height 12
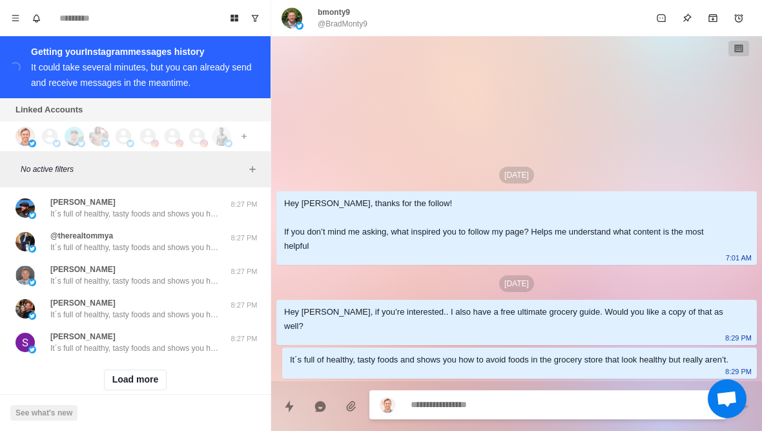
scroll to position [7922, 0]
click at [117, 370] on button "Load more" at bounding box center [135, 380] width 63 height 21
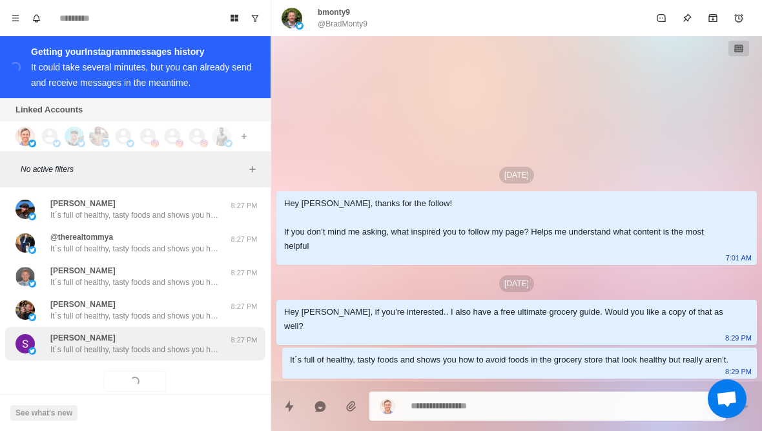
click at [77, 343] on p "It´s full of healthy, tasty foods and shows you how to avoid foods in the groce…" at bounding box center [134, 349] width 168 height 12
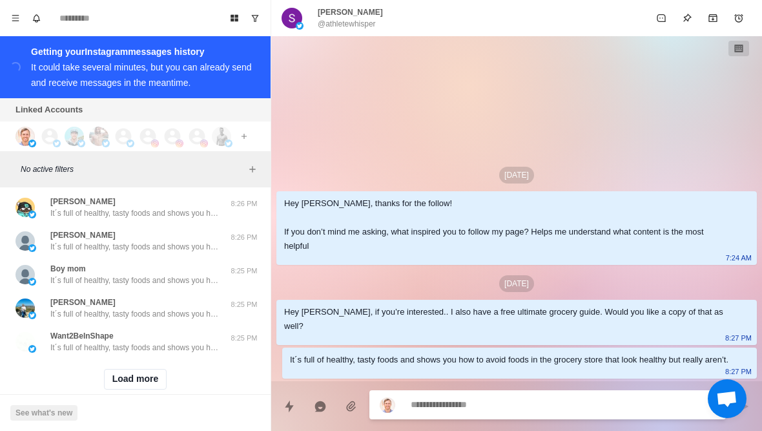
scroll to position [8593, 0]
click at [120, 370] on button "Load more" at bounding box center [135, 380] width 63 height 21
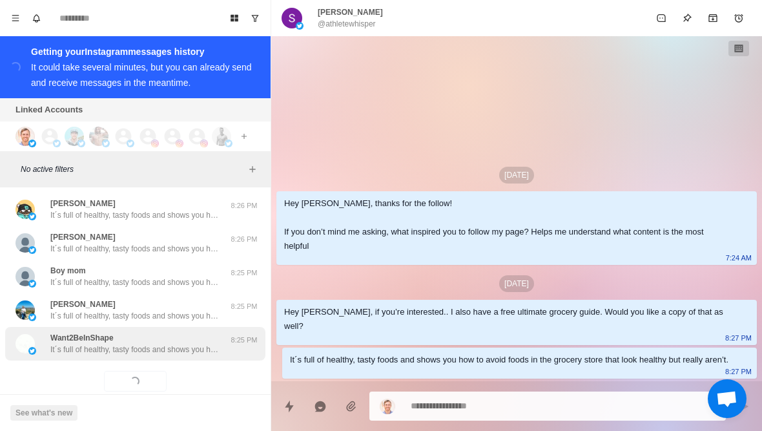
click at [83, 343] on p "It´s full of healthy, tasty foods and shows you how to avoid foods in the groce…" at bounding box center [134, 349] width 168 height 12
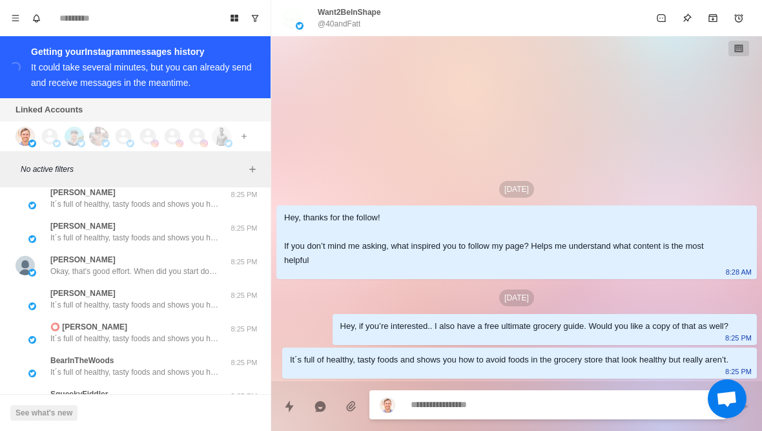
scroll to position [8800, 0]
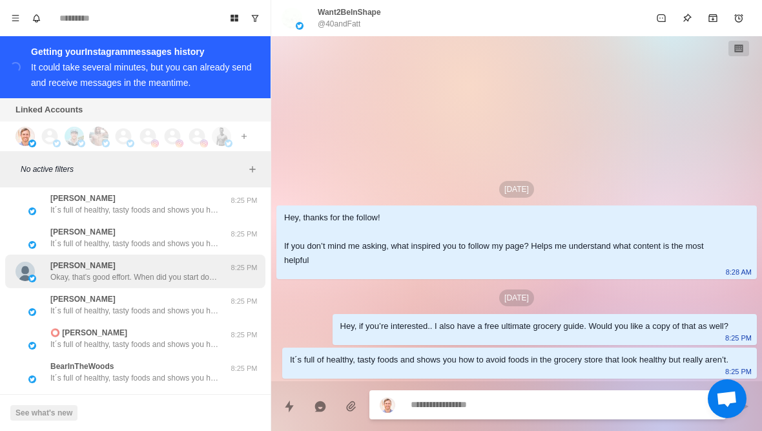
click at [34, 274] on img at bounding box center [32, 278] width 8 height 8
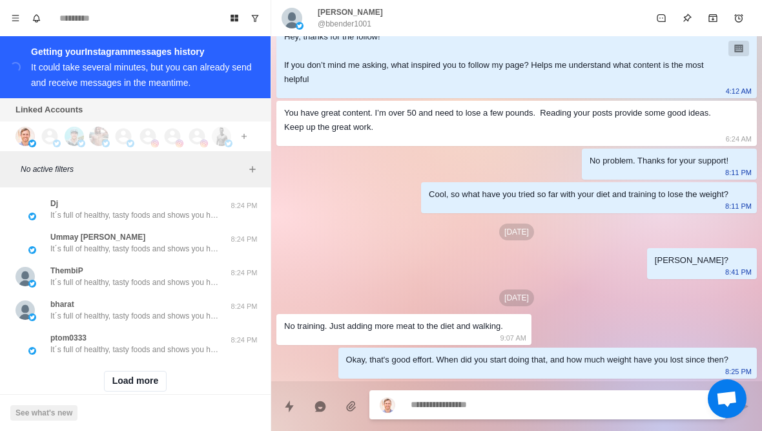
scroll to position [9265, 0]
click at [126, 370] on button "Load more" at bounding box center [135, 380] width 63 height 21
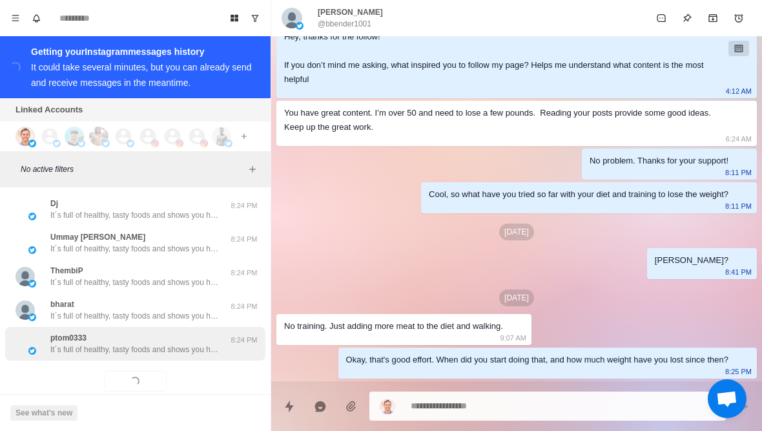
click at [105, 343] on p "It´s full of healthy, tasty foods and shows you how to avoid foods in the groce…" at bounding box center [134, 349] width 168 height 12
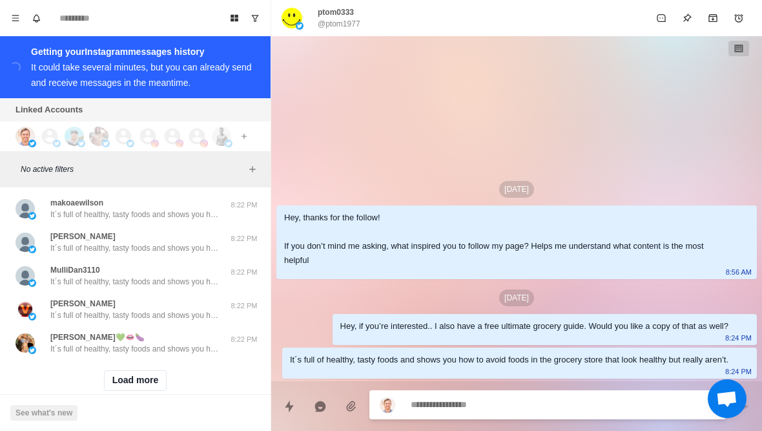
scroll to position [9936, 0]
click at [121, 370] on button "Load more" at bounding box center [135, 380] width 63 height 21
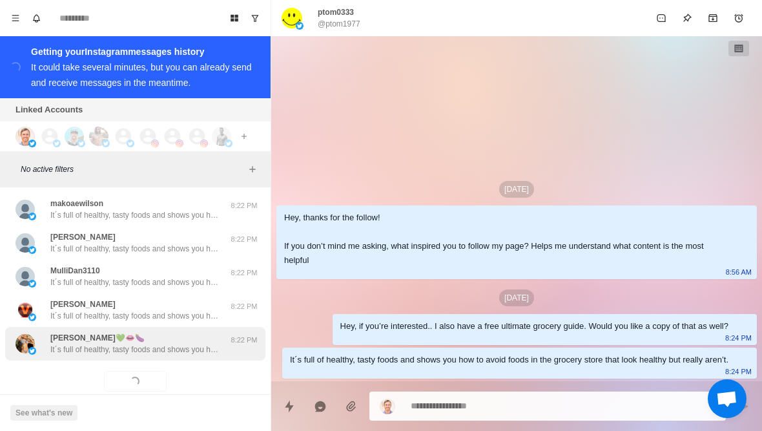
click at [77, 343] on p "It´s full of healthy, tasty foods and shows you how to avoid foods in the groce…" at bounding box center [134, 349] width 168 height 12
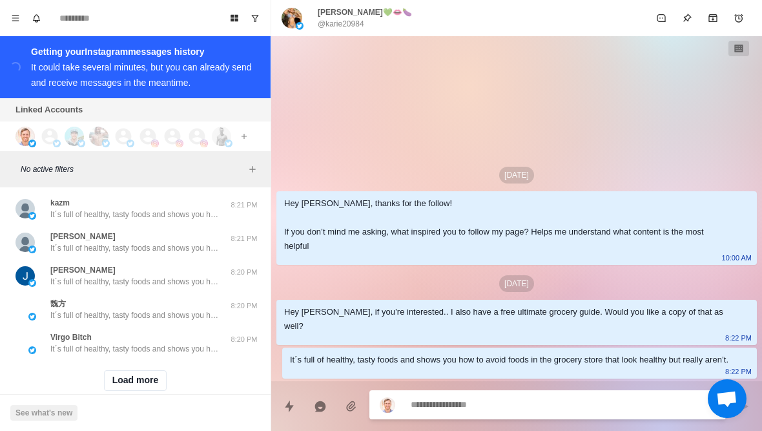
scroll to position [10607, 0]
click at [146, 370] on button "Load more" at bounding box center [135, 380] width 63 height 21
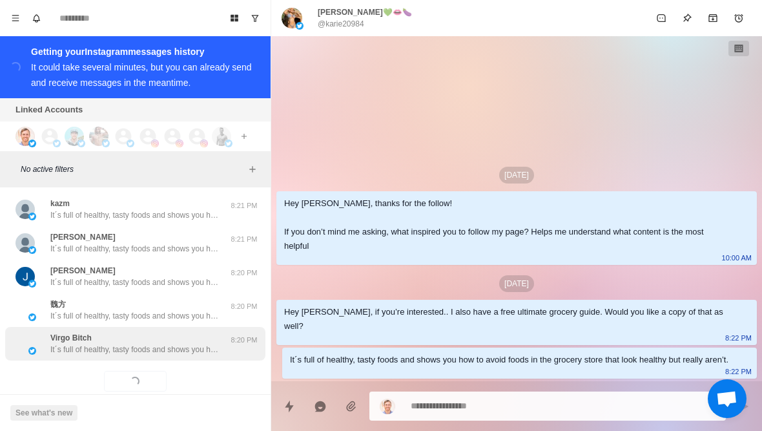
click at [181, 335] on div "Virgo Bitch It´s full of healthy, tasty foods and shows you how to avoid foods …" at bounding box center [135, 344] width 260 height 34
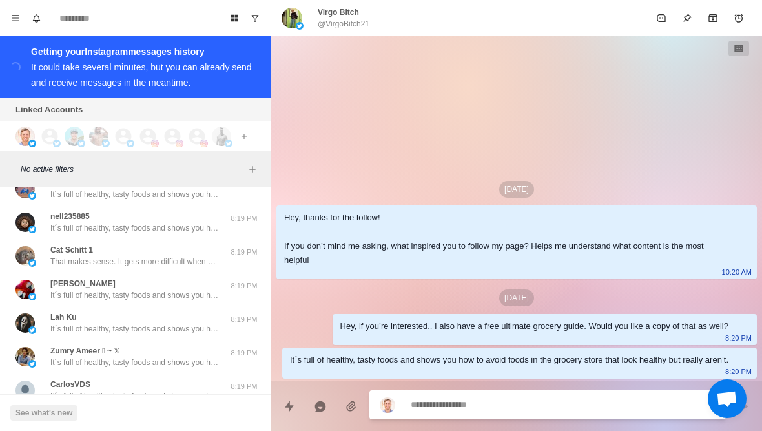
scroll to position [11096, 0]
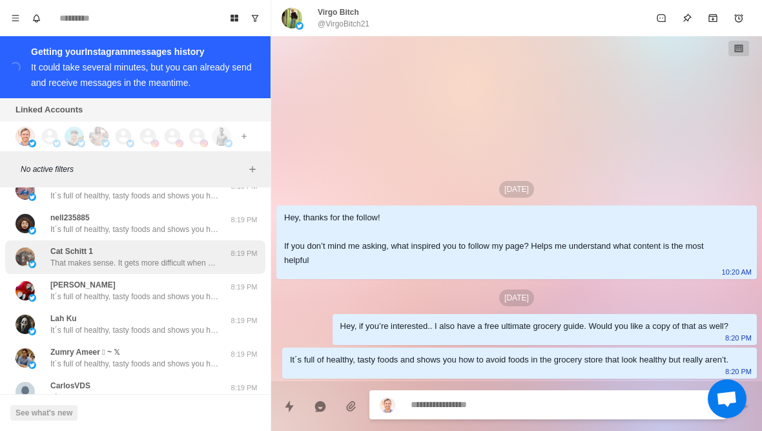
click at [34, 247] on img at bounding box center [24, 256] width 19 height 19
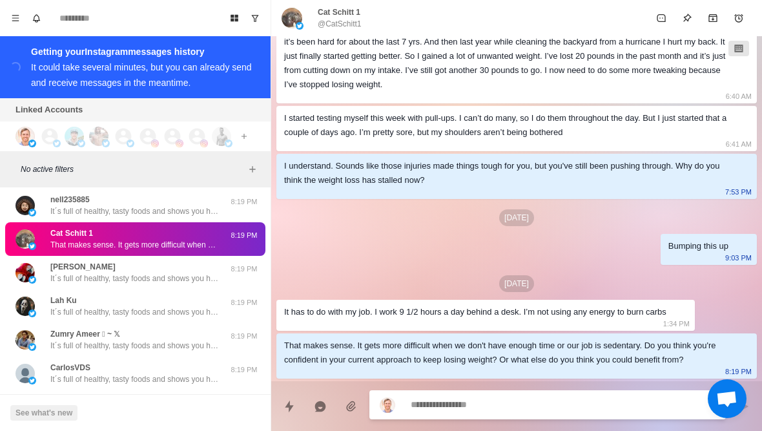
scroll to position [11115, 0]
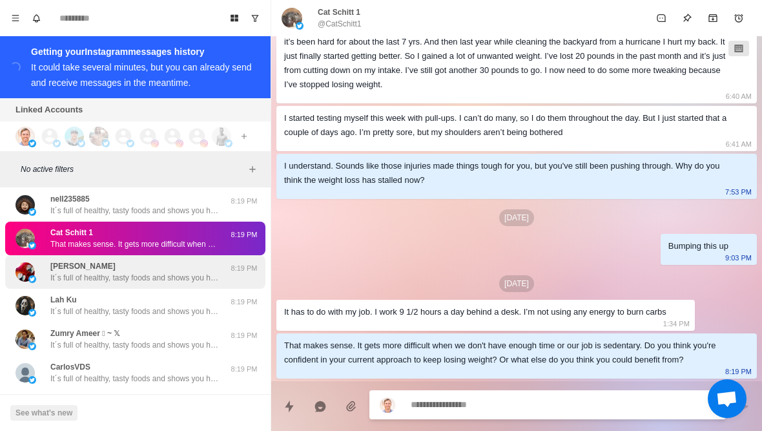
click at [34, 262] on img at bounding box center [24, 271] width 19 height 19
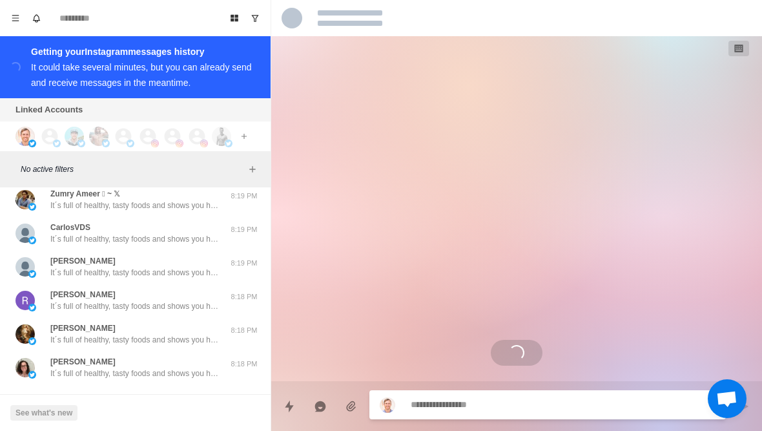
scroll to position [11255, 0]
click at [127, 394] on button "Load more" at bounding box center [135, 404] width 63 height 21
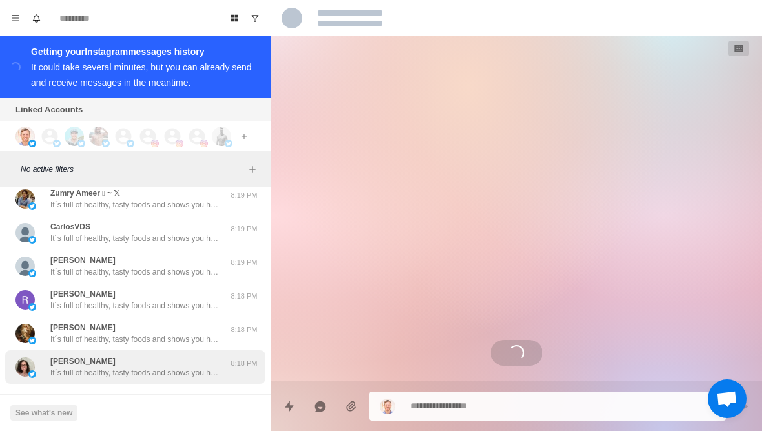
click at [88, 367] on p "It´s full of healthy, tasty foods and shows you how to avoid foods in the groce…" at bounding box center [134, 373] width 168 height 12
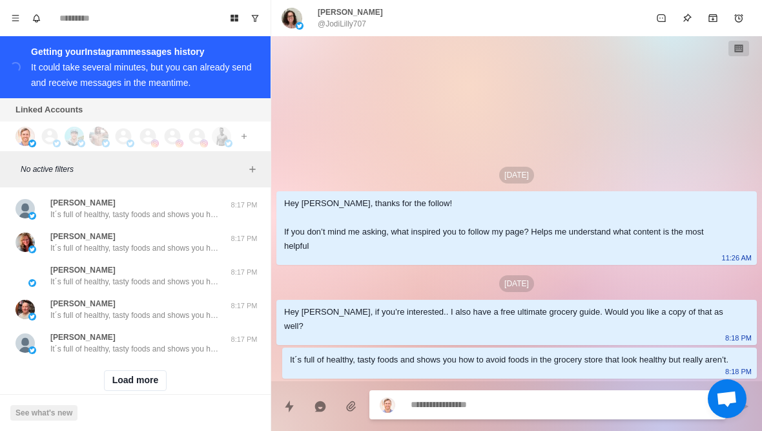
scroll to position [11950, 0]
click at [116, 370] on button "Load more" at bounding box center [135, 380] width 63 height 21
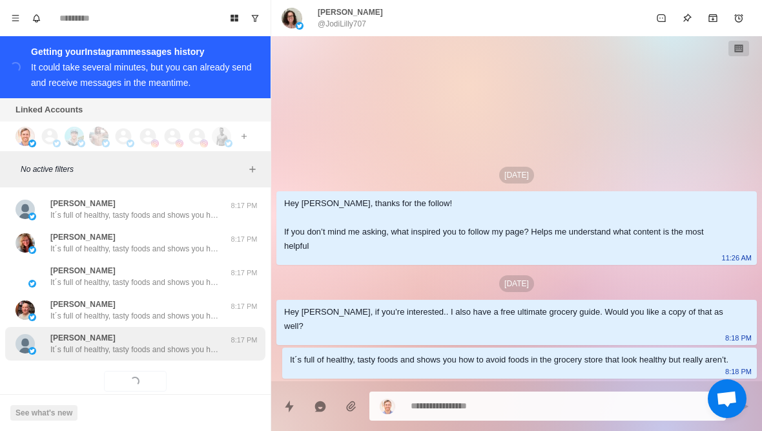
click at [86, 333] on div "Robert LeBlanc It´s full of healthy, tasty foods and shows you how to avoid foo…" at bounding box center [135, 344] width 260 height 34
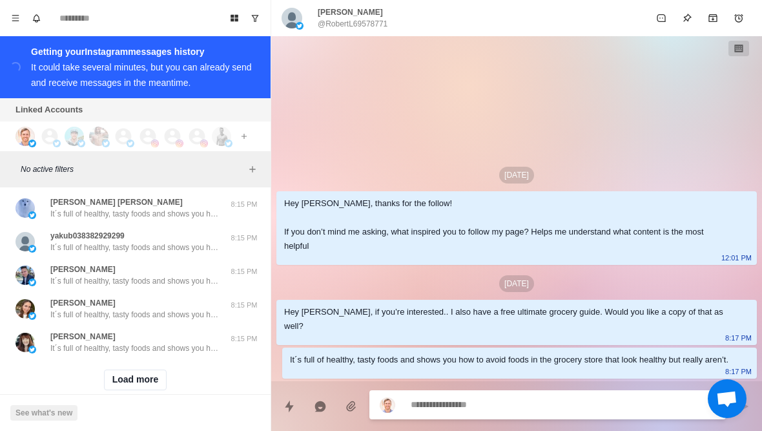
scroll to position [12621, 0]
click at [122, 370] on button "Load more" at bounding box center [135, 380] width 63 height 21
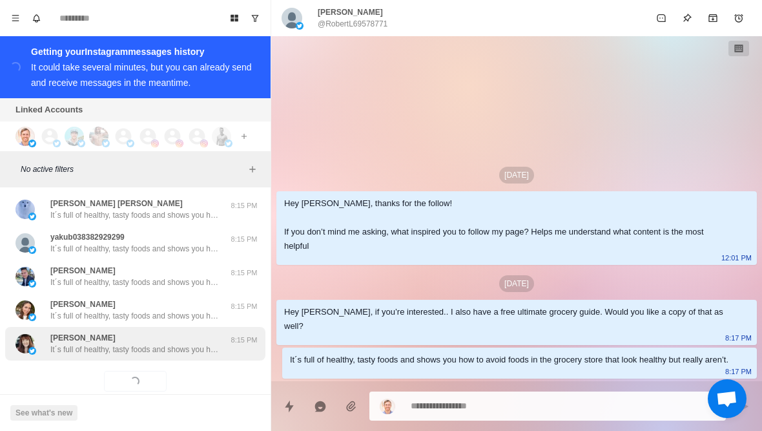
click at [90, 333] on div "Lorijjohnson It´s full of healthy, tasty foods and shows you how to avoid foods…" at bounding box center [135, 344] width 260 height 34
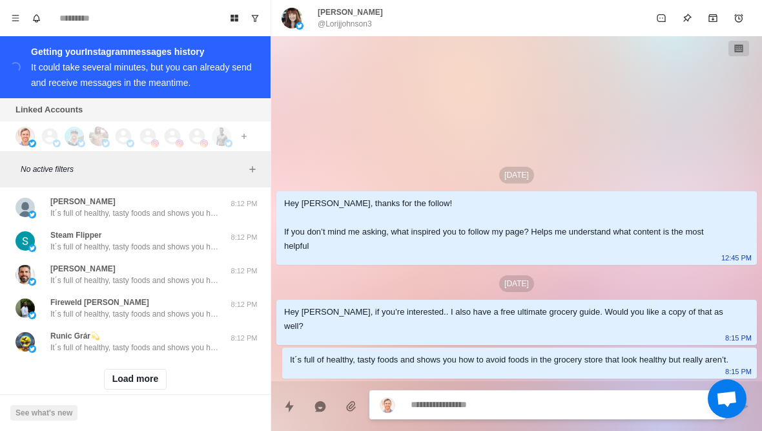
scroll to position [13292, 0]
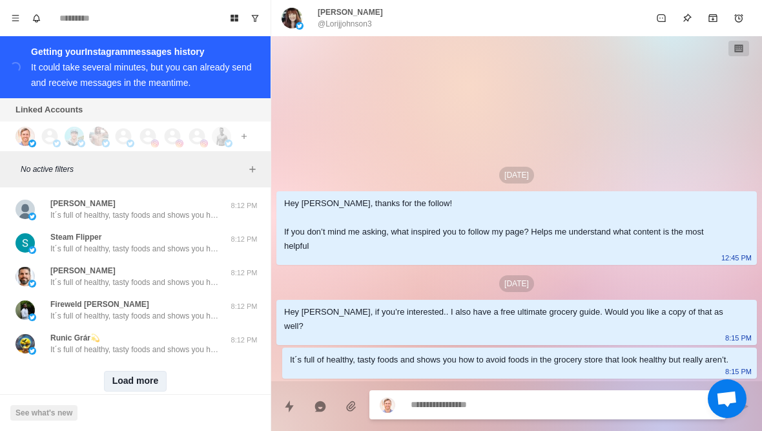
click at [125, 370] on button "Load more" at bounding box center [135, 380] width 63 height 21
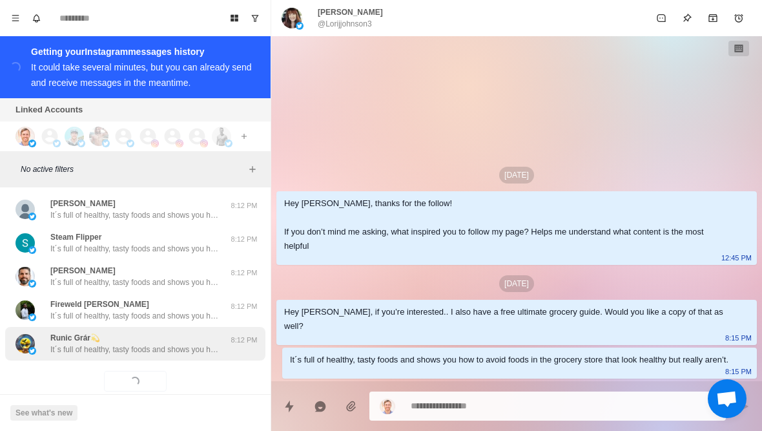
click at [94, 343] on p "It´s full of healthy, tasty foods and shows you how to avoid foods in the groce…" at bounding box center [134, 349] width 168 height 12
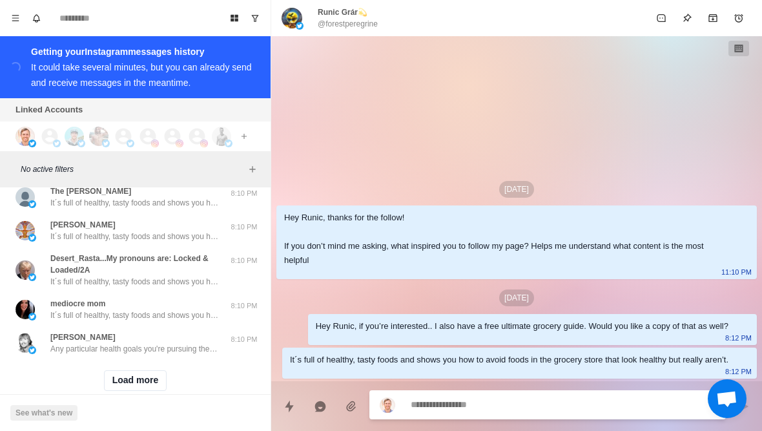
scroll to position [13975, 0]
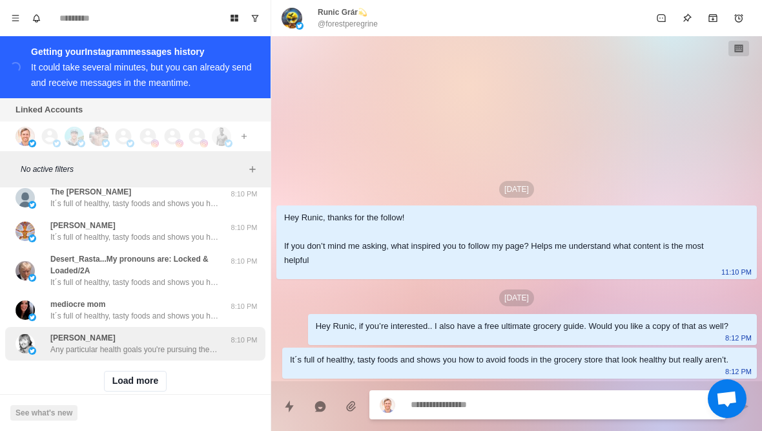
click at [93, 343] on p "Any particular health goals you're pursuing these days? Like losing fat or buil…" at bounding box center [134, 349] width 168 height 12
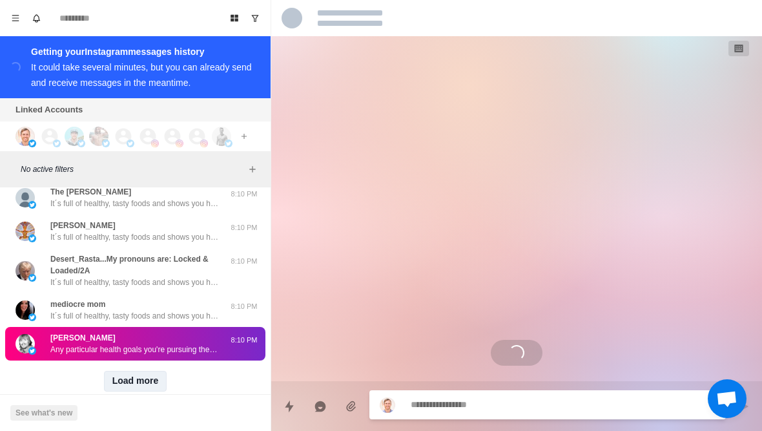
click at [125, 370] on button "Load more" at bounding box center [135, 380] width 63 height 21
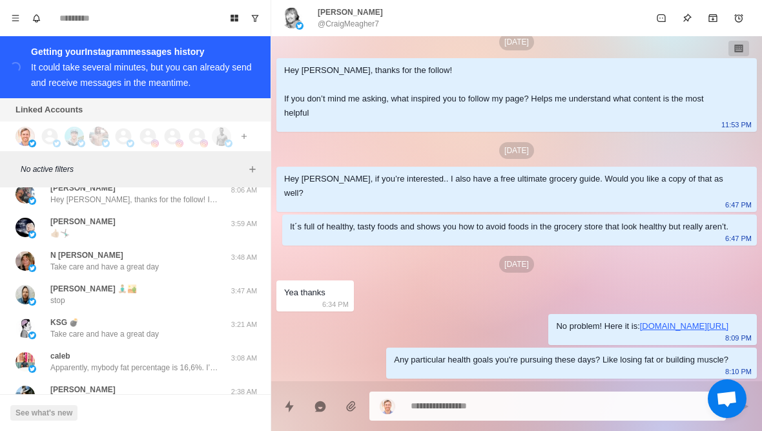
scroll to position [14260, 0]
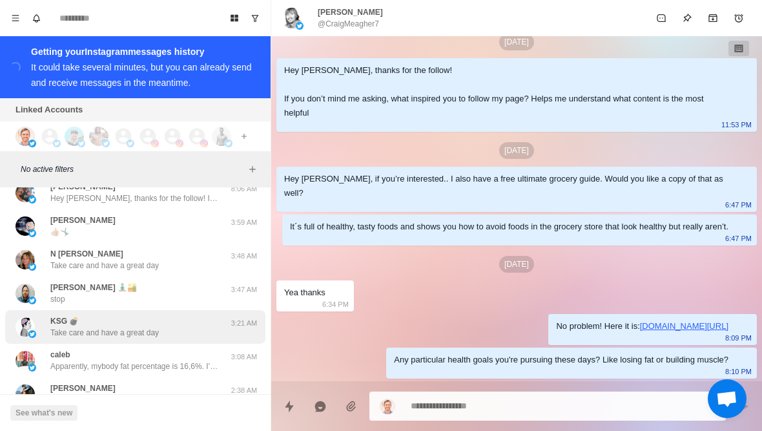
click at [50, 315] on div "KSG 💣 Take care and have a great day" at bounding box center [121, 326] width 212 height 23
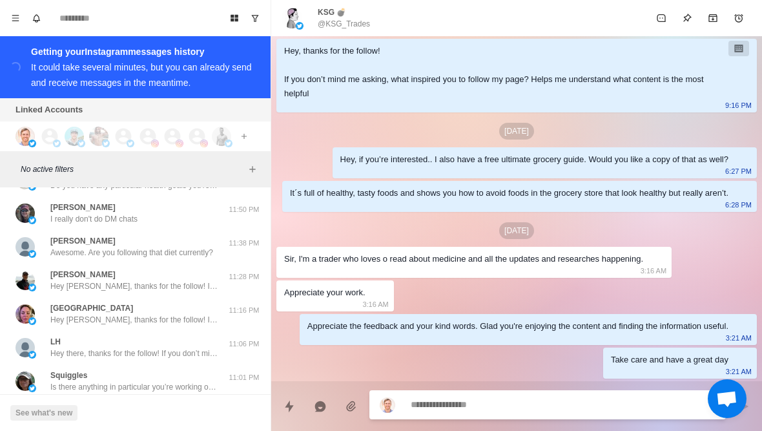
scroll to position [14509, 0]
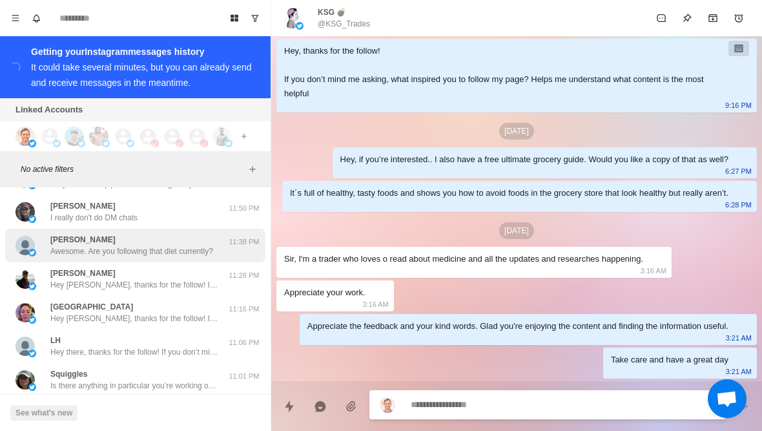
click at [46, 234] on div "Enzo Bellini Awesome. Are you following that diet currently?" at bounding box center [121, 245] width 212 height 23
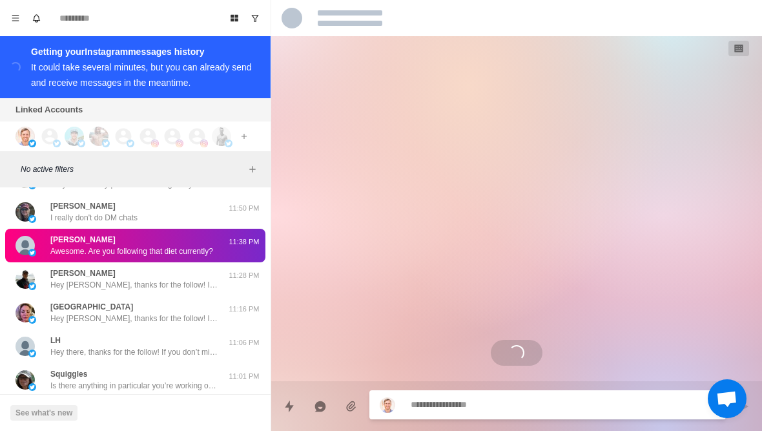
scroll to position [0, 0]
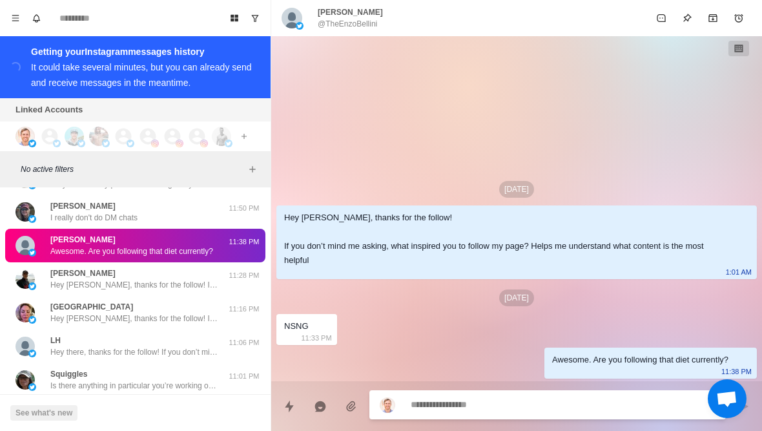
type textarea "*"
type textarea "*****"
type textarea "*"
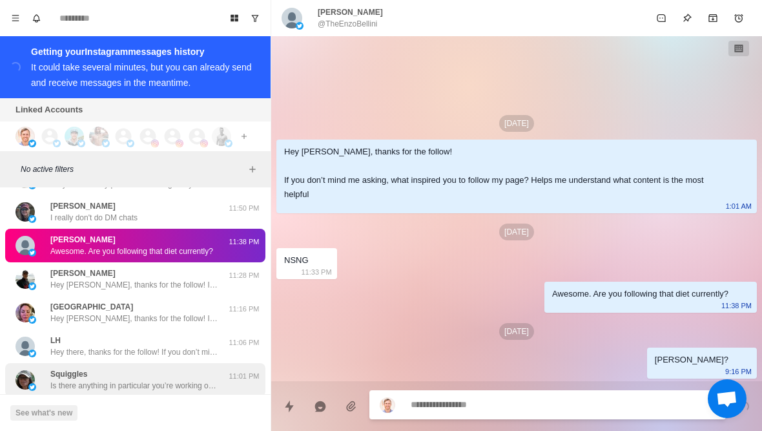
click at [66, 380] on p "Is there anything in particular you’re working on nowadays to get even healthie…" at bounding box center [134, 386] width 168 height 12
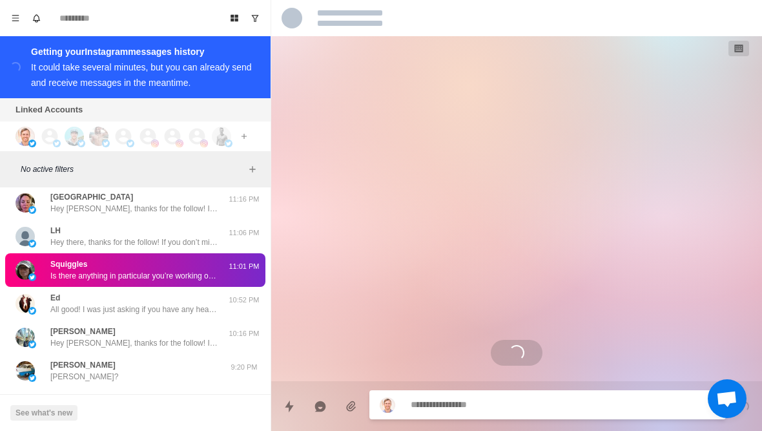
scroll to position [14620, 0]
click at [118, 397] on button "Load more" at bounding box center [135, 407] width 63 height 21
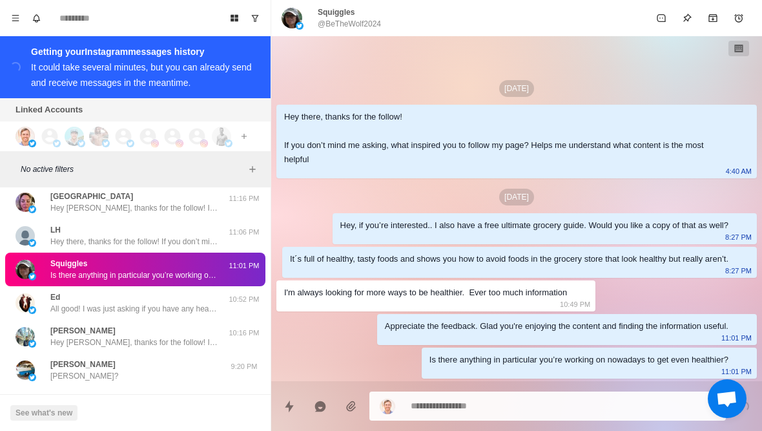
click at [432, 403] on textarea at bounding box center [562, 405] width 305 height 19
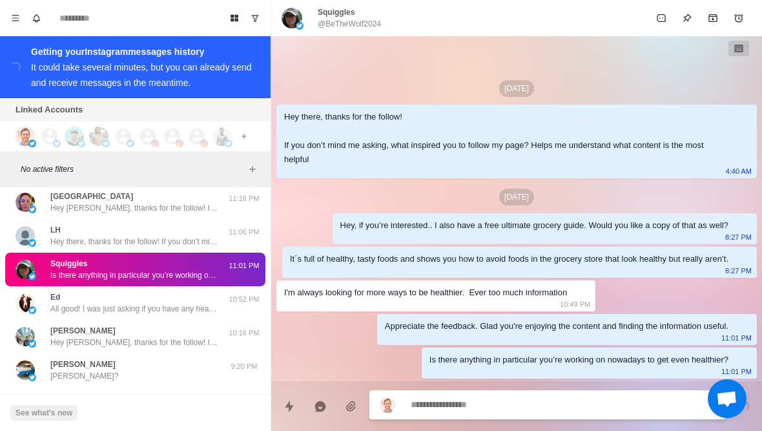
type textarea "*"
type textarea "**********"
type textarea "*"
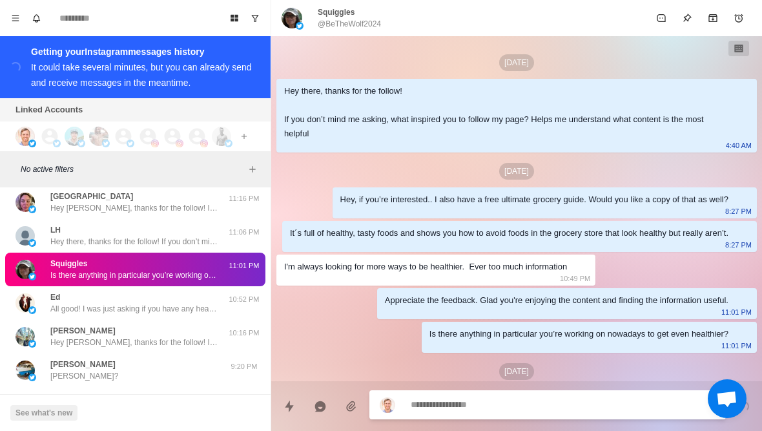
scroll to position [54, 0]
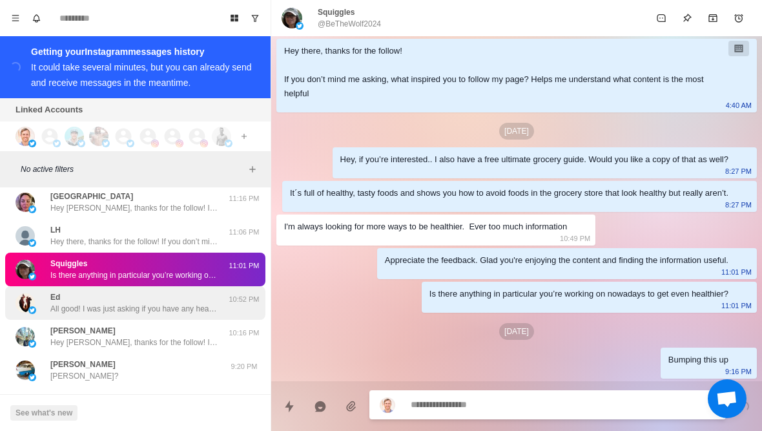
click at [60, 295] on div "Ed All good! I was just asking if you have any health goals currently, like los…" at bounding box center [135, 303] width 260 height 34
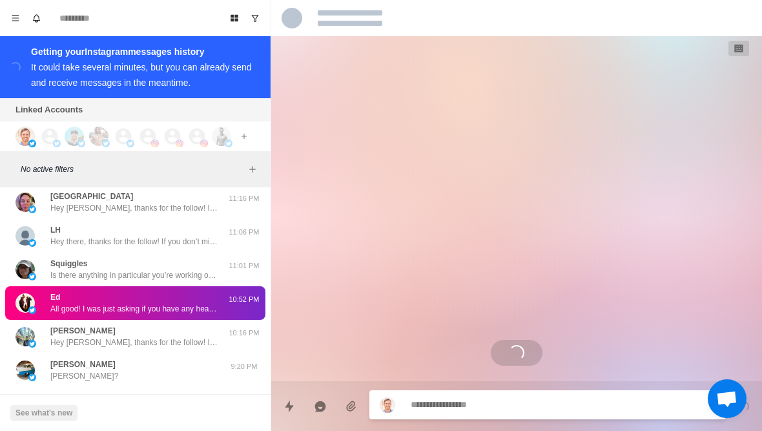
scroll to position [0, 0]
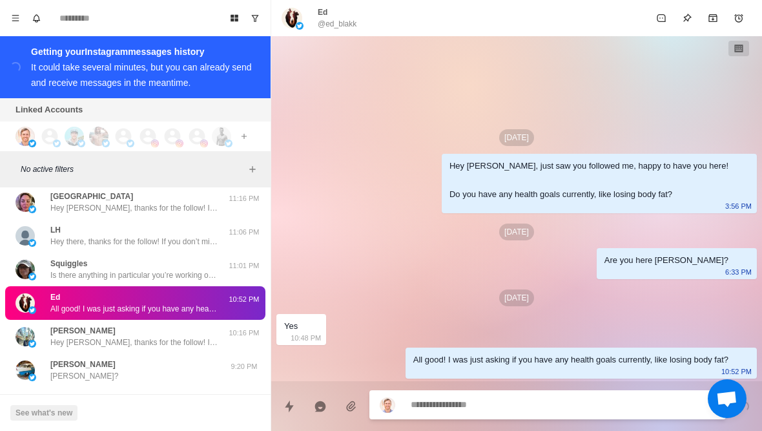
type textarea "*"
type textarea "***"
type textarea "*"
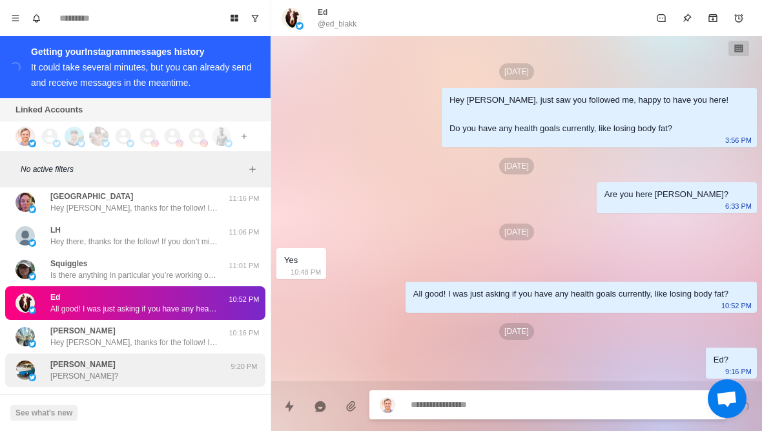
click at [50, 358] on p "[PERSON_NAME]" at bounding box center [82, 364] width 65 height 12
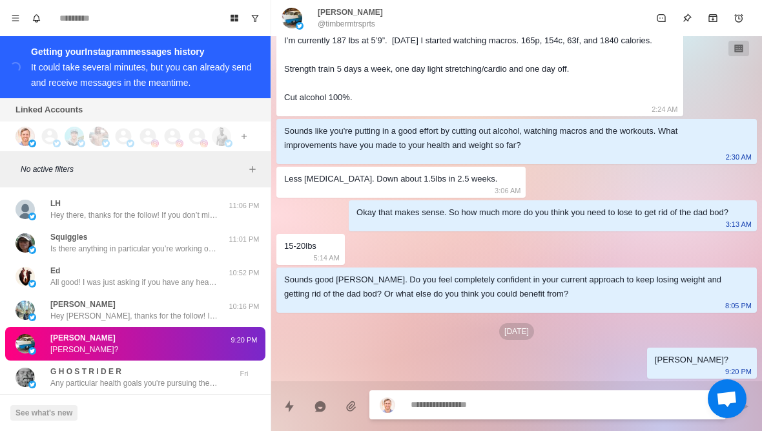
scroll to position [327, 0]
type textarea "*"
type textarea "**"
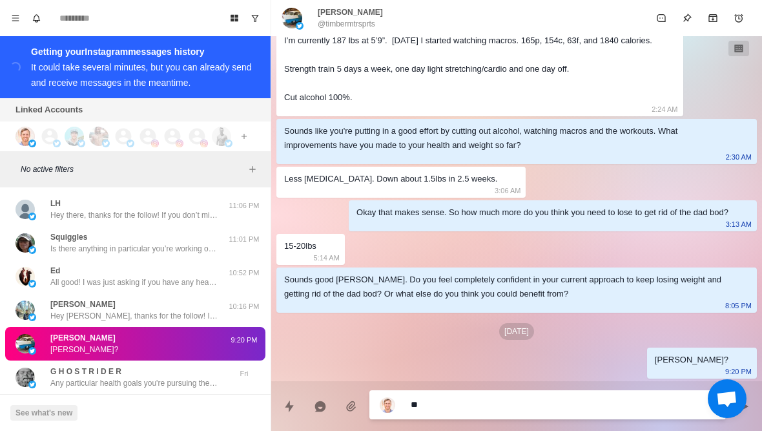
type textarea "*"
type textarea "***"
type textarea "*"
type textarea "****"
type textarea "*"
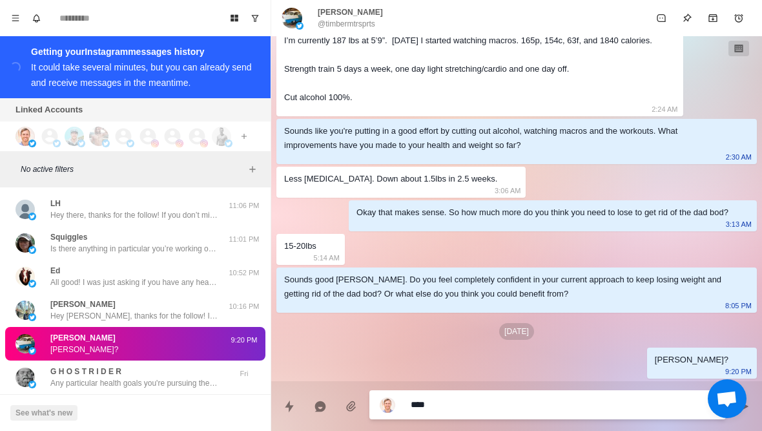
type textarea "*****"
type textarea "*"
type textarea "**********"
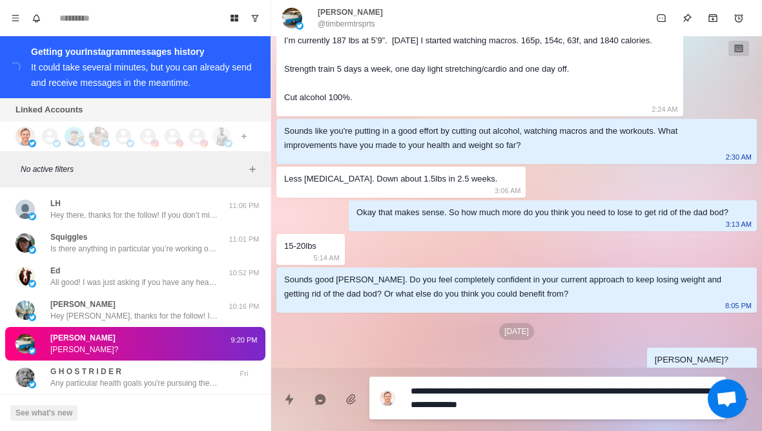
type textarea "*"
type textarea "**********"
type textarea "*"
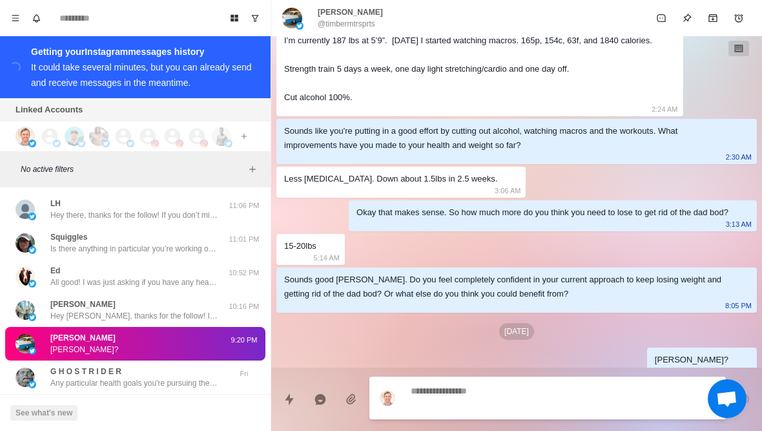
scroll to position [392, 0]
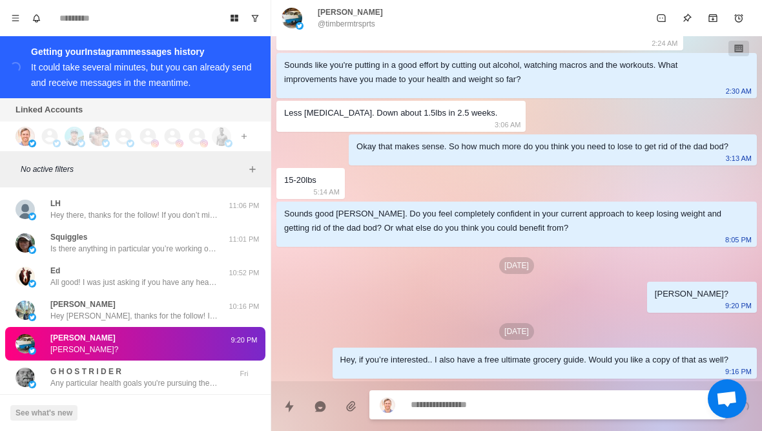
type textarea "*"
type textarea "**"
type textarea "*"
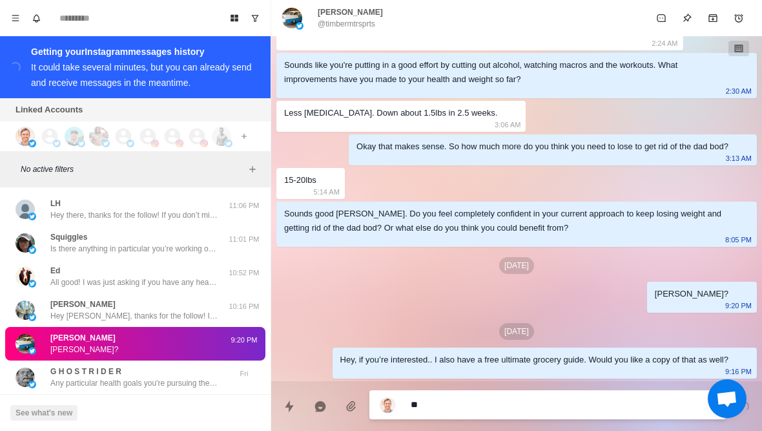
type textarea "***"
type textarea "*"
type textarea "****"
type textarea "*"
type textarea "*****"
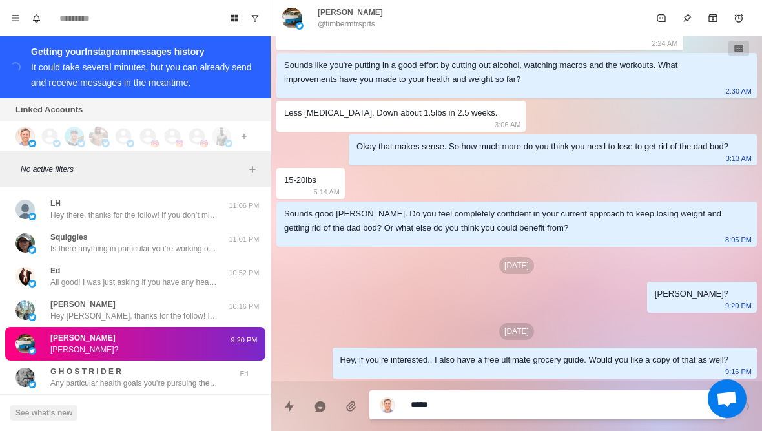
type textarea "*"
type textarea "**********"
type textarea "*"
type textarea "**********"
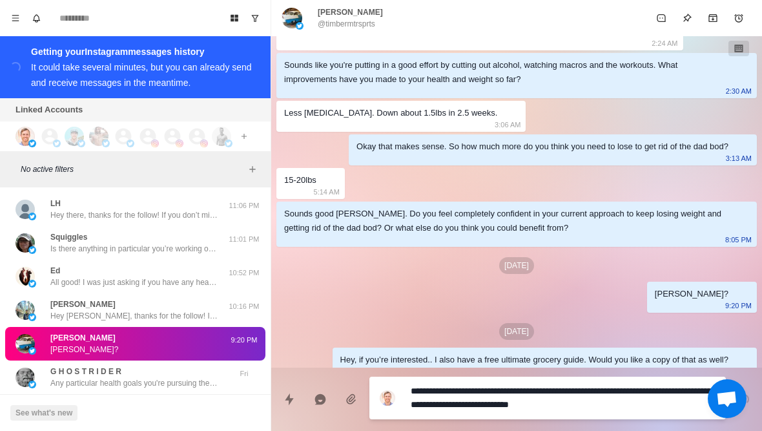
scroll to position [0, 0]
type textarea "*"
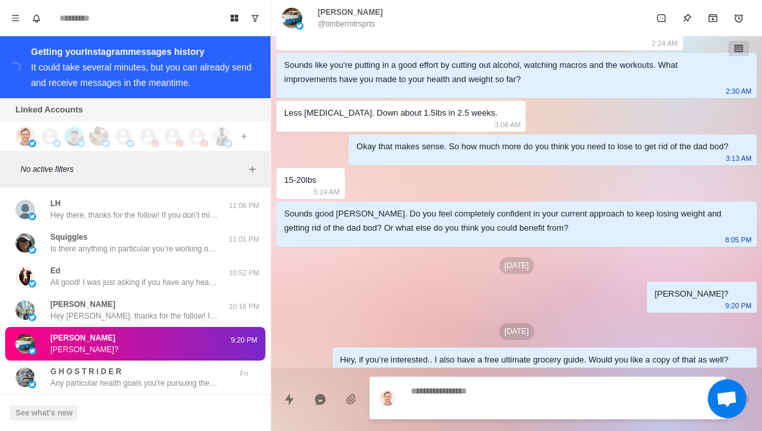
scroll to position [440, 0]
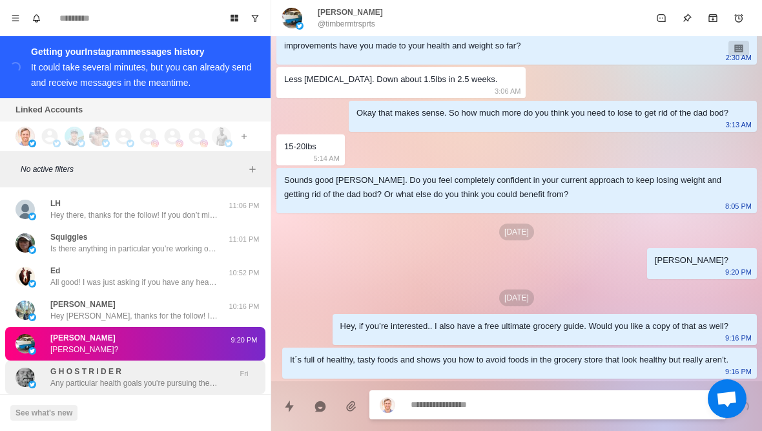
click at [55, 377] on p "Any particular health goals you're pursuing these days? Like losing fat or buil…" at bounding box center [134, 383] width 168 height 12
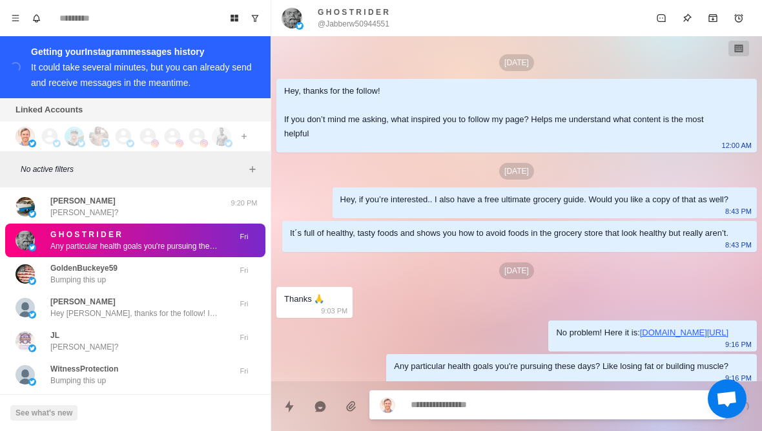
scroll to position [21, 0]
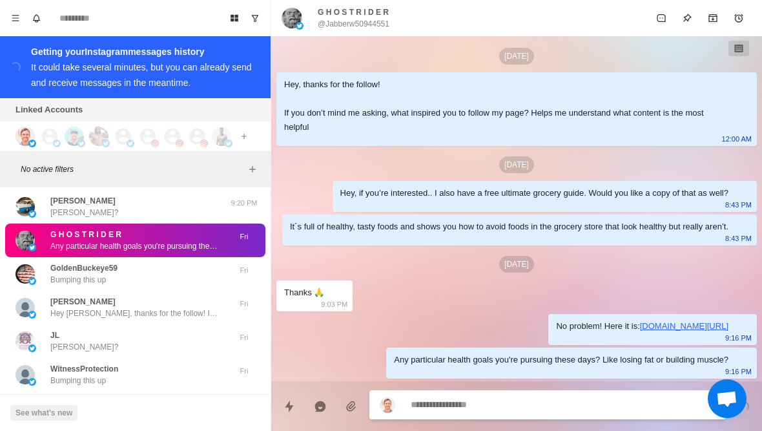
type textarea "*"
type textarea "**"
type textarea "*"
type textarea "**********"
type textarea "*"
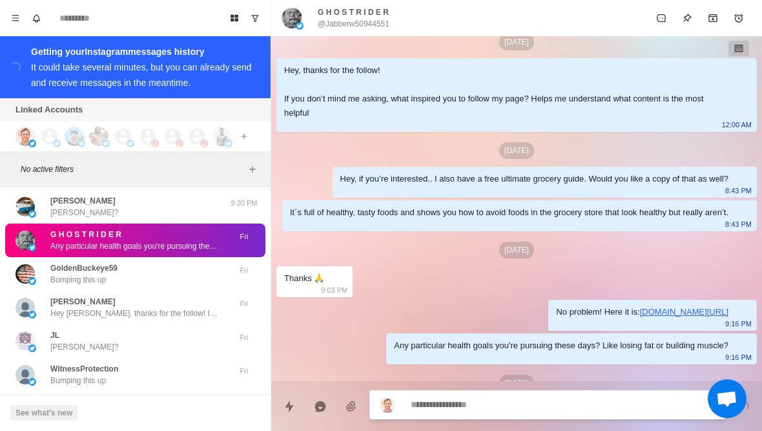
scroll to position [86, 0]
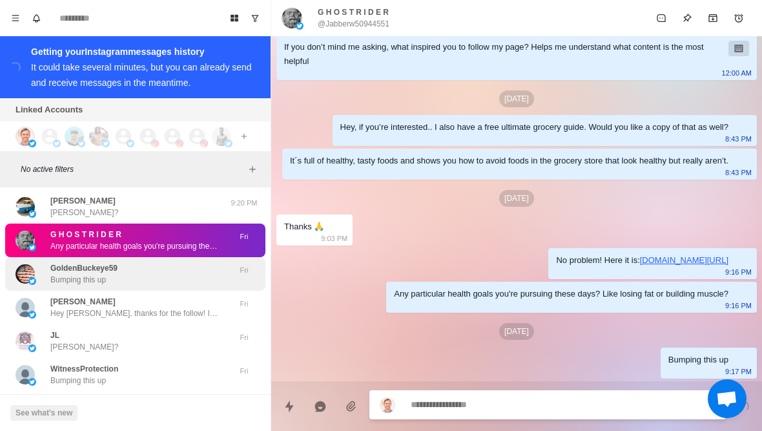
click at [54, 274] on p "Bumping this up" at bounding box center [78, 280] width 56 height 12
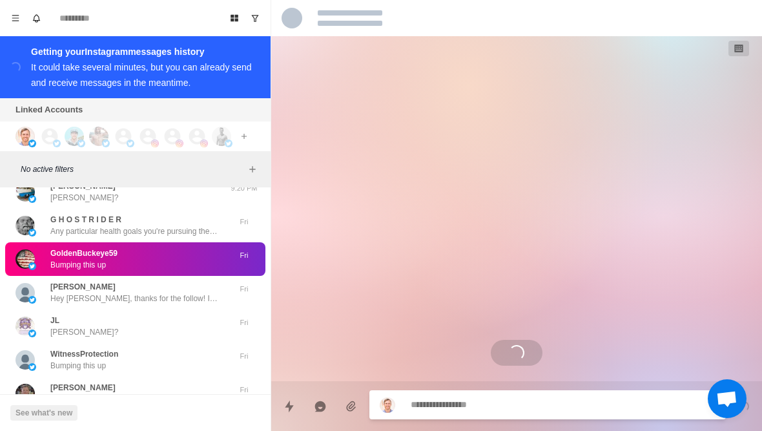
scroll to position [14804, 0]
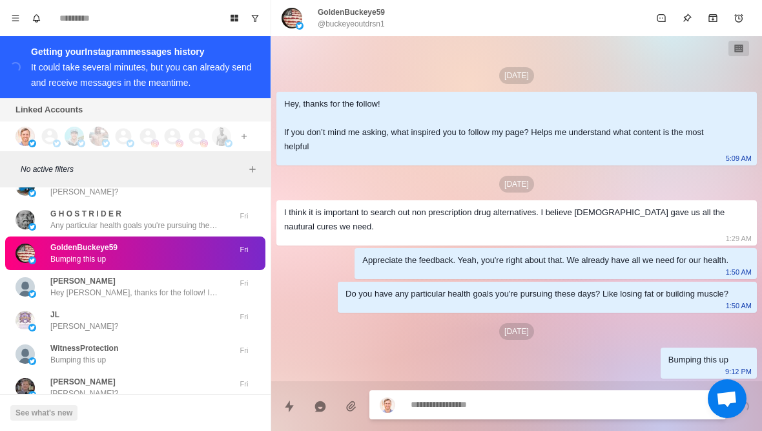
type textarea "*"
type textarea "**"
type textarea "*"
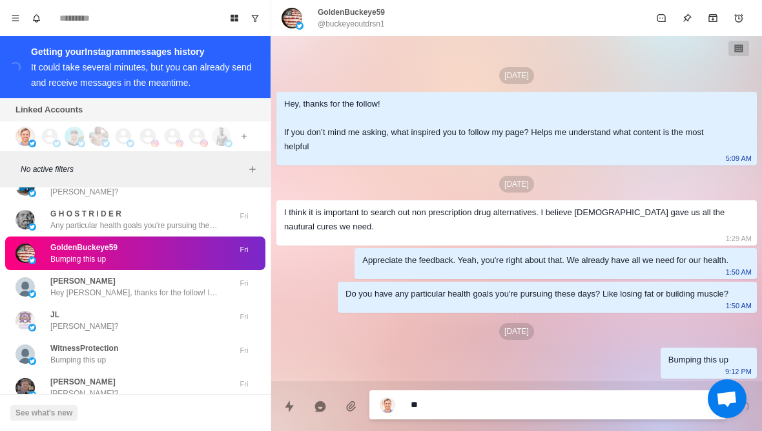
type textarea "***"
type textarea "*"
type textarea "*****"
type textarea "*"
type textarea "**********"
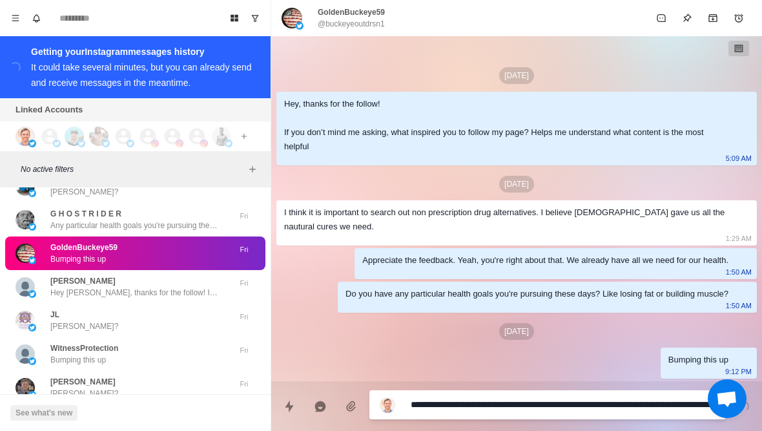
type textarea "*"
type textarea "**********"
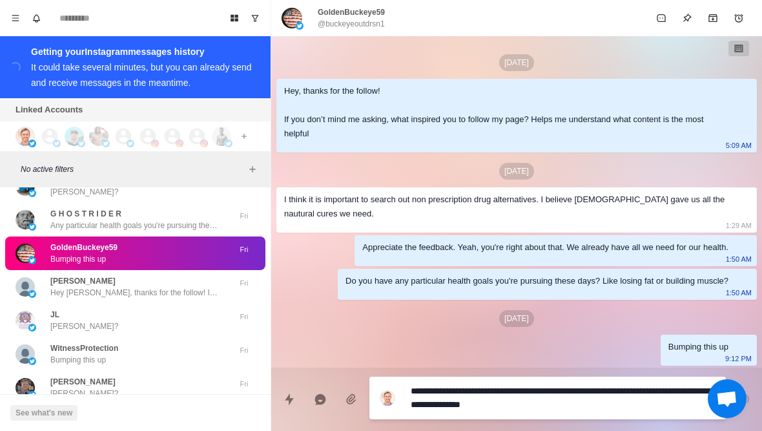
type textarea "*"
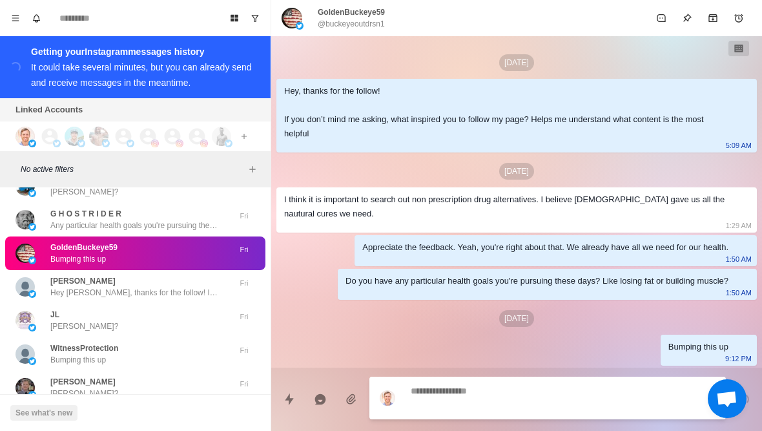
scroll to position [53, 0]
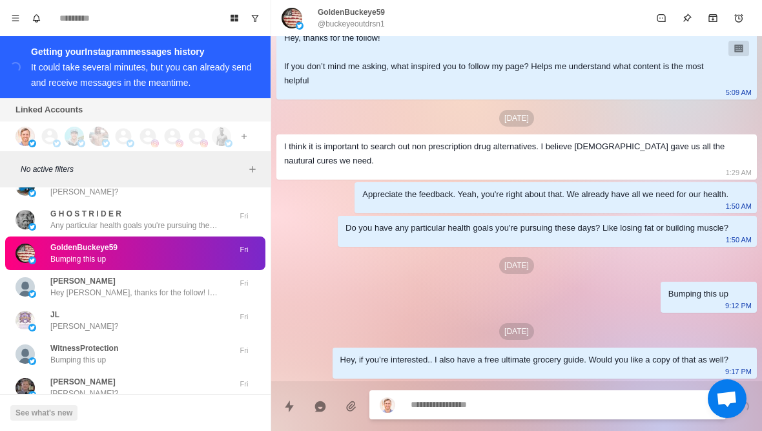
type textarea "*"
type textarea "**"
type textarea "*"
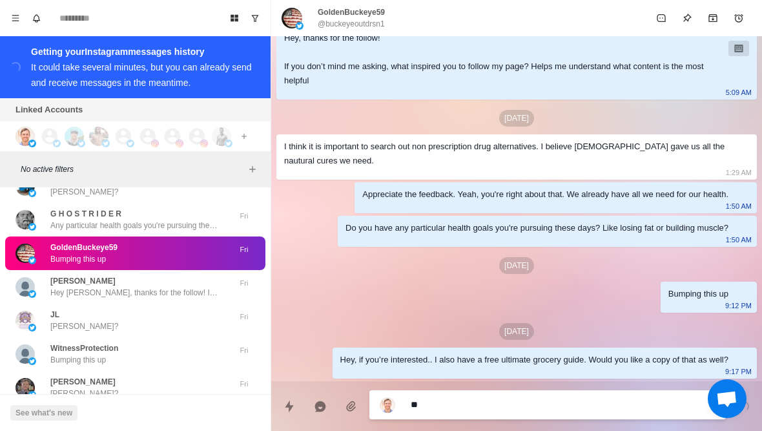
type textarea "***"
type textarea "*"
type textarea "****"
type textarea "*"
type textarea "*****"
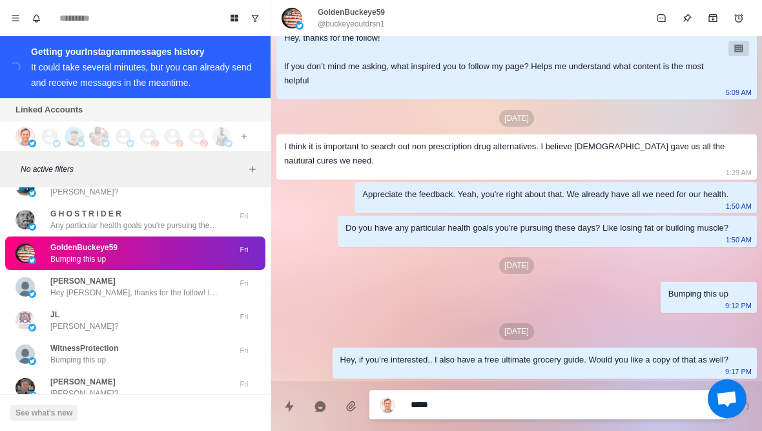
type textarea "*"
type textarea "**********"
type textarea "*"
type textarea "**********"
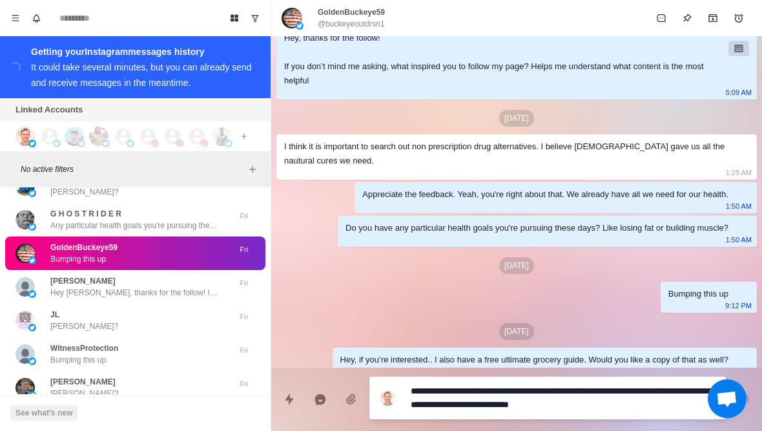
type textarea "*"
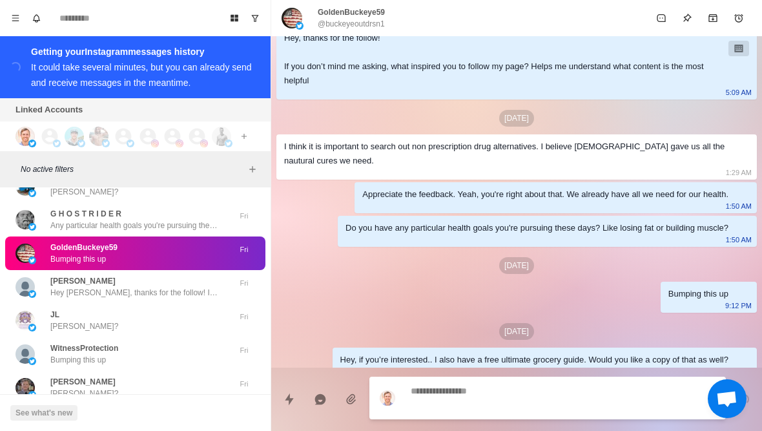
scroll to position [101, 0]
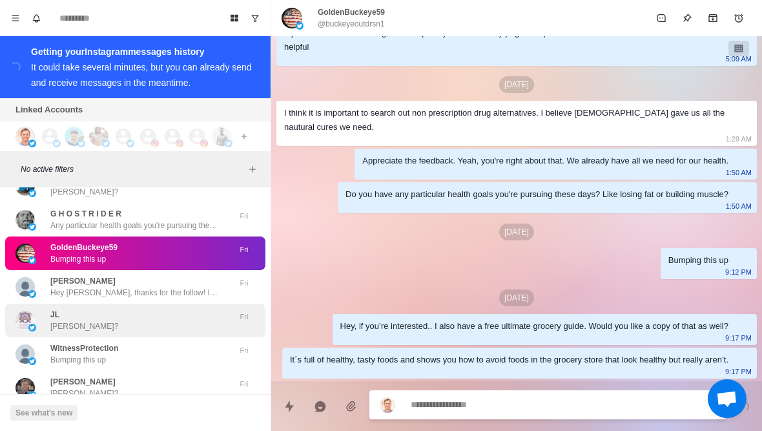
click at [32, 310] on img at bounding box center [24, 319] width 19 height 19
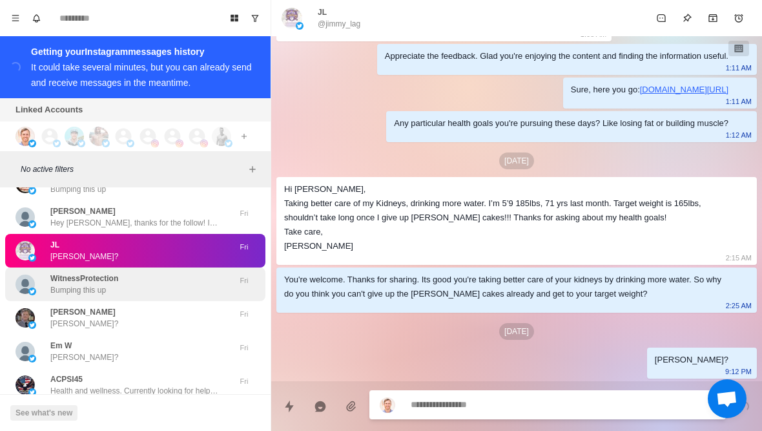
scroll to position [347, 0]
click at [52, 284] on p "Bumping this up" at bounding box center [78, 290] width 56 height 12
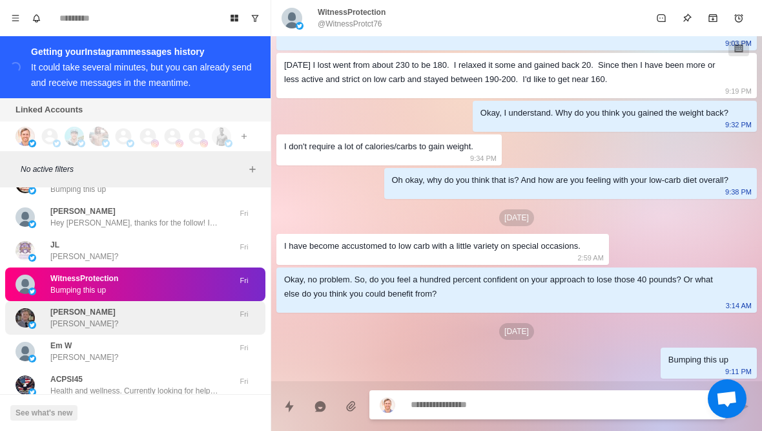
scroll to position [513, 0]
click at [34, 308] on img at bounding box center [24, 317] width 19 height 19
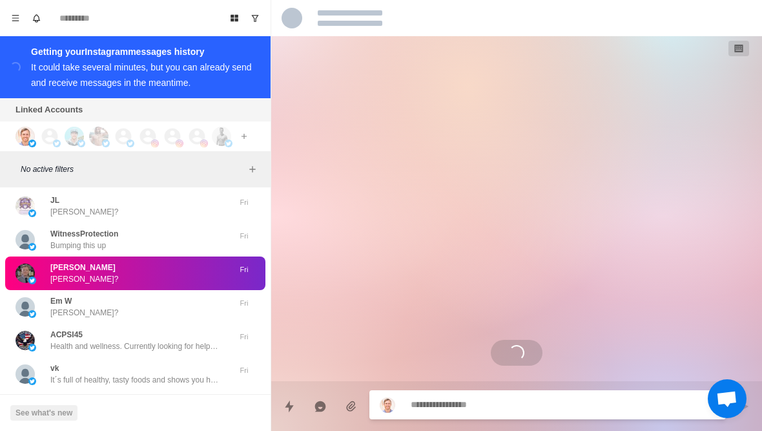
scroll to position [14919, 0]
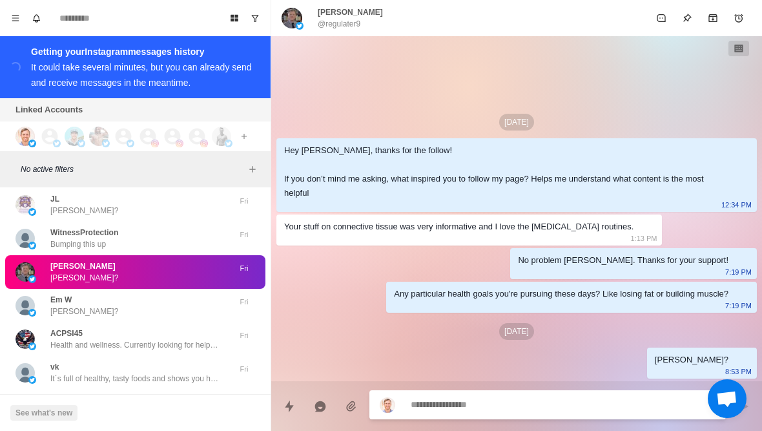
type textarea "*"
type textarea "**"
type textarea "*"
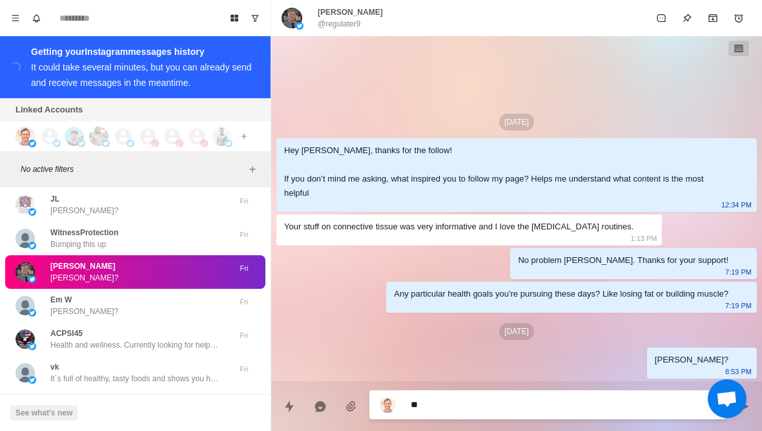
type textarea "***"
type textarea "*"
type textarea "****"
type textarea "*"
type textarea "*****"
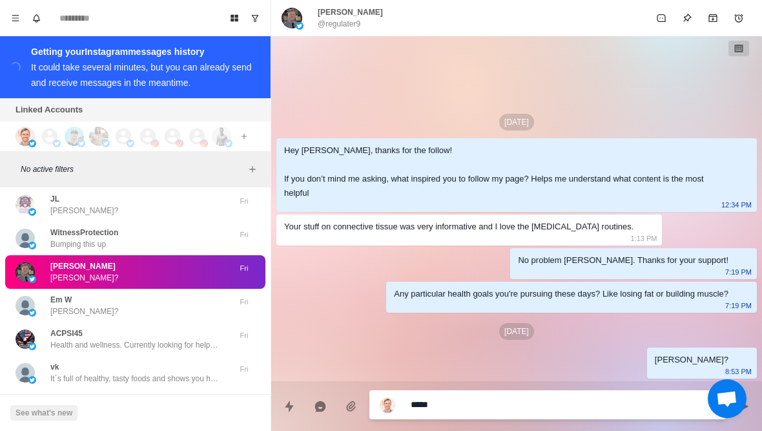
type textarea "*"
type textarea "**********"
type textarea "*"
type textarea "**********"
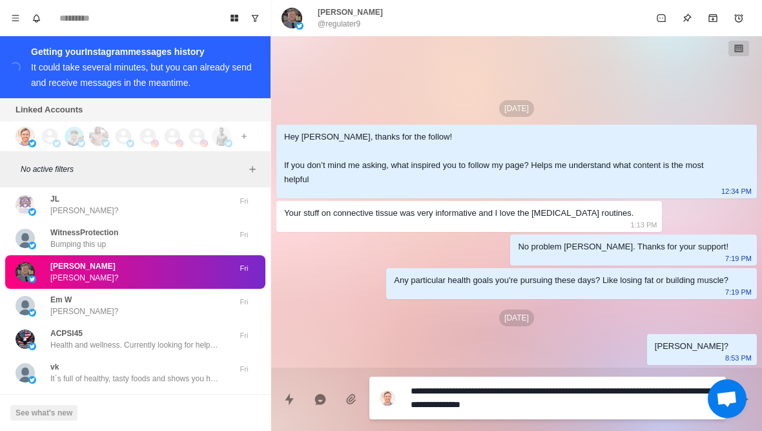
type textarea "*"
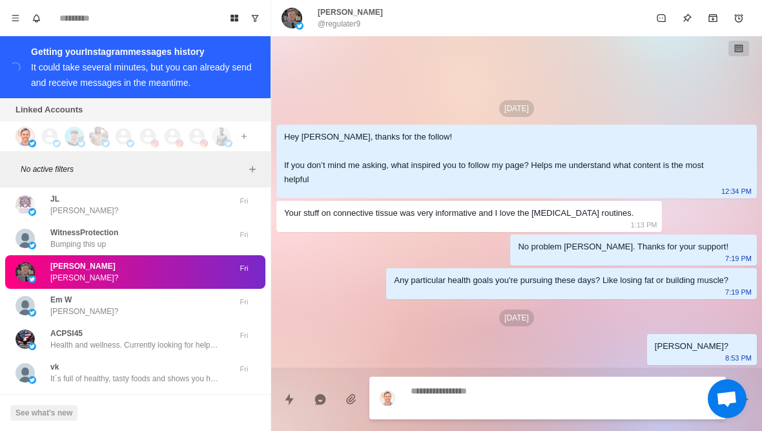
scroll to position [6, 0]
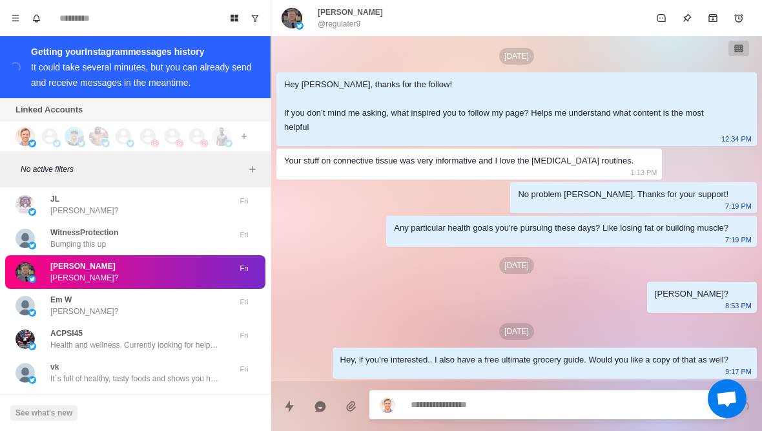
type textarea "*"
type textarea "**"
type textarea "*"
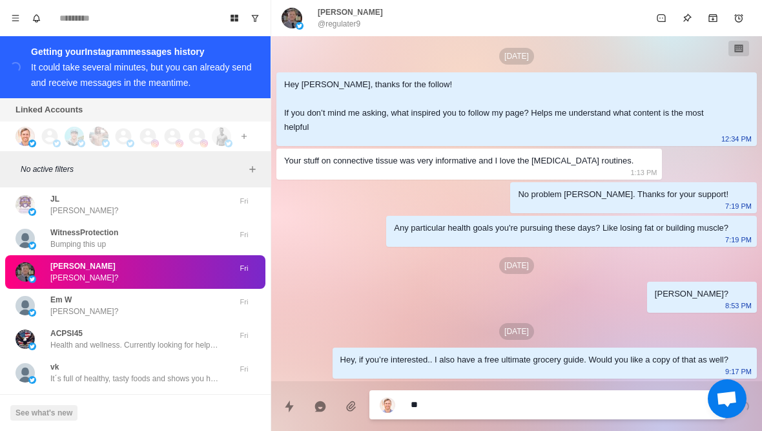
type textarea "***"
type textarea "*"
type textarea "****"
type textarea "*"
type textarea "*****"
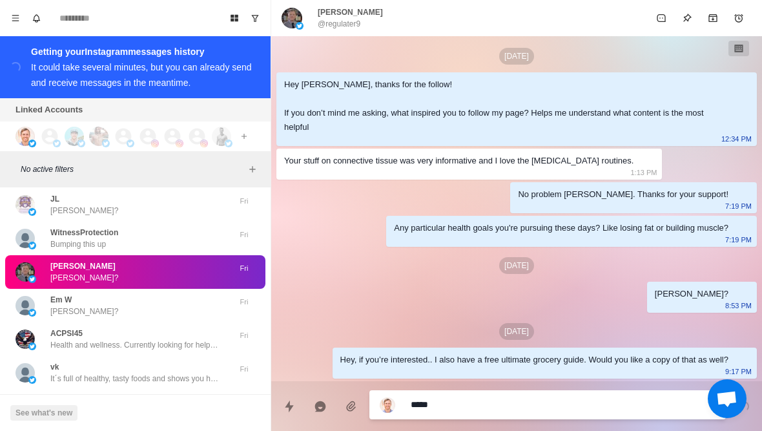
type textarea "*"
type textarea "**********"
type textarea "*"
type textarea "**********"
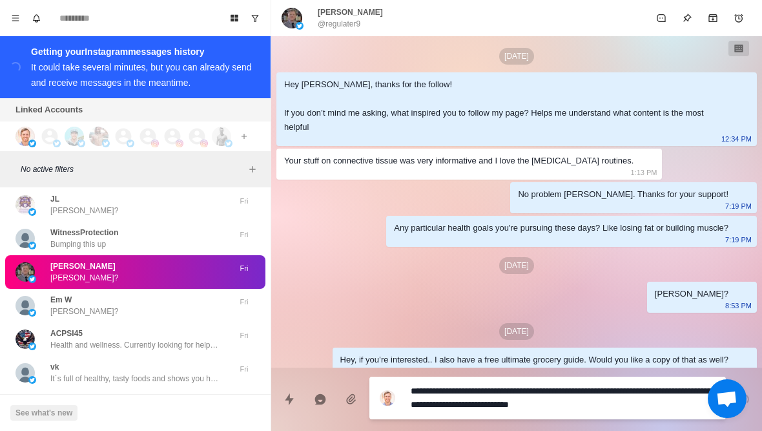
type textarea "*"
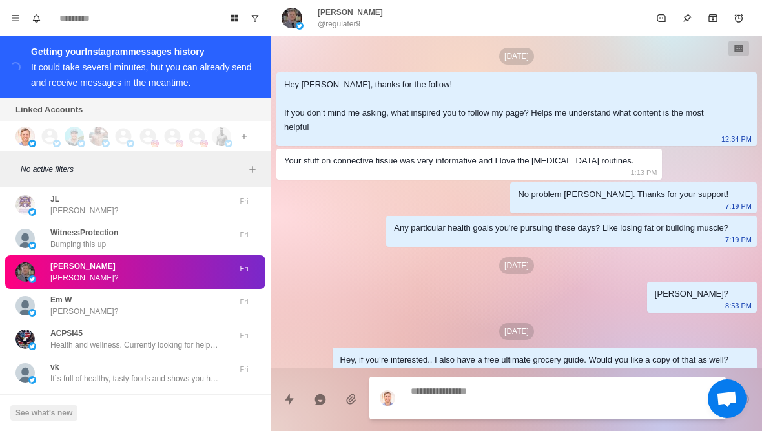
scroll to position [54, 0]
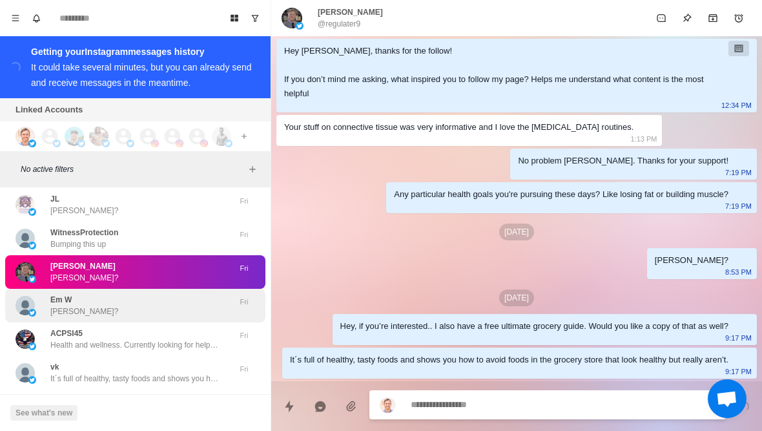
click at [57, 305] on p "Emily?" at bounding box center [84, 311] width 68 height 12
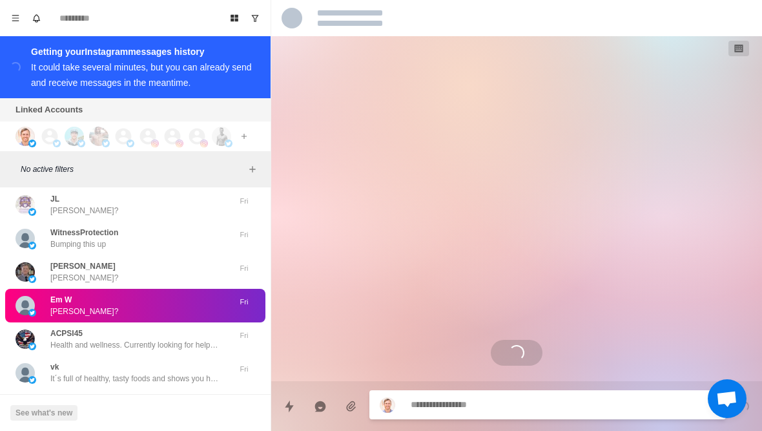
scroll to position [0, 0]
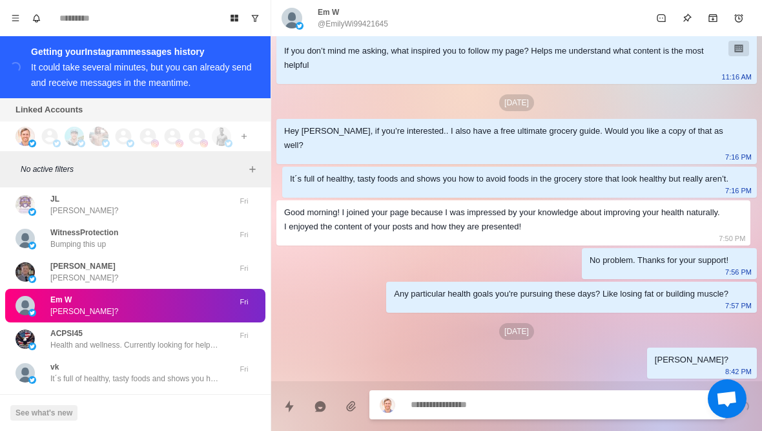
type textarea "*"
type textarea "**"
type textarea "*"
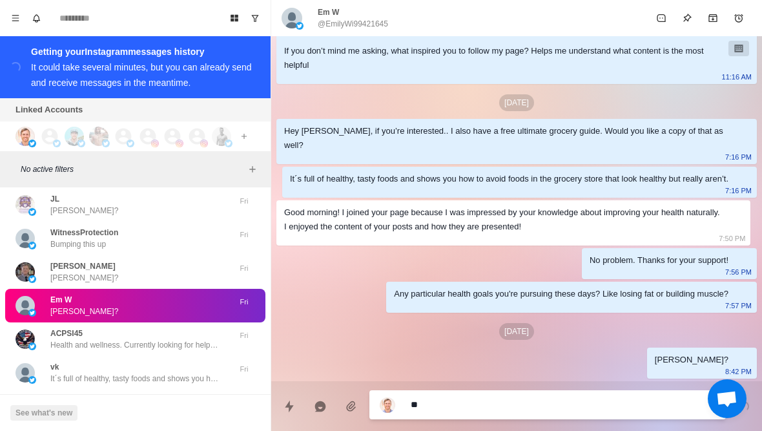
type textarea "***"
type textarea "*"
type textarea "****"
type textarea "*"
type textarea "*****"
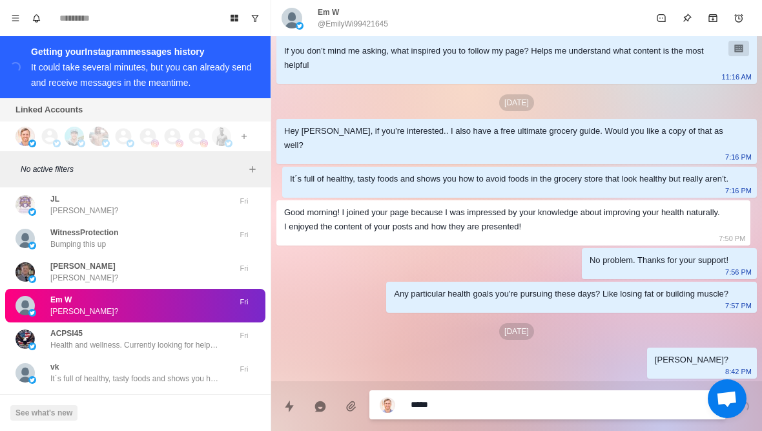
type textarea "*"
type textarea "**********"
type textarea "*"
type textarea "**********"
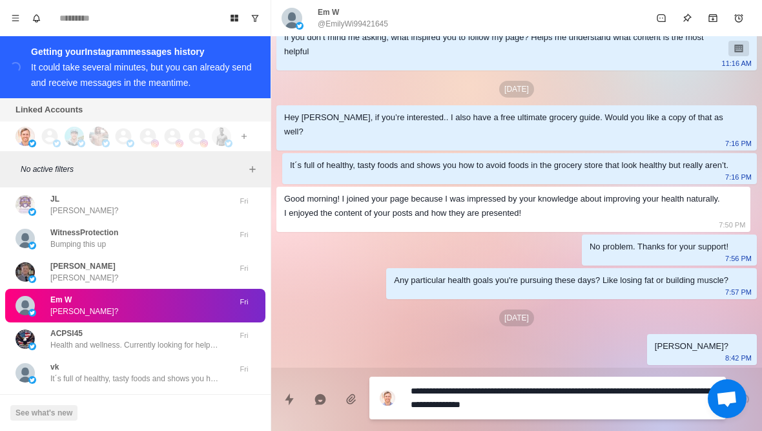
type textarea "*"
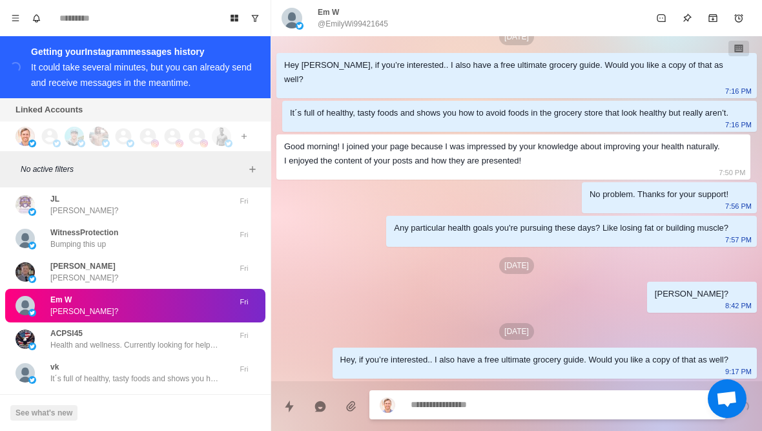
type textarea "*"
type textarea "**"
type textarea "*"
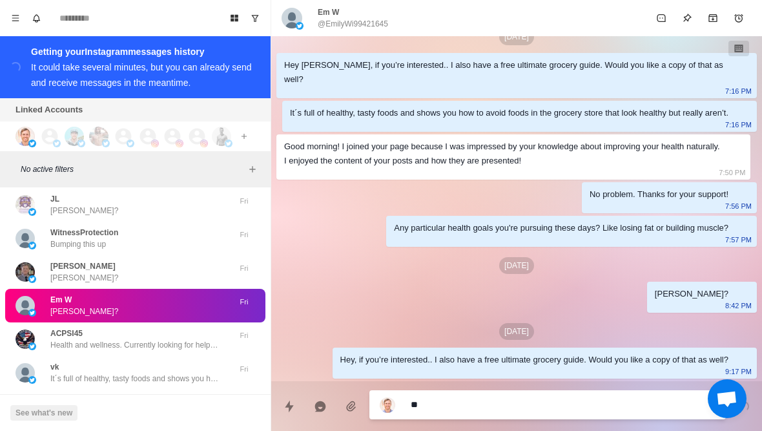
type textarea "***"
type textarea "*"
type textarea "****"
type textarea "*"
type textarea "*****"
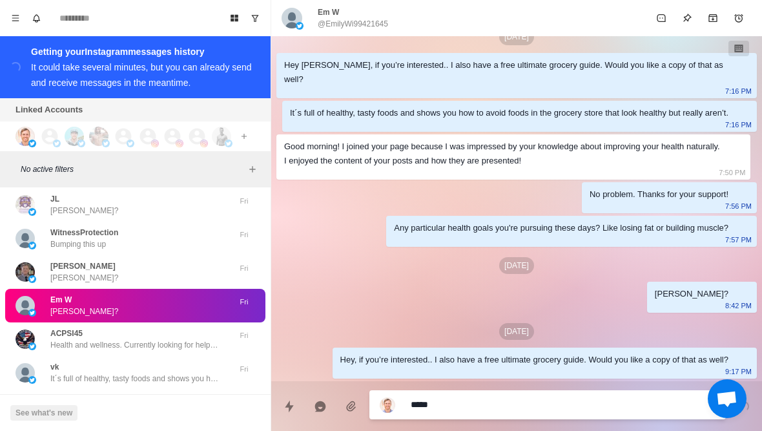
type textarea "*"
type textarea "**********"
type textarea "*"
type textarea "**********"
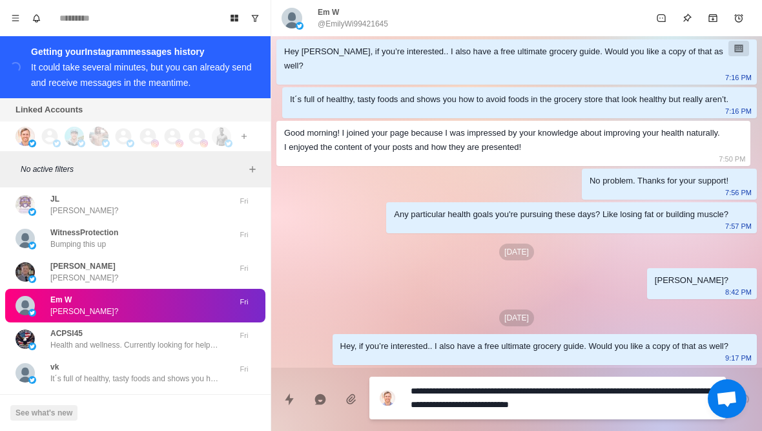
type textarea "*"
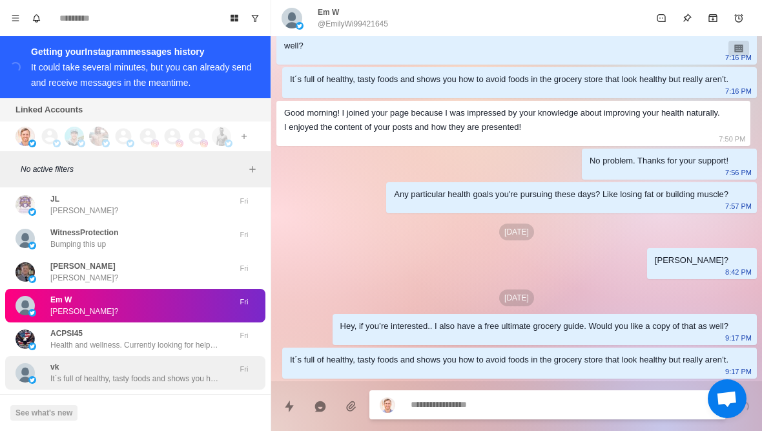
click at [48, 356] on div "vk It´s full of healthy, tasty foods and shows you how to avoid foods in the gr…" at bounding box center [135, 373] width 260 height 34
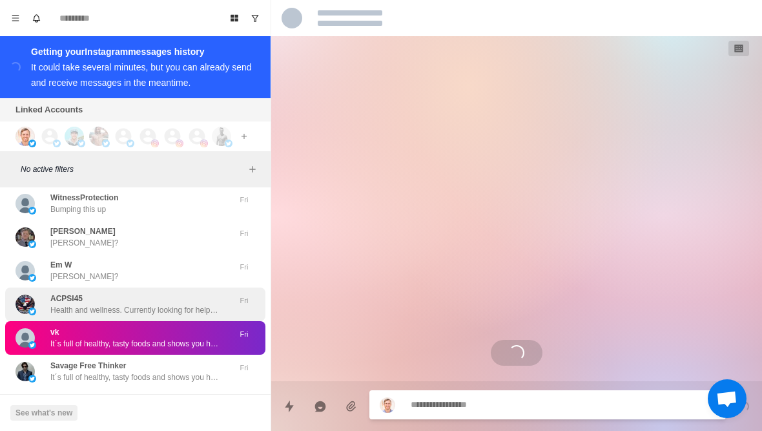
click at [50, 304] on p "Health and wellness. Currently looking for help to quit vaping as I feel it is …" at bounding box center [134, 310] width 168 height 12
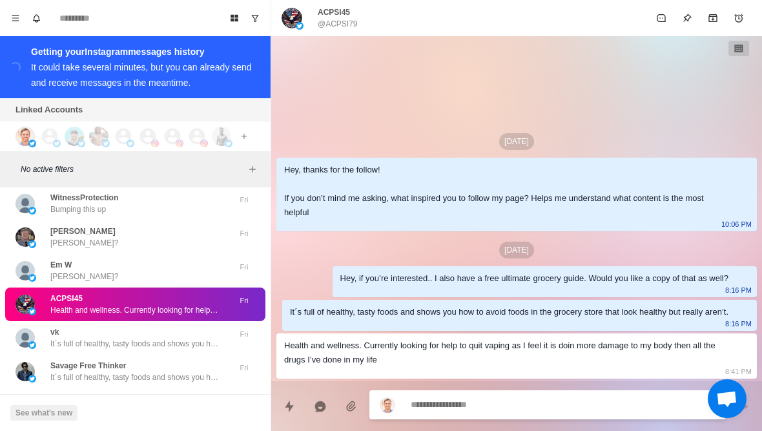
scroll to position [14915, 0]
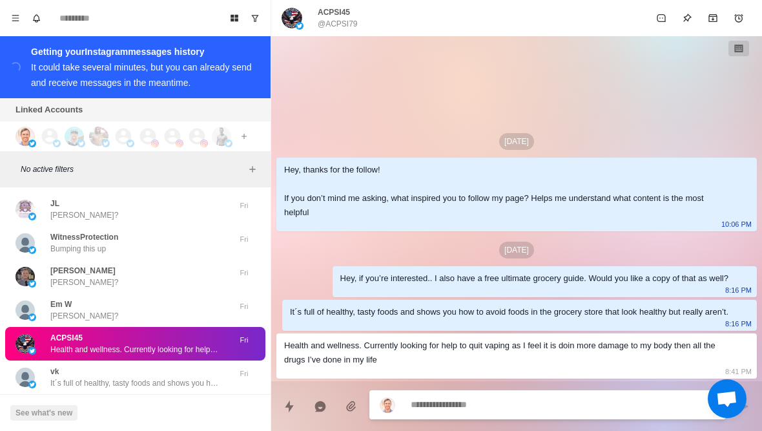
click at [45, 327] on div "ACPSI45 Health and wellness. Currently looking for help to quit vaping as I fee…" at bounding box center [135, 344] width 260 height 34
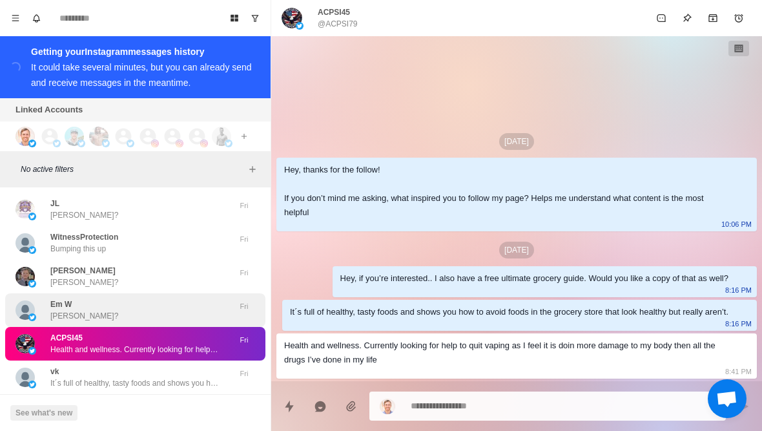
click at [33, 300] on img at bounding box center [24, 309] width 19 height 19
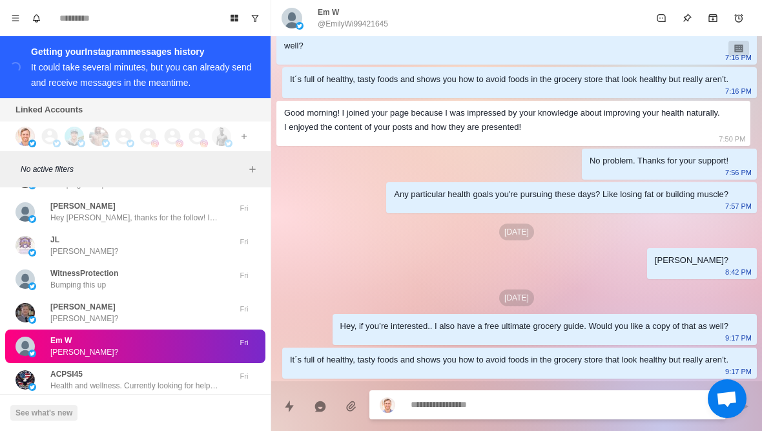
scroll to position [14875, 0]
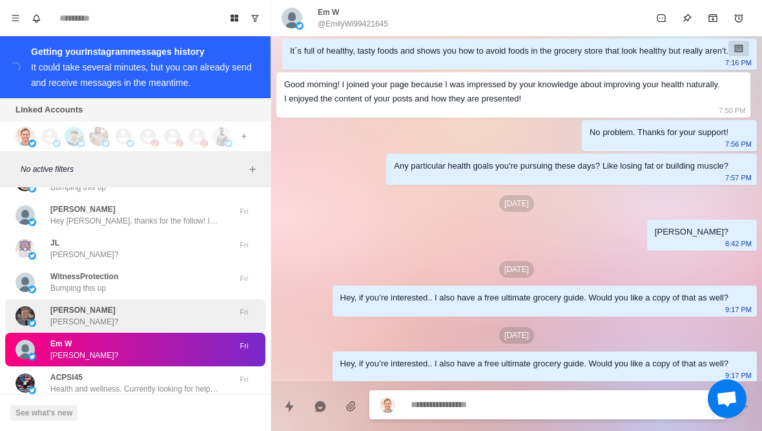
click at [34, 319] on img at bounding box center [32, 323] width 8 height 8
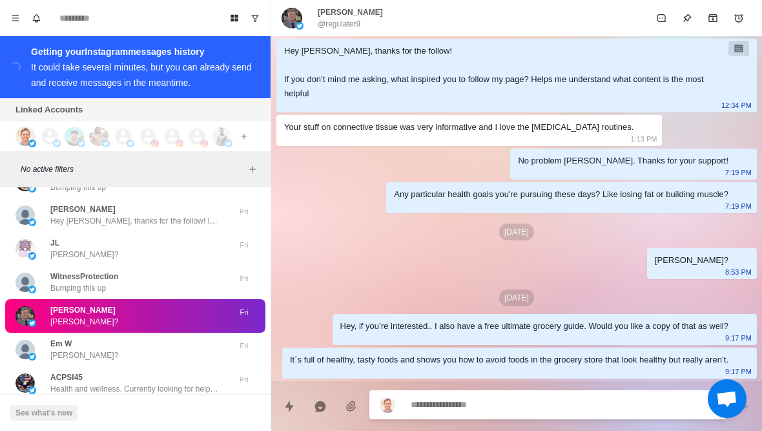
scroll to position [120, 0]
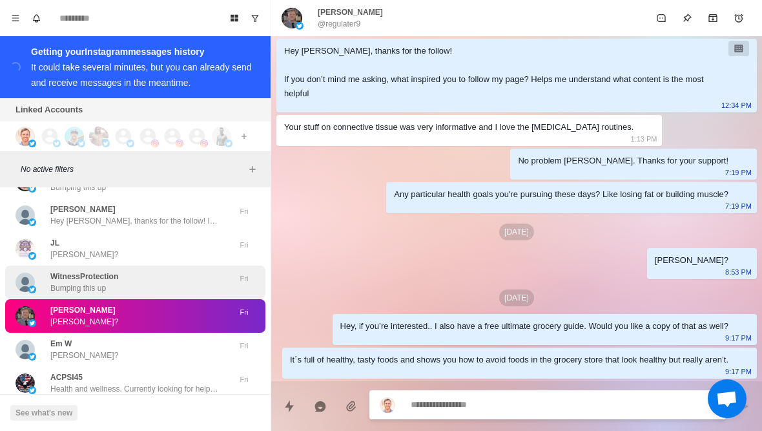
click at [34, 285] on img at bounding box center [32, 289] width 8 height 8
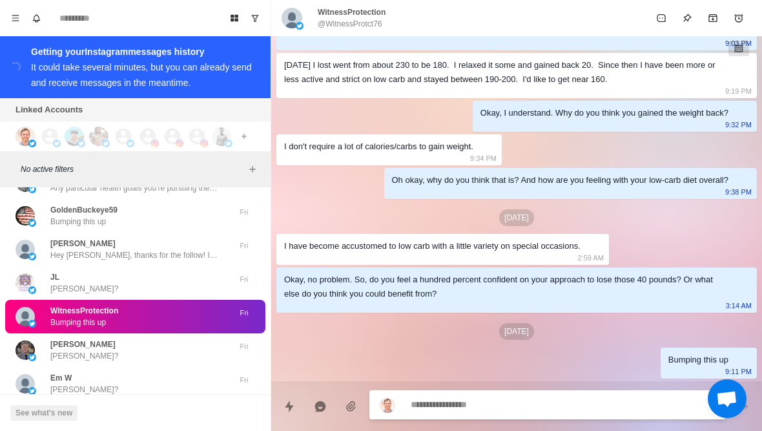
scroll to position [14838, 0]
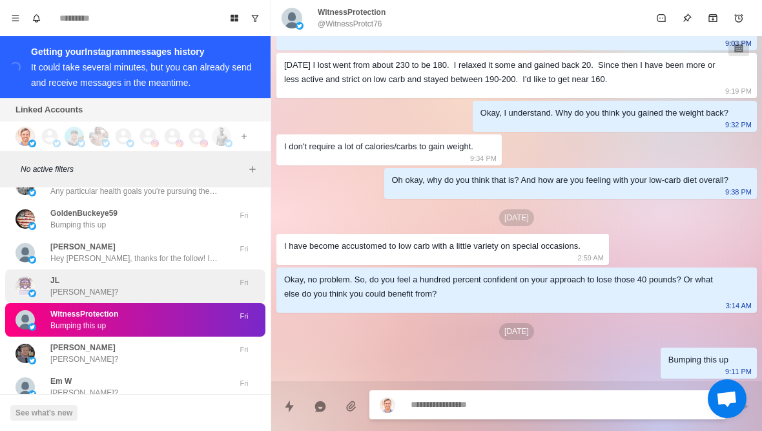
click at [34, 276] on img at bounding box center [24, 285] width 19 height 19
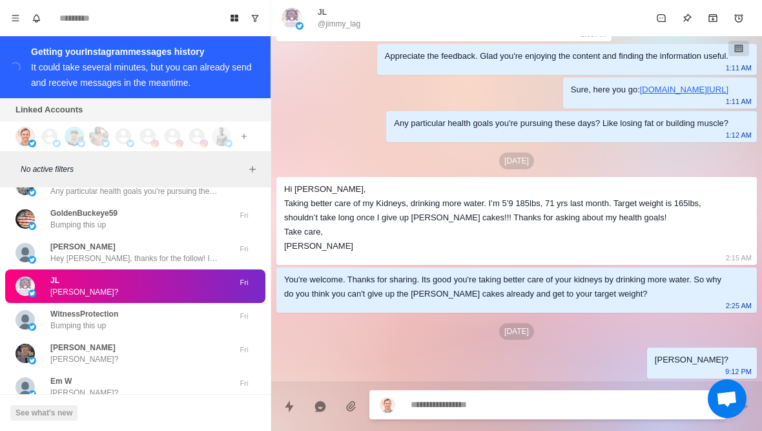
scroll to position [479, 0]
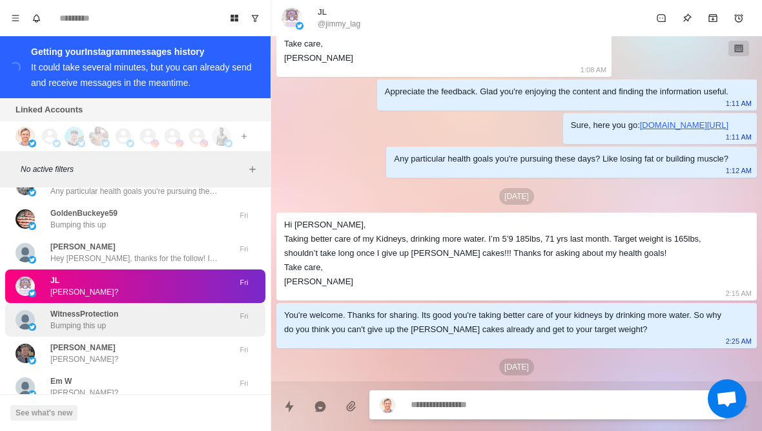
click at [49, 308] on div "WitnessProtection Bumping this up" at bounding box center [121, 319] width 212 height 23
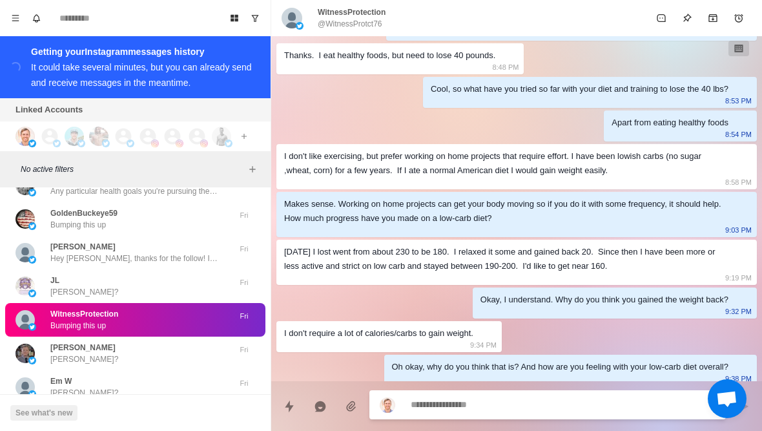
scroll to position [644, 0]
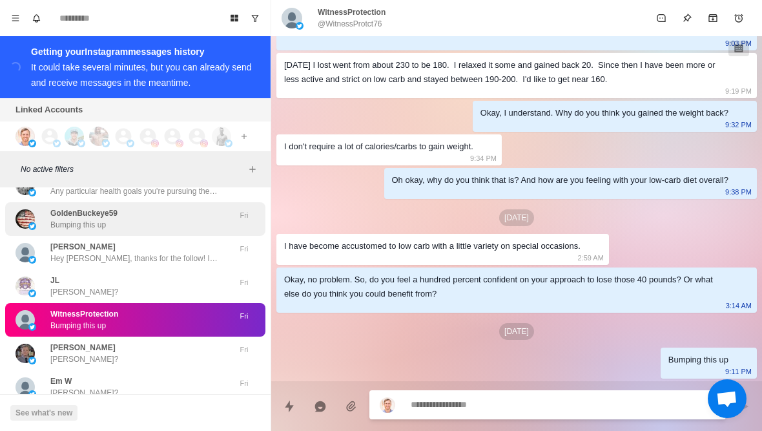
click at [50, 207] on div "GoldenBuckeye59 Bumping this up" at bounding box center [121, 218] width 212 height 23
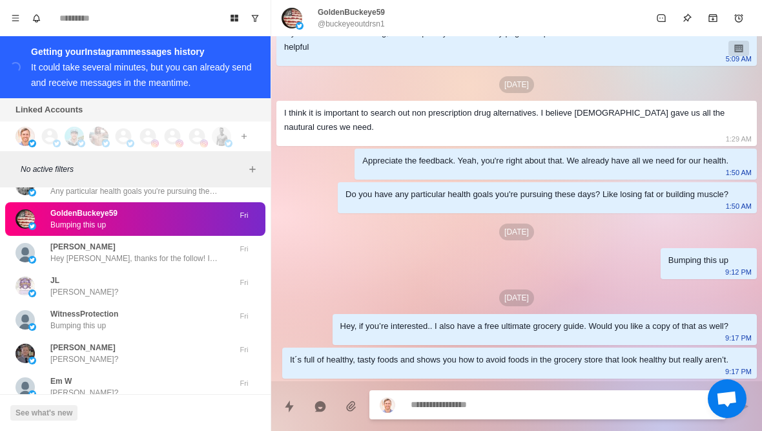
scroll to position [232, 0]
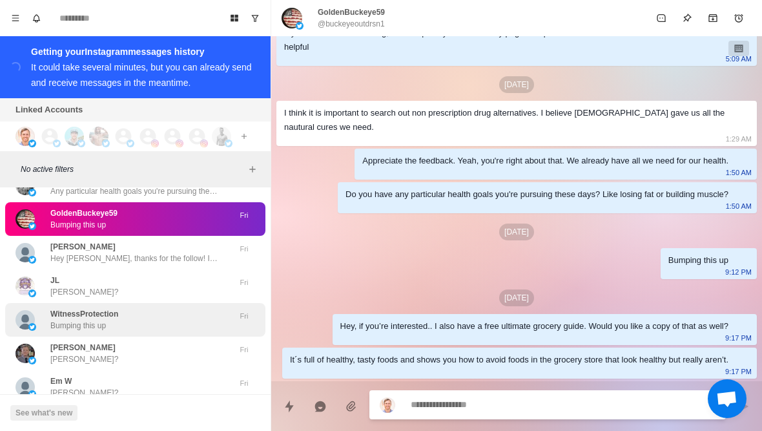
click at [52, 308] on p "WitnessProtection" at bounding box center [84, 314] width 68 height 12
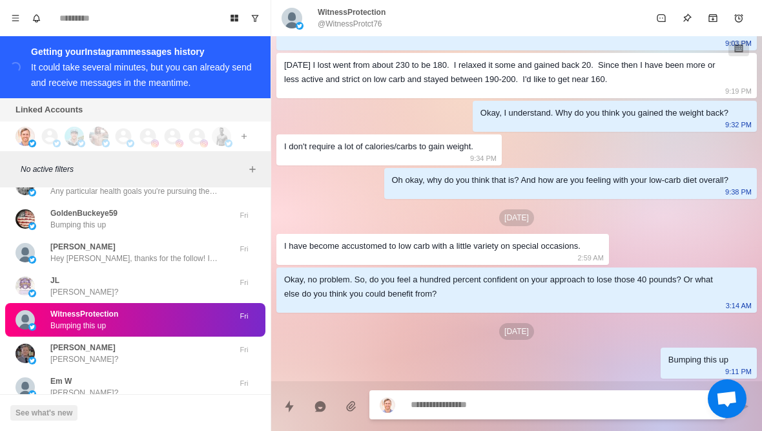
click at [337, 17] on p "WitnessProtection" at bounding box center [352, 12] width 68 height 12
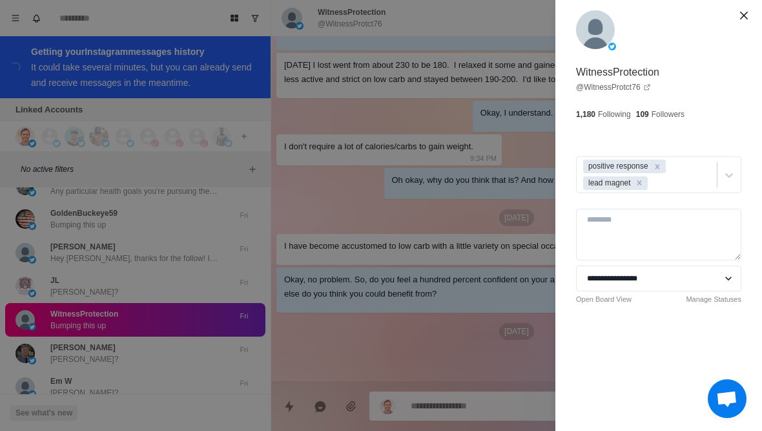
click at [54, 341] on div "**********" at bounding box center [381, 215] width 762 height 431
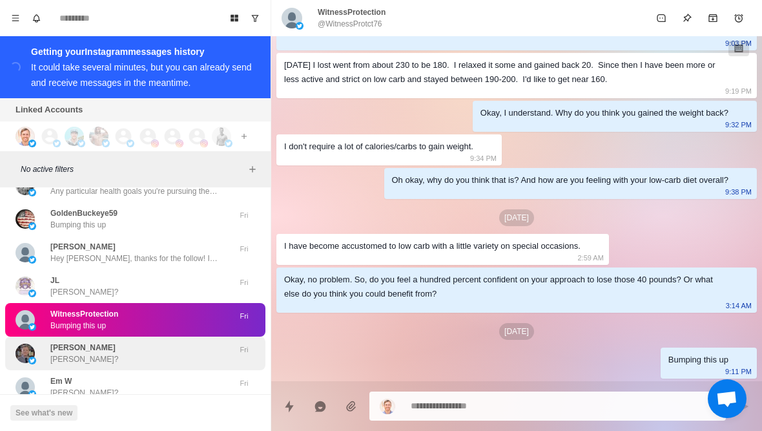
click at [56, 353] on p "Jeff?" at bounding box center [84, 359] width 68 height 12
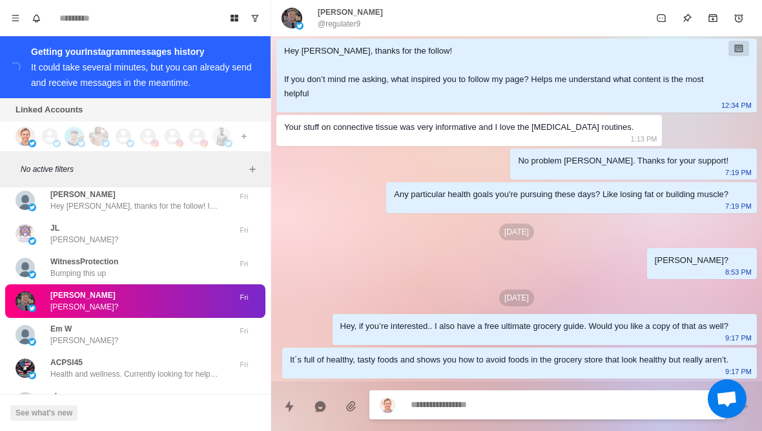
scroll to position [14892, 0]
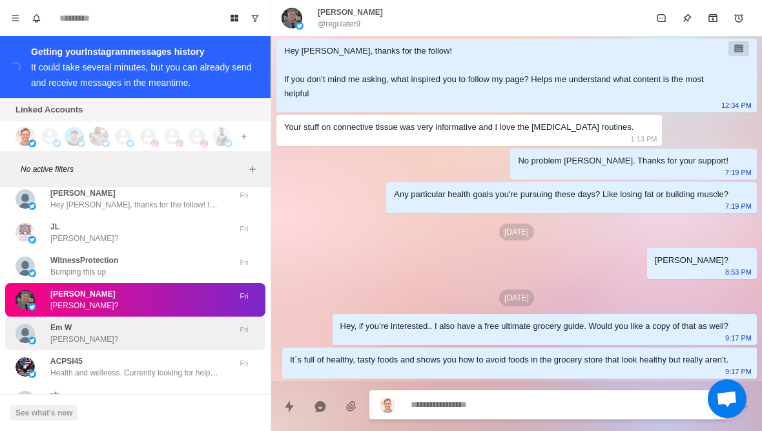
click at [47, 321] on div "Em W Emily?" at bounding box center [121, 332] width 212 height 23
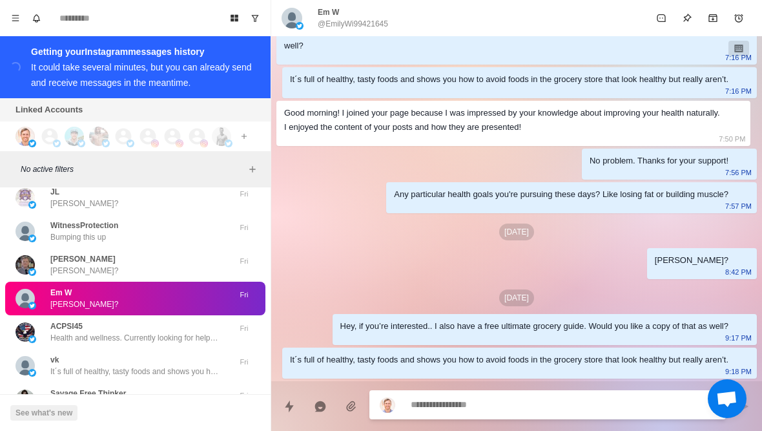
scroll to position [14942, 0]
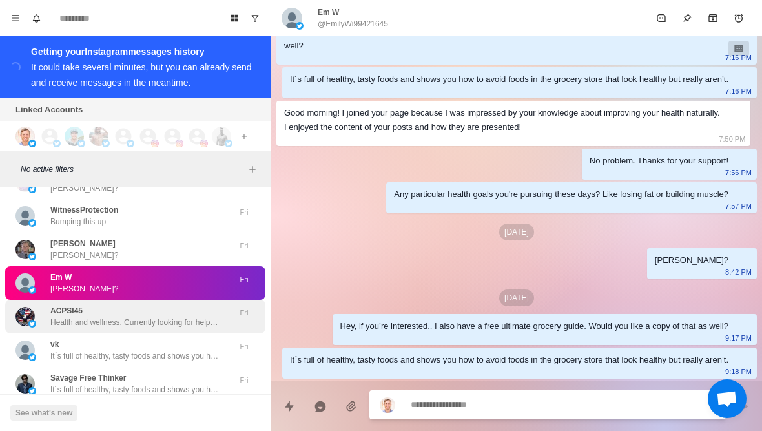
click at [34, 307] on img at bounding box center [24, 316] width 19 height 19
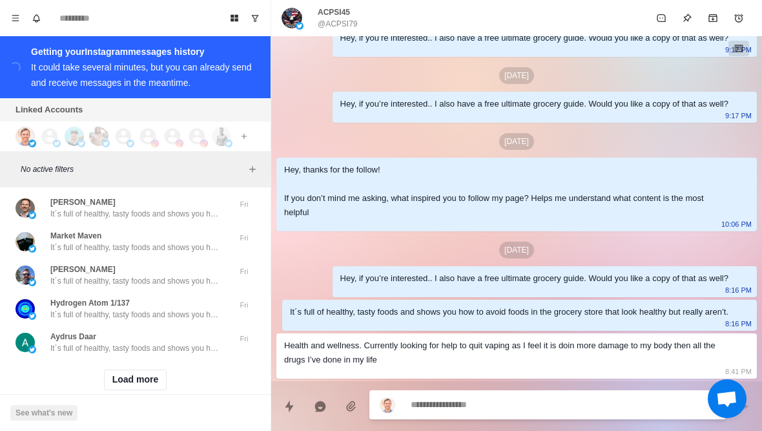
scroll to position [15318, 0]
click at [117, 370] on button "Load more" at bounding box center [135, 380] width 63 height 21
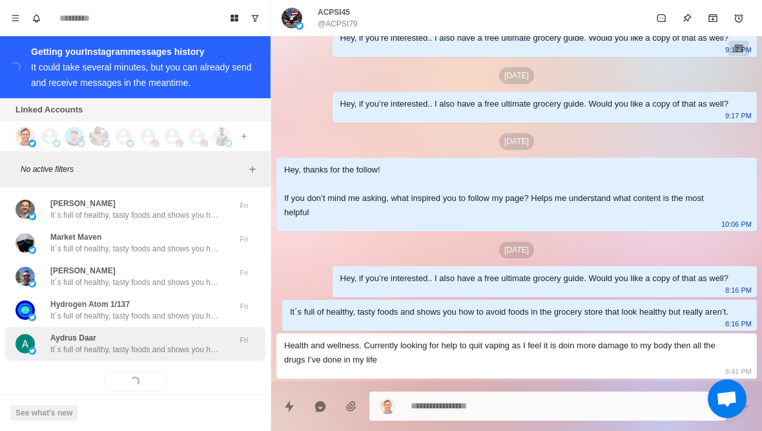
click at [81, 343] on p "It´s full of healthy, tasty foods and shows you how to avoid foods in the groce…" at bounding box center [134, 349] width 168 height 12
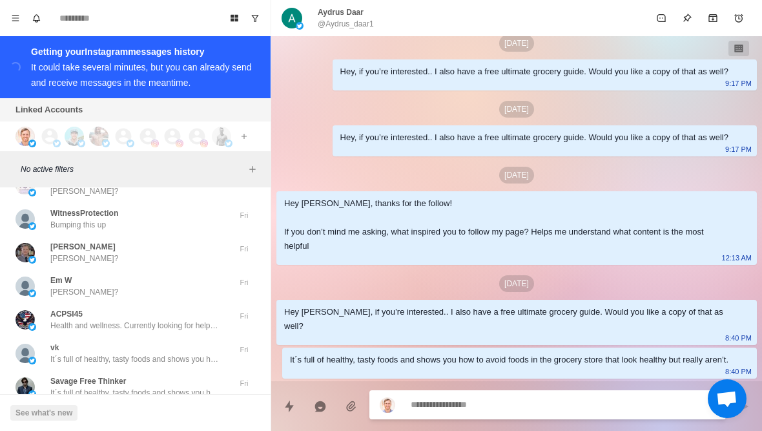
scroll to position [14938, 0]
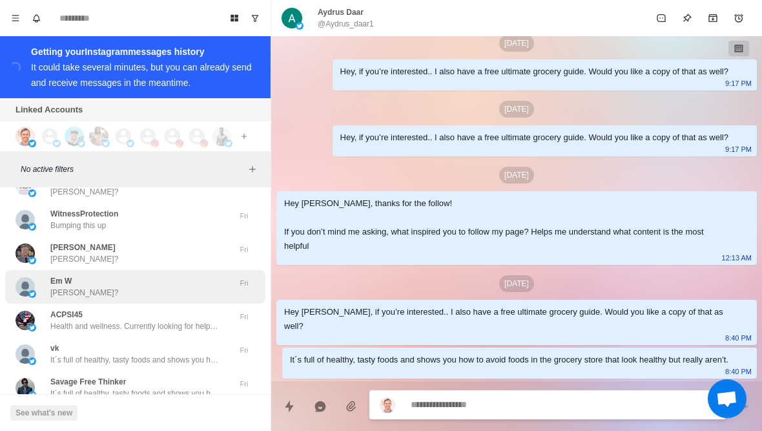
click at [43, 275] on div "Em W Emily?" at bounding box center [121, 286] width 212 height 23
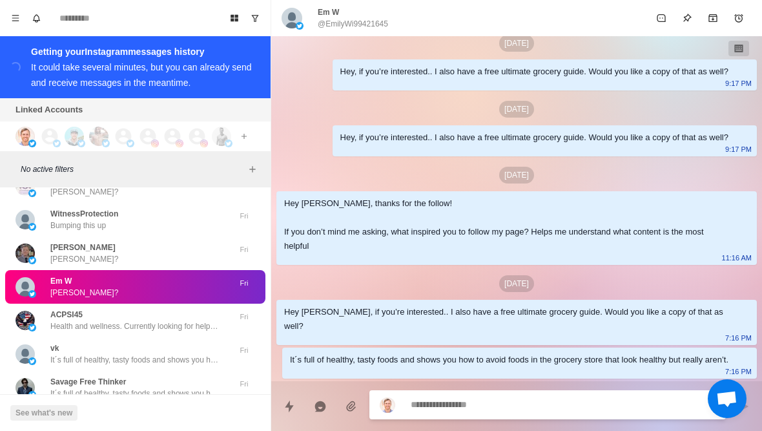
scroll to position [328, 0]
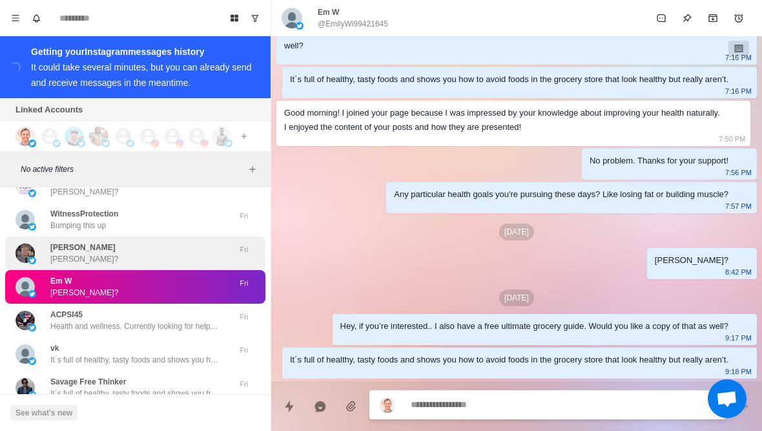
click at [56, 241] on p "[PERSON_NAME]" at bounding box center [82, 247] width 65 height 12
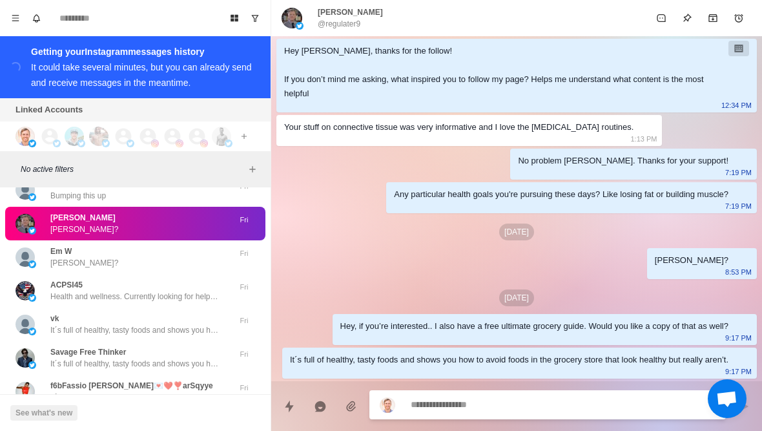
scroll to position [14970, 0]
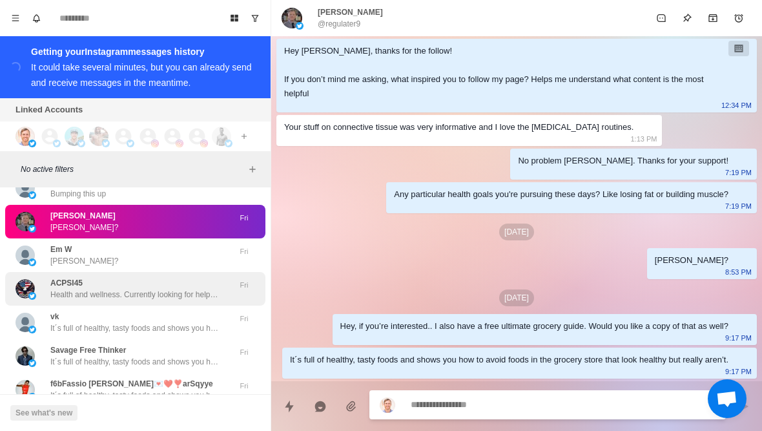
click at [26, 279] on img at bounding box center [24, 288] width 19 height 19
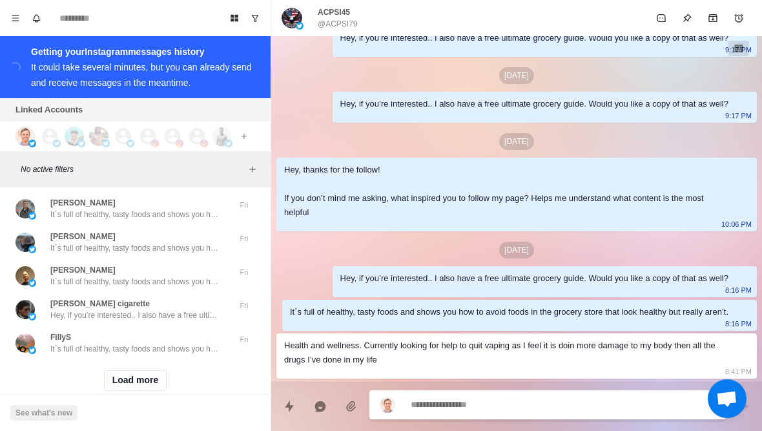
scroll to position [15989, 0]
click at [119, 370] on button "Load more" at bounding box center [135, 380] width 63 height 21
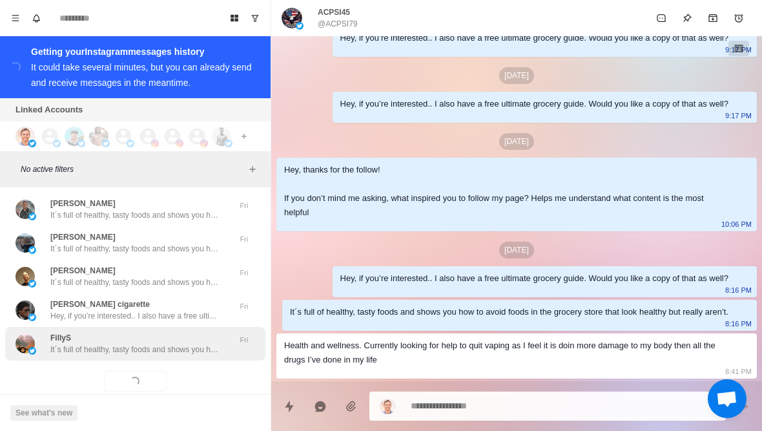
click at [76, 343] on p "It´s full of healthy, tasty foods and shows you how to avoid foods in the groce…" at bounding box center [134, 349] width 168 height 12
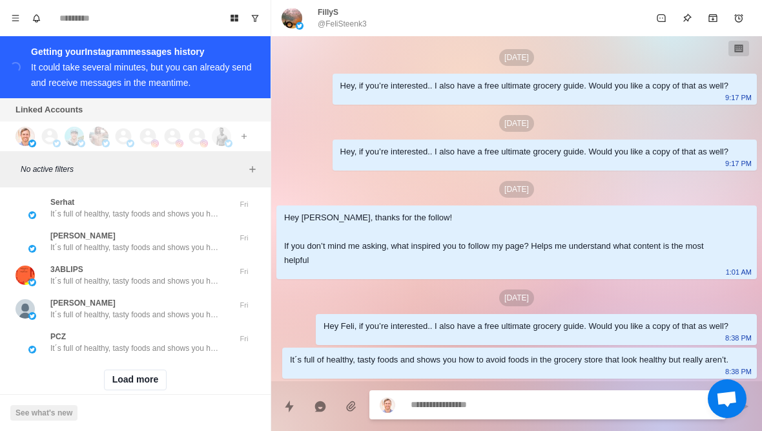
scroll to position [16660, 0]
click at [112, 370] on button "Load more" at bounding box center [135, 380] width 63 height 21
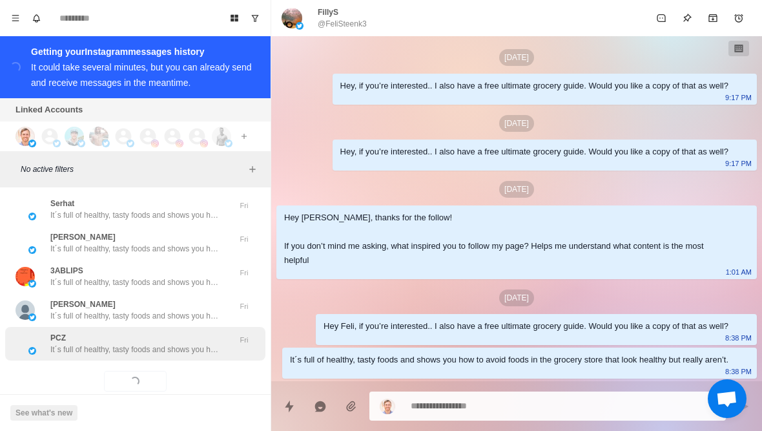
click at [94, 335] on div "PCZ It´s full of healthy, tasty foods and shows you how to avoid foods in the g…" at bounding box center [135, 344] width 260 height 34
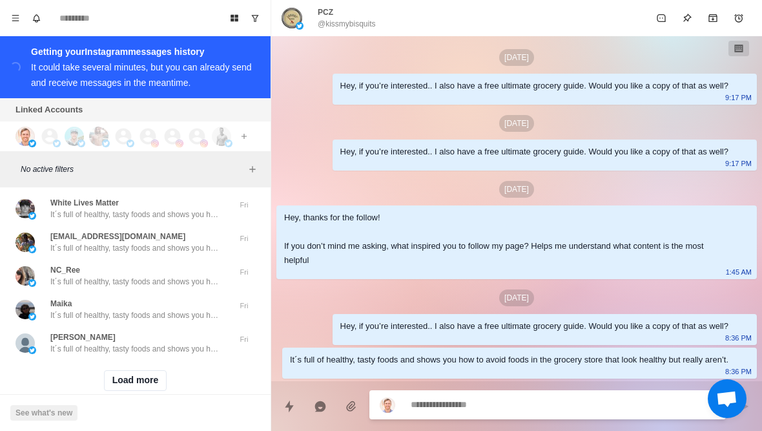
scroll to position [17331, 0]
click at [148, 370] on button "Load more" at bounding box center [135, 380] width 63 height 21
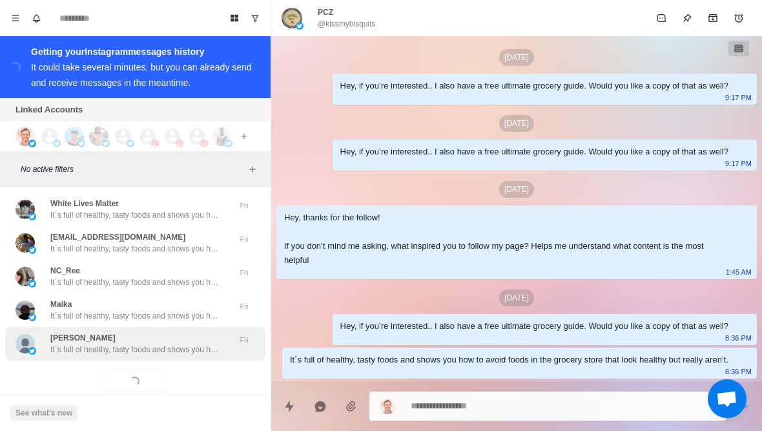
click at [171, 334] on div "Gary It´s full of healthy, tasty foods and shows you how to avoid foods in the …" at bounding box center [135, 344] width 260 height 34
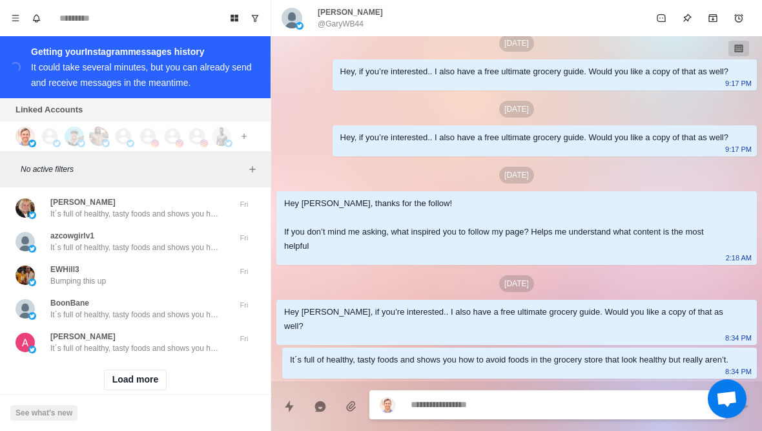
scroll to position [18003, 0]
click at [148, 370] on button "Load more" at bounding box center [135, 380] width 63 height 21
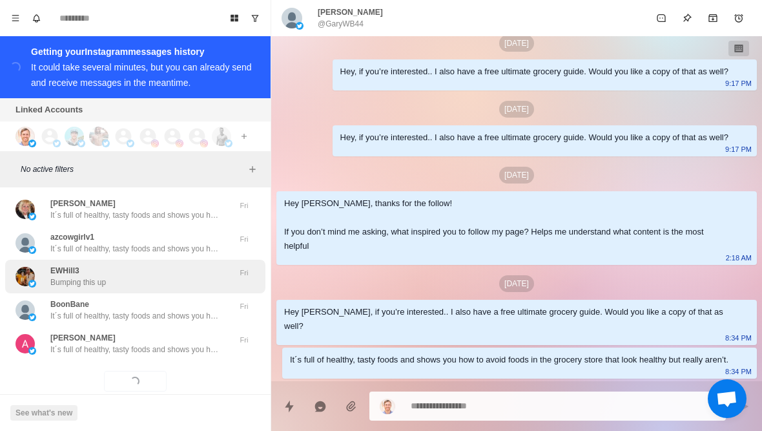
click at [197, 265] on div "EWHill3 Bumping this up" at bounding box center [121, 276] width 212 height 23
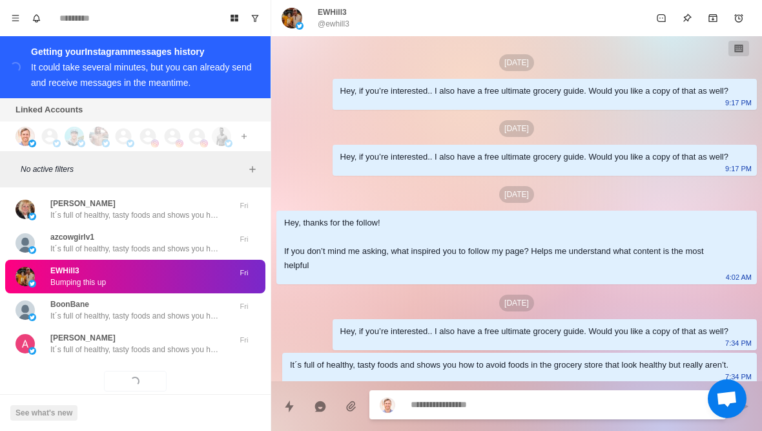
scroll to position [186, 0]
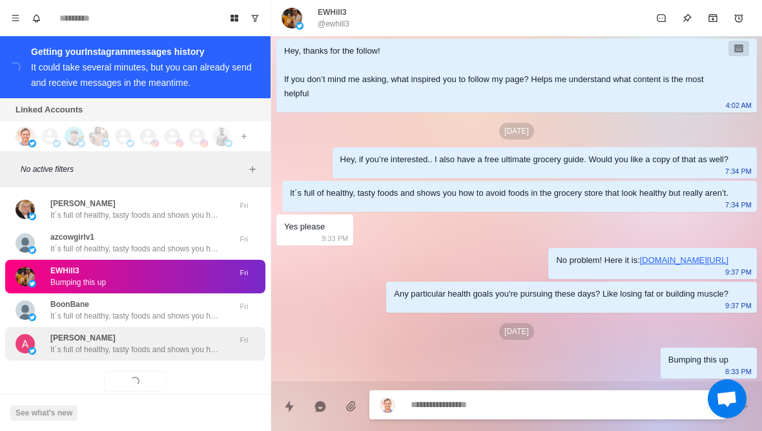
click at [173, 343] on p "It´s full of healthy, tasty foods and shows you how to avoid foods in the groce…" at bounding box center [134, 349] width 168 height 12
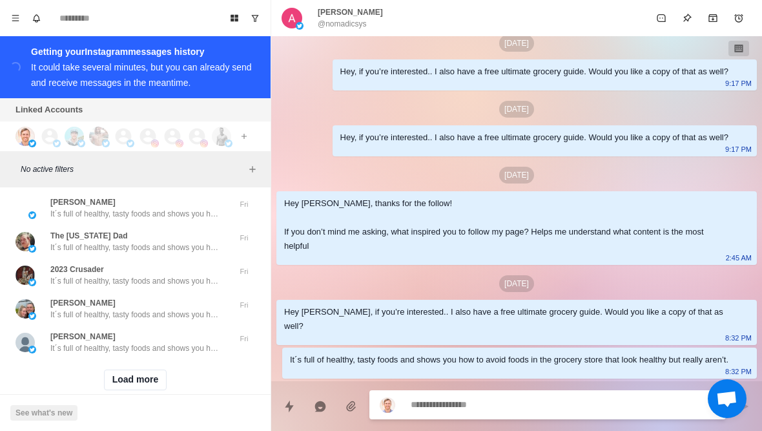
scroll to position [18674, 0]
click at [153, 370] on button "Load more" at bounding box center [135, 380] width 63 height 21
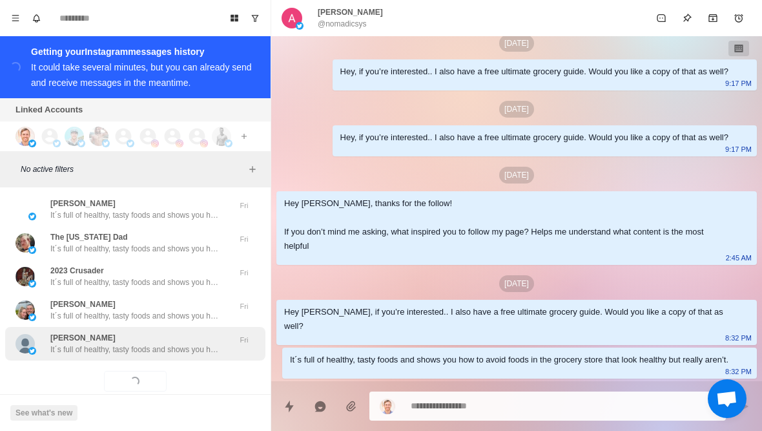
click at [171, 343] on p "It´s full of healthy, tasty foods and shows you how to avoid foods in the groce…" at bounding box center [134, 349] width 168 height 12
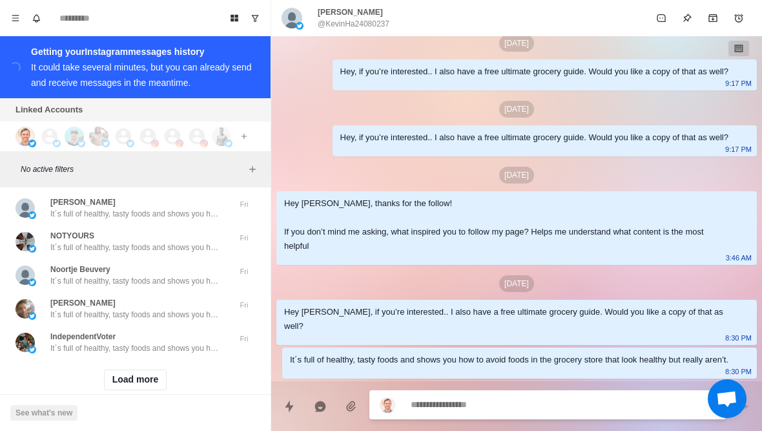
scroll to position [19345, 0]
click at [157, 370] on button "Load more" at bounding box center [135, 380] width 63 height 21
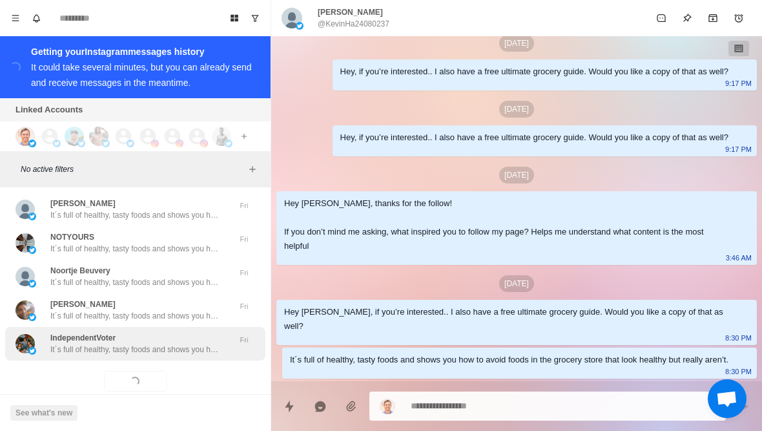
click at [176, 343] on p "It´s full of healthy, tasty foods and shows you how to avoid foods in the groce…" at bounding box center [134, 349] width 168 height 12
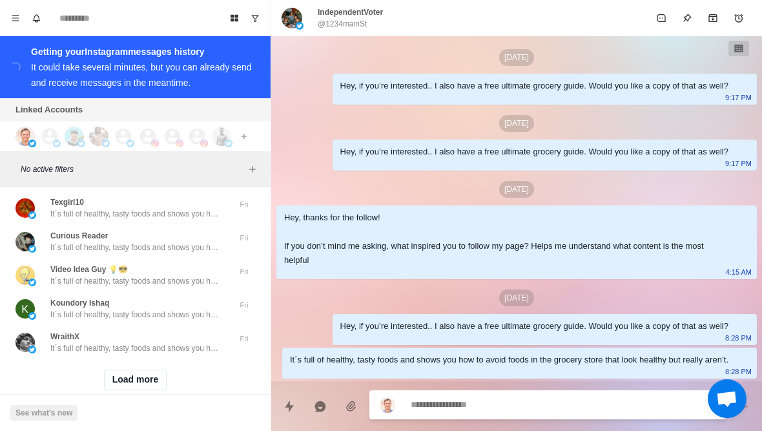
scroll to position [20016, 0]
click at [125, 370] on button "Load more" at bounding box center [135, 380] width 63 height 21
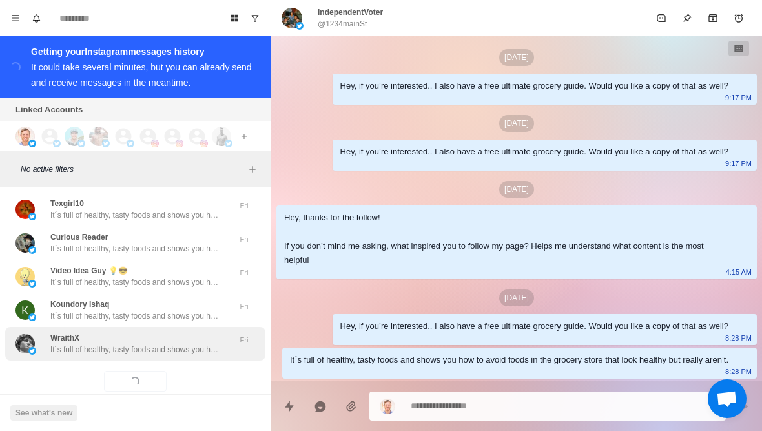
click at [101, 334] on div "WraithX It´s full of healthy, tasty foods and shows you how to avoid foods in t…" at bounding box center [135, 344] width 260 height 34
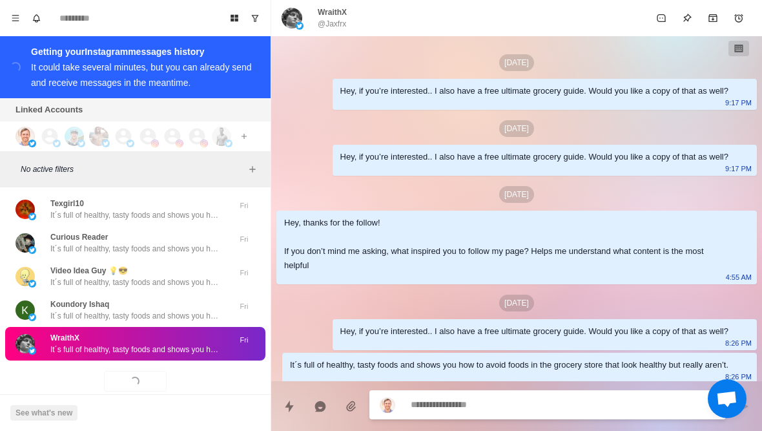
scroll to position [19, 0]
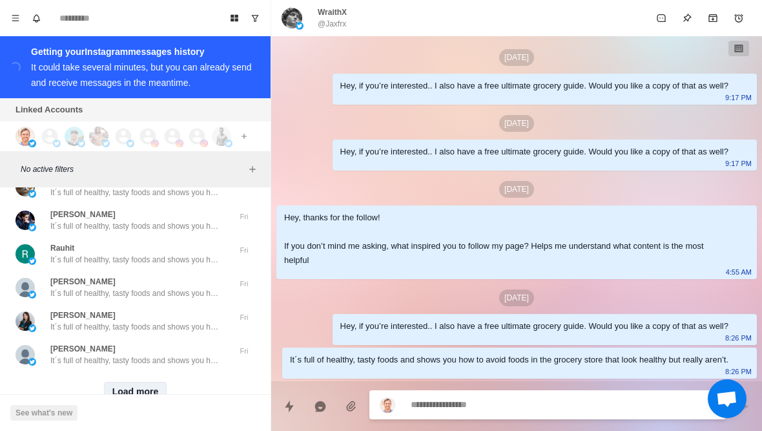
click at [128, 381] on button "Load more" at bounding box center [135, 391] width 63 height 21
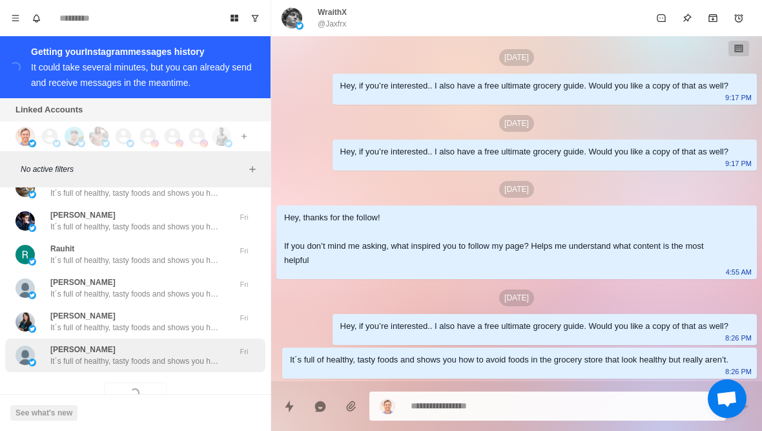
click at [92, 355] on p "It´s full of healthy, tasty foods and shows you how to avoid foods in the groce…" at bounding box center [134, 361] width 168 height 12
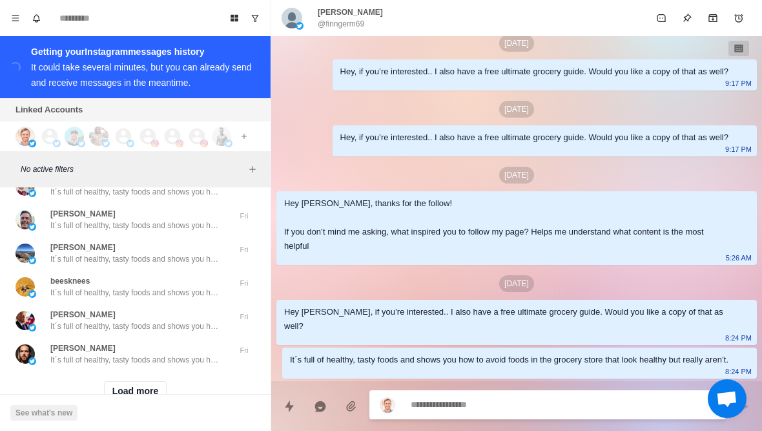
scroll to position [21359, 0]
click at [148, 382] on button "Load more" at bounding box center [135, 392] width 63 height 21
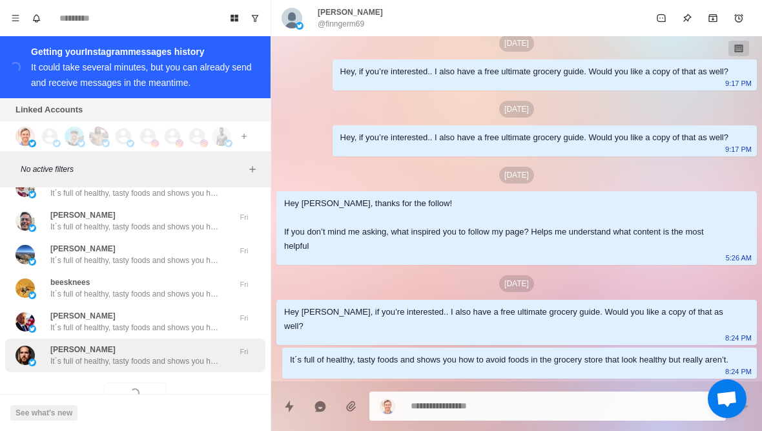
click at [190, 355] on p "It´s full of healthy, tasty foods and shows you how to avoid foods in the groce…" at bounding box center [134, 361] width 168 height 12
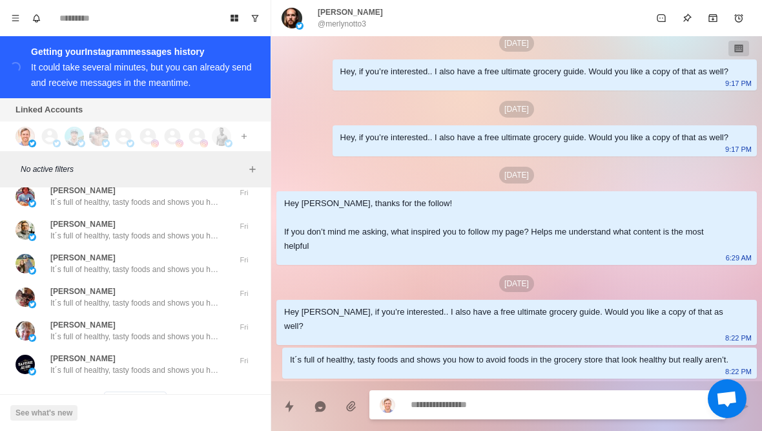
scroll to position [22026, 0]
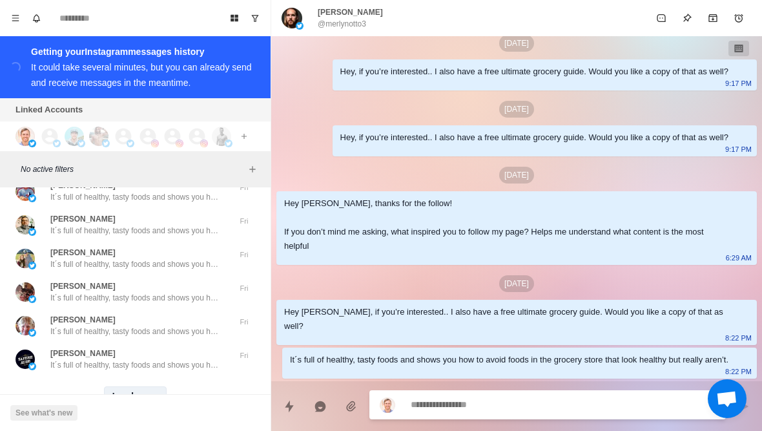
click at [150, 386] on button "Load more" at bounding box center [135, 396] width 63 height 21
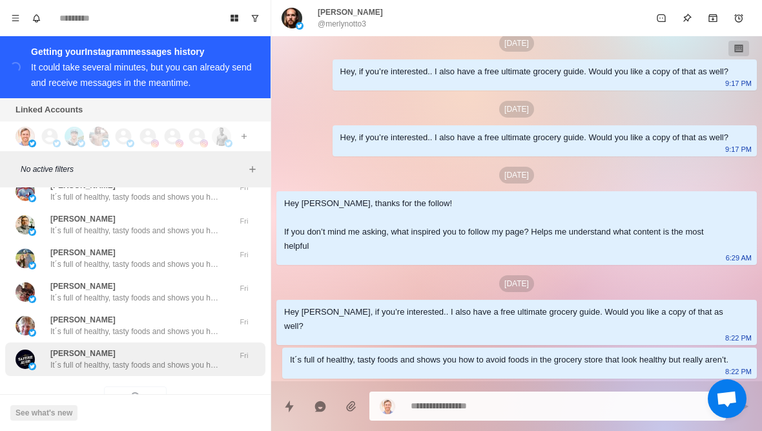
click at [199, 359] on p "It´s full of healthy, tasty foods and shows you how to avoid foods in the groce…" at bounding box center [134, 365] width 168 height 12
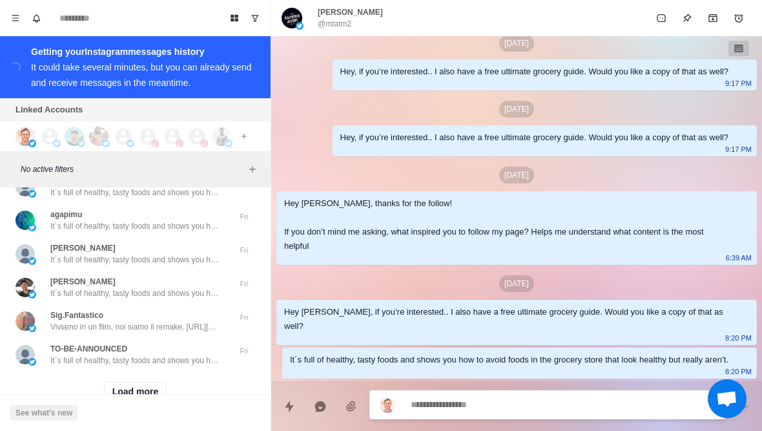
scroll to position [22701, 0]
click at [145, 382] on button "Load more" at bounding box center [135, 392] width 63 height 21
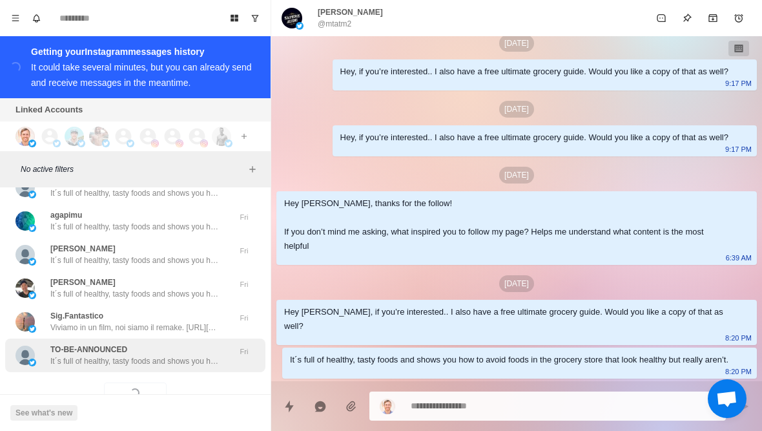
click at [185, 343] on div "TO-BE-ANNOUNCED It´s full of healthy, tasty foods and shows you how to avoid fo…" at bounding box center [134, 354] width 168 height 23
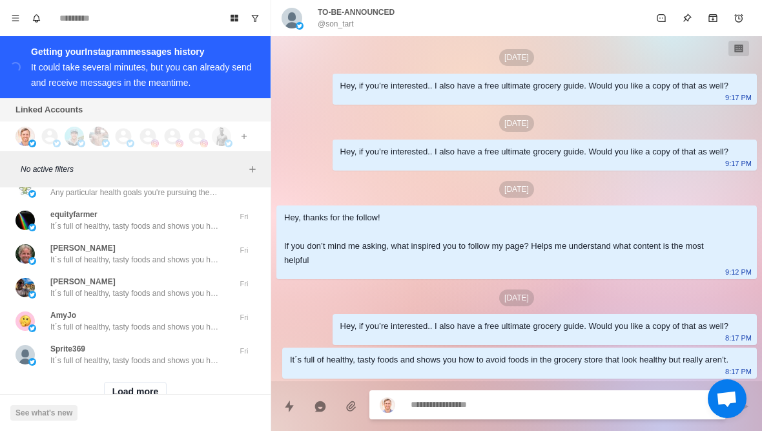
scroll to position [23373, 0]
click at [137, 382] on button "Load more" at bounding box center [135, 392] width 63 height 21
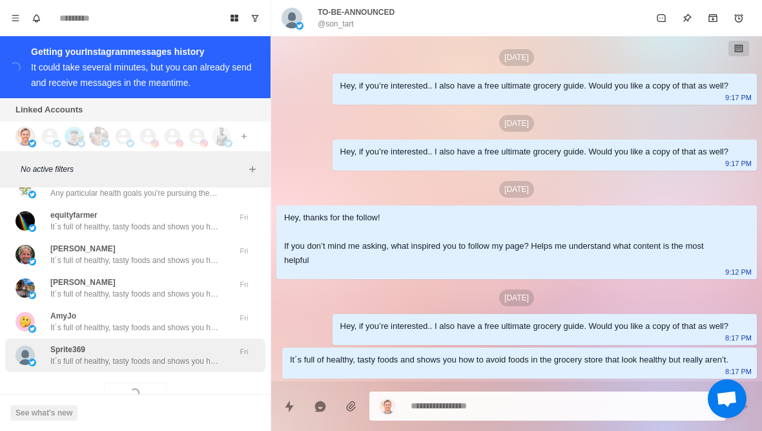
click at [179, 338] on div "Sprite369 It´s full of healthy, tasty foods and shows you how to avoid foods in…" at bounding box center [135, 355] width 260 height 34
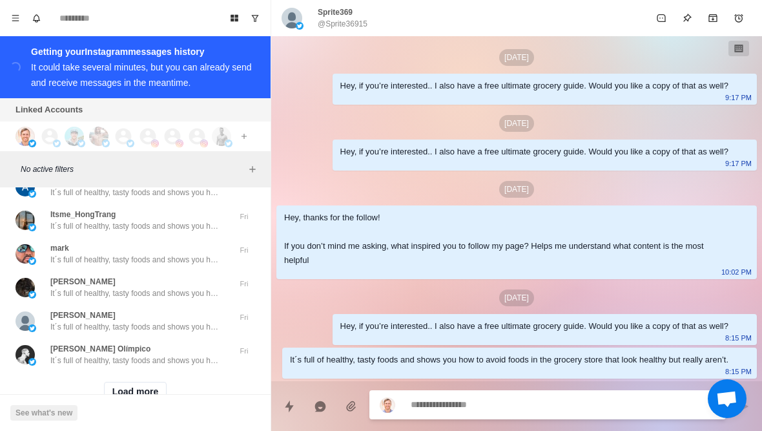
scroll to position [24044, 0]
click at [143, 382] on button "Load more" at bounding box center [135, 392] width 63 height 21
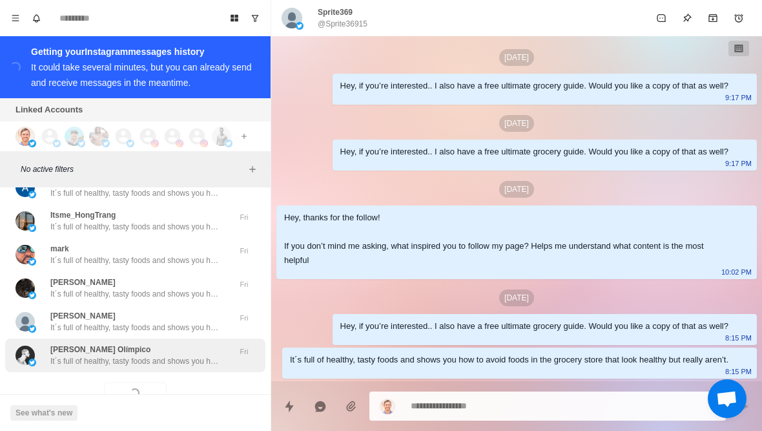
click at [167, 338] on div "Espíritu Olímpico It´s full of healthy, tasty foods and shows you how to avoid …" at bounding box center [135, 355] width 260 height 34
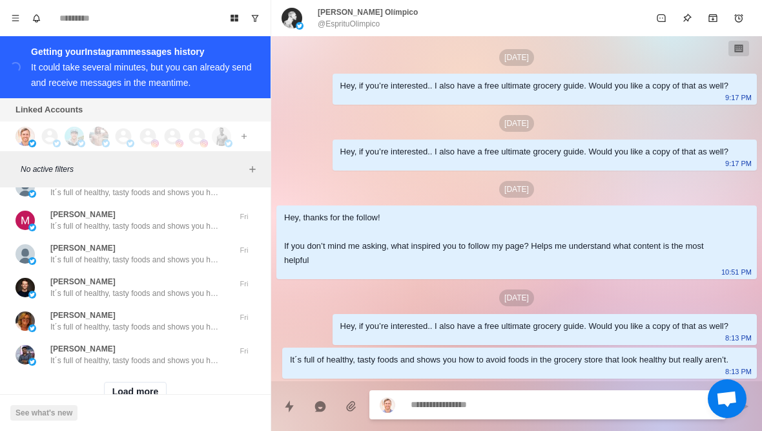
scroll to position [24715, 0]
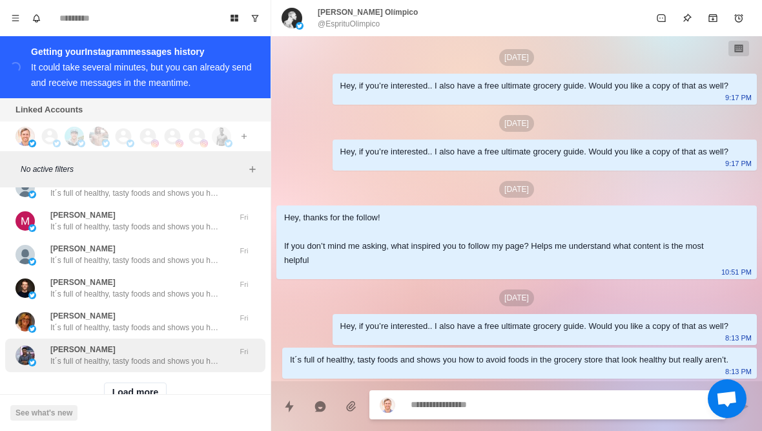
click at [146, 338] on div "Mrityunjoy Bauri It´s full of healthy, tasty foods and shows you how to avoid f…" at bounding box center [135, 355] width 260 height 34
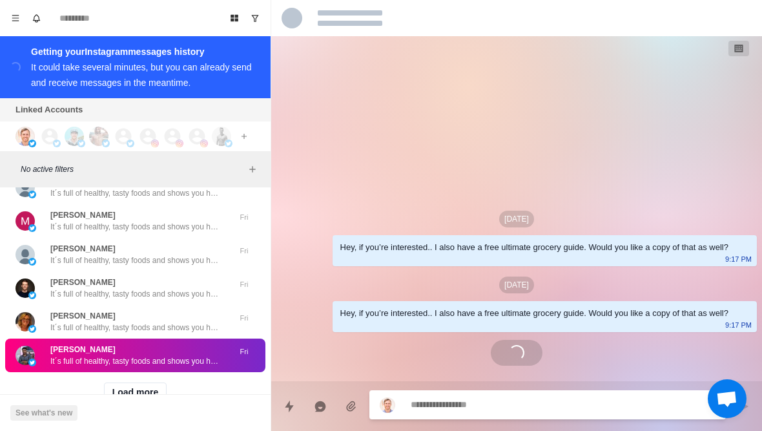
scroll to position [0, 0]
click at [152, 382] on button "Load more" at bounding box center [135, 392] width 63 height 21
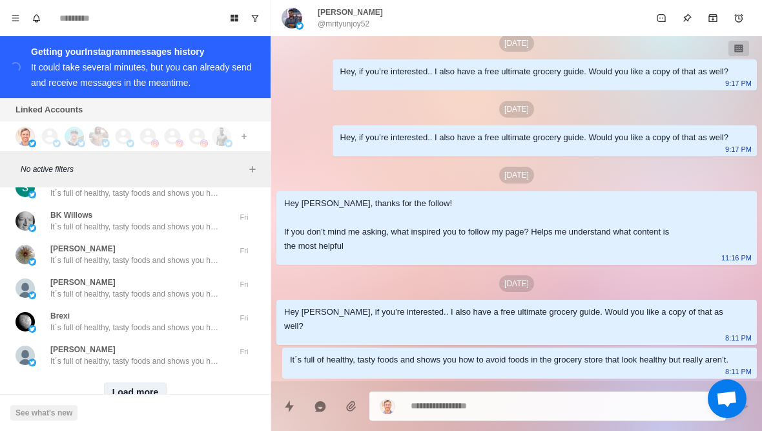
scroll to position [25386, 0]
click at [129, 382] on button "Load more" at bounding box center [135, 392] width 63 height 21
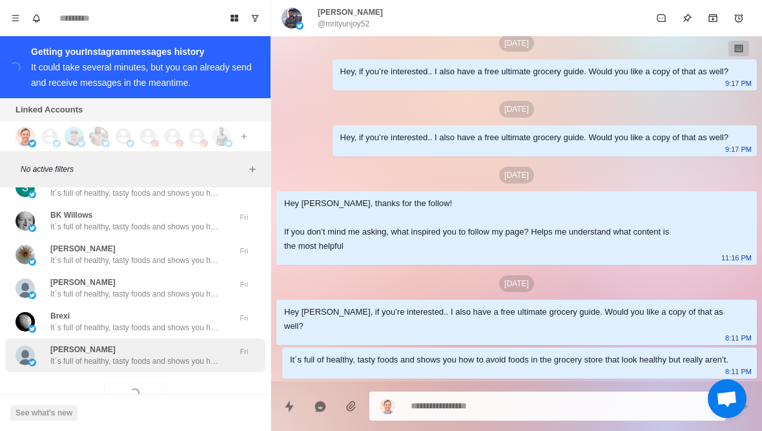
click at [161, 355] on p "It´s full of healthy, tasty foods and shows you how to avoid foods in the groce…" at bounding box center [134, 361] width 168 height 12
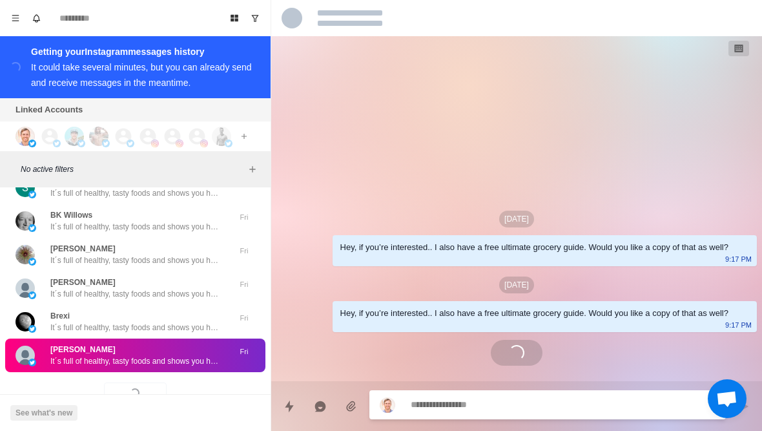
scroll to position [19, 0]
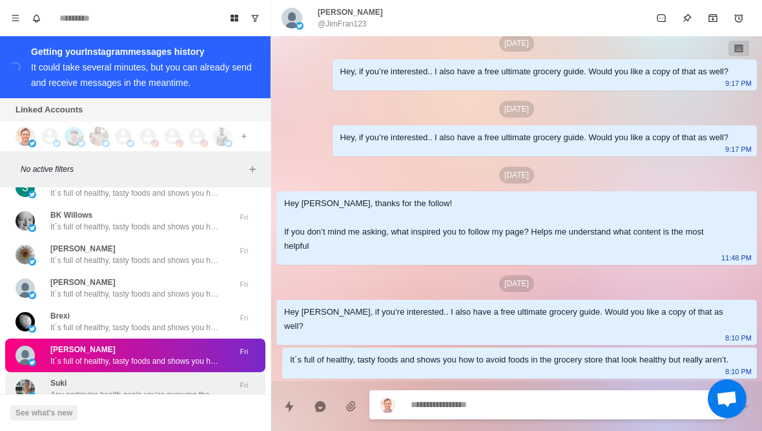
click at [170, 389] on p "Any particular health goals you're pursuing these days? Like losing fat or buil…" at bounding box center [134, 395] width 168 height 12
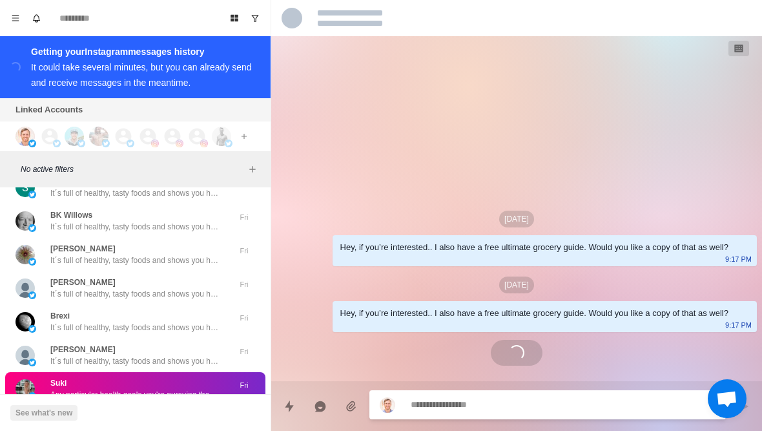
scroll to position [39, 0]
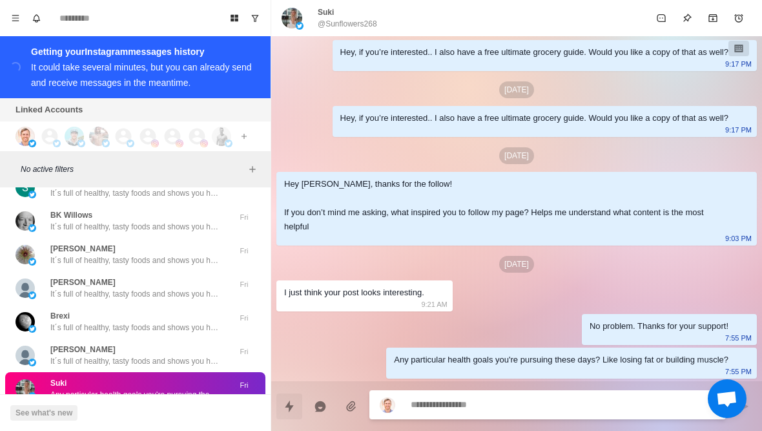
click at [298, 407] on button "Quick replies" at bounding box center [289, 406] width 26 height 26
type textarea "*"
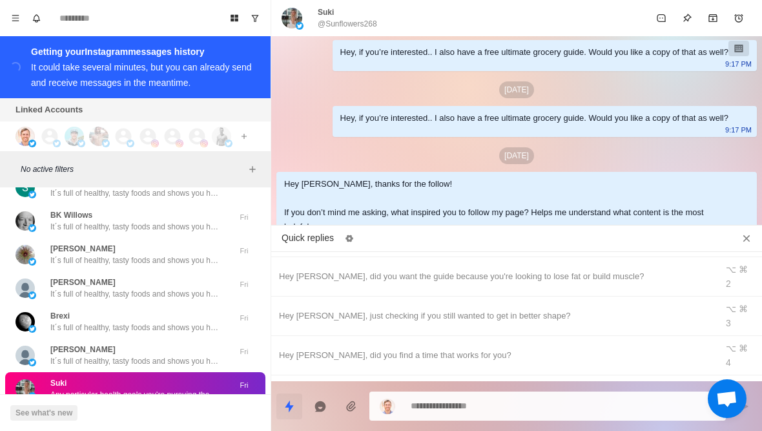
scroll to position [35, 0]
click at [330, 425] on div "Bumping this up" at bounding box center [494, 432] width 430 height 14
type textarea "**********"
click at [738, 230] on button "Close quick replies" at bounding box center [746, 238] width 21 height 21
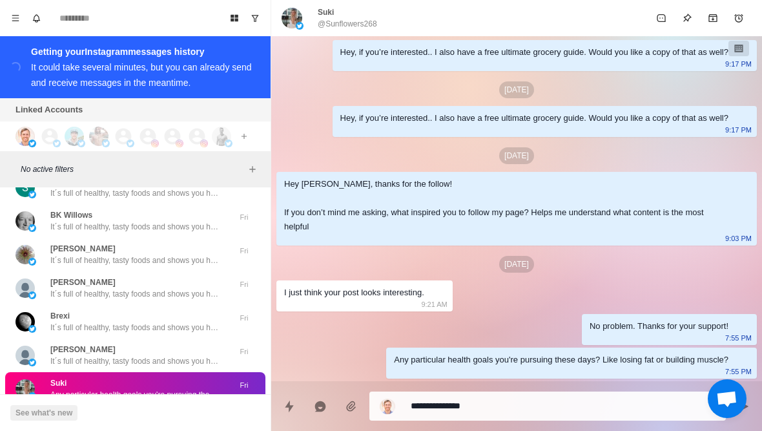
click at [618, 403] on textarea "**********" at bounding box center [562, 405] width 305 height 19
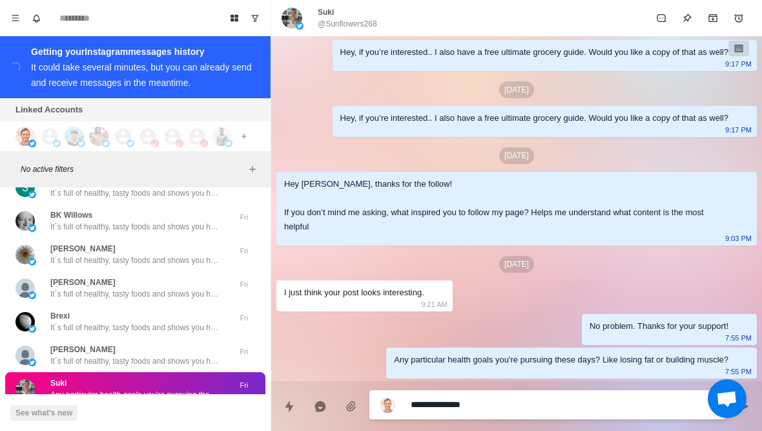
type textarea "*"
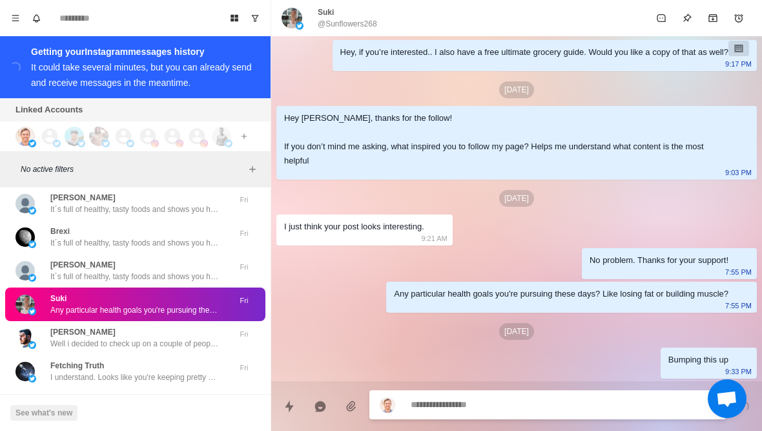
scroll to position [25485, 0]
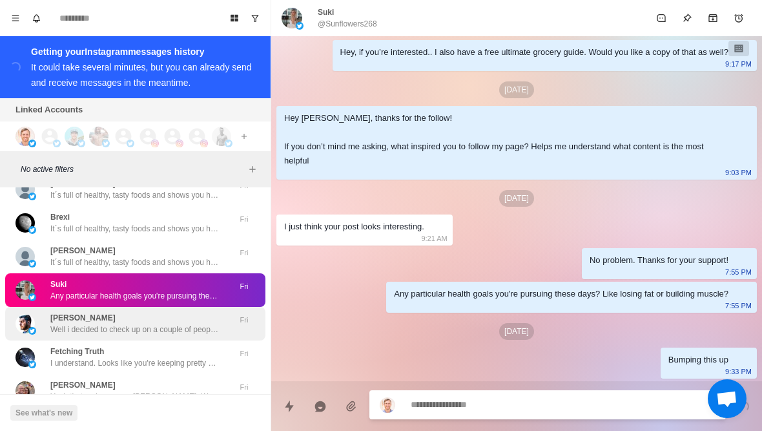
click at [149, 307] on div "Dennis Porterr Well i decided to check up on a couple of people randomly, to kn…" at bounding box center [135, 324] width 260 height 34
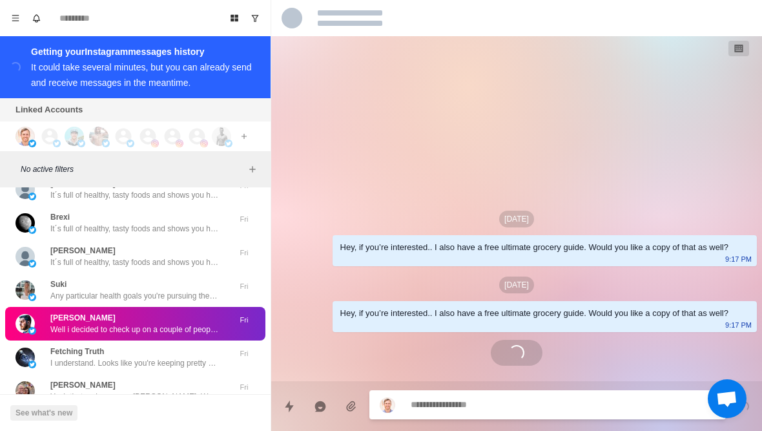
scroll to position [0, 0]
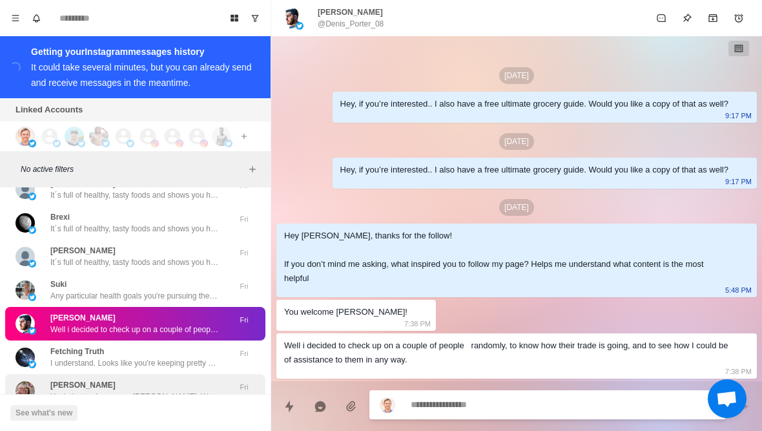
click at [151, 374] on div "Mike Yeah that makes sense Mike. What is it about your approach that even requi…" at bounding box center [135, 391] width 260 height 34
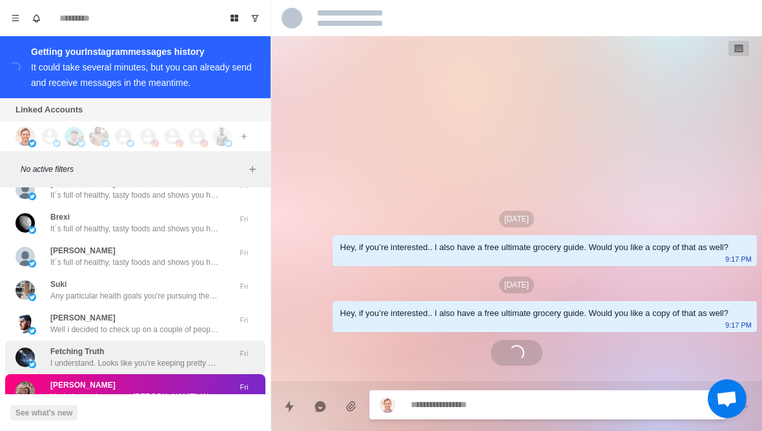
click at [159, 357] on p "I understand. Looks like you're keeping pretty active about your health. In wha…" at bounding box center [134, 363] width 168 height 12
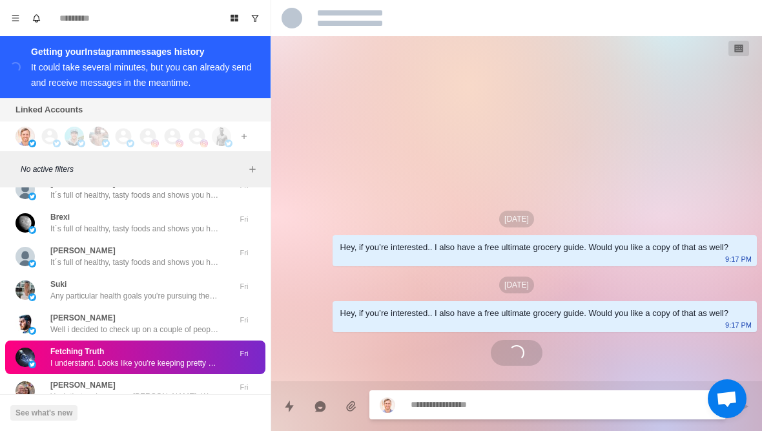
scroll to position [143, 0]
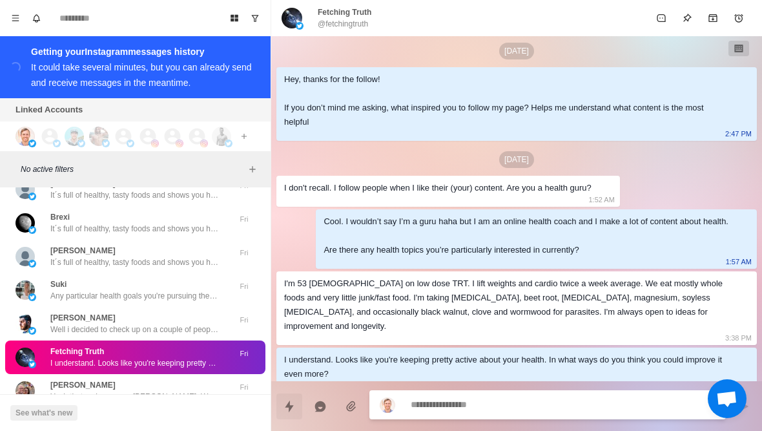
click at [277, 405] on button "Quick replies" at bounding box center [289, 406] width 26 height 26
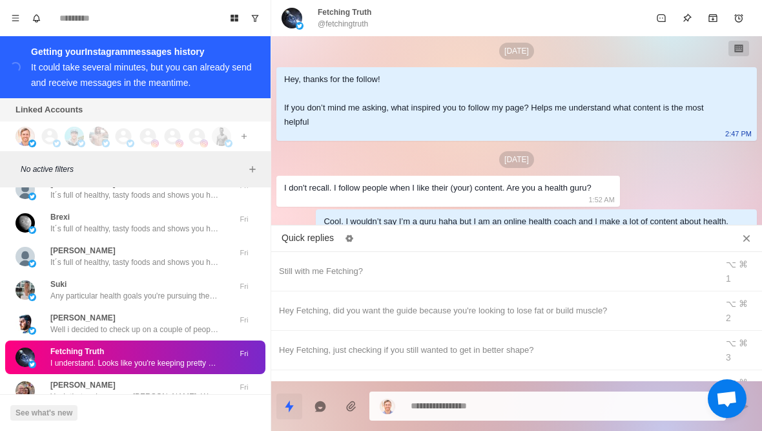
type textarea "*"
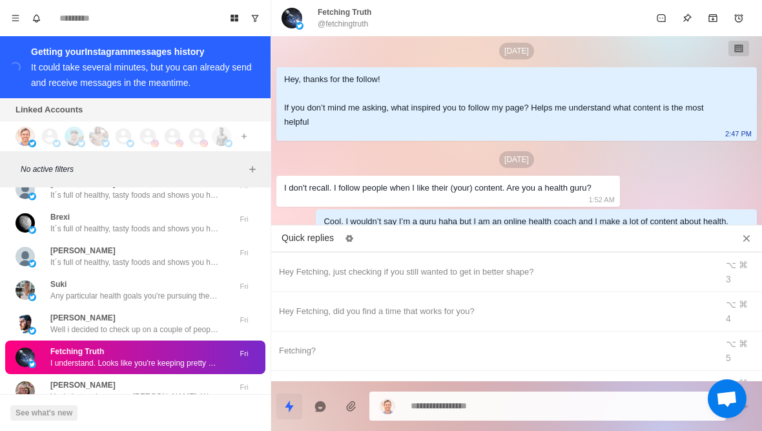
scroll to position [79, 0]
click at [408, 382] on div "Bumping this up" at bounding box center [494, 389] width 430 height 14
type textarea "**********"
click at [755, 234] on button "Close quick replies" at bounding box center [746, 238] width 21 height 21
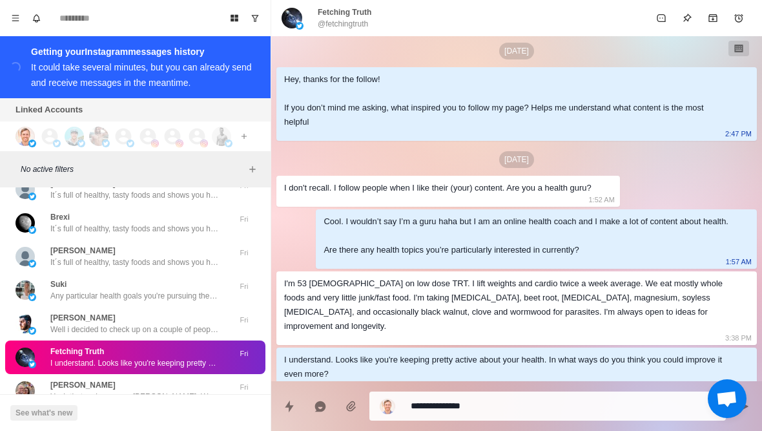
click at [639, 410] on textarea "**********" at bounding box center [562, 405] width 305 height 19
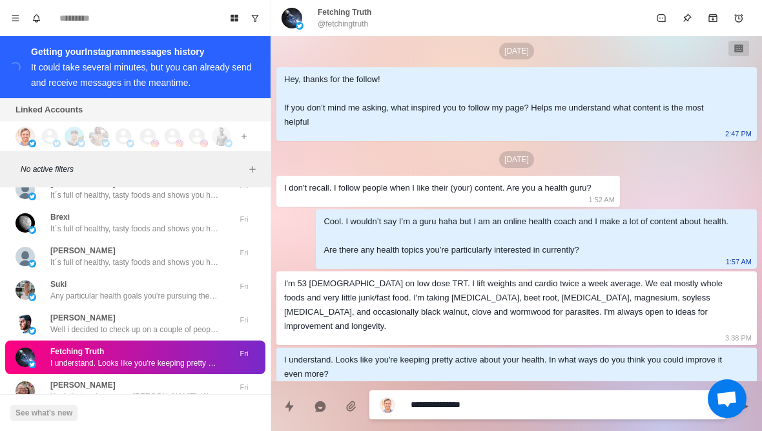
type textarea "*"
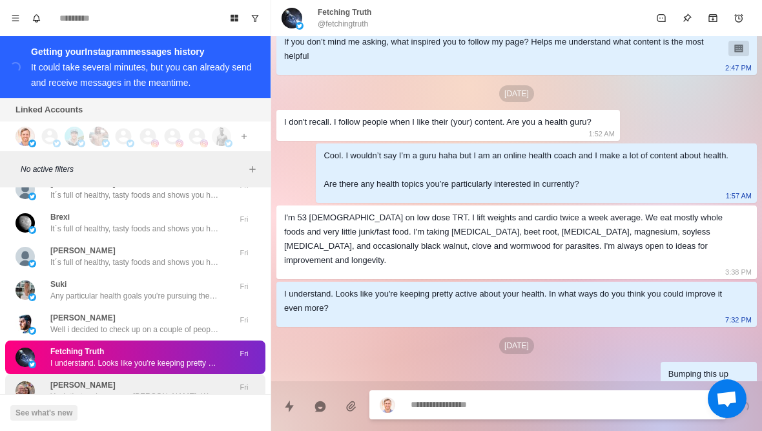
click at [170, 374] on div "Mike Yeah that makes sense Mike. What is it about your approach that even requi…" at bounding box center [135, 391] width 260 height 34
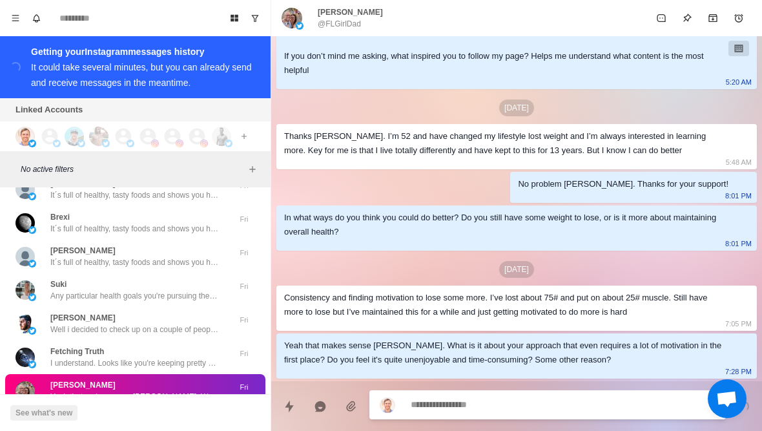
scroll to position [195, 0]
click at [293, 409] on icon "Quick replies" at bounding box center [289, 406] width 13 height 13
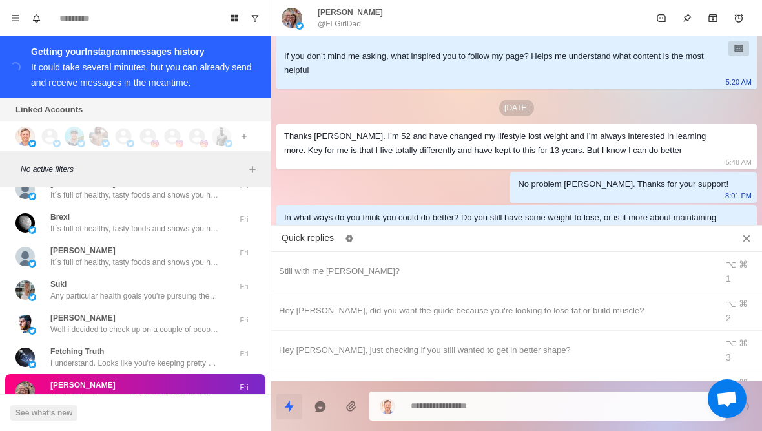
type textarea "*"
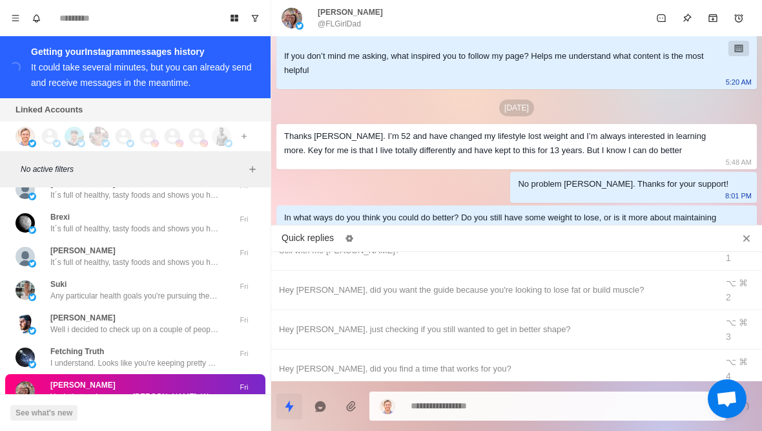
scroll to position [22, 0]
click at [393, 400] on div "[PERSON_NAME]?" at bounding box center [494, 407] width 430 height 14
type textarea "*****"
click at [633, 411] on textarea "*****" at bounding box center [562, 405] width 305 height 19
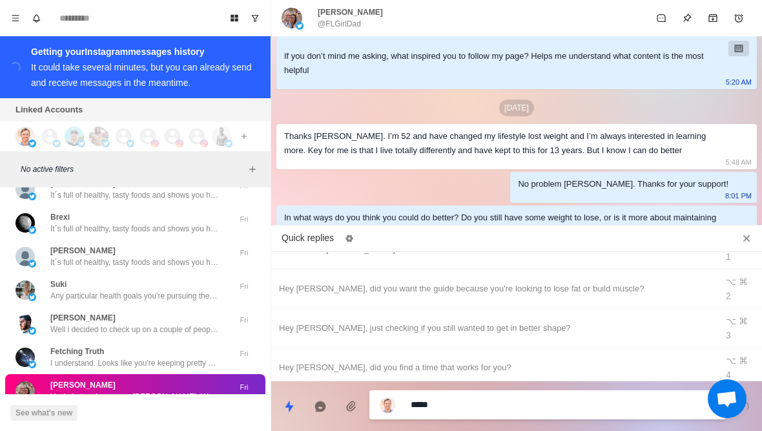
type textarea "*"
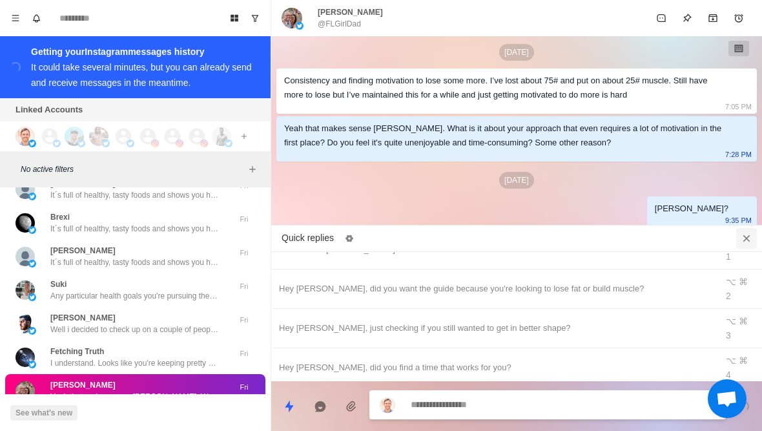
click at [748, 232] on icon "Close quick replies" at bounding box center [746, 238] width 13 height 13
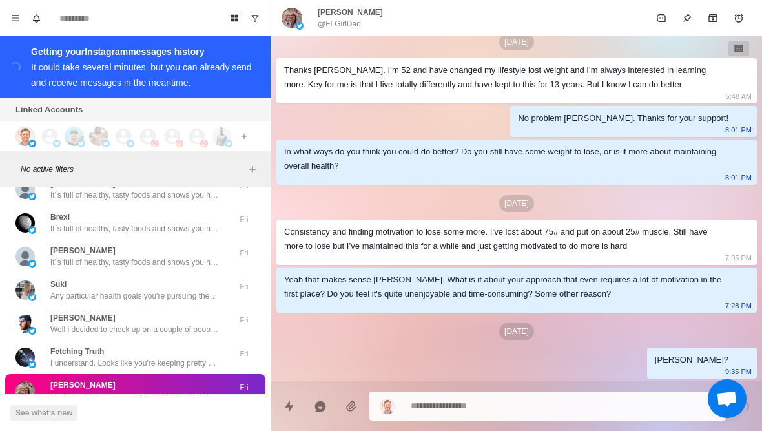
scroll to position [25572, 0]
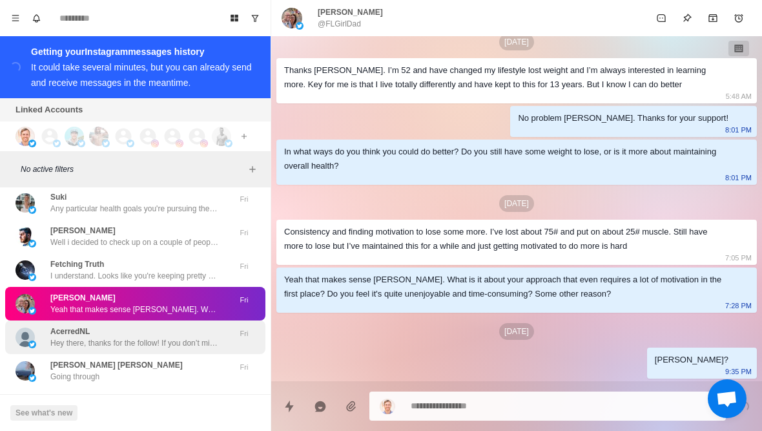
click at [165, 337] on p "Hey there, thanks for the follow! If you don’t mind me asking, what inspired yo…" at bounding box center [134, 343] width 168 height 12
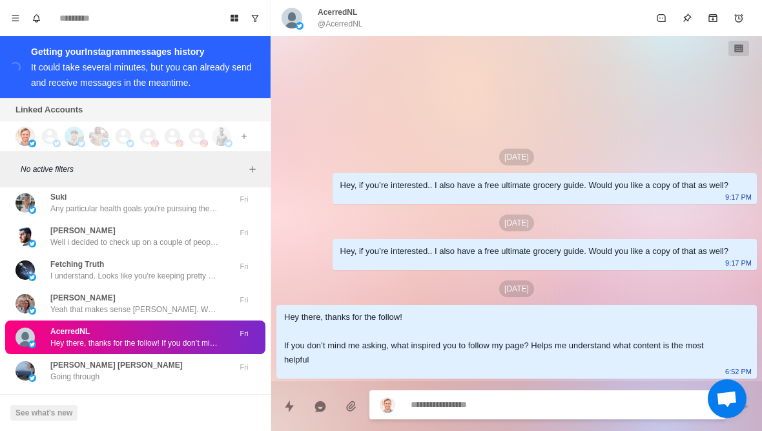
scroll to position [25584, 0]
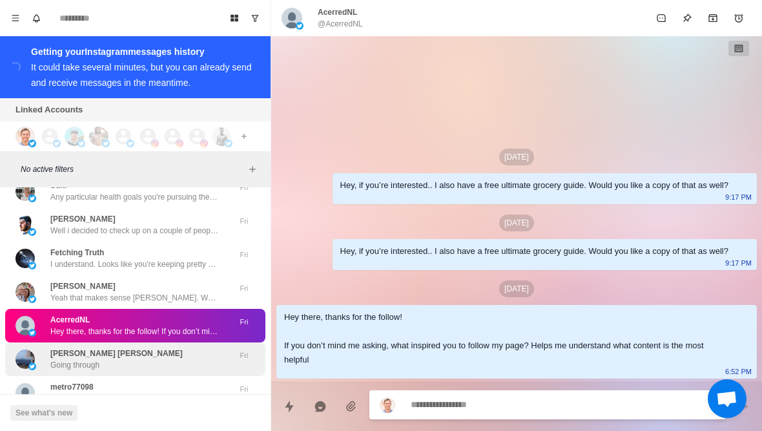
click at [167, 347] on div "Stan Stan Going through" at bounding box center [121, 358] width 212 height 23
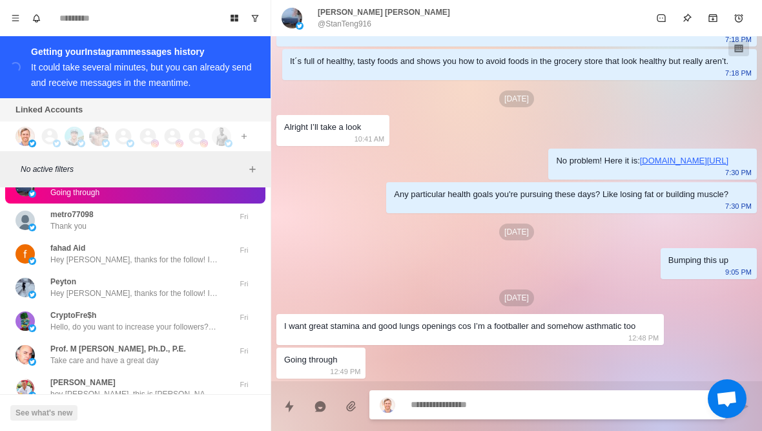
scroll to position [25751, 0]
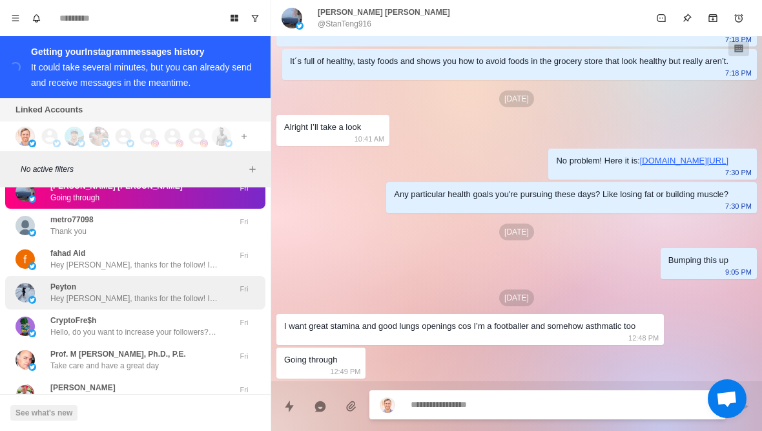
click at [203, 281] on div "Peyton Hey Peyton, thanks for the follow! If you don’t mind me asking, what ins…" at bounding box center [134, 292] width 168 height 23
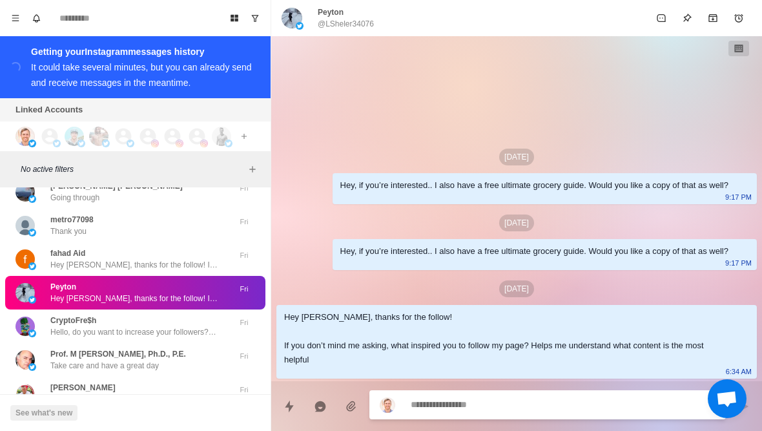
scroll to position [25760, 0]
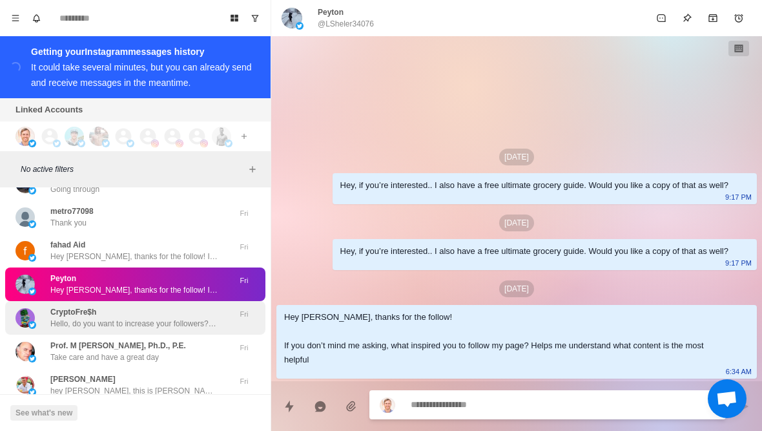
click at [187, 306] on div "CryptoFre$h Hello, do you want to increase your followers? 👇 TikTok Twitter Ins…" at bounding box center [134, 317] width 168 height 23
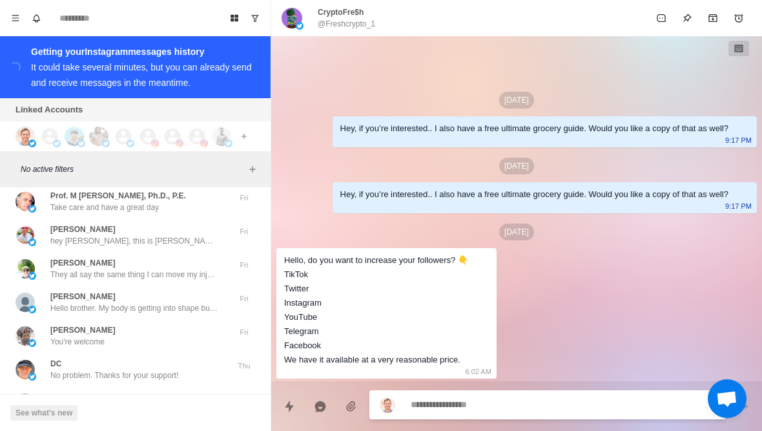
scroll to position [25911, 0]
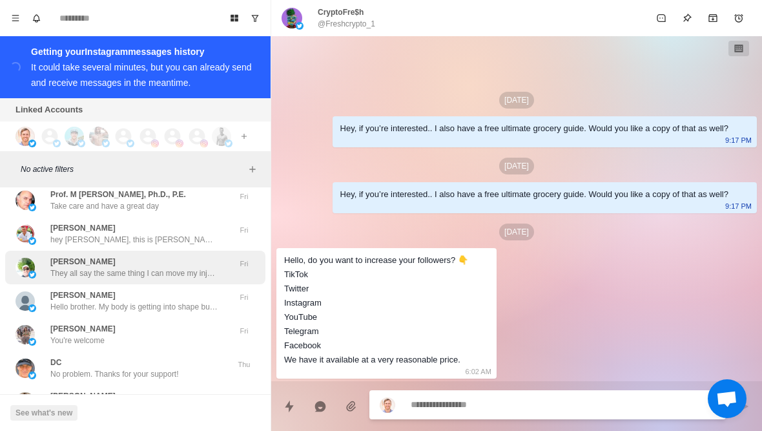
click at [200, 267] on p "They all say the same thing I can move my injury. It doesn’t hurt. I say congra…" at bounding box center [134, 273] width 168 height 12
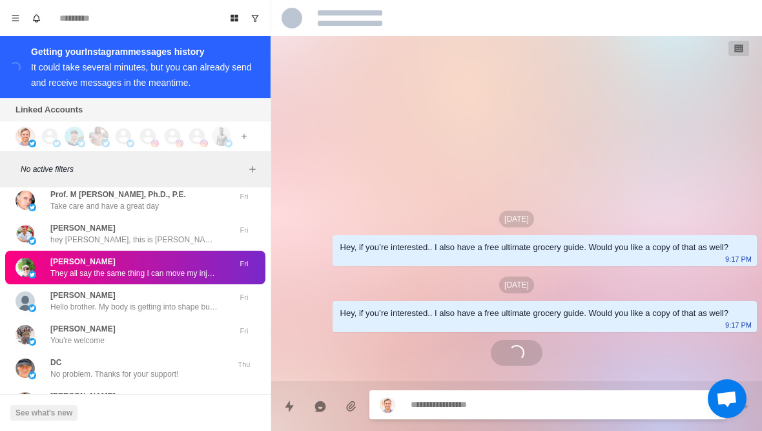
scroll to position [626, 0]
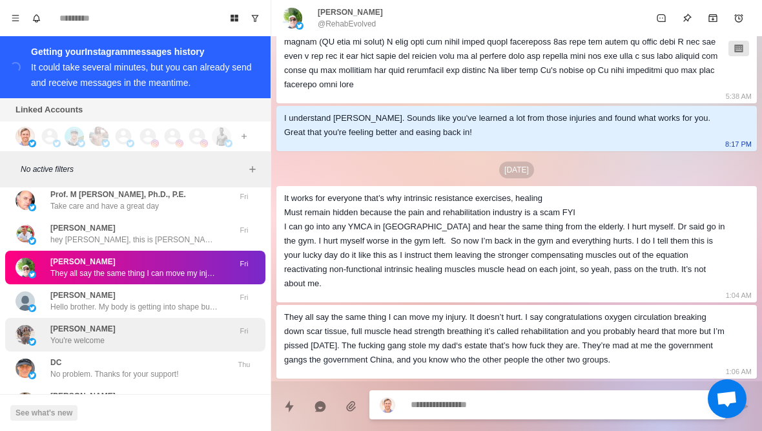
click at [155, 318] on div "Gracie Bon You're welcome Fri" at bounding box center [135, 335] width 260 height 34
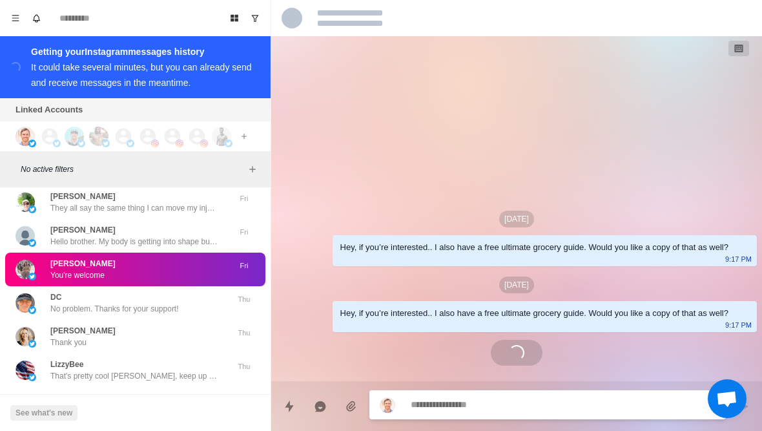
scroll to position [25976, 0]
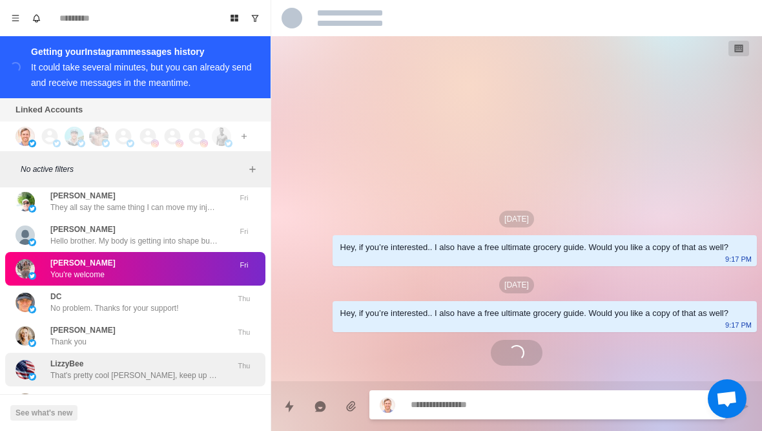
click at [154, 369] on p "That's pretty cool Lizzy, keep up the good work!" at bounding box center [134, 375] width 168 height 12
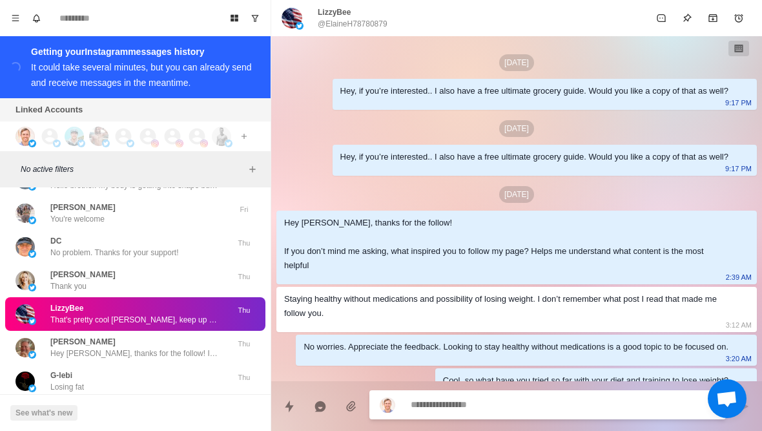
scroll to position [278, 0]
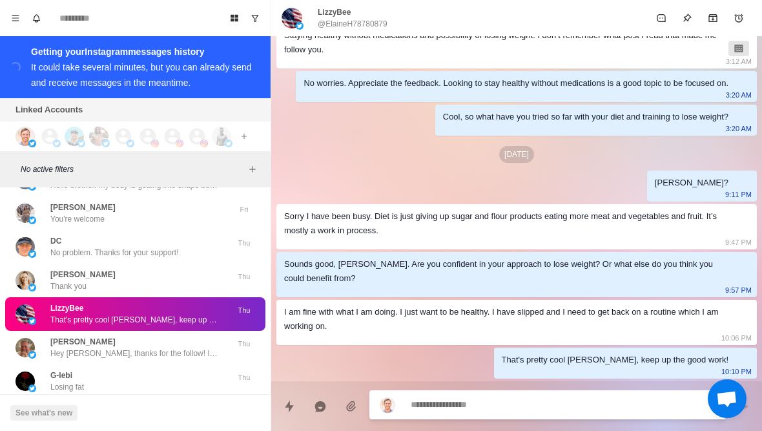
click at [145, 408] on button "Load more" at bounding box center [135, 418] width 63 height 21
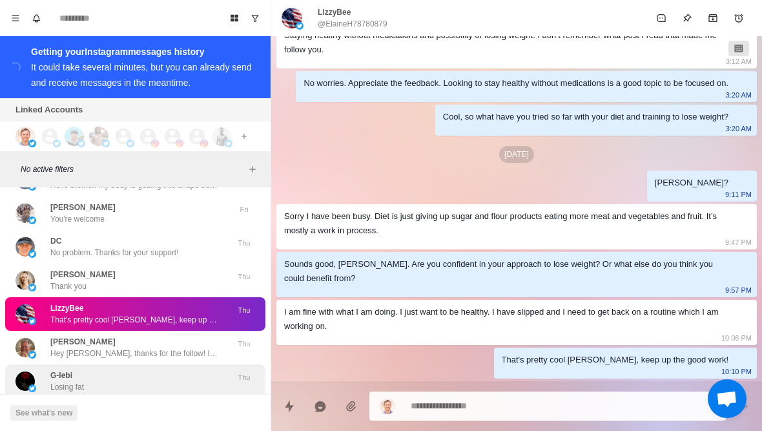
click at [160, 369] on div "G-lebi Losing fat" at bounding box center [121, 380] width 212 height 23
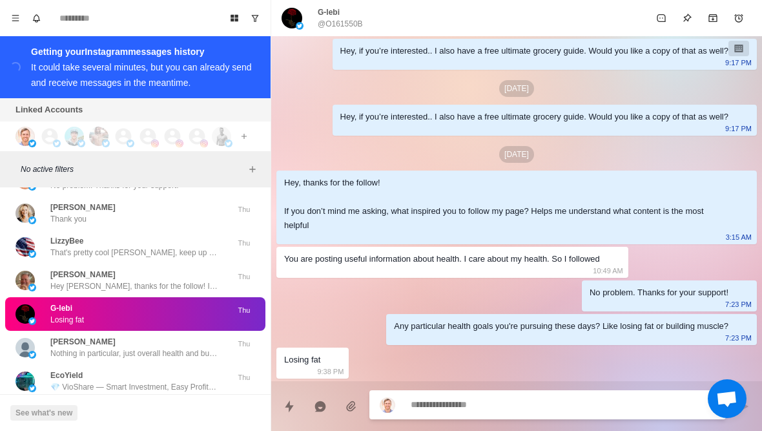
scroll to position [26105, 0]
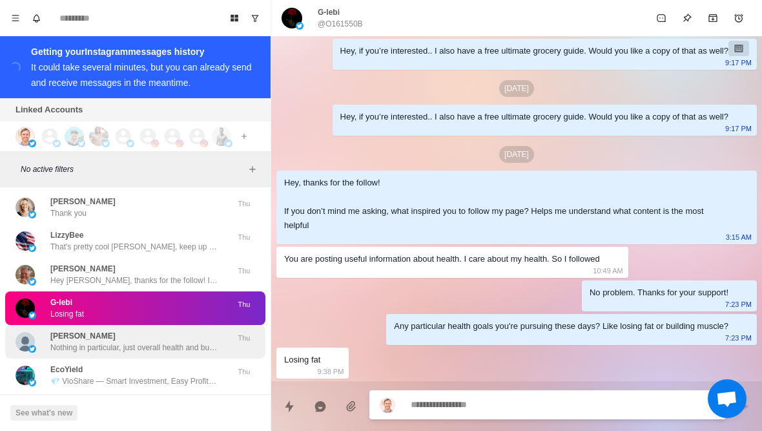
click at [169, 341] on p "Nothing in particular, just overall health and building muscle." at bounding box center [134, 347] width 168 height 12
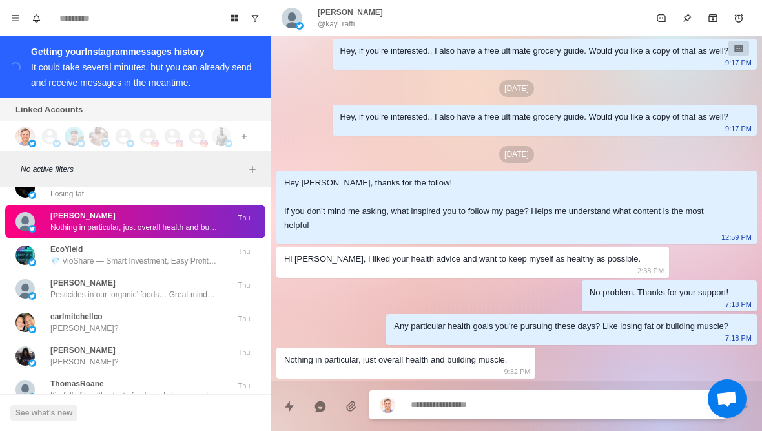
scroll to position [26235, 0]
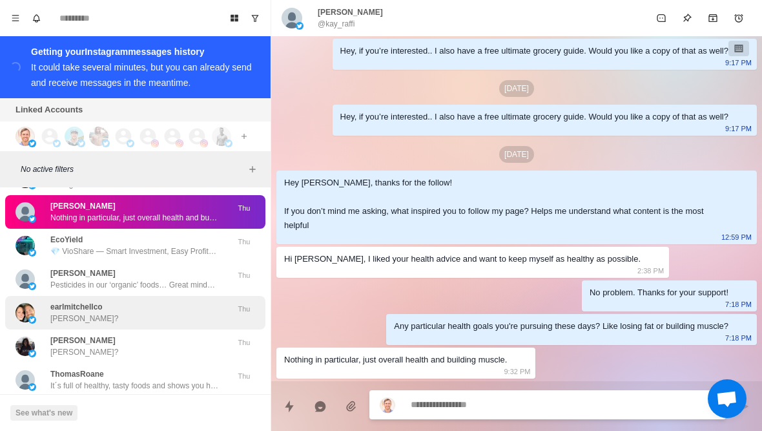
click at [183, 301] on div "earlmitchellco Earl?" at bounding box center [121, 312] width 212 height 23
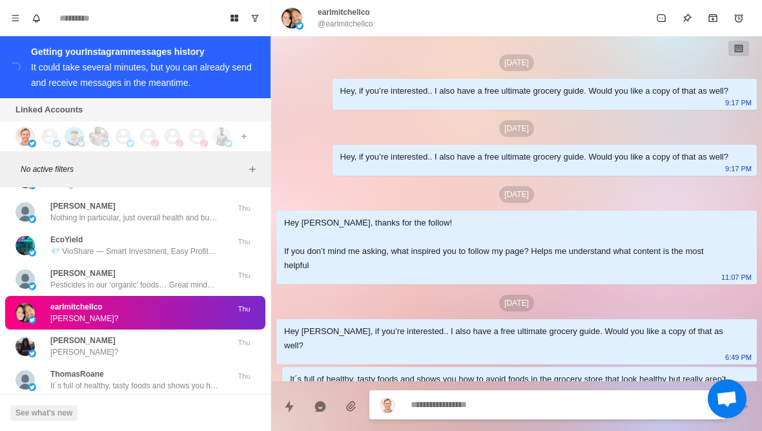
scroll to position [199, 0]
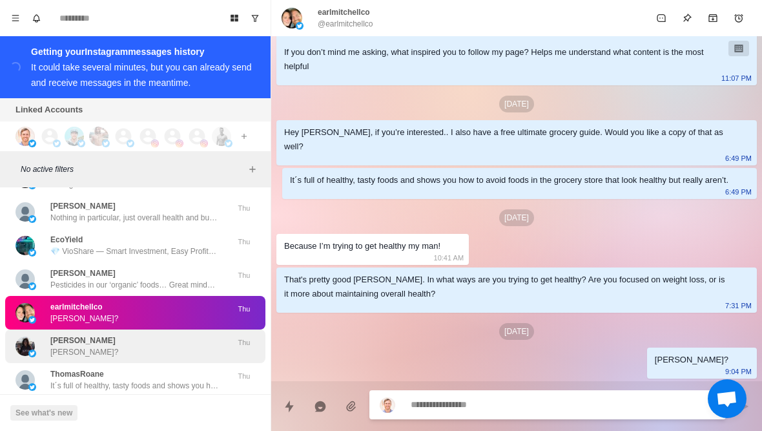
click at [187, 334] on div "Tammy Dobrinen Tammy?" at bounding box center [121, 345] width 212 height 23
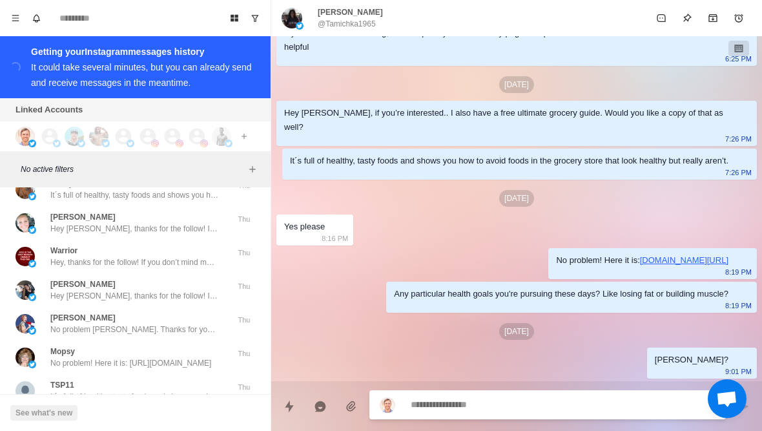
scroll to position [26457, 0]
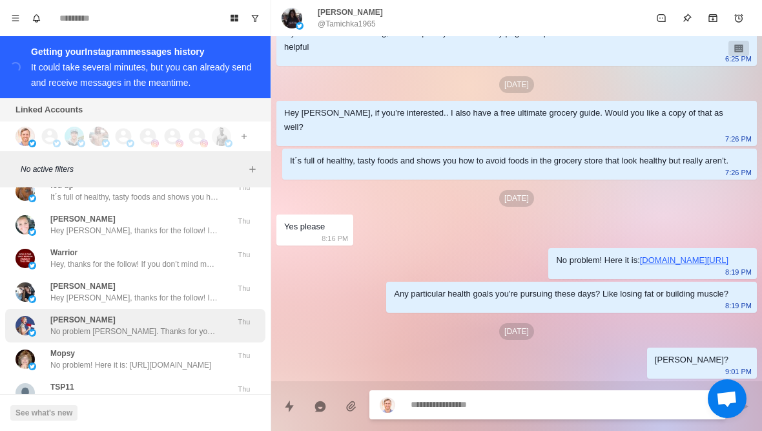
click at [188, 325] on p "No problem Laura. Thanks for your support!" at bounding box center [134, 331] width 168 height 12
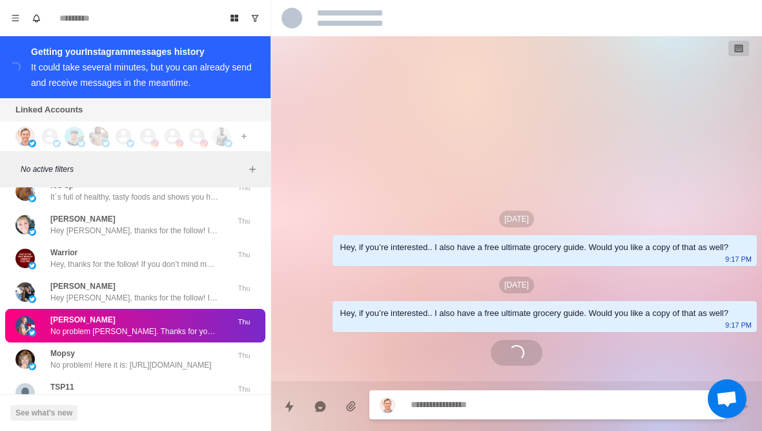
scroll to position [204, 0]
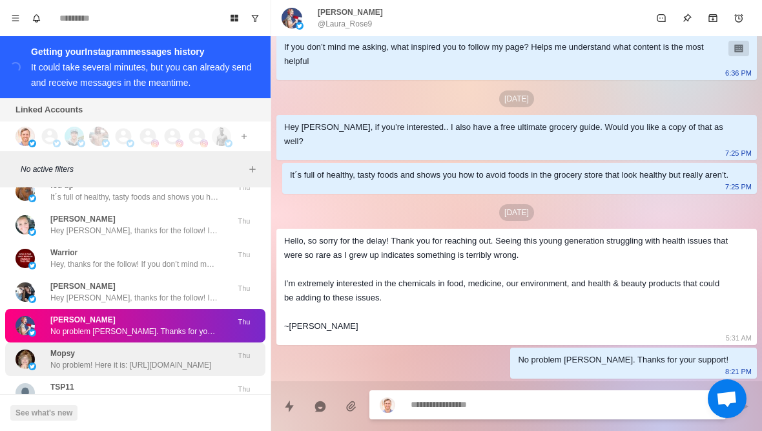
click at [157, 359] on p "No problem! Here it is: https://thoughtful-crafter-258.kit.com/groceryguide" at bounding box center [130, 365] width 161 height 12
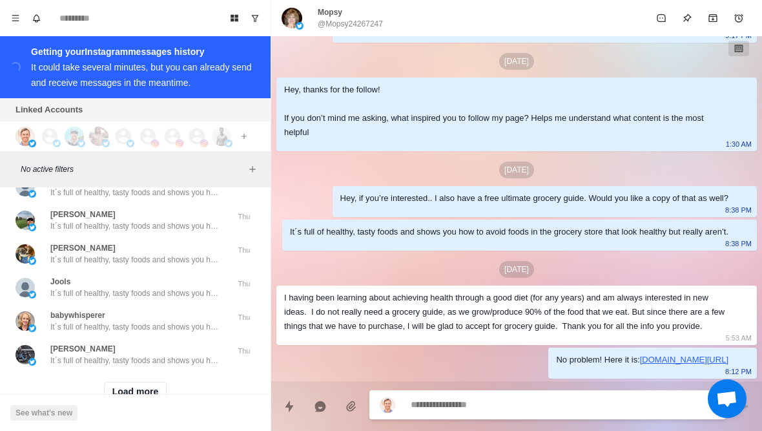
scroll to position [26729, 0]
click at [146, 382] on button "Load more" at bounding box center [135, 392] width 63 height 21
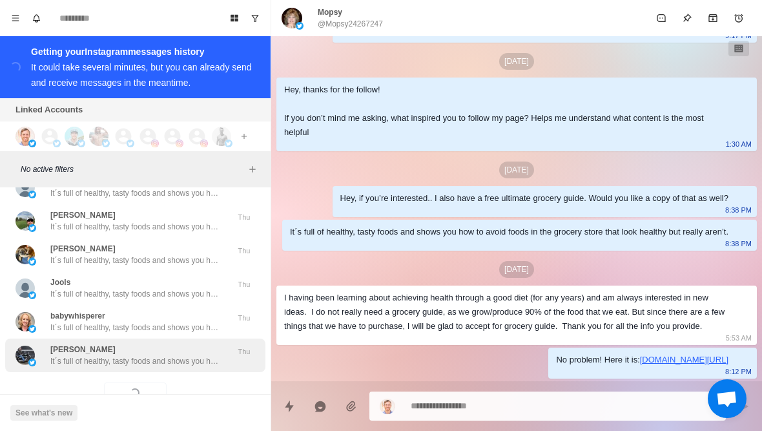
click at [167, 338] on div "Trevor French It´s full of healthy, tasty foods and shows you how to avoid food…" at bounding box center [135, 355] width 260 height 34
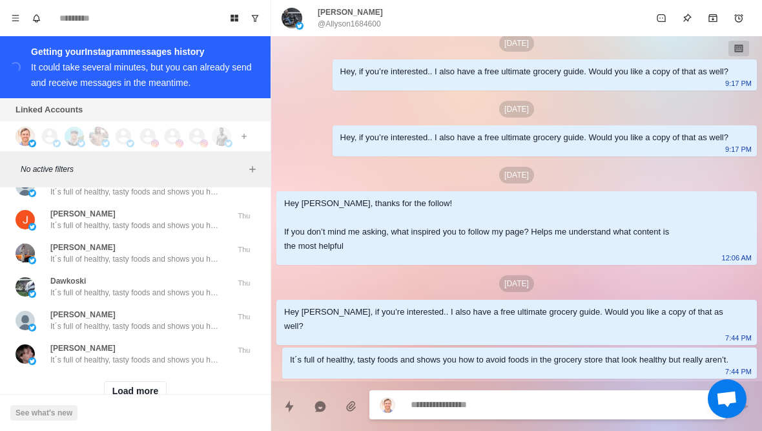
scroll to position [27400, 0]
click at [155, 382] on button "Load more" at bounding box center [135, 392] width 63 height 21
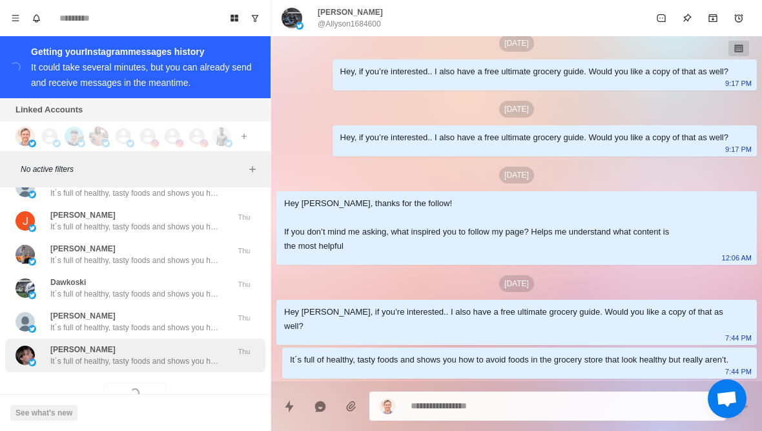
click at [193, 338] on div "Tudor Galbur It´s full of healthy, tasty foods and shows you how to avoid foods…" at bounding box center [135, 355] width 260 height 34
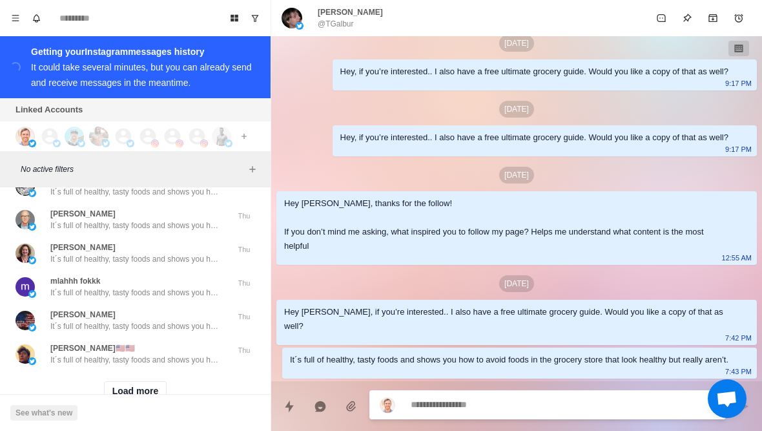
scroll to position [28071, 0]
click at [152, 382] on button "Load more" at bounding box center [135, 392] width 63 height 21
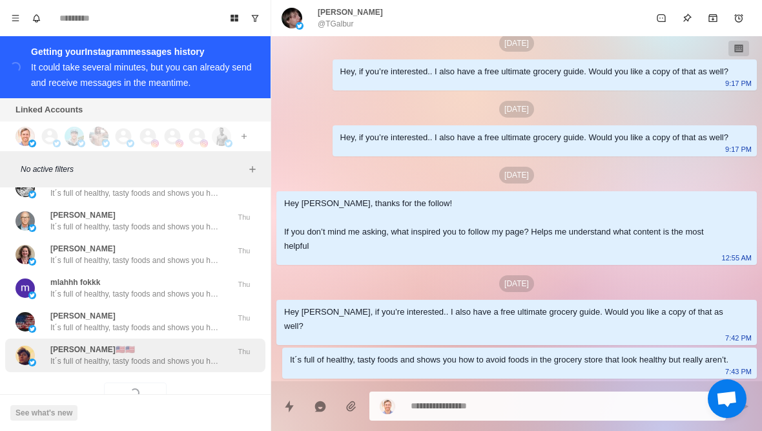
click at [199, 338] on div "Chris🇺🇸🇺🇸 It´s full of healthy, tasty foods and shows you how to avoid foods in…" at bounding box center [135, 355] width 260 height 34
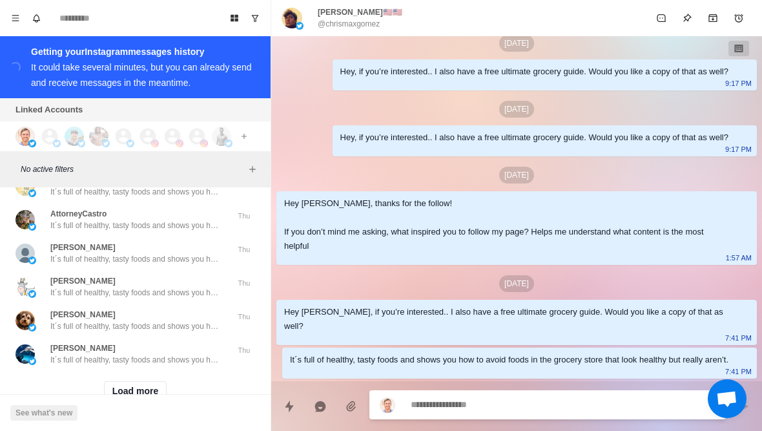
scroll to position [28743, 0]
click at [156, 382] on button "Load more" at bounding box center [135, 392] width 63 height 21
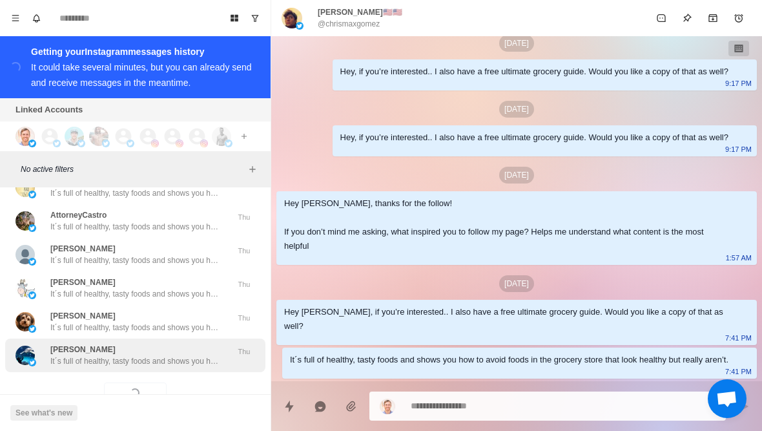
click at [194, 338] on div "Lorie It´s full of healthy, tasty foods and shows you how to avoid foods in the…" at bounding box center [135, 355] width 260 height 34
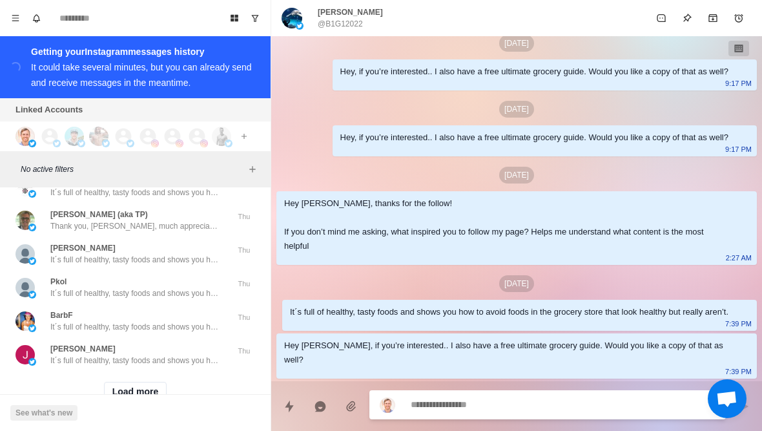
scroll to position [29426, 0]
click at [150, 382] on button "Load more" at bounding box center [135, 392] width 63 height 21
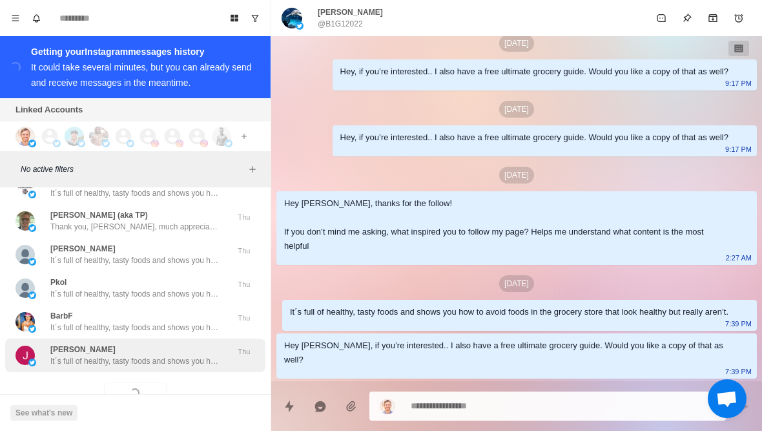
click at [178, 338] on div "Joanne Hepner It´s full of healthy, tasty foods and shows you how to avoid food…" at bounding box center [135, 355] width 260 height 34
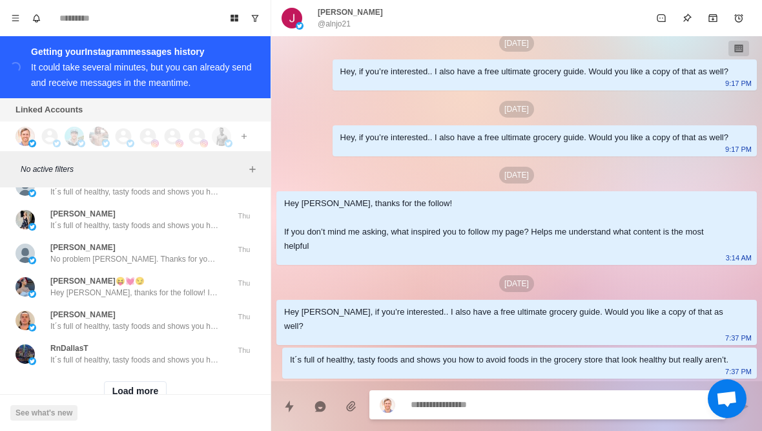
scroll to position [30097, 0]
click at [152, 382] on button "Load more" at bounding box center [135, 392] width 63 height 21
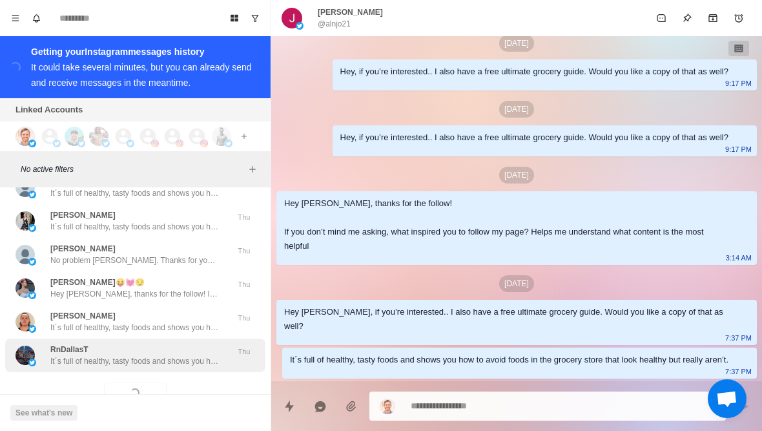
click at [187, 355] on p "It´s full of healthy, tasty foods and shows you how to avoid foods in the groce…" at bounding box center [134, 361] width 168 height 12
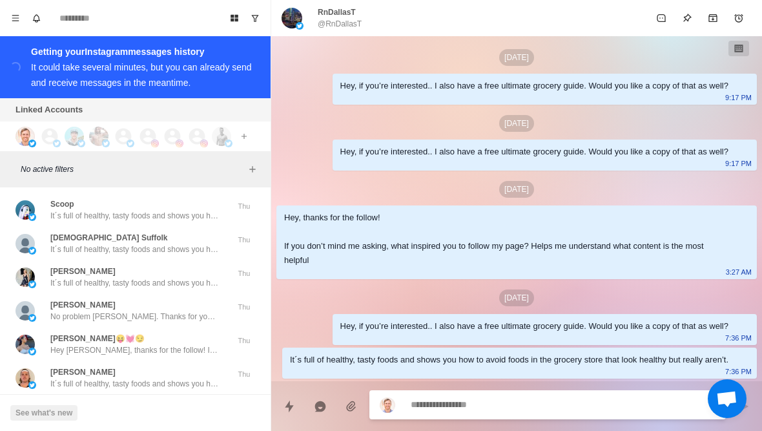
scroll to position [30036, 0]
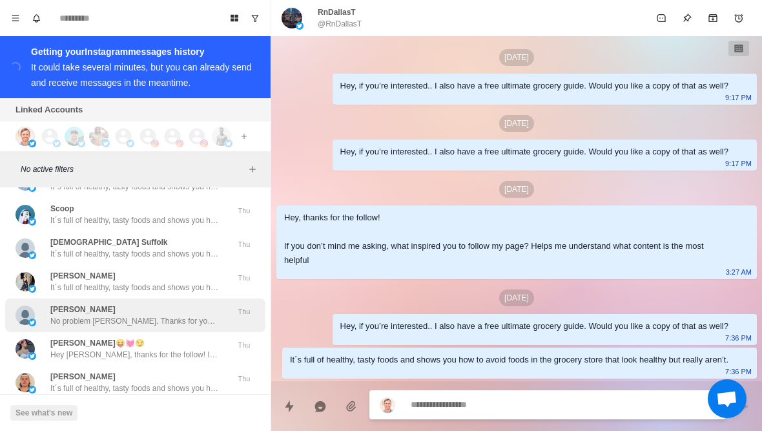
click at [201, 315] on p "No problem Marabeth. Thanks for your support!" at bounding box center [134, 321] width 168 height 12
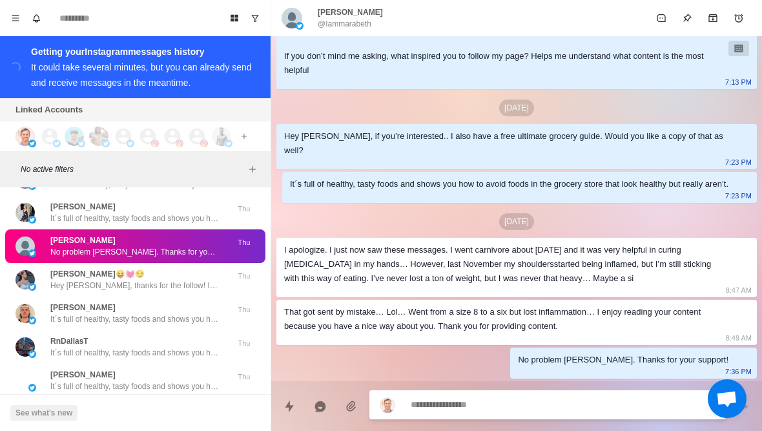
scroll to position [30114, 0]
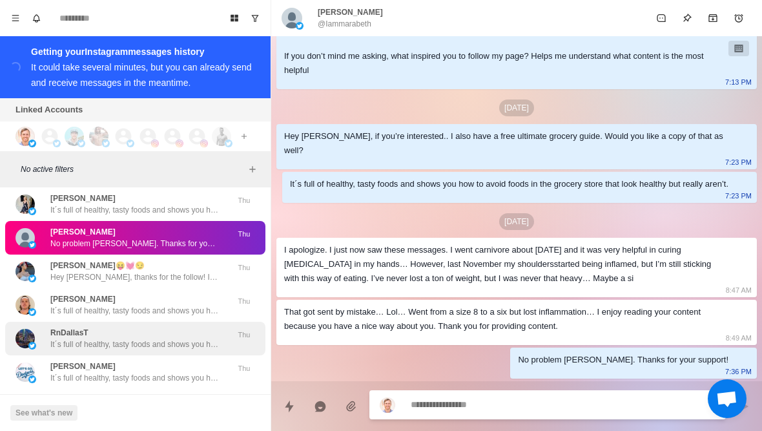
click at [214, 321] on div "RnDallasT It´s full of healthy, tasty foods and shows you how to avoid foods in…" at bounding box center [135, 338] width 260 height 34
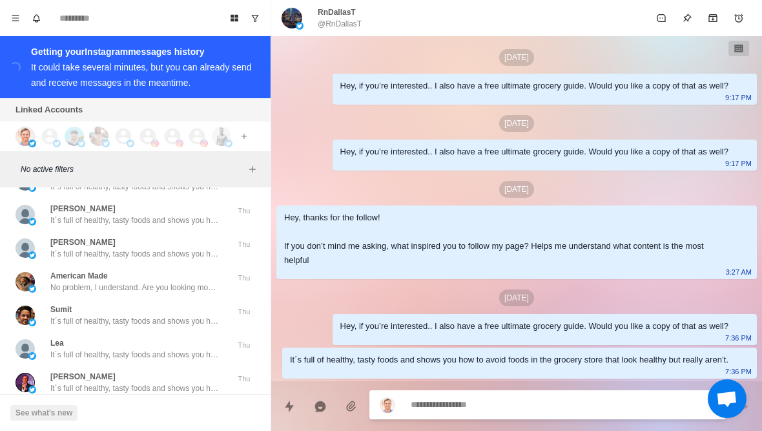
scroll to position [30345, 0]
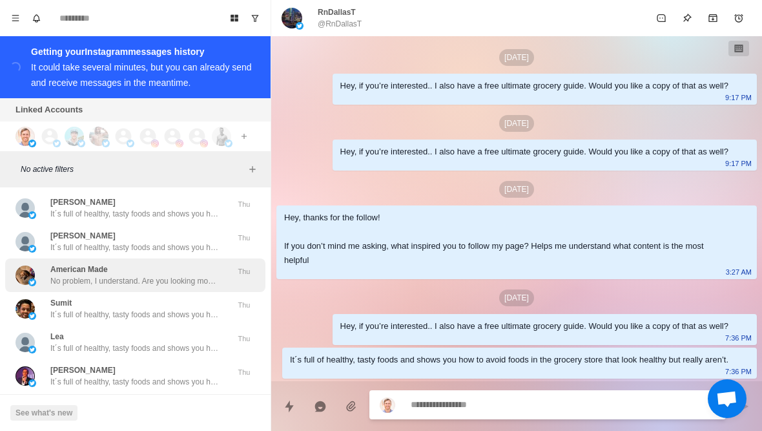
click at [213, 275] on p "No problem, I understand. Are you looking more on the side of building muscle r…" at bounding box center [134, 281] width 168 height 12
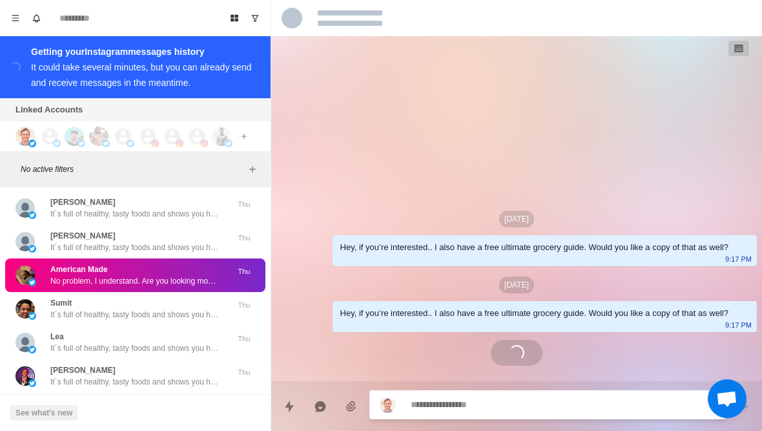
scroll to position [460, 0]
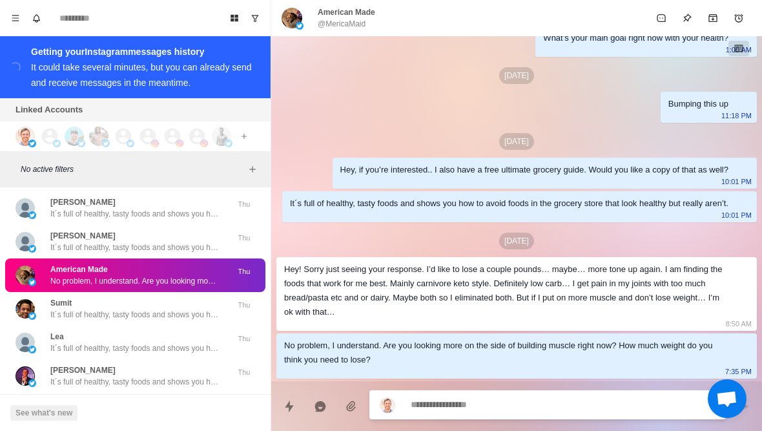
type textarea "*"
type textarea "**********"
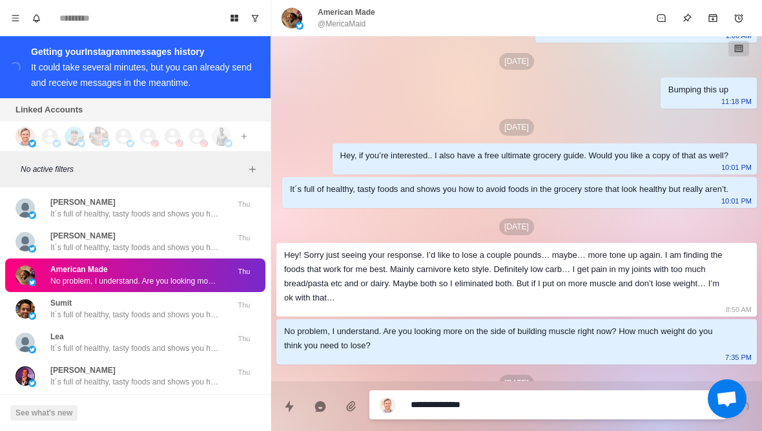
type textarea "*"
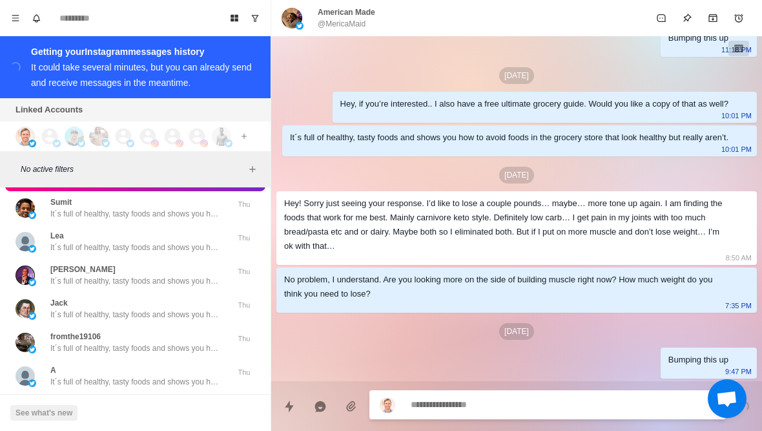
scroll to position [30463, 0]
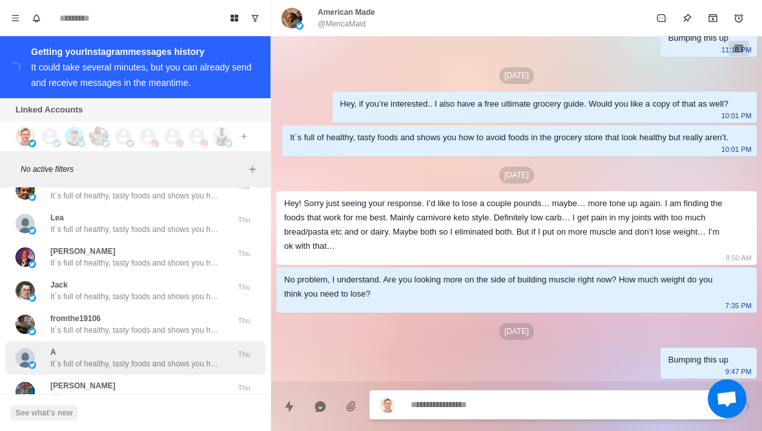
click at [187, 341] on div "A It´s full of healthy, tasty foods and shows you how to avoid foods in the gro…" at bounding box center [135, 358] width 260 height 34
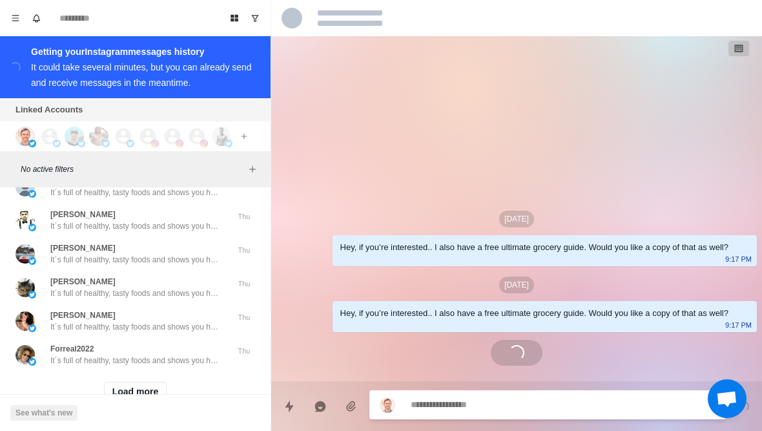
scroll to position [30768, 0]
click at [154, 382] on button "Load more" at bounding box center [135, 392] width 63 height 21
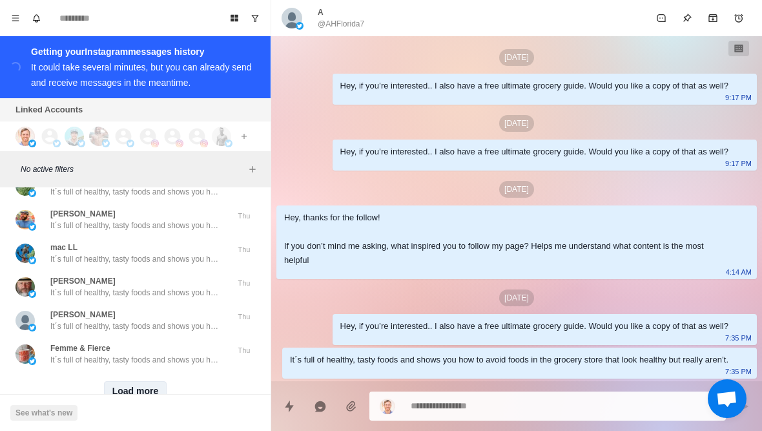
scroll to position [31439, 0]
click at [137, 382] on button "Load more" at bounding box center [135, 392] width 63 height 21
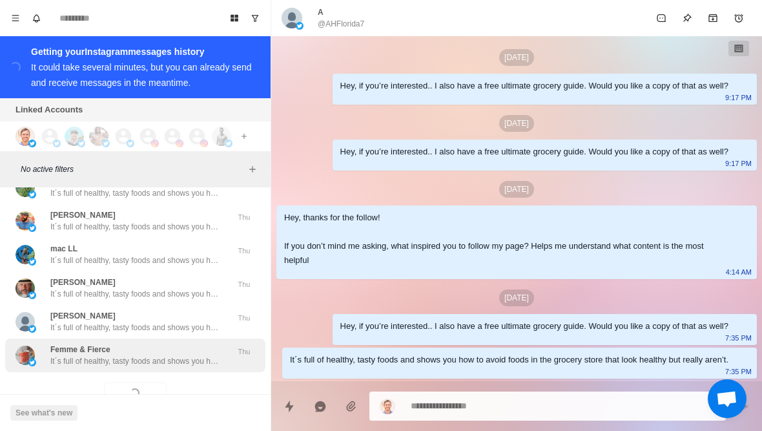
click at [180, 338] on div "Femme & Fierce It´s full of healthy, tasty foods and shows you how to avoid foo…" at bounding box center [135, 355] width 260 height 34
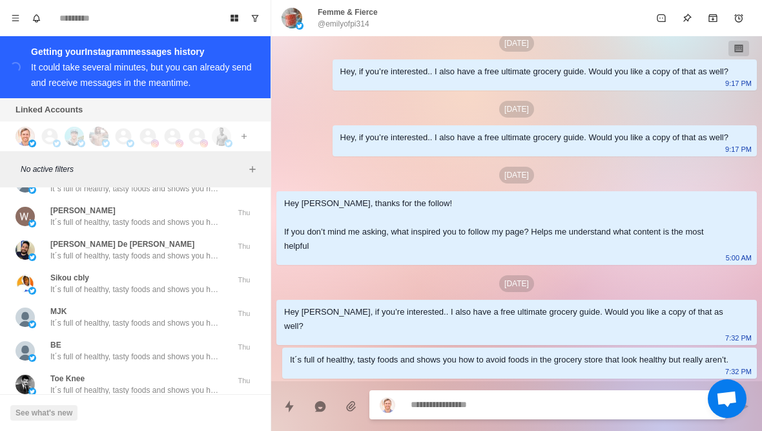
scroll to position [32110, 0]
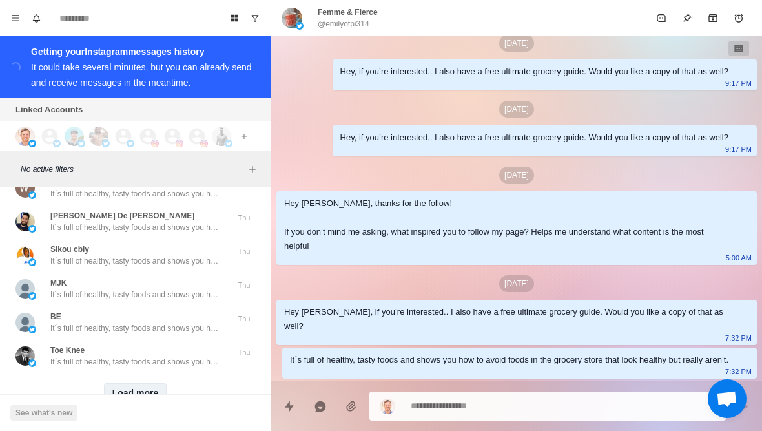
click at [157, 383] on button "Load more" at bounding box center [135, 393] width 63 height 21
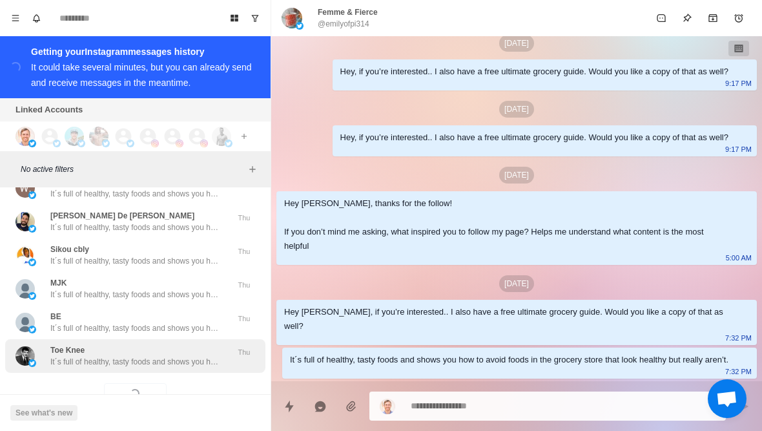
click at [198, 356] on p "It´s full of healthy, tasty foods and shows you how to avoid foods in the groce…" at bounding box center [134, 362] width 168 height 12
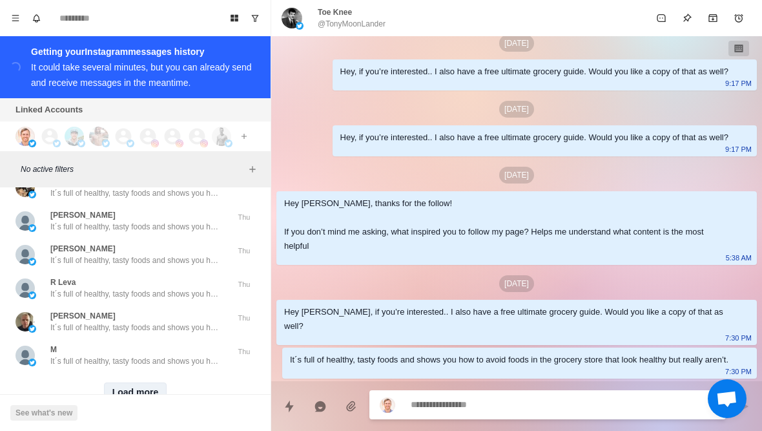
scroll to position [32782, 0]
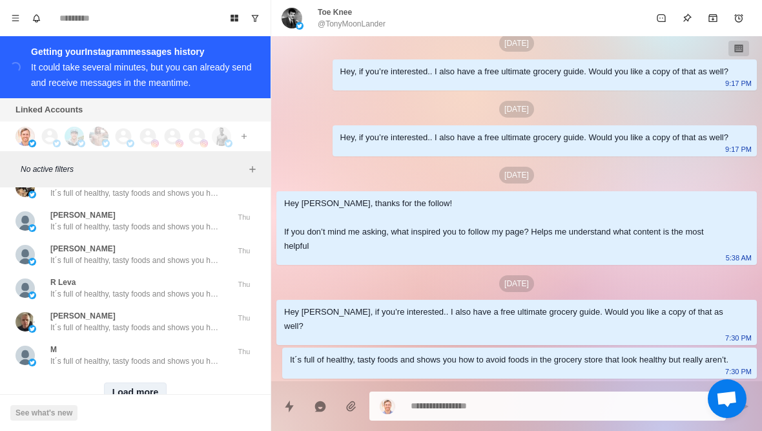
click at [145, 382] on button "Load more" at bounding box center [135, 392] width 63 height 21
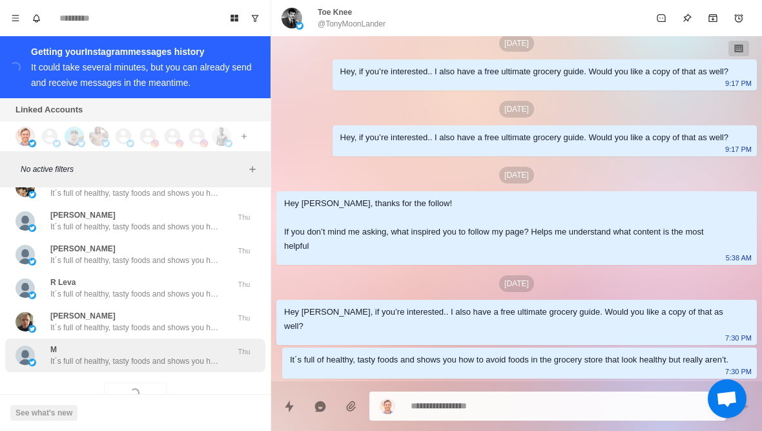
click at [174, 338] on div "M It´s full of healthy, tasty foods and shows you how to avoid foods in the gro…" at bounding box center [135, 355] width 260 height 34
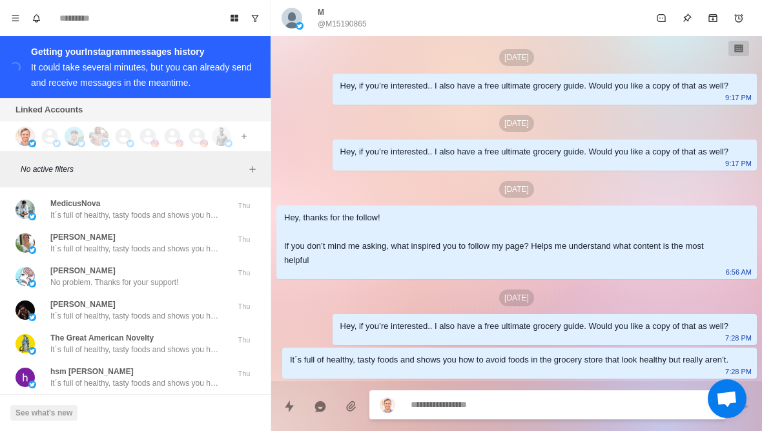
scroll to position [33402, 0]
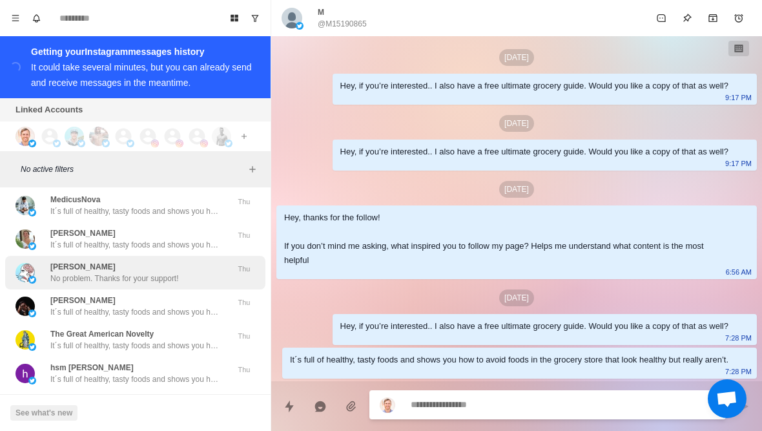
click at [179, 272] on p "No problem. Thanks for your support!" at bounding box center [114, 278] width 128 height 12
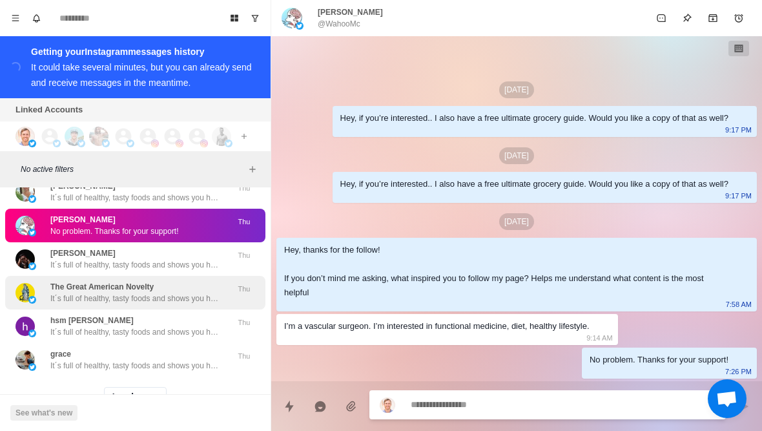
scroll to position [33448, 0]
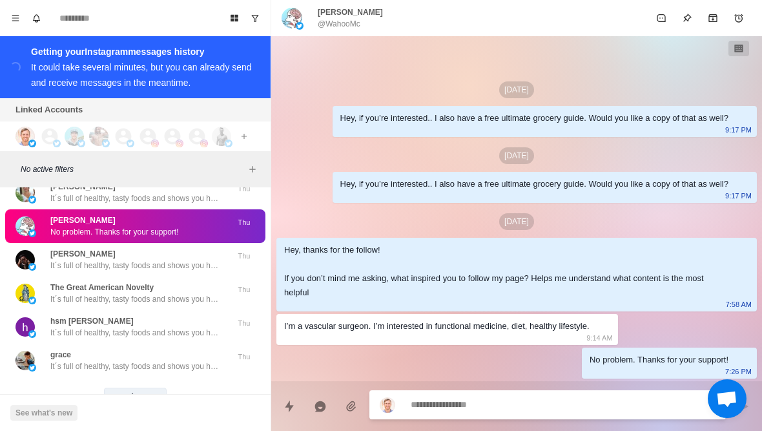
click at [148, 387] on button "Load more" at bounding box center [135, 397] width 63 height 21
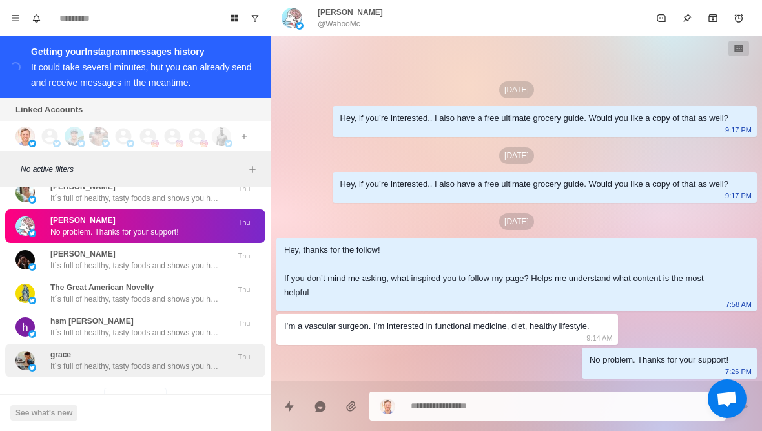
click at [188, 360] on p "It´s full of healthy, tasty foods and shows you how to avoid foods in the groce…" at bounding box center [134, 366] width 168 height 12
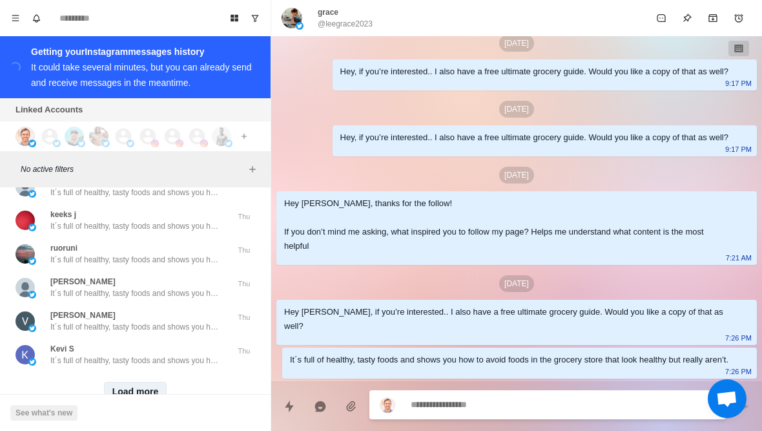
scroll to position [34124, 0]
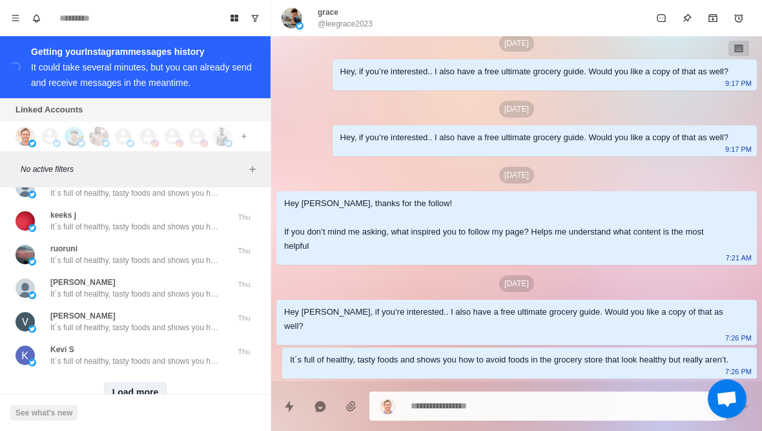
click at [139, 382] on button "Load more" at bounding box center [135, 392] width 63 height 21
click at [170, 372] on div "Loading... Load more" at bounding box center [135, 392] width 260 height 41
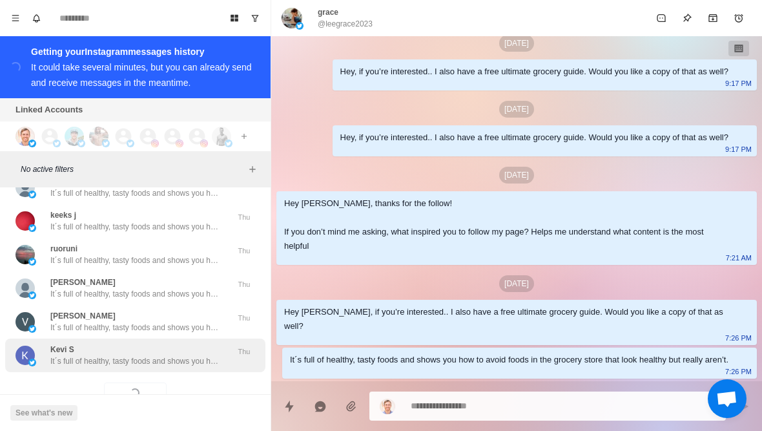
click at [177, 338] on div "Kevi S It´s full of healthy, tasty foods and shows you how to avoid foods in th…" at bounding box center [135, 355] width 260 height 34
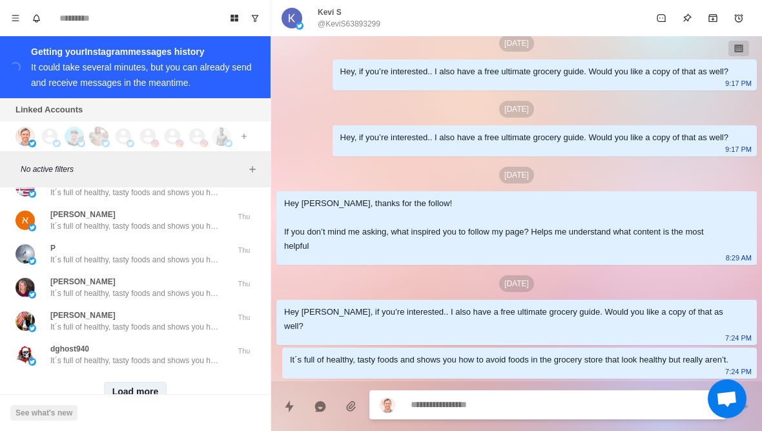
scroll to position [34796, 0]
click at [144, 372] on div "Load more" at bounding box center [135, 392] width 260 height 41
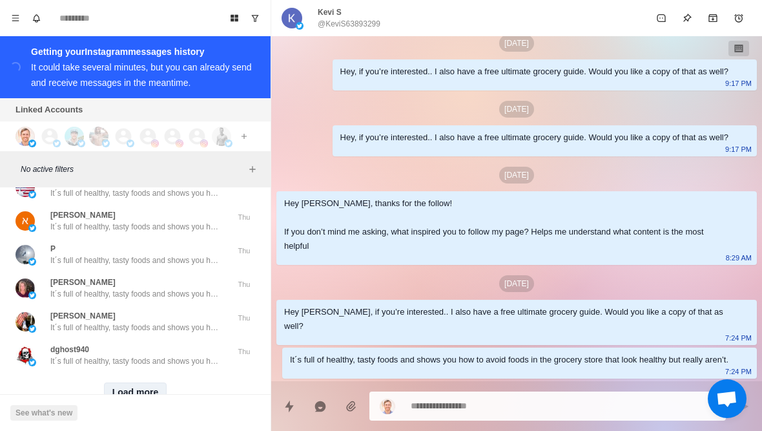
click at [150, 382] on button "Load more" at bounding box center [135, 392] width 63 height 21
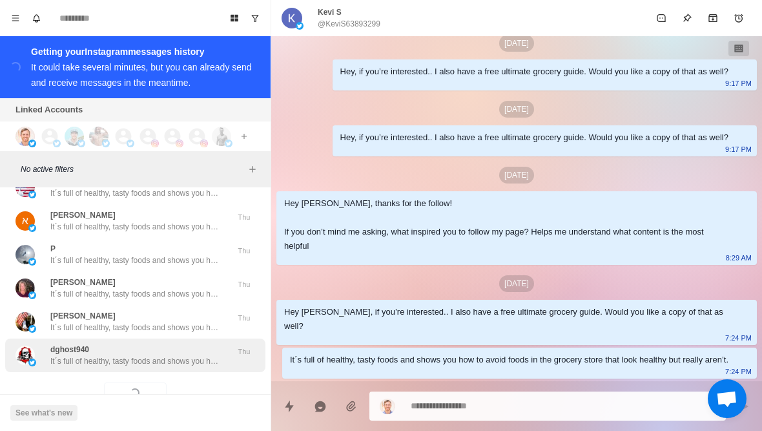
click at [185, 338] on div "dghost940 It´s full of healthy, tasty foods and shows you how to avoid foods in…" at bounding box center [135, 355] width 260 height 34
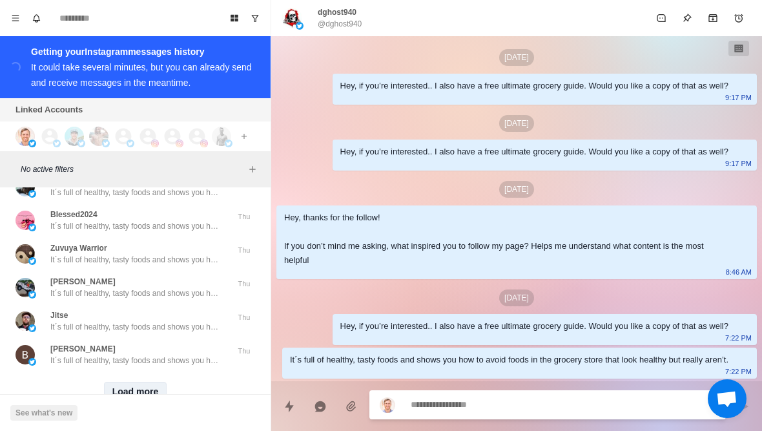
scroll to position [35467, 0]
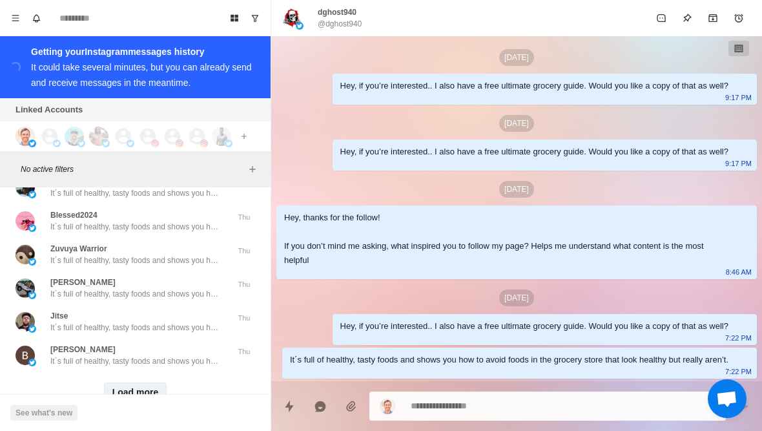
click at [144, 382] on button "Load more" at bounding box center [135, 392] width 63 height 21
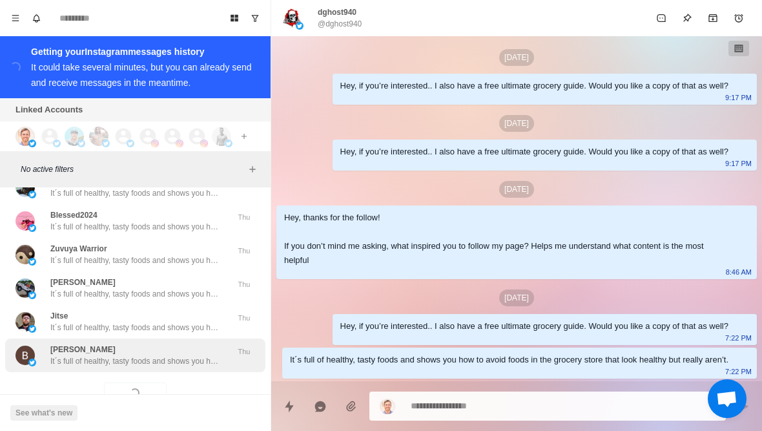
click at [181, 355] on p "It´s full of healthy, tasty foods and shows you how to avoid foods in the groce…" at bounding box center [134, 361] width 168 height 12
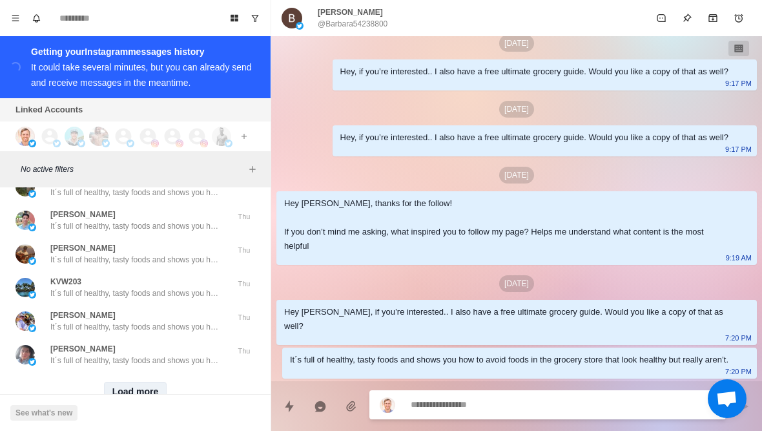
scroll to position [36138, 0]
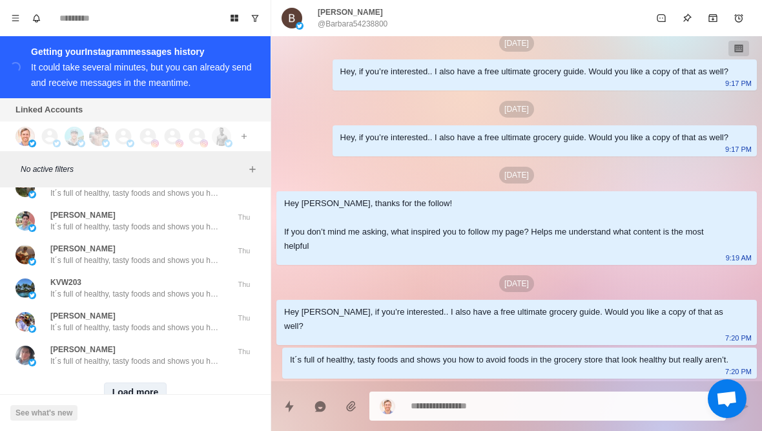
click at [143, 382] on button "Load more" at bounding box center [135, 392] width 63 height 21
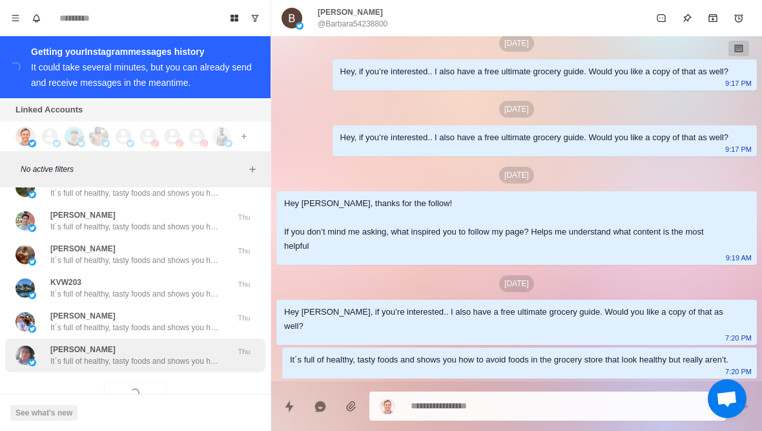
click at [181, 355] on p "It´s full of healthy, tasty foods and shows you how to avoid foods in the groce…" at bounding box center [134, 361] width 168 height 12
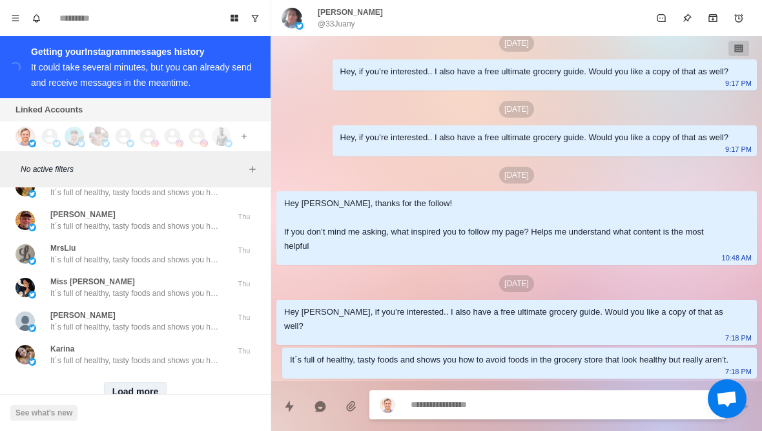
scroll to position [36809, 0]
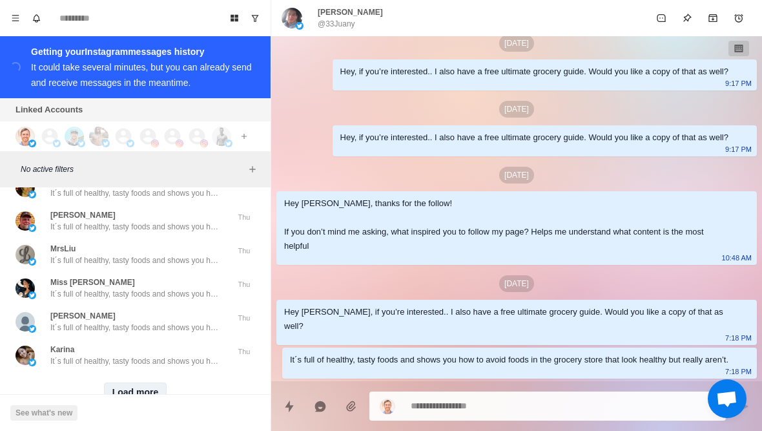
click at [134, 382] on button "Load more" at bounding box center [135, 392] width 63 height 21
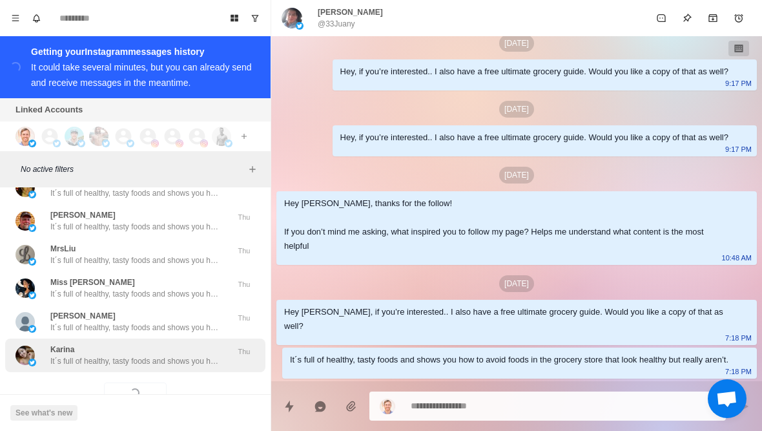
click at [170, 355] on p "It´s full of healthy, tasty foods and shows you how to avoid foods in the groce…" at bounding box center [134, 361] width 168 height 12
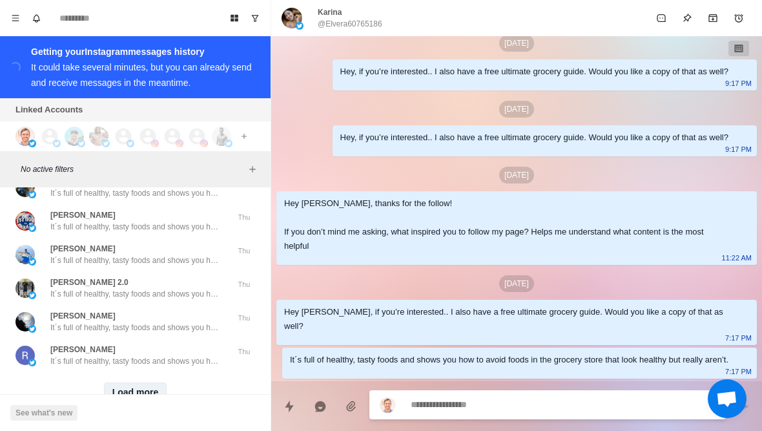
scroll to position [37481, 0]
click at [147, 382] on button "Load more" at bounding box center [135, 392] width 63 height 21
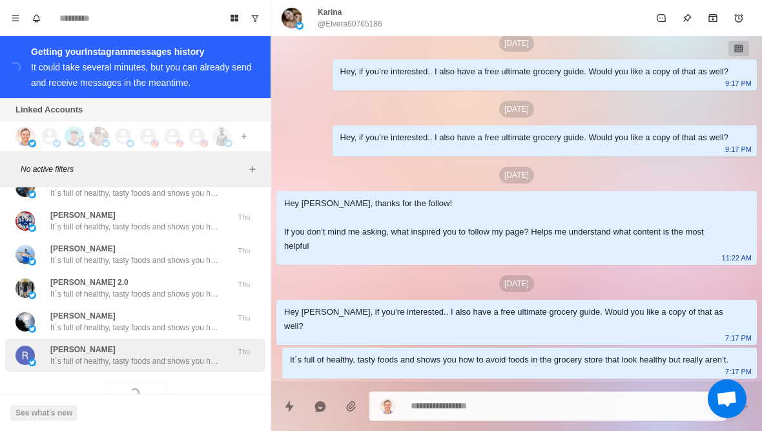
click at [181, 355] on p "It´s full of healthy, tasty foods and shows you how to avoid foods in the groce…" at bounding box center [134, 361] width 168 height 12
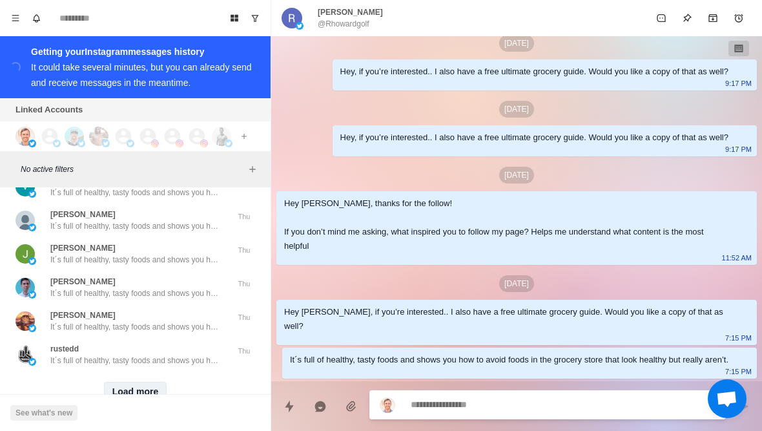
scroll to position [38152, 0]
click at [139, 382] on button "Load more" at bounding box center [135, 392] width 63 height 21
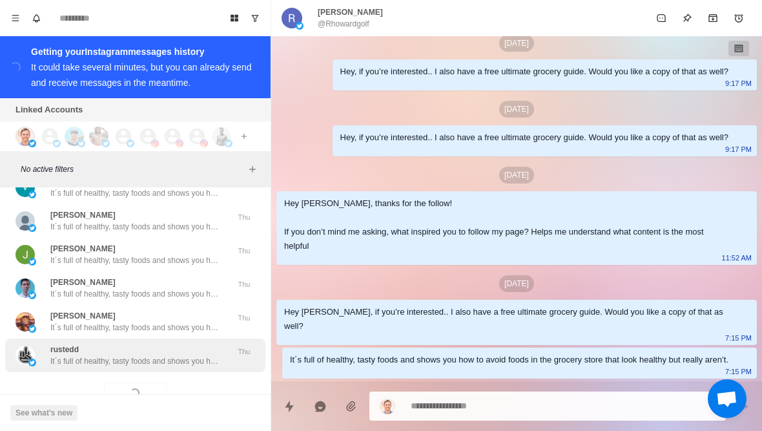
click at [181, 338] on div "rustedd It´s full of healthy, tasty foods and shows you how to avoid foods in t…" at bounding box center [135, 355] width 260 height 34
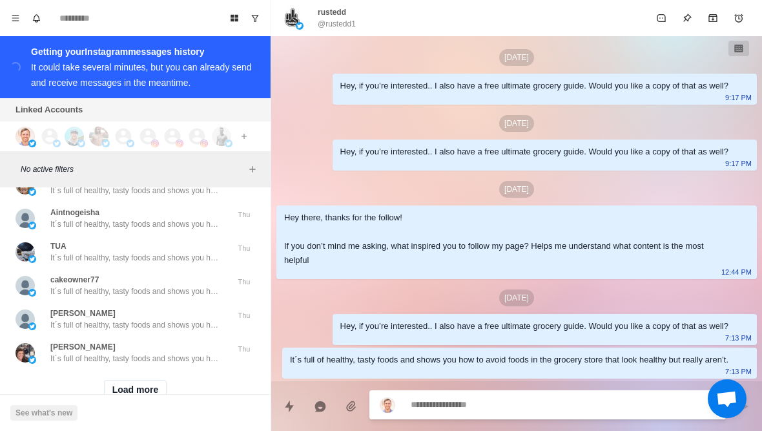
scroll to position [38823, 0]
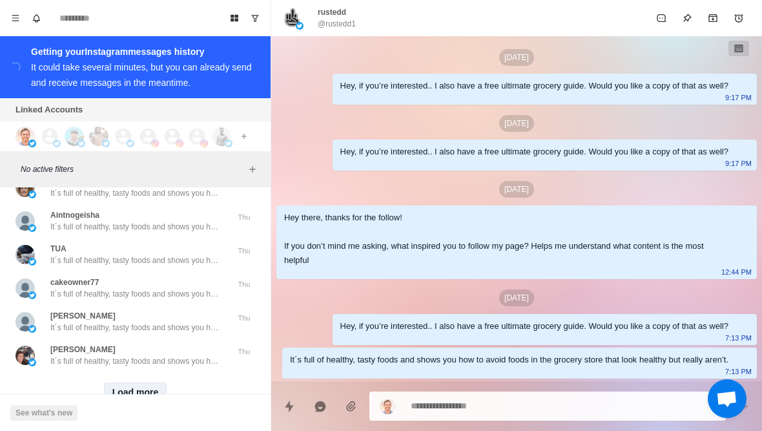
click at [146, 382] on button "Load more" at bounding box center [135, 392] width 63 height 21
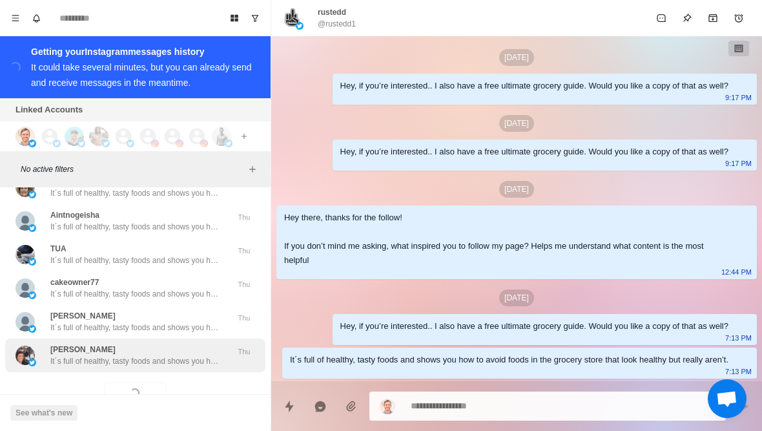
click at [176, 338] on div "Susan Williams It´s full of healthy, tasty foods and shows you how to avoid foo…" at bounding box center [135, 355] width 260 height 34
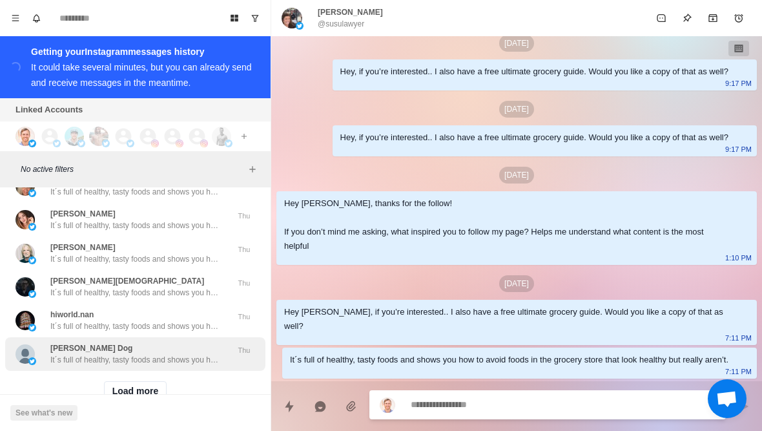
scroll to position [39494, 0]
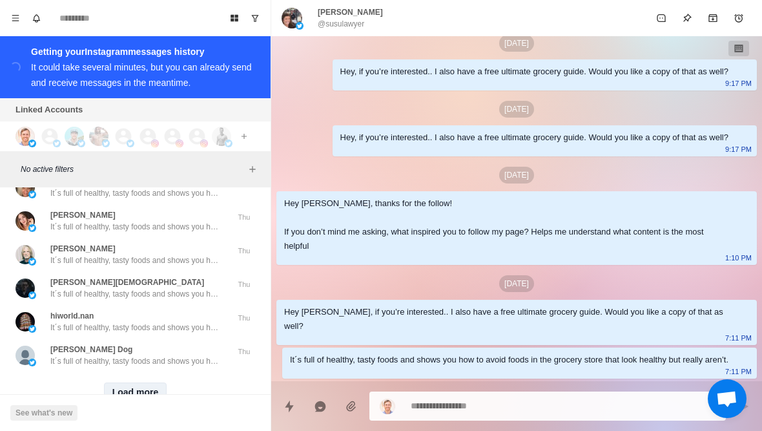
click at [150, 382] on button "Load more" at bounding box center [135, 392] width 63 height 21
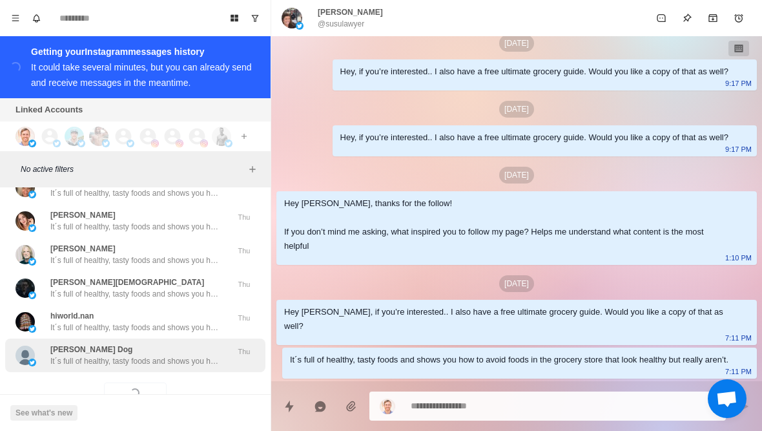
click at [176, 338] on div "Finley Dog It´s full of healthy, tasty foods and shows you how to avoid foods i…" at bounding box center [135, 355] width 260 height 34
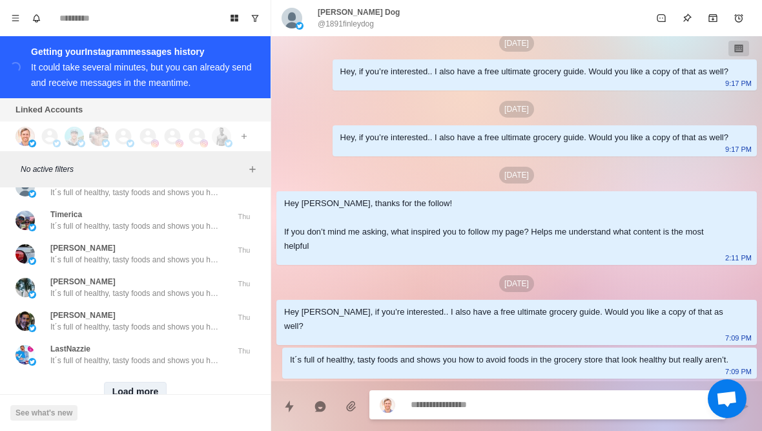
scroll to position [40166, 0]
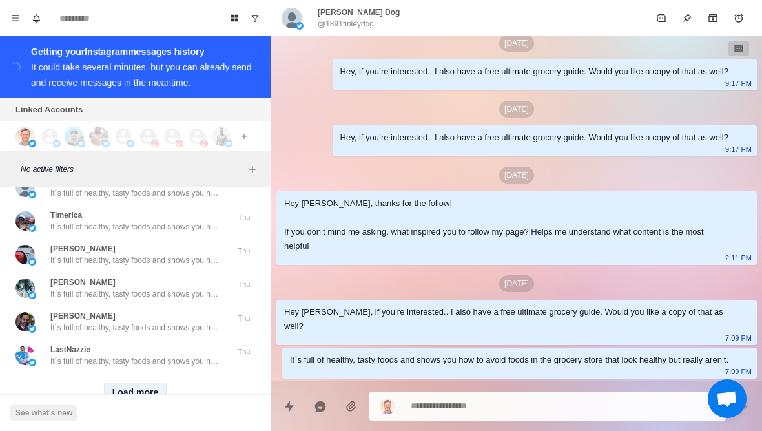
click at [148, 382] on button "Load more" at bounding box center [135, 392] width 63 height 21
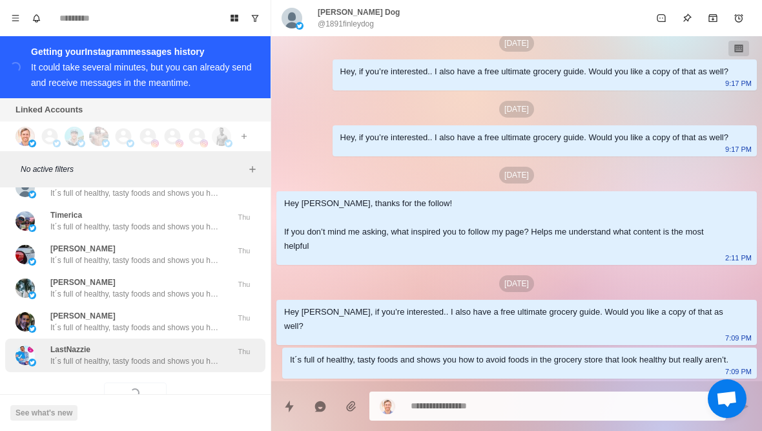
click at [173, 338] on div "LastNazzie It´s full of healthy, tasty foods and shows you how to avoid foods i…" at bounding box center [135, 355] width 260 height 34
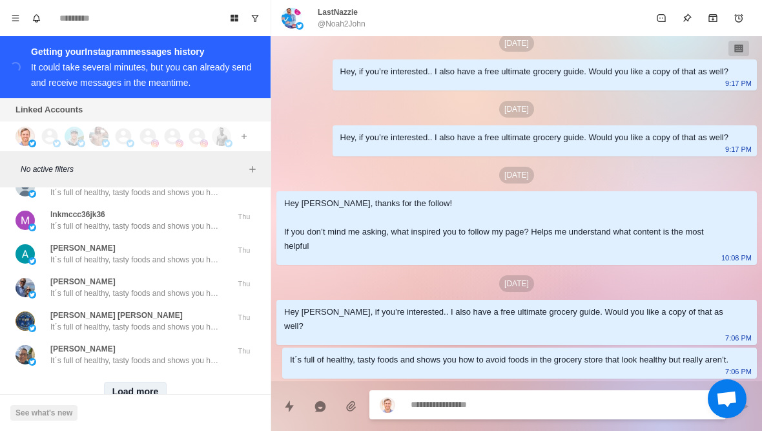
scroll to position [40837, 0]
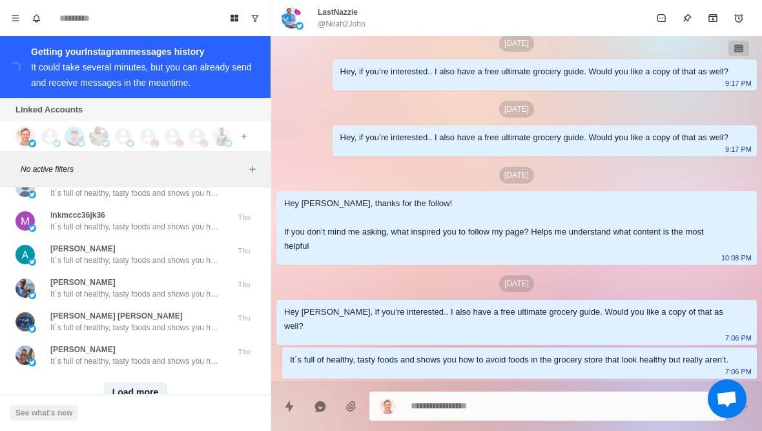
click at [150, 382] on button "Load more" at bounding box center [135, 392] width 63 height 21
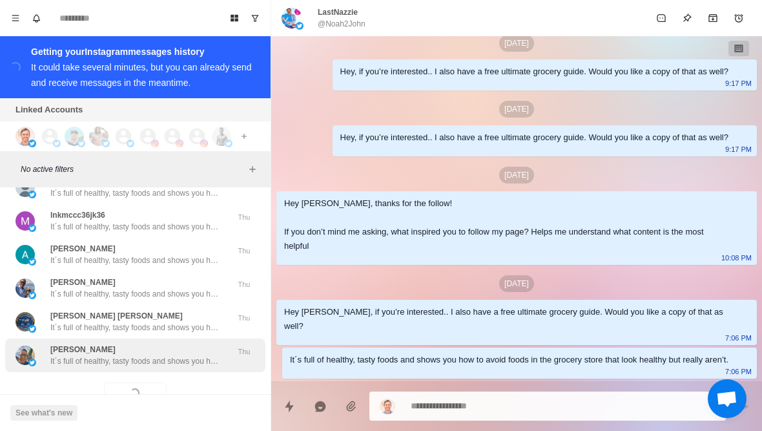
click at [182, 355] on p "It´s full of healthy, tasty foods and shows you how to avoid foods in the groce…" at bounding box center [134, 361] width 168 height 12
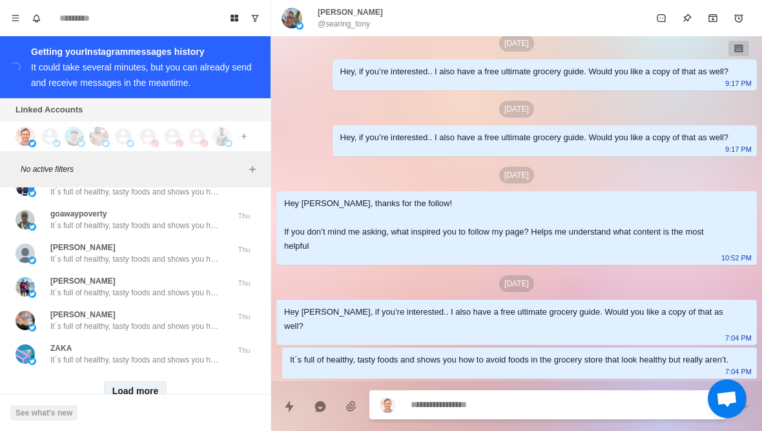
scroll to position [41508, 0]
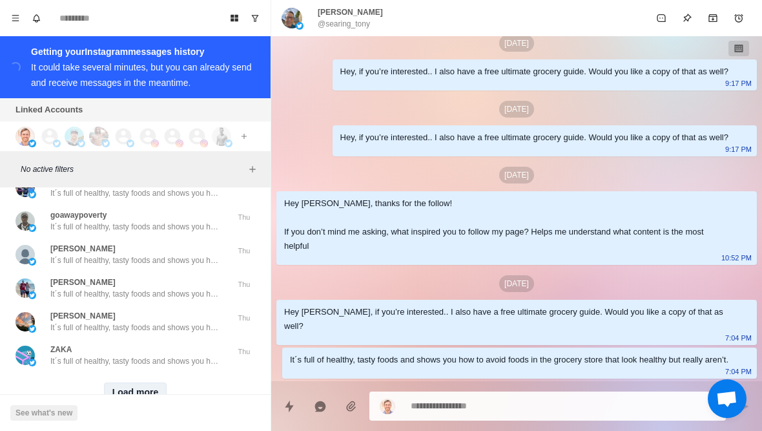
click at [150, 382] on button "Load more" at bounding box center [135, 392] width 63 height 21
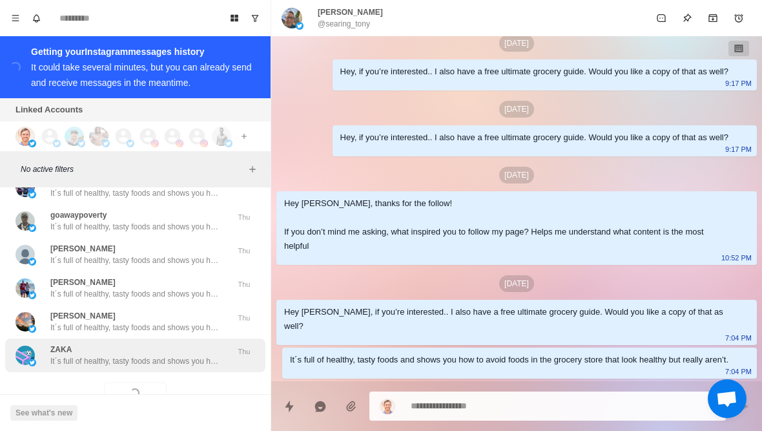
click at [186, 355] on p "It´s full of healthy, tasty foods and shows you how to avoid foods in the groce…" at bounding box center [134, 361] width 168 height 12
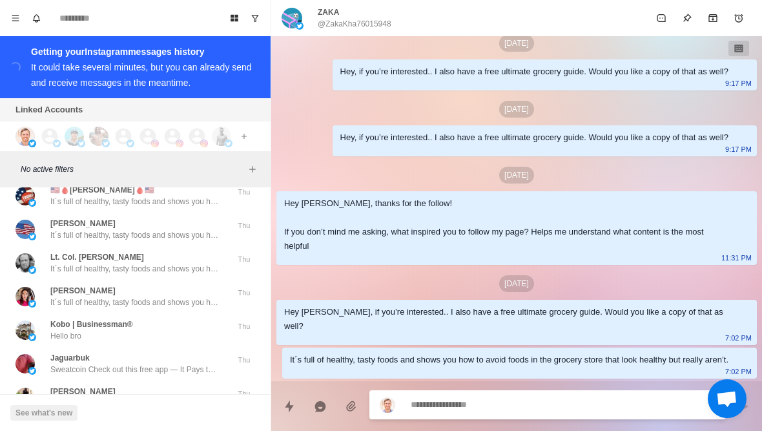
scroll to position [42113, 0]
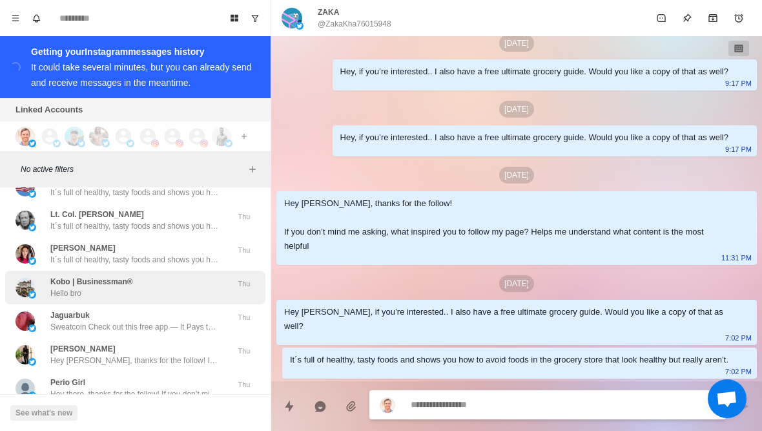
click at [189, 276] on div "Kobo | Businessman® Hello bro" at bounding box center [121, 287] width 212 height 23
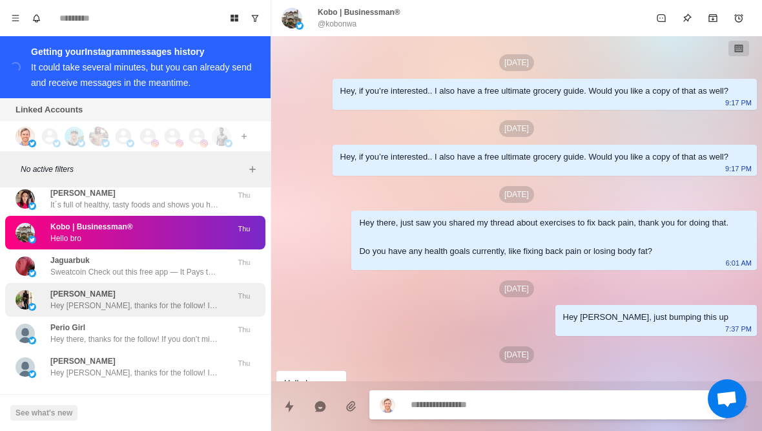
scroll to position [23, 0]
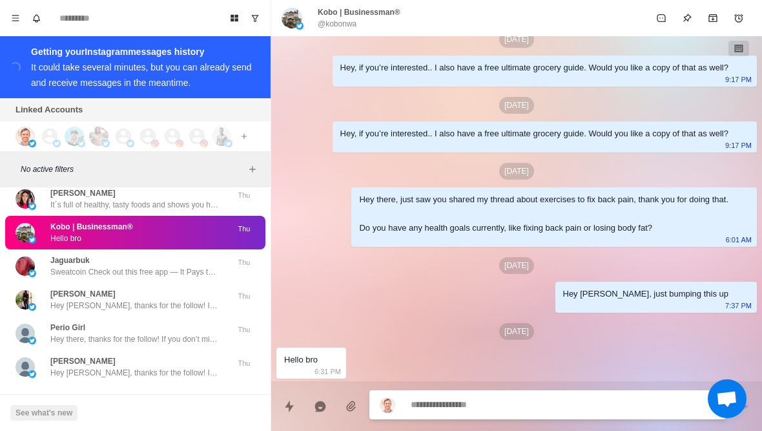
click at [147, 394] on button "Load more" at bounding box center [135, 404] width 63 height 21
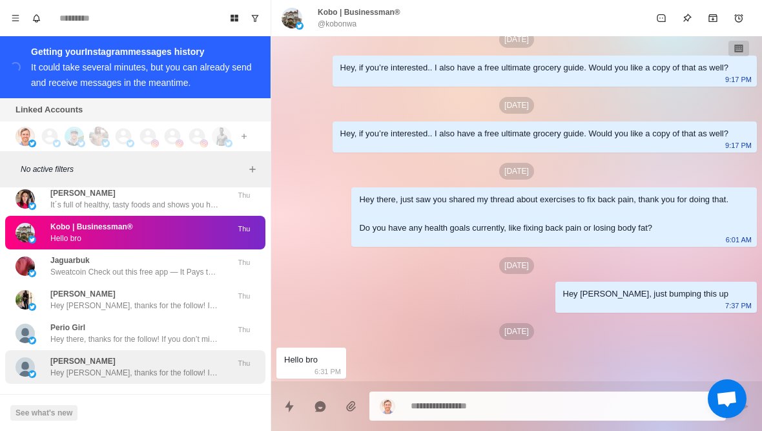
click at [169, 350] on div "Martha Butler Hey Martha, thanks for the follow! If you don’t mind me asking, w…" at bounding box center [135, 367] width 260 height 34
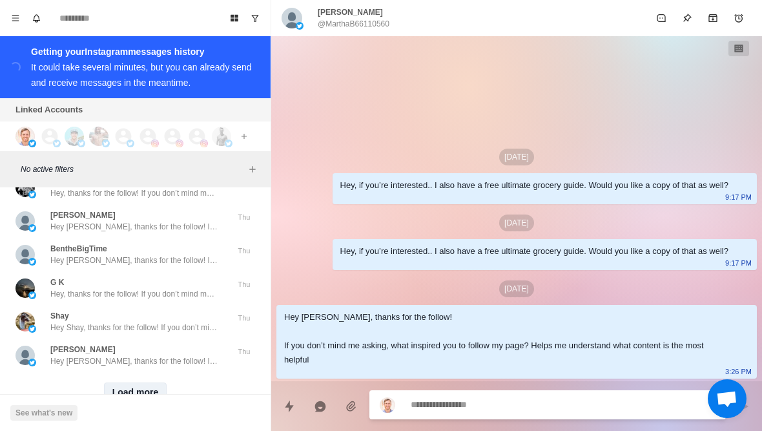
scroll to position [42851, 0]
click at [153, 382] on button "Load more" at bounding box center [135, 392] width 63 height 21
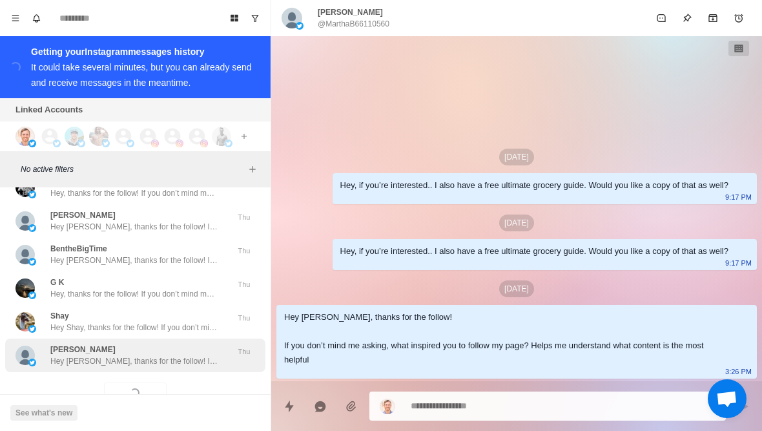
click at [181, 338] on div "Hildy Hey Hildy, thanks for the follow! If you don’t mind me asking, what inspi…" at bounding box center [135, 355] width 260 height 34
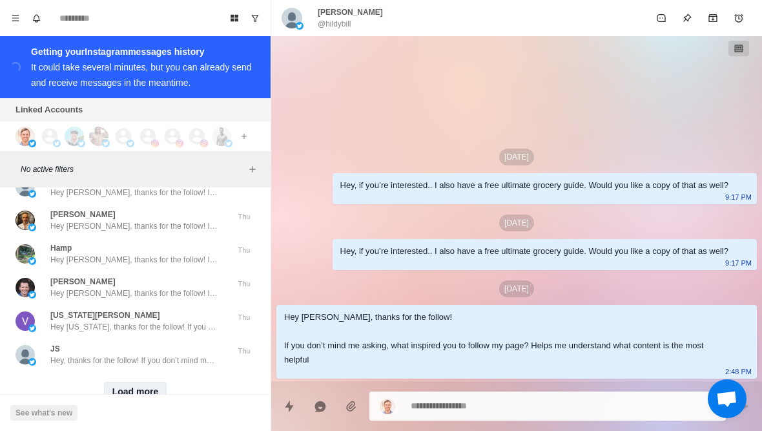
scroll to position [43522, 0]
click at [140, 382] on button "Load more" at bounding box center [135, 392] width 63 height 21
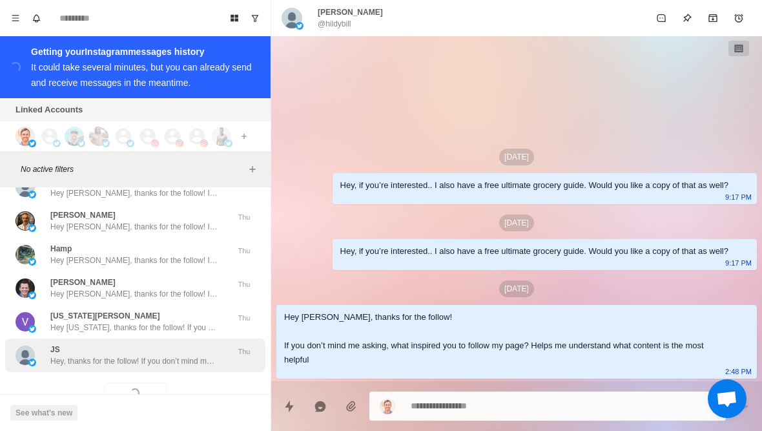
click at [176, 338] on div "JS Hey, thanks for the follow! If you don’t mind me asking, what inspired you t…" at bounding box center [135, 355] width 260 height 34
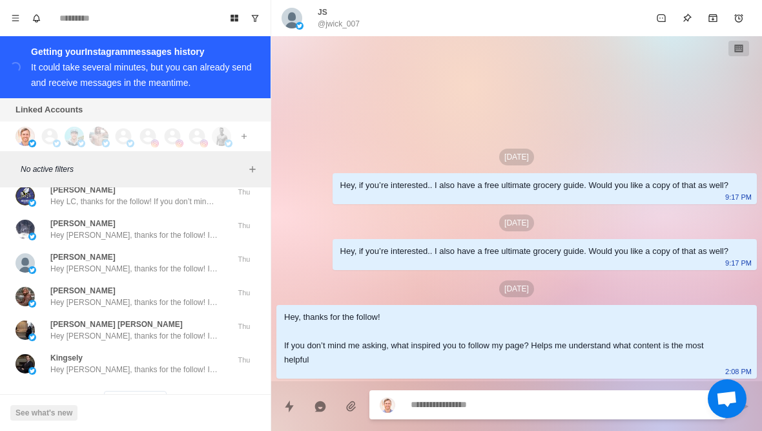
scroll to position [44191, 0]
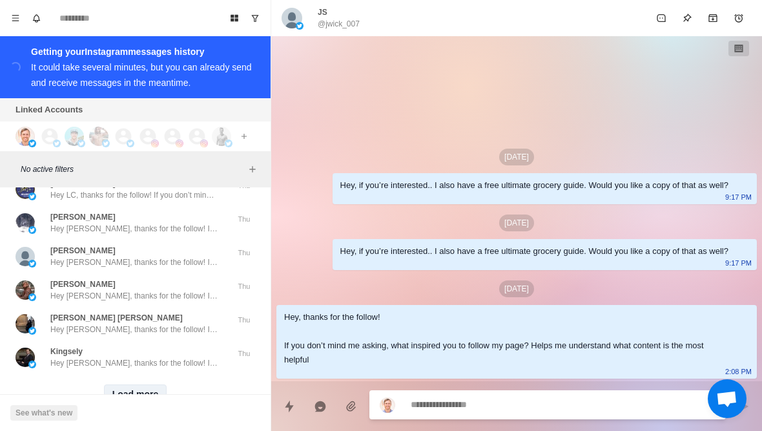
click at [155, 384] on button "Load more" at bounding box center [135, 394] width 63 height 21
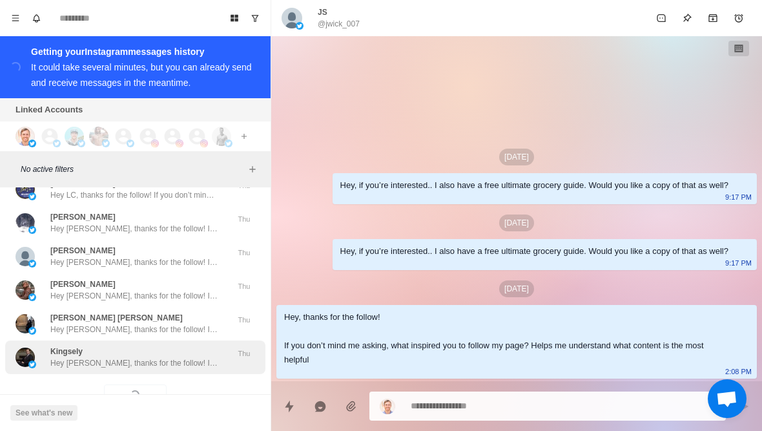
click at [190, 357] on p "Hey Kingsely, thanks for the follow! If you don’t mind me asking, what inspired…" at bounding box center [134, 363] width 168 height 12
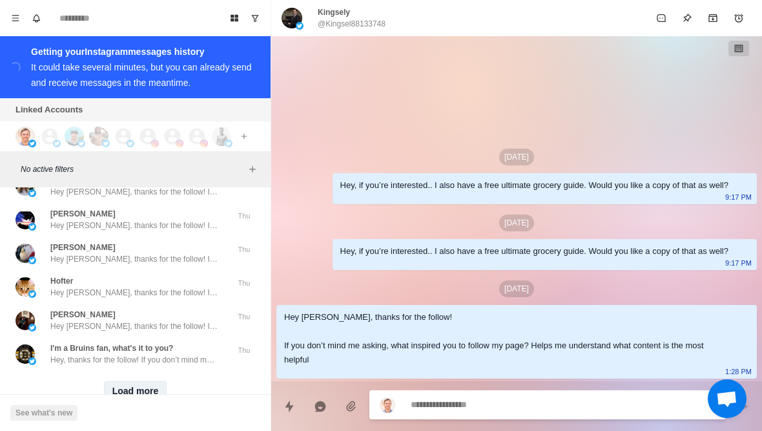
scroll to position [44865, 0]
click at [139, 382] on button "Load more" at bounding box center [135, 392] width 63 height 21
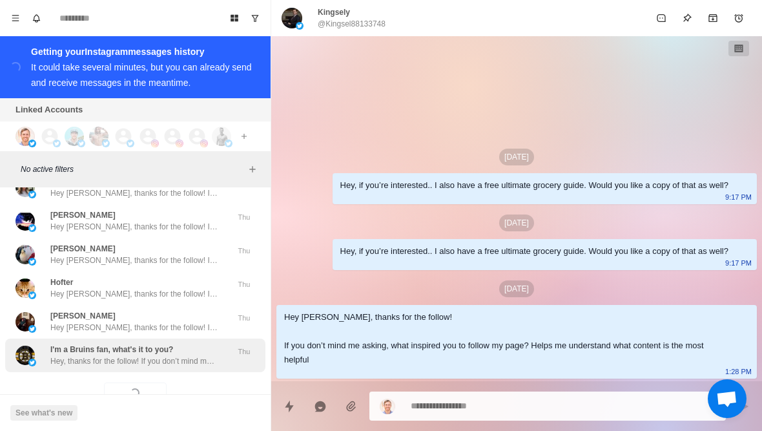
click at [171, 338] on div "I'm a Bruins fan, what's it to you? Hey, thanks for the follow! If you don’t mi…" at bounding box center [135, 355] width 260 height 34
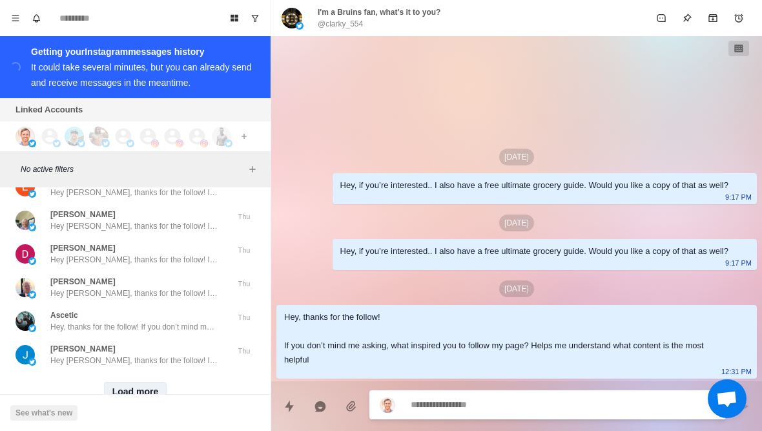
scroll to position [45536, 0]
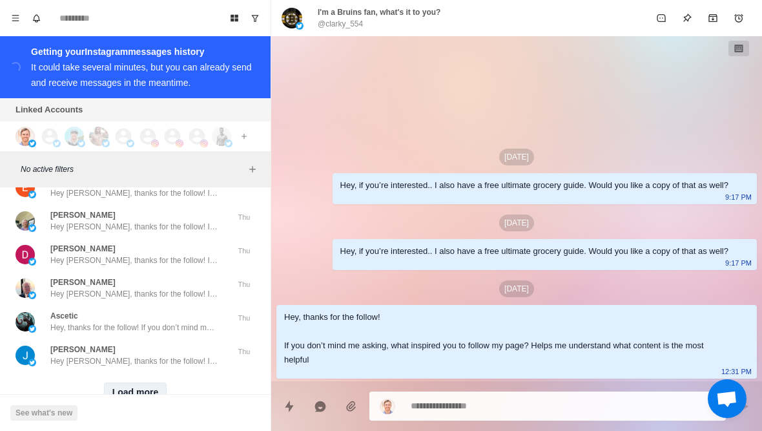
click at [134, 382] on button "Load more" at bounding box center [135, 392] width 63 height 21
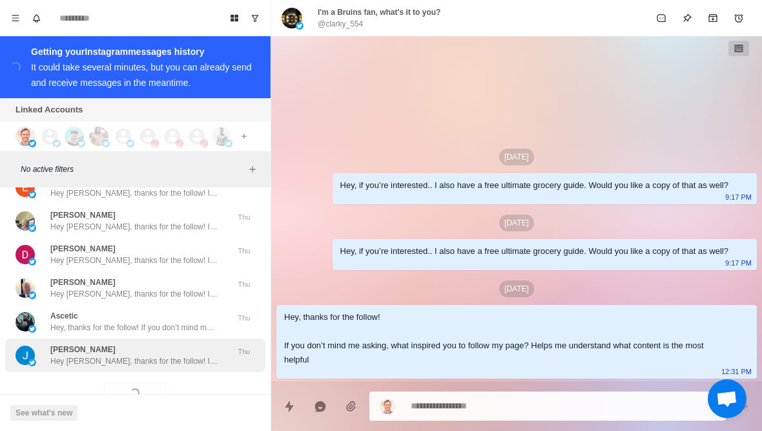
click at [172, 338] on div "Joe D Hey Joe, thanks for the follow! If you don’t mind me asking, what inspire…" at bounding box center [135, 355] width 260 height 34
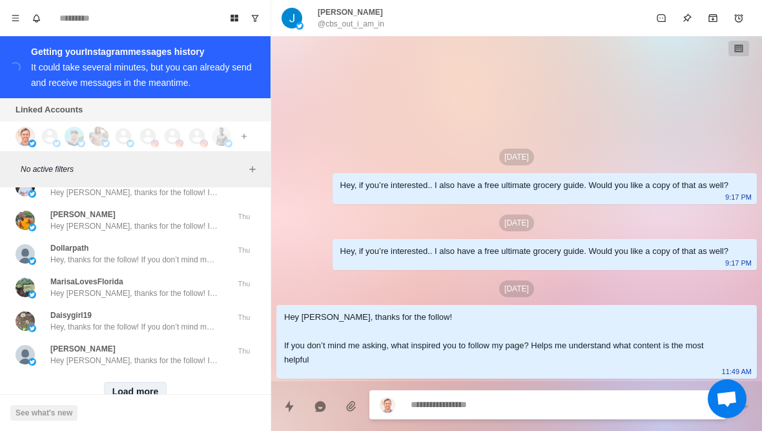
scroll to position [46207, 0]
click at [145, 382] on button "Load more" at bounding box center [135, 392] width 63 height 21
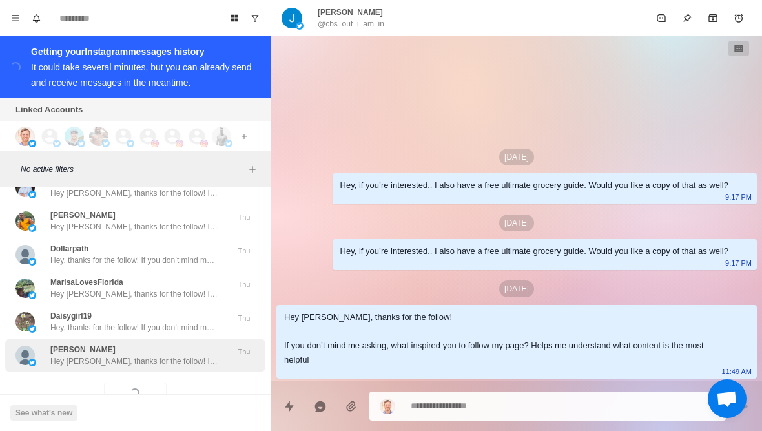
click at [181, 355] on p "Hey [PERSON_NAME], thanks for the follow! If you don’t mind me asking, what ins…" at bounding box center [134, 361] width 168 height 12
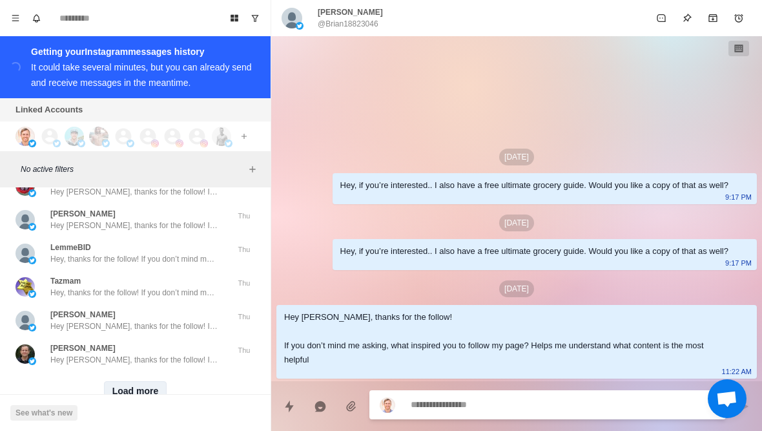
scroll to position [46878, 0]
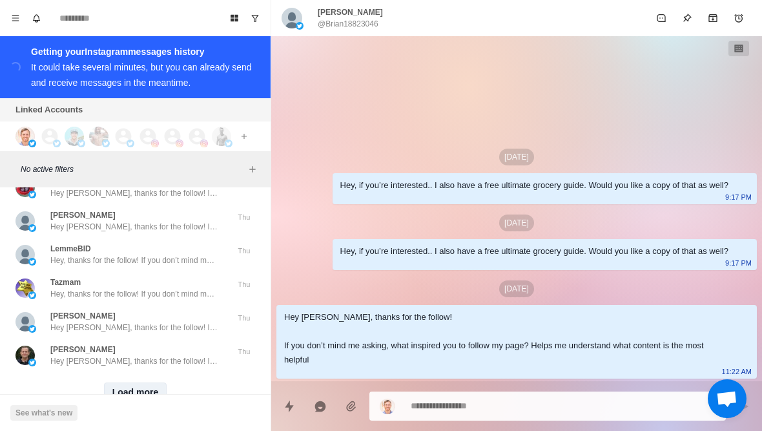
click at [145, 382] on button "Load more" at bounding box center [135, 392] width 63 height 21
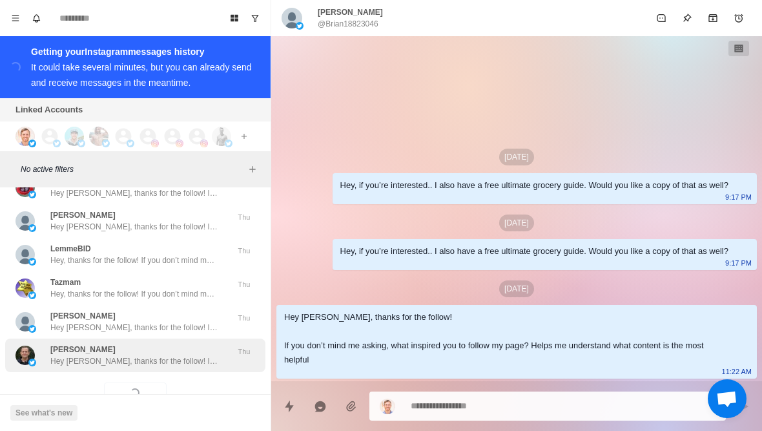
click at [184, 355] on p "Hey John, thanks for the follow! If you don’t mind me asking, what inspired you…" at bounding box center [134, 361] width 168 height 12
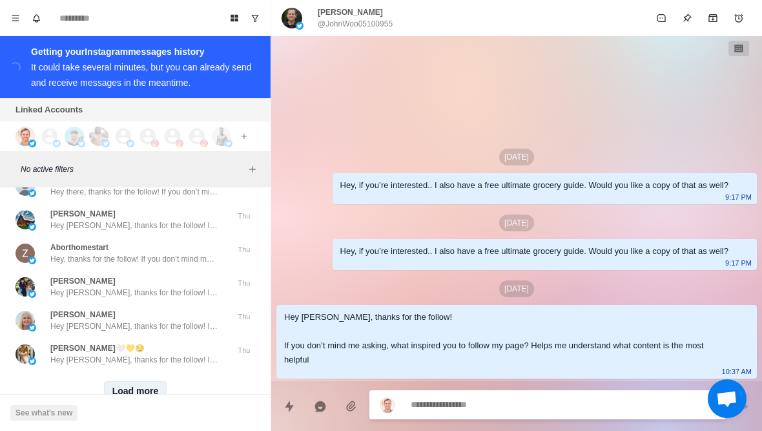
scroll to position [47550, 0]
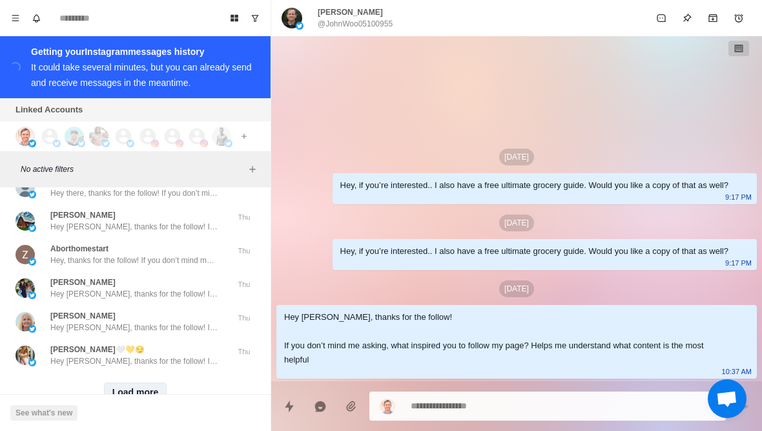
click at [144, 382] on button "Load more" at bounding box center [135, 392] width 63 height 21
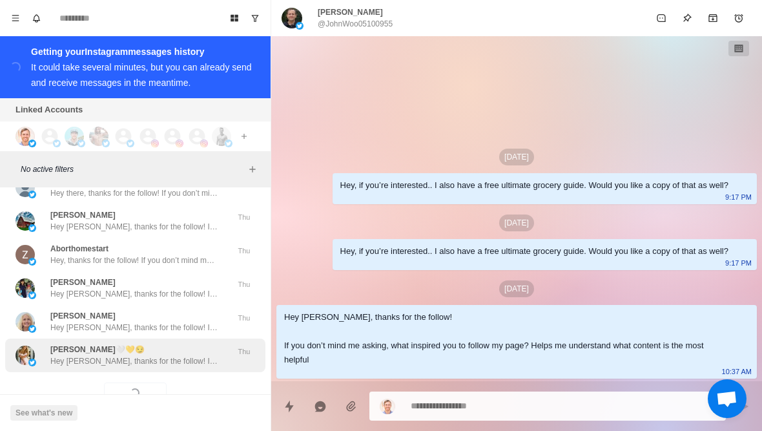
click at [174, 355] on p "Hey Jenna, thanks for the follow! If you don’t mind me asking, what inspired yo…" at bounding box center [134, 361] width 168 height 12
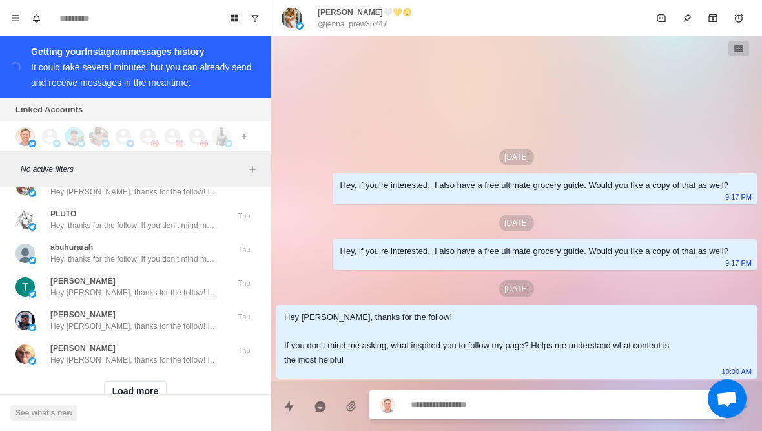
scroll to position [48221, 0]
click at [121, 382] on button "Load more" at bounding box center [135, 392] width 63 height 21
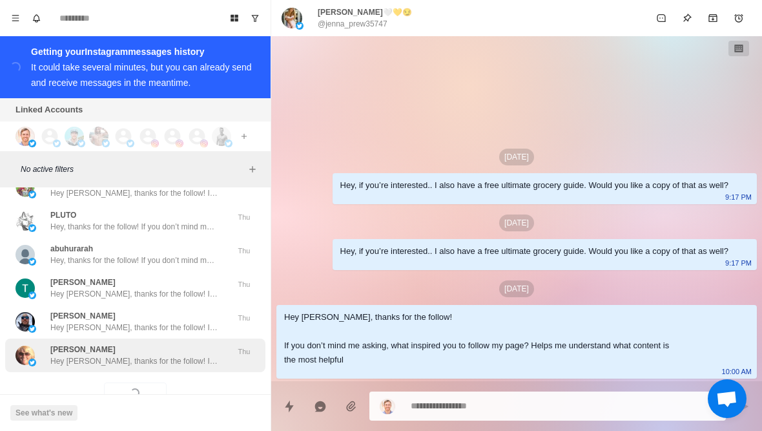
click at [96, 338] on div "Nancy O’Brien Hey Nancy, thanks for the follow! If you don’t mind me asking, wh…" at bounding box center [135, 355] width 260 height 34
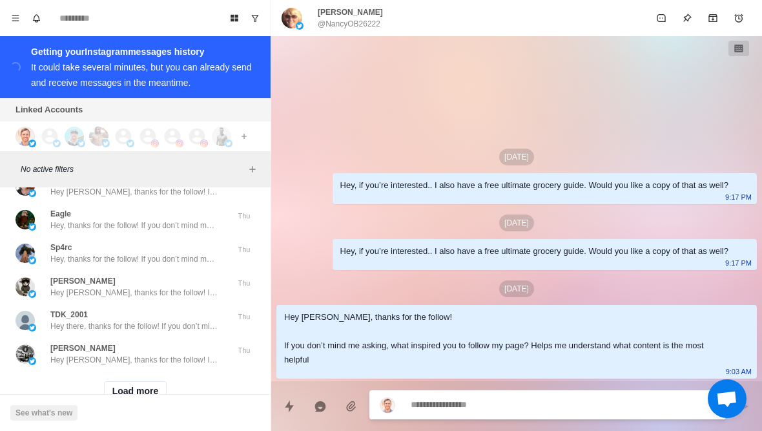
scroll to position [48892, 0]
click at [110, 382] on button "Load more" at bounding box center [135, 392] width 63 height 21
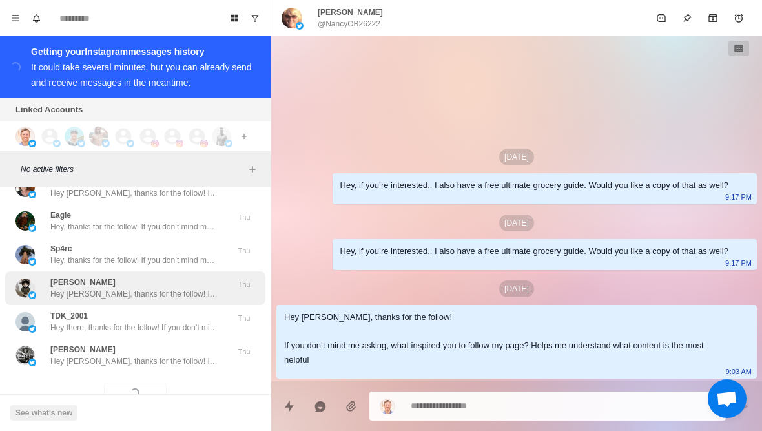
click at [48, 276] on div "George Foreman Hey George, thanks for the follow! If you don’t mind me asking, …" at bounding box center [121, 287] width 212 height 23
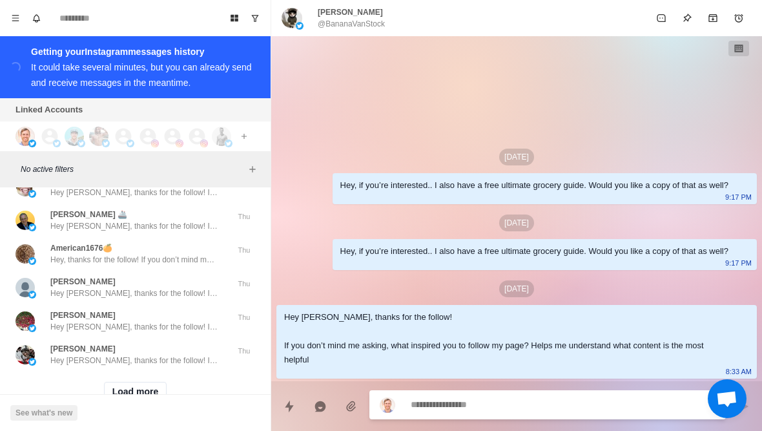
scroll to position [49563, 0]
click at [125, 382] on button "Load more" at bounding box center [135, 392] width 63 height 21
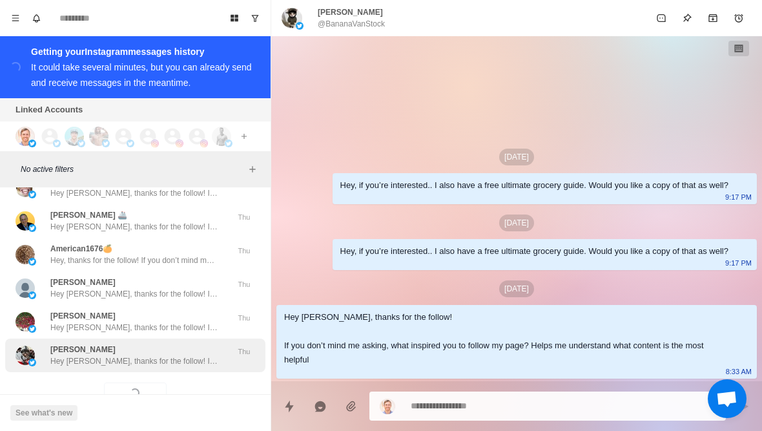
click at [106, 355] on p "Hey Tammy, thanks for the follow! If you don’t mind me asking, what inspired yo…" at bounding box center [134, 361] width 168 height 12
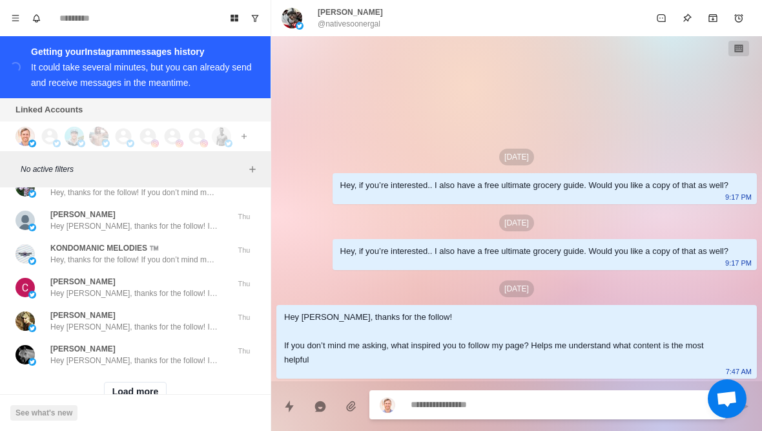
scroll to position [50235, 0]
click at [119, 382] on button "Load more" at bounding box center [135, 392] width 63 height 21
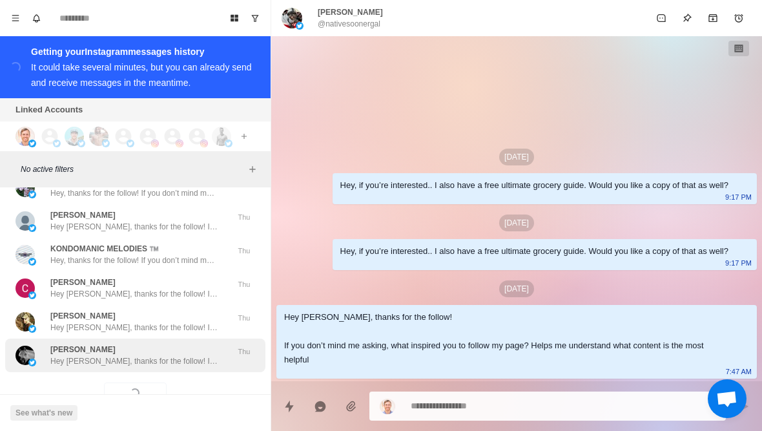
click at [98, 338] on div "Julieann Kinzel Hey Julieann, thanks for the follow! If you don’t mind me askin…" at bounding box center [135, 355] width 260 height 34
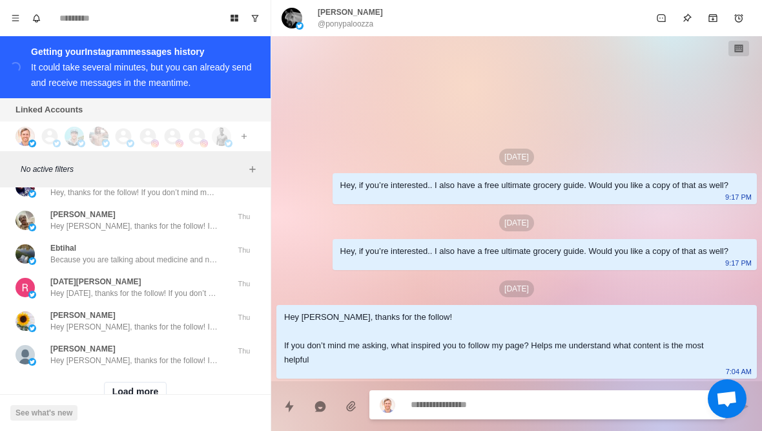
scroll to position [50906, 0]
click at [117, 382] on button "Load more" at bounding box center [135, 392] width 63 height 21
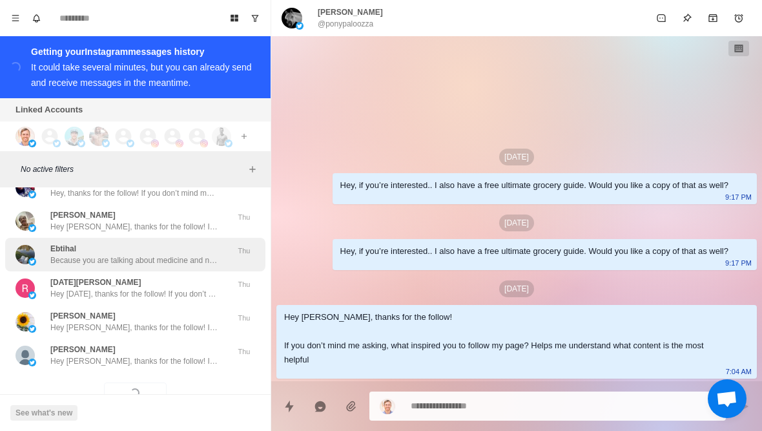
click at [51, 254] on p "Because you are talking about medicine and nutrition and you are a doctor" at bounding box center [134, 260] width 168 height 12
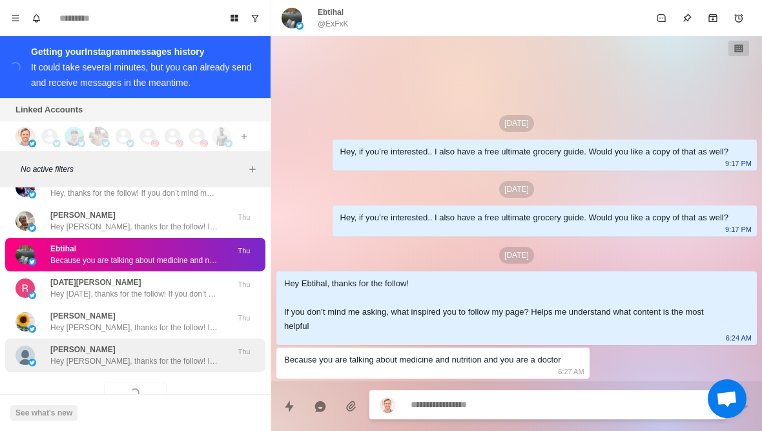
click at [45, 343] on div "Jeremiah Stoddard Hey Jeremiah, thanks for the follow! If you don’t mind me ask…" at bounding box center [121, 354] width 212 height 23
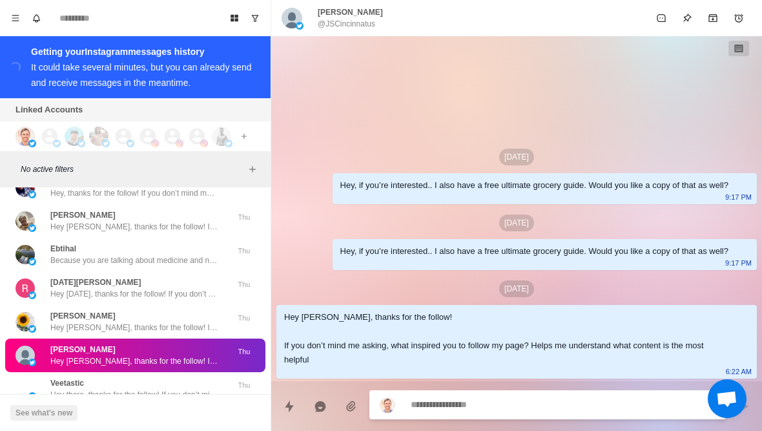
type textarea "*"
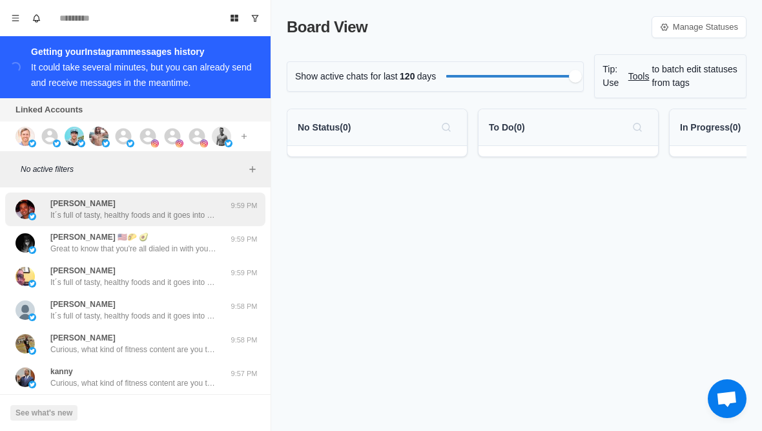
click at [85, 225] on div "[PERSON_NAME] It´s full of tasty, healthy foods and it goes into how to avoid f…" at bounding box center [135, 209] width 260 height 34
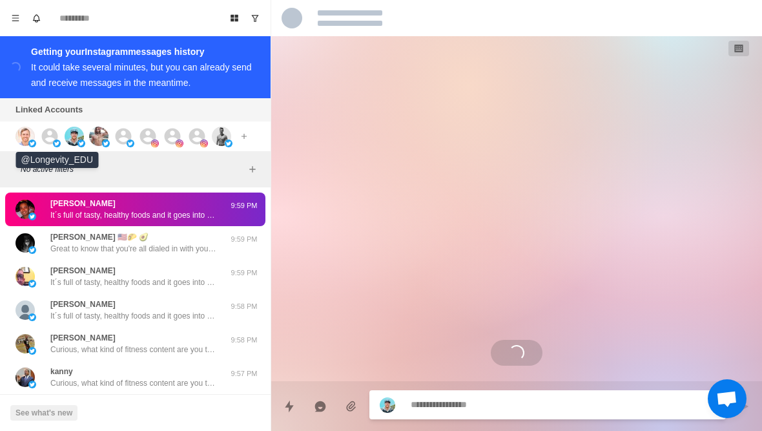
click at [48, 144] on icon at bounding box center [50, 136] width 16 height 16
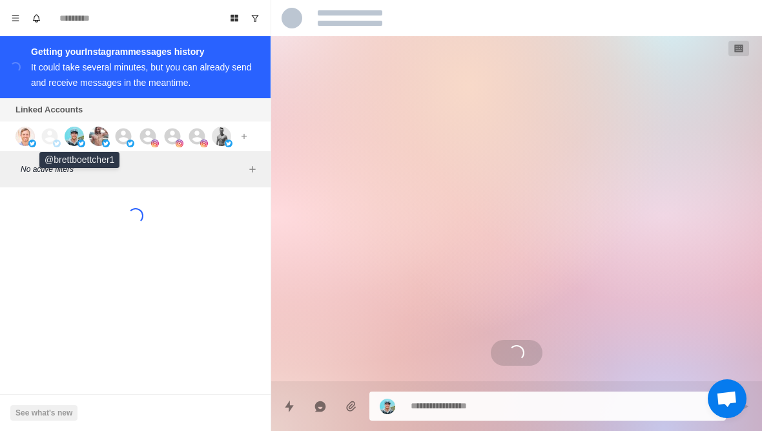
click at [79, 140] on img at bounding box center [81, 143] width 8 height 8
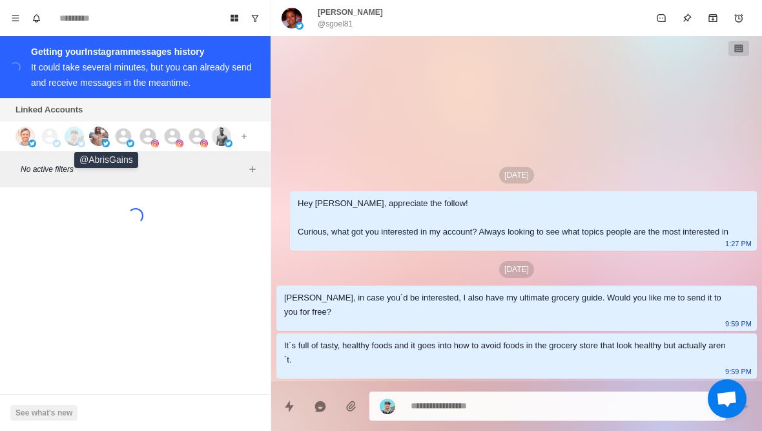
click at [101, 140] on img at bounding box center [98, 136] width 19 height 19
click at [134, 146] on img at bounding box center [131, 143] width 8 height 8
click at [157, 145] on img at bounding box center [155, 143] width 8 height 8
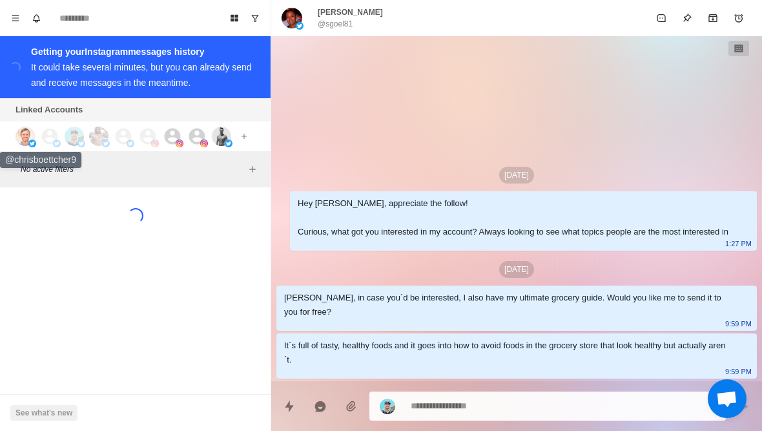
click at [17, 136] on img at bounding box center [24, 136] width 19 height 19
click at [23, 136] on img at bounding box center [24, 136] width 19 height 19
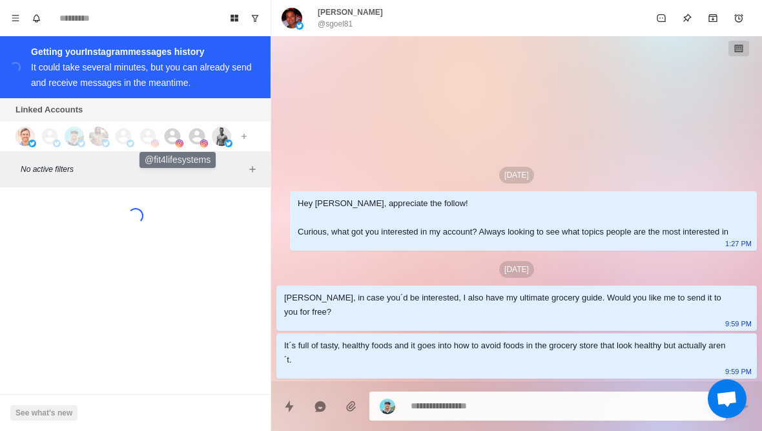
click at [167, 140] on icon at bounding box center [173, 136] width 16 height 16
click at [193, 137] on icon at bounding box center [197, 136] width 16 height 16
click at [225, 141] on img at bounding box center [229, 143] width 8 height 8
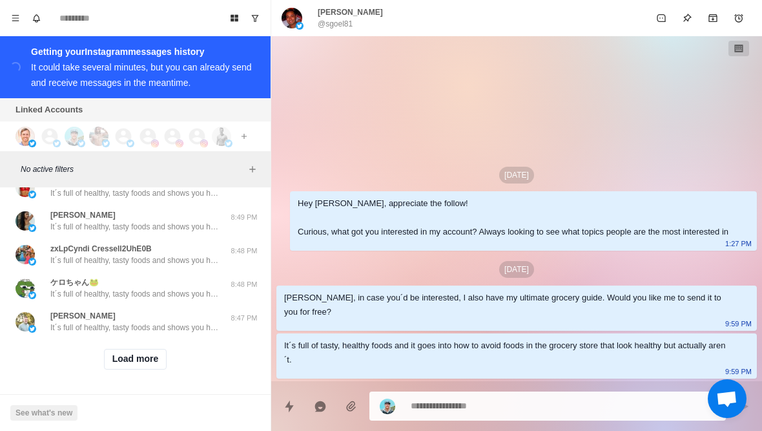
scroll to position [527, 0]
click at [123, 364] on button "Load more" at bounding box center [135, 359] width 63 height 21
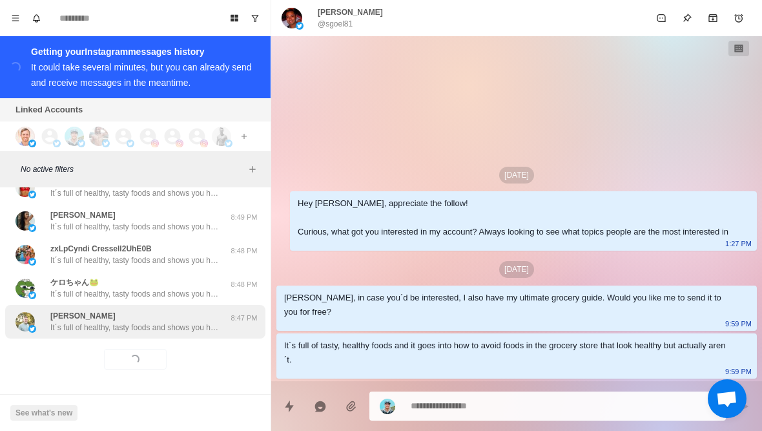
click at [81, 334] on div "[PERSON_NAME] It´s full of healthy, tasty foods and shows you how to avoid food…" at bounding box center [135, 322] width 260 height 34
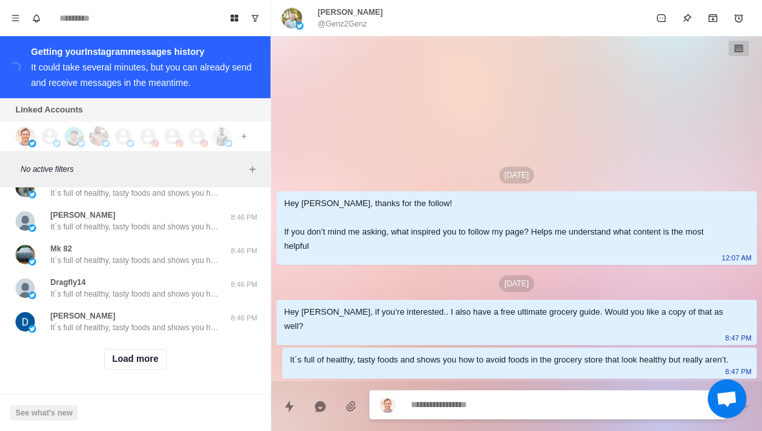
scroll to position [1198, 0]
click at [128, 367] on button "Load more" at bounding box center [135, 359] width 63 height 21
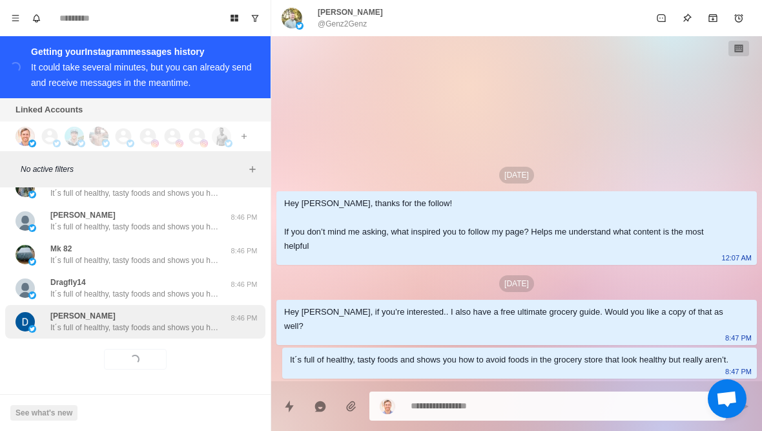
click at [80, 336] on div "[PERSON_NAME] It´s full of healthy, tasty foods and shows you how to avoid food…" at bounding box center [135, 322] width 260 height 34
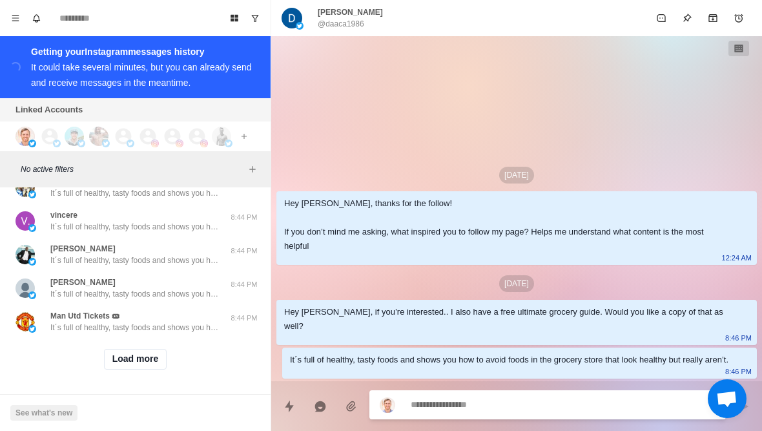
scroll to position [1869, 0]
click at [123, 367] on button "Load more" at bounding box center [135, 359] width 63 height 21
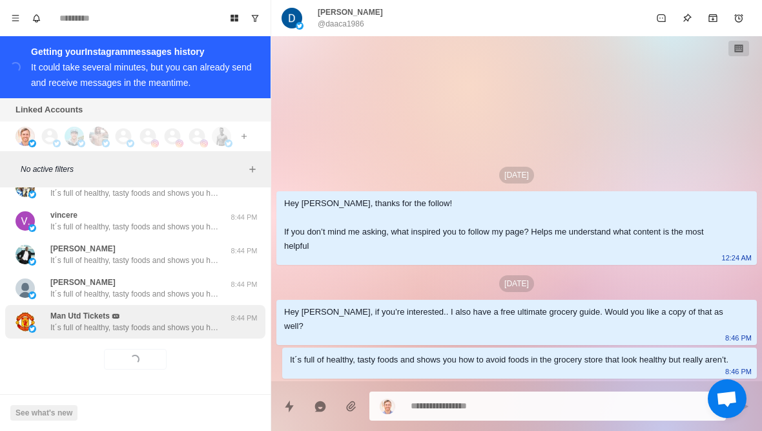
click at [95, 329] on p "It´s full of healthy, tasty foods and shows you how to avoid foods in the groce…" at bounding box center [134, 327] width 168 height 12
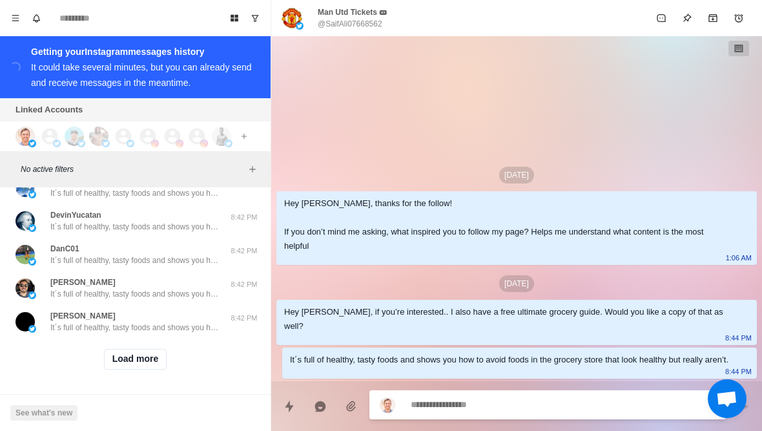
scroll to position [2552, 0]
click at [125, 367] on button "Load more" at bounding box center [135, 359] width 63 height 21
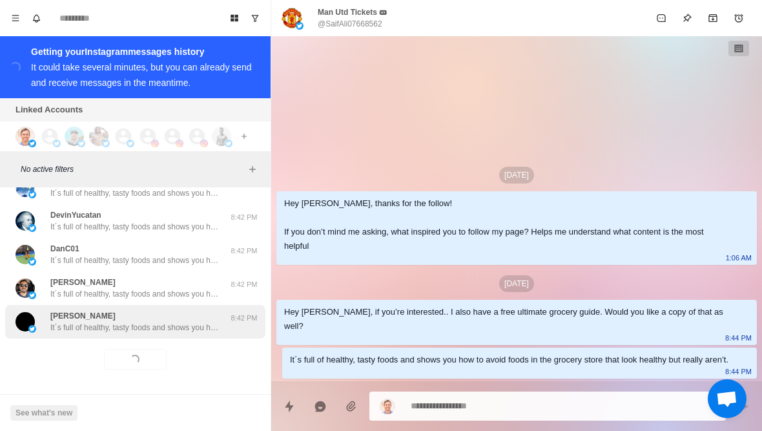
click at [92, 327] on p "It´s full of healthy, tasty foods and shows you how to avoid foods in the groce…" at bounding box center [134, 327] width 168 height 12
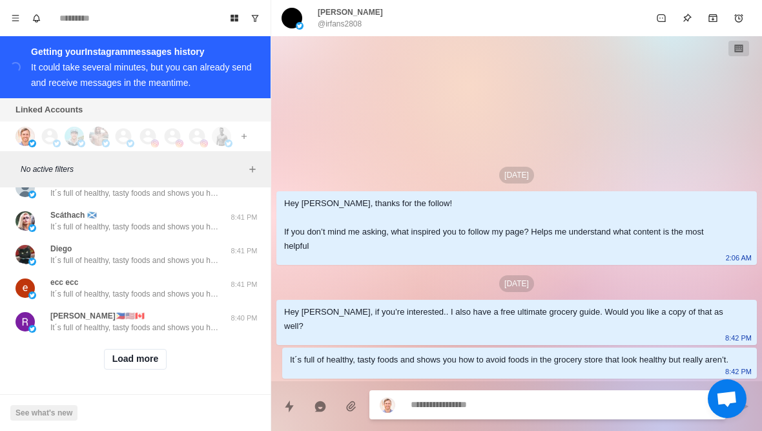
scroll to position [3223, 0]
click at [125, 363] on button "Load more" at bounding box center [135, 359] width 63 height 21
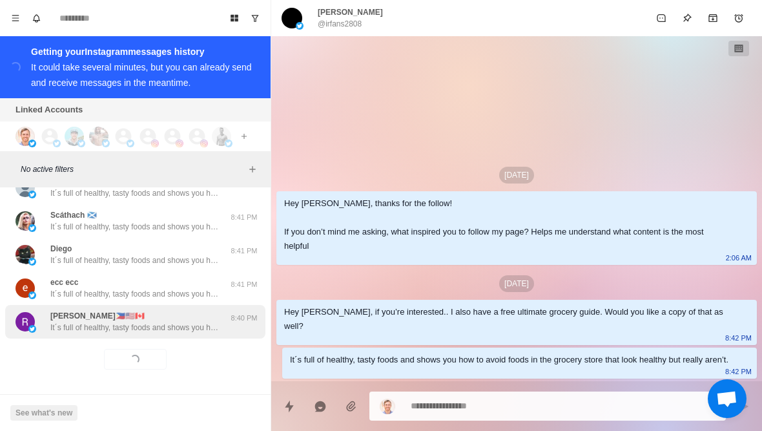
click at [86, 329] on p "It´s full of healthy, tasty foods and shows you how to avoid foods in the groce…" at bounding box center [134, 327] width 168 height 12
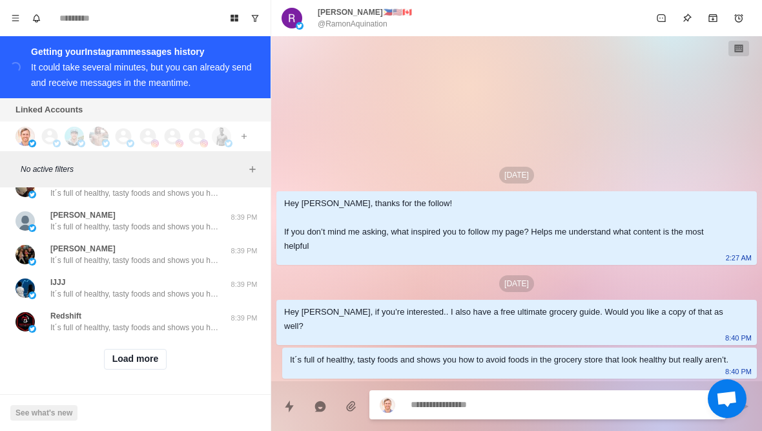
scroll to position [3895, 0]
click at [123, 362] on button "Load more" at bounding box center [135, 359] width 63 height 21
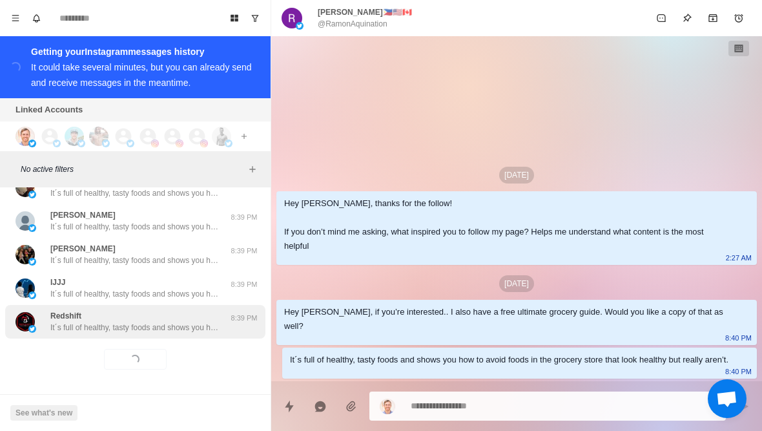
click at [92, 334] on div "Redshift It´s full of healthy, tasty foods and shows you how to avoid foods in …" at bounding box center [135, 322] width 260 height 34
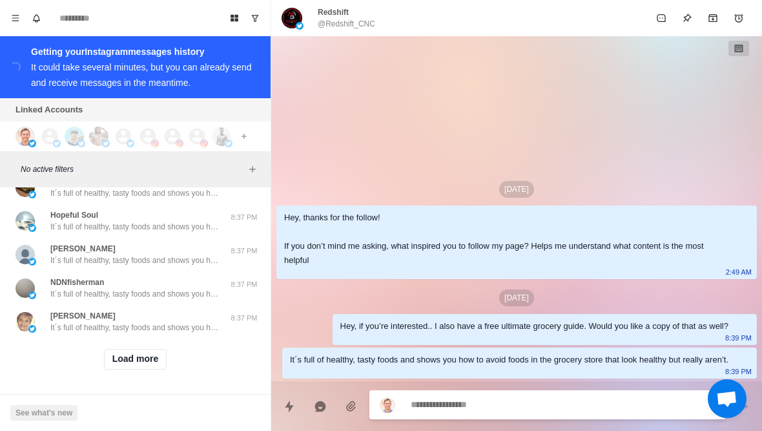
scroll to position [4566, 0]
click at [118, 363] on button "Load more" at bounding box center [135, 359] width 63 height 21
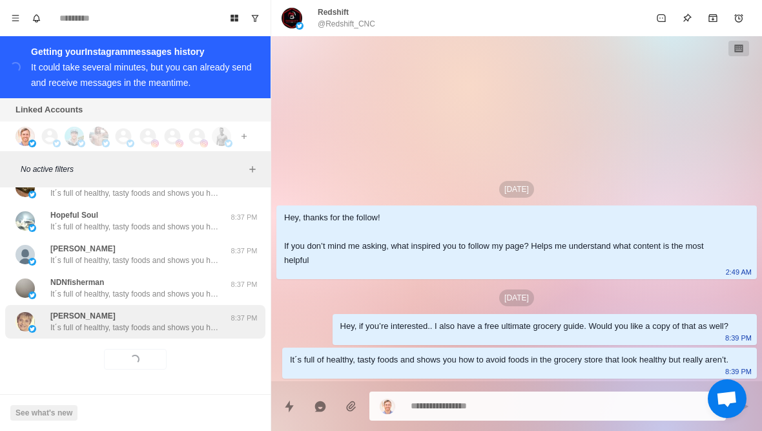
click at [91, 331] on p "It´s full of healthy, tasty foods and shows you how to avoid foods in the groce…" at bounding box center [134, 327] width 168 height 12
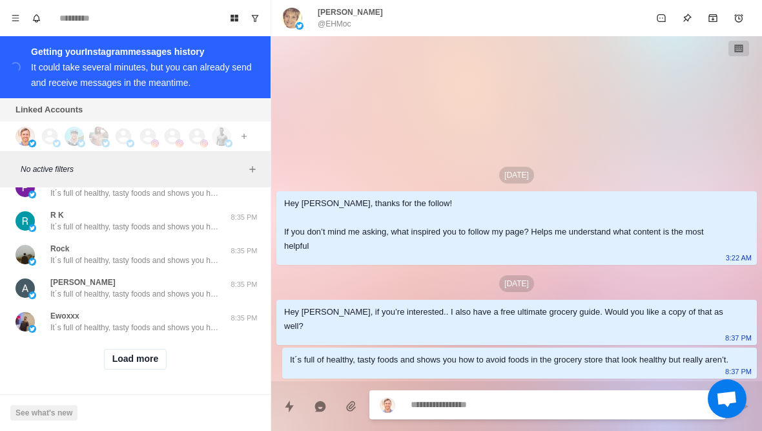
scroll to position [5237, 0]
click at [125, 364] on button "Load more" at bounding box center [135, 359] width 63 height 21
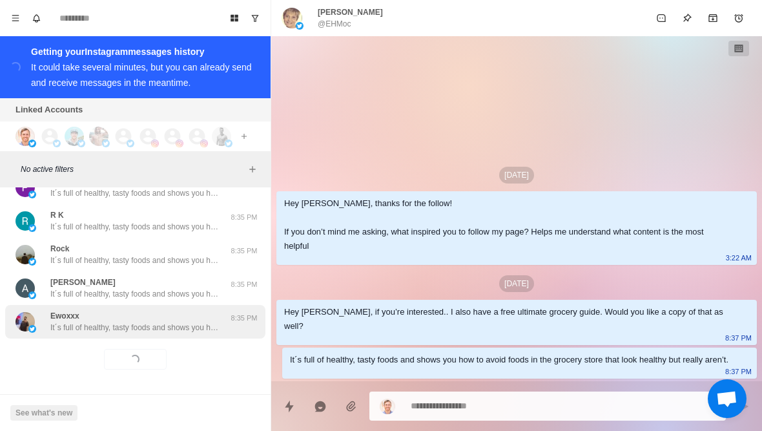
click at [104, 333] on div "Ewoxxx It´s full of healthy, tasty foods and shows you how to avoid foods in th…" at bounding box center [135, 322] width 260 height 34
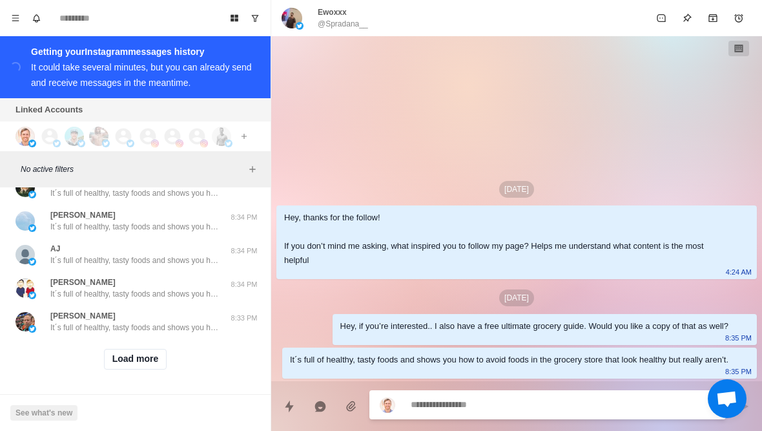
scroll to position [5908, 0]
click at [128, 360] on button "Load more" at bounding box center [135, 359] width 63 height 21
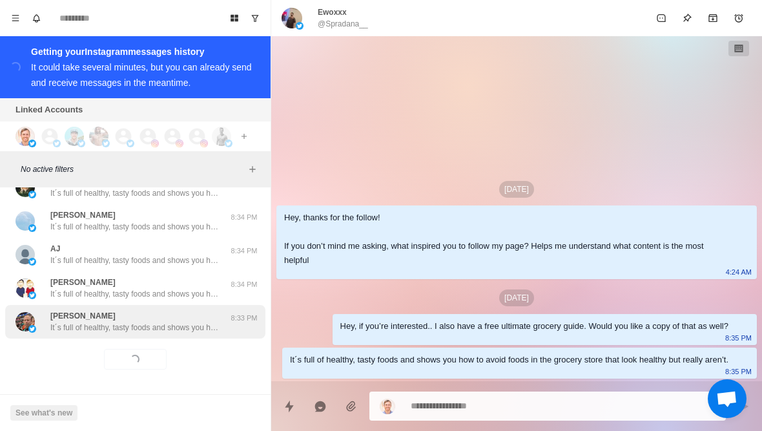
click at [110, 329] on p "It´s full of healthy, tasty foods and shows you how to avoid foods in the groce…" at bounding box center [134, 327] width 168 height 12
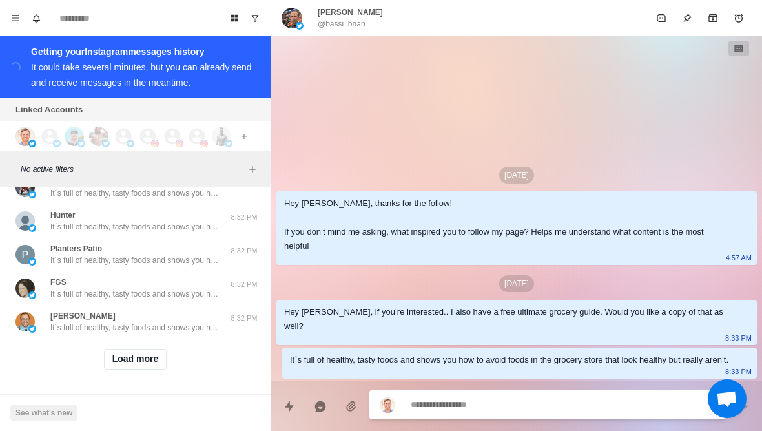
scroll to position [6580, 0]
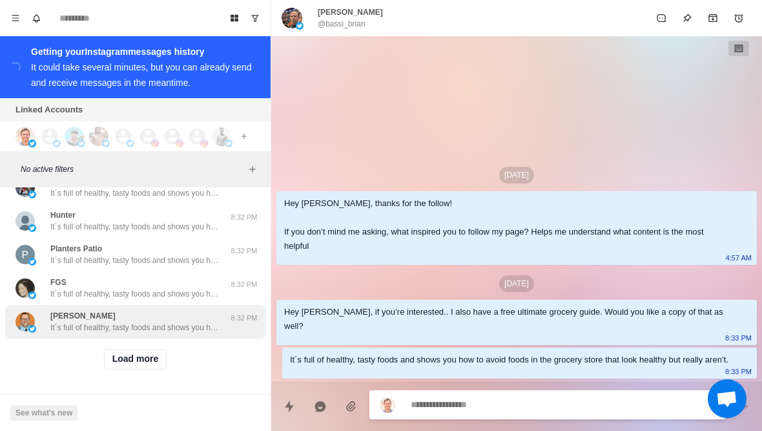
click at [97, 337] on div "[PERSON_NAME] It´s full of healthy, tasty foods and shows you how to avoid food…" at bounding box center [135, 322] width 260 height 34
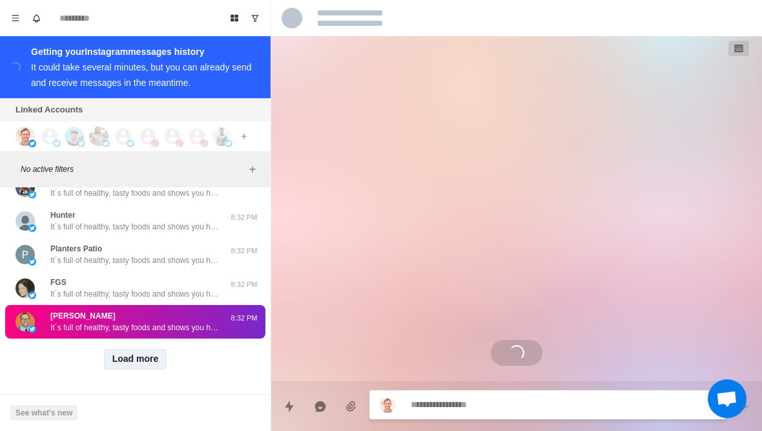
click at [122, 365] on button "Load more" at bounding box center [135, 359] width 63 height 21
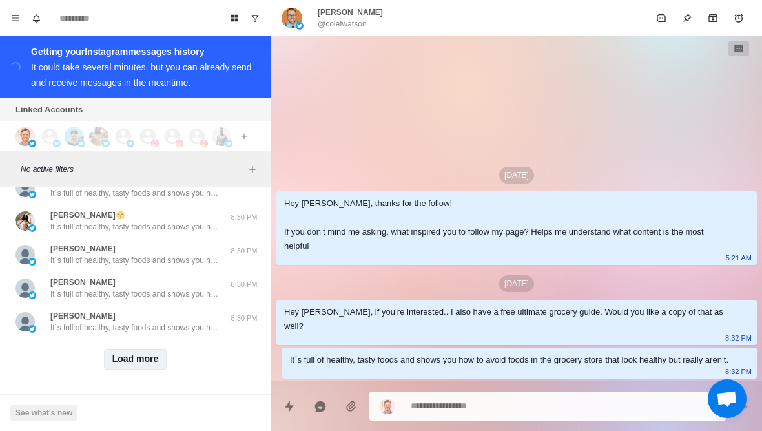
scroll to position [7251, 0]
click at [122, 365] on button "Load more" at bounding box center [135, 359] width 63 height 21
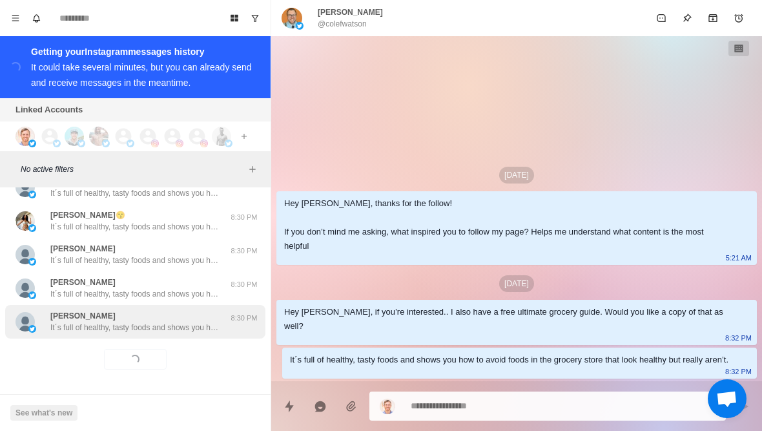
click at [88, 331] on p "It´s full of healthy, tasty foods and shows you how to avoid foods in the groce…" at bounding box center [134, 327] width 168 height 12
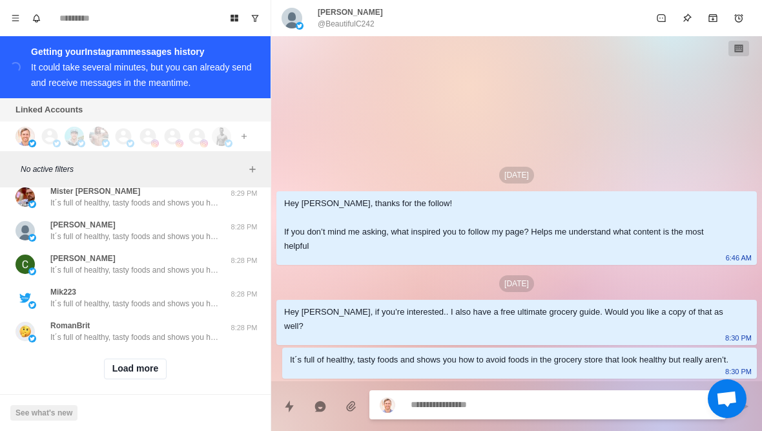
scroll to position [7922, 0]
click at [124, 359] on button "Load more" at bounding box center [135, 369] width 63 height 21
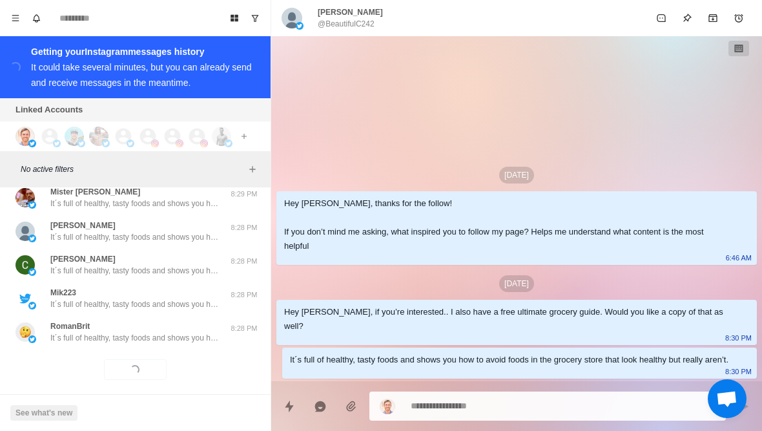
click at [76, 320] on p "RomanBrit" at bounding box center [69, 326] width 39 height 12
type textarea "*"
